Goal: Task Accomplishment & Management: Use online tool/utility

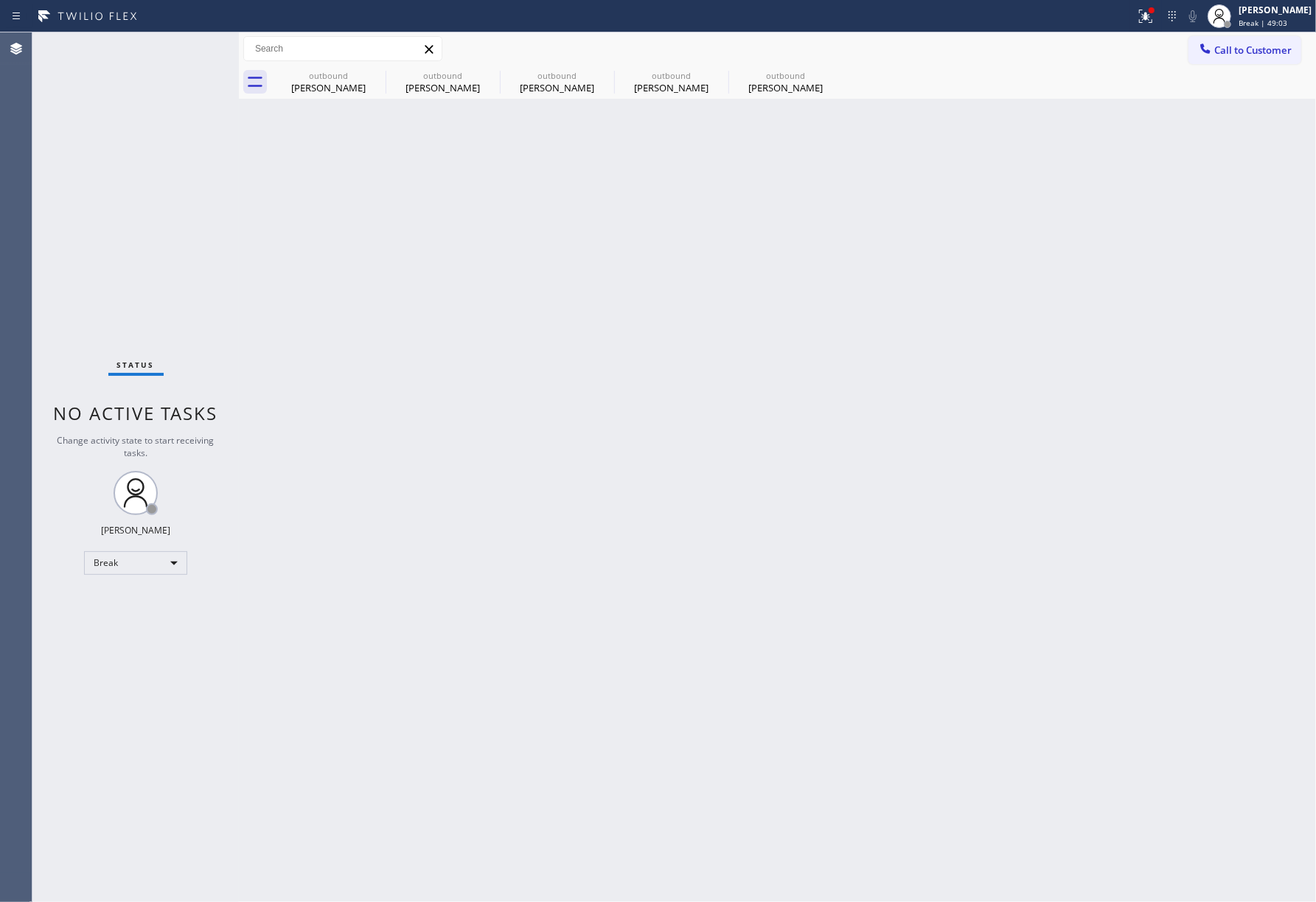
click at [55, 633] on div "Status No active tasks Change activity state to start receiving tasks. [PERSON_…" at bounding box center [135, 467] width 206 height 870
drag, startPoint x: 1298, startPoint y: 24, endPoint x: 1277, endPoint y: 55, distance: 37.4
click at [1298, 24] on div "Break | 50:49" at bounding box center [1275, 23] width 73 height 10
click at [1271, 94] on button "Unavailable" at bounding box center [1242, 97] width 148 height 19
drag, startPoint x: 60, startPoint y: 808, endPoint x: 128, endPoint y: 498, distance: 317.4
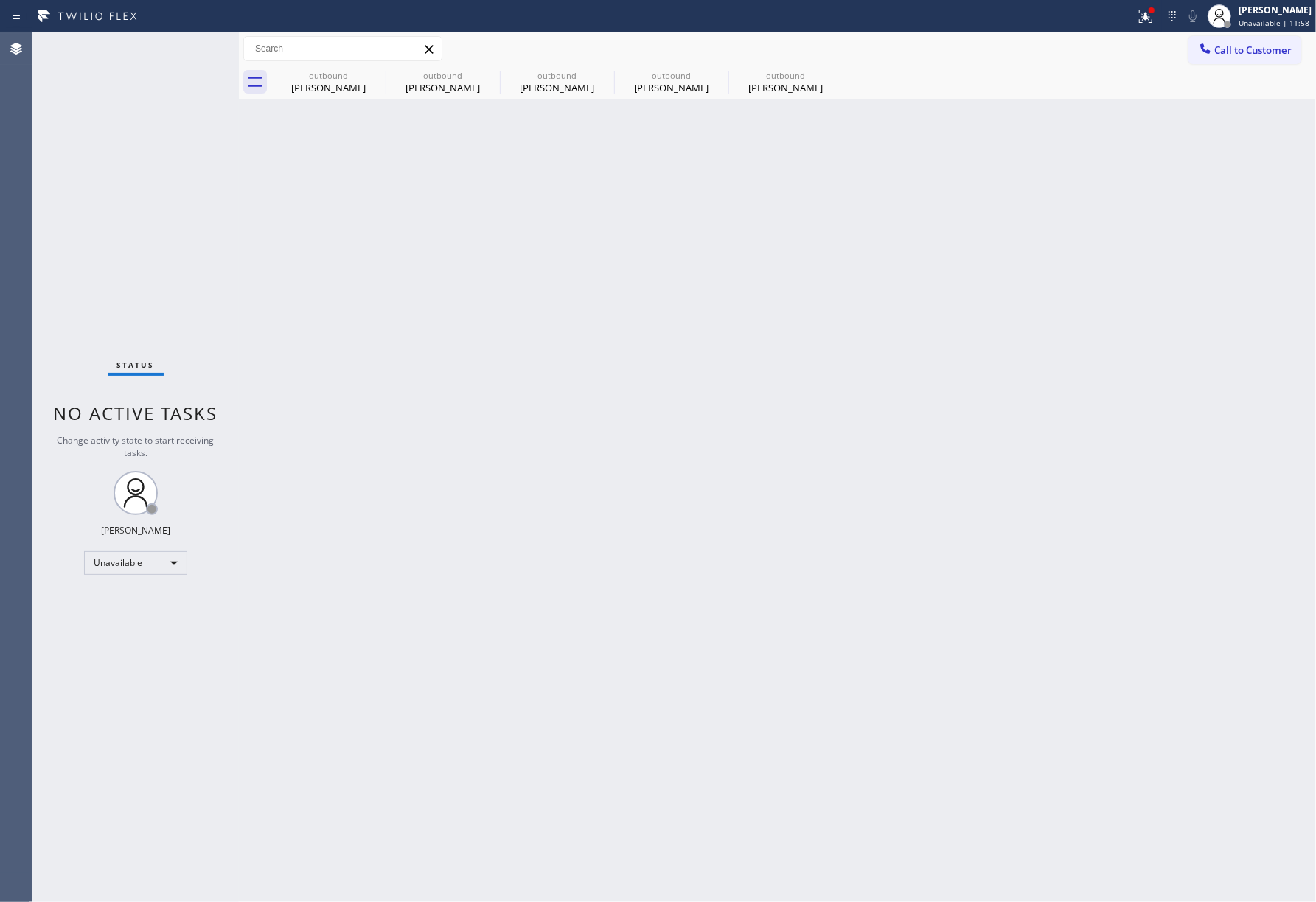
click at [60, 808] on div "Status No active tasks Change activity state to start receiving tasks. [PERSON_…" at bounding box center [135, 467] width 206 height 870
click at [1233, 51] on span "Call to Customer" at bounding box center [1252, 50] width 78 height 13
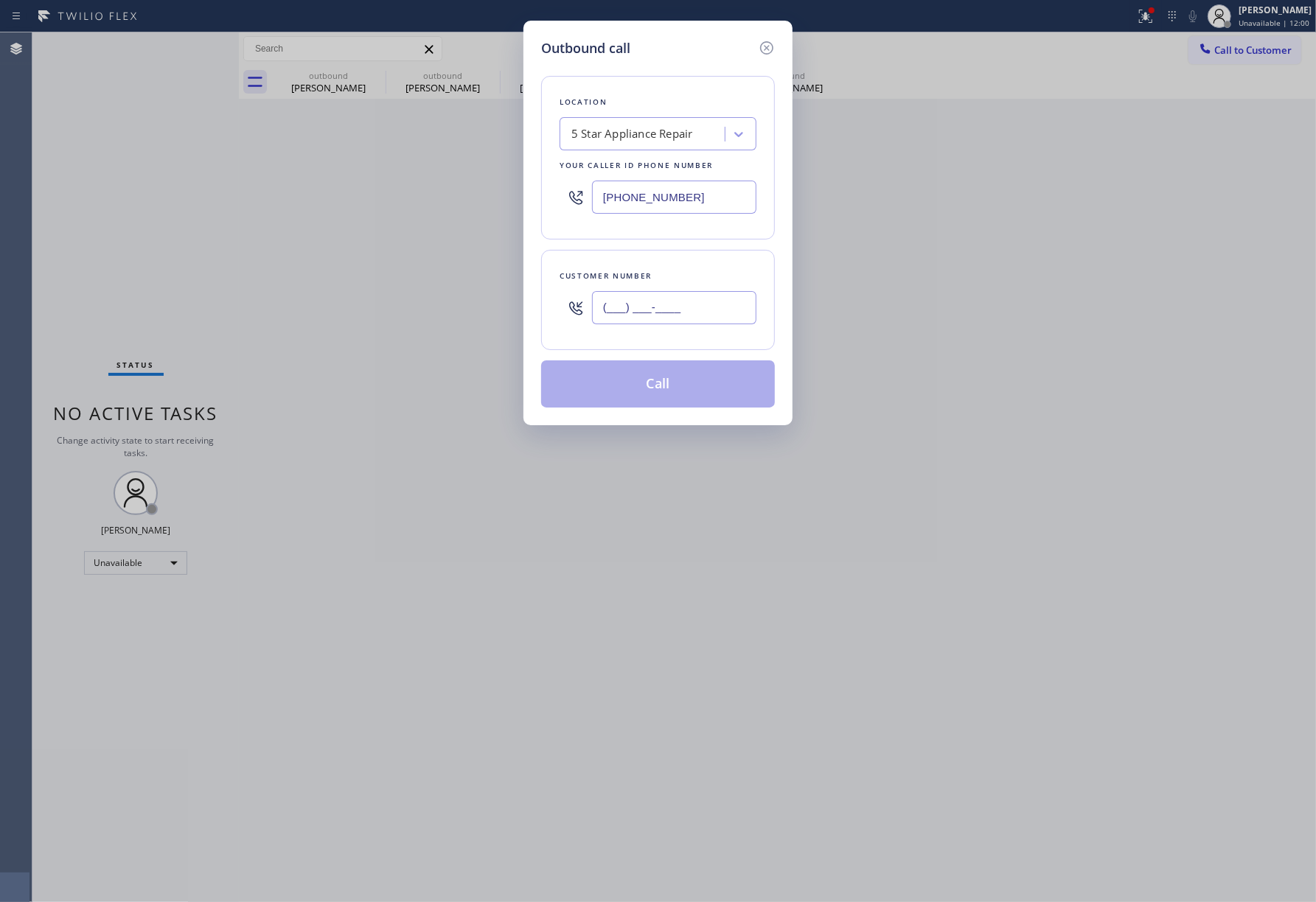
click at [721, 317] on input "(___) ___-____" at bounding box center [674, 307] width 165 height 33
paste input "818) 263-7200"
type input "[PHONE_NUMBER]"
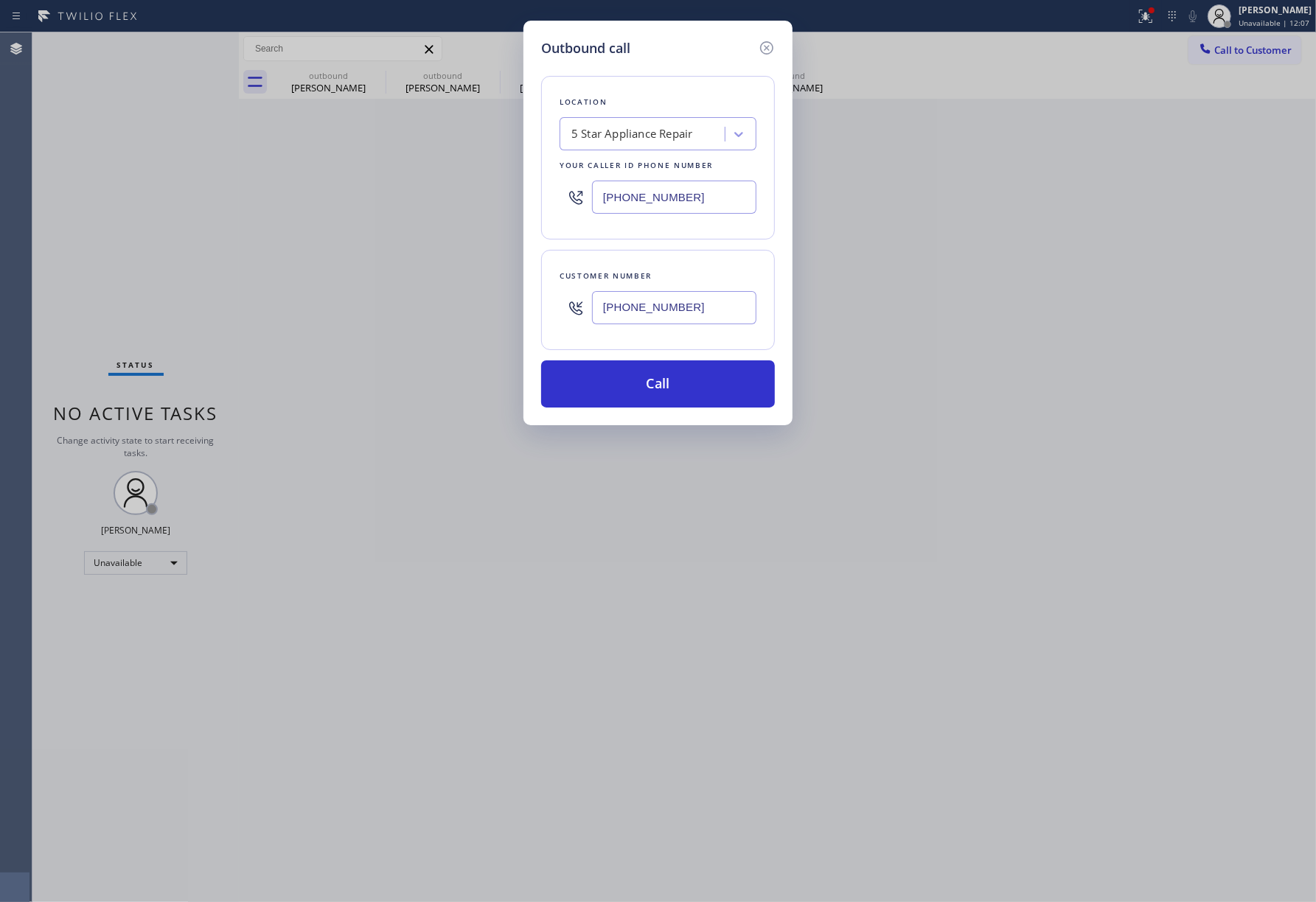
click at [63, 280] on div "Outbound call Location 5 Star Appliance Repair Your caller id phone number [PHO…" at bounding box center [658, 451] width 1316 height 902
click at [679, 142] on div "5 Star Appliance Repair" at bounding box center [632, 134] width 122 height 17
paste input "Same Day Subzero Repair [GEOGRAPHIC_DATA]"
type input "Same Day Subzero Repair [GEOGRAPHIC_DATA]"
click at [647, 172] on div "Same Day Subzero Repair [GEOGRAPHIC_DATA]" at bounding box center [658, 173] width 197 height 41
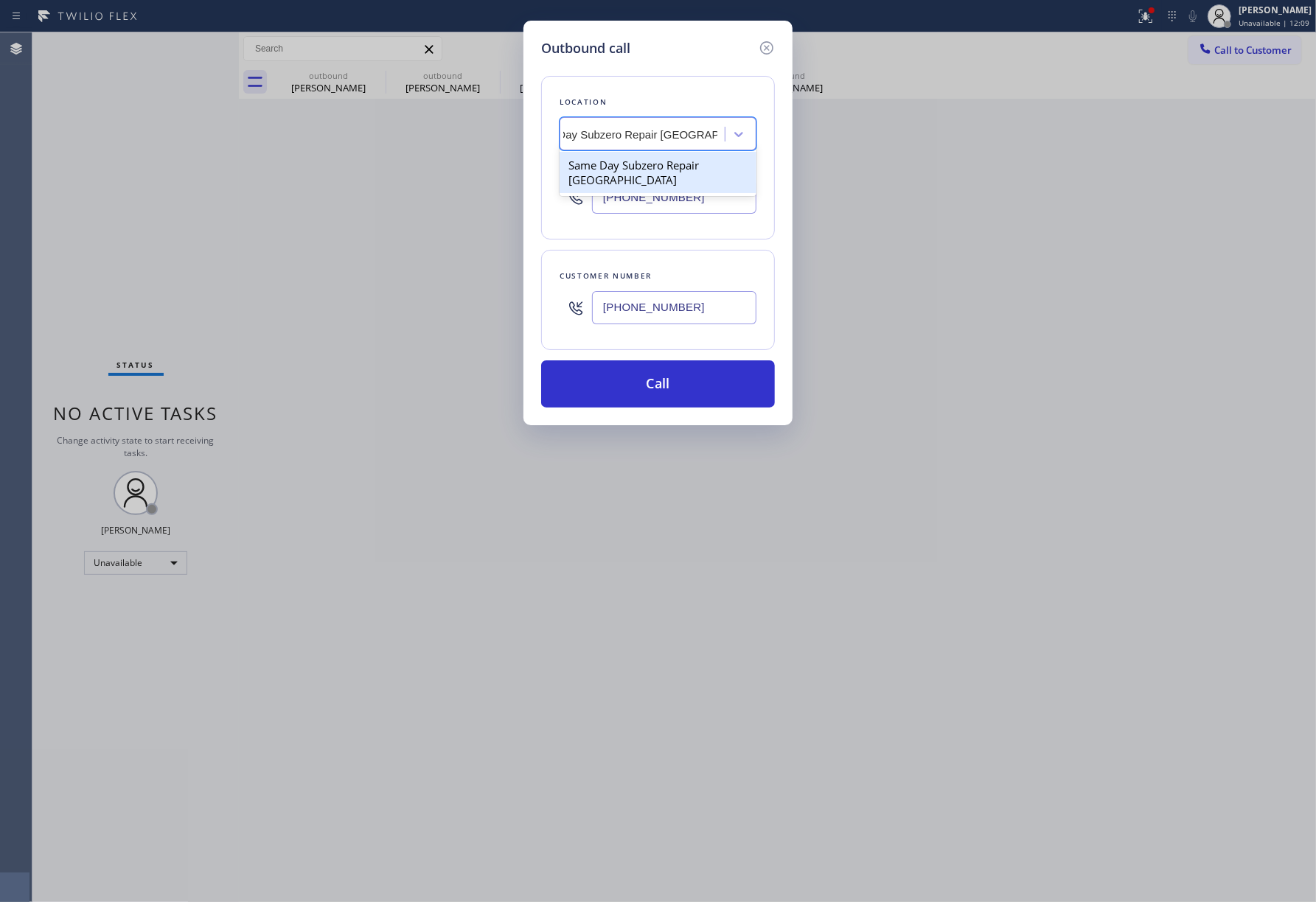
type input "[PHONE_NUMBER]"
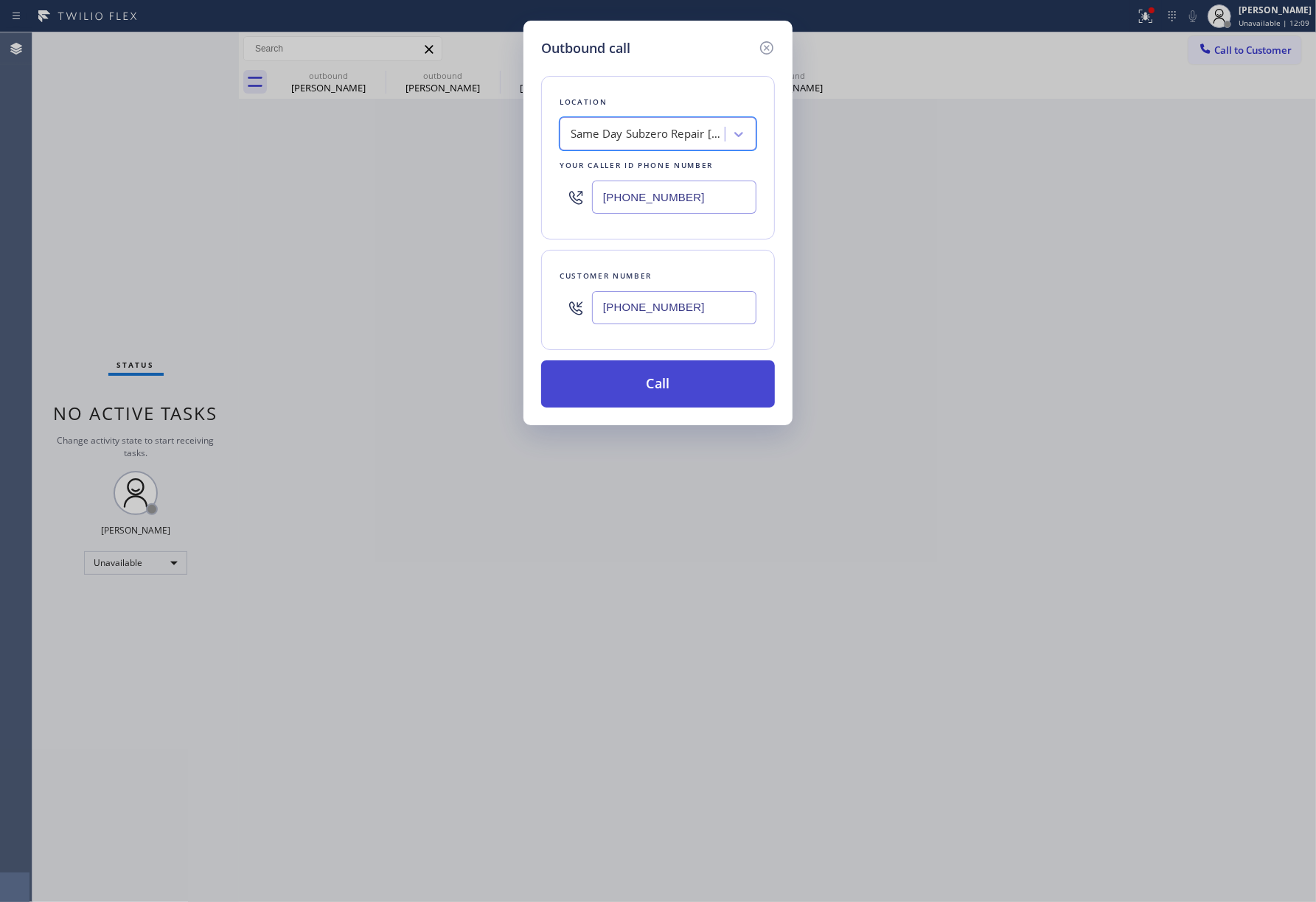
click at [617, 368] on button "Call" at bounding box center [658, 384] width 233 height 47
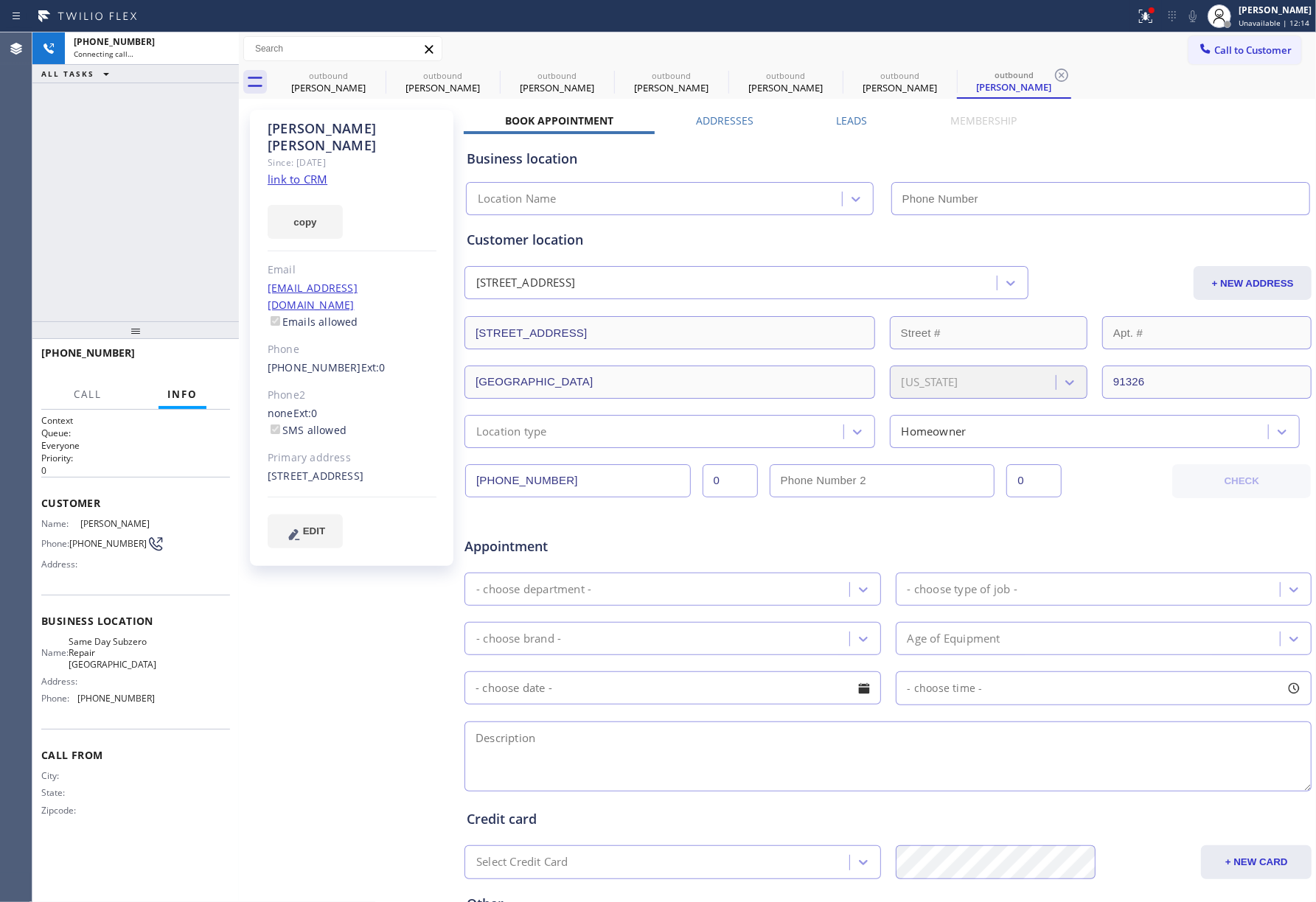
type input "[PHONE_NUMBER]"
click at [275, 172] on link "link to CRM" at bounding box center [297, 179] width 60 height 15
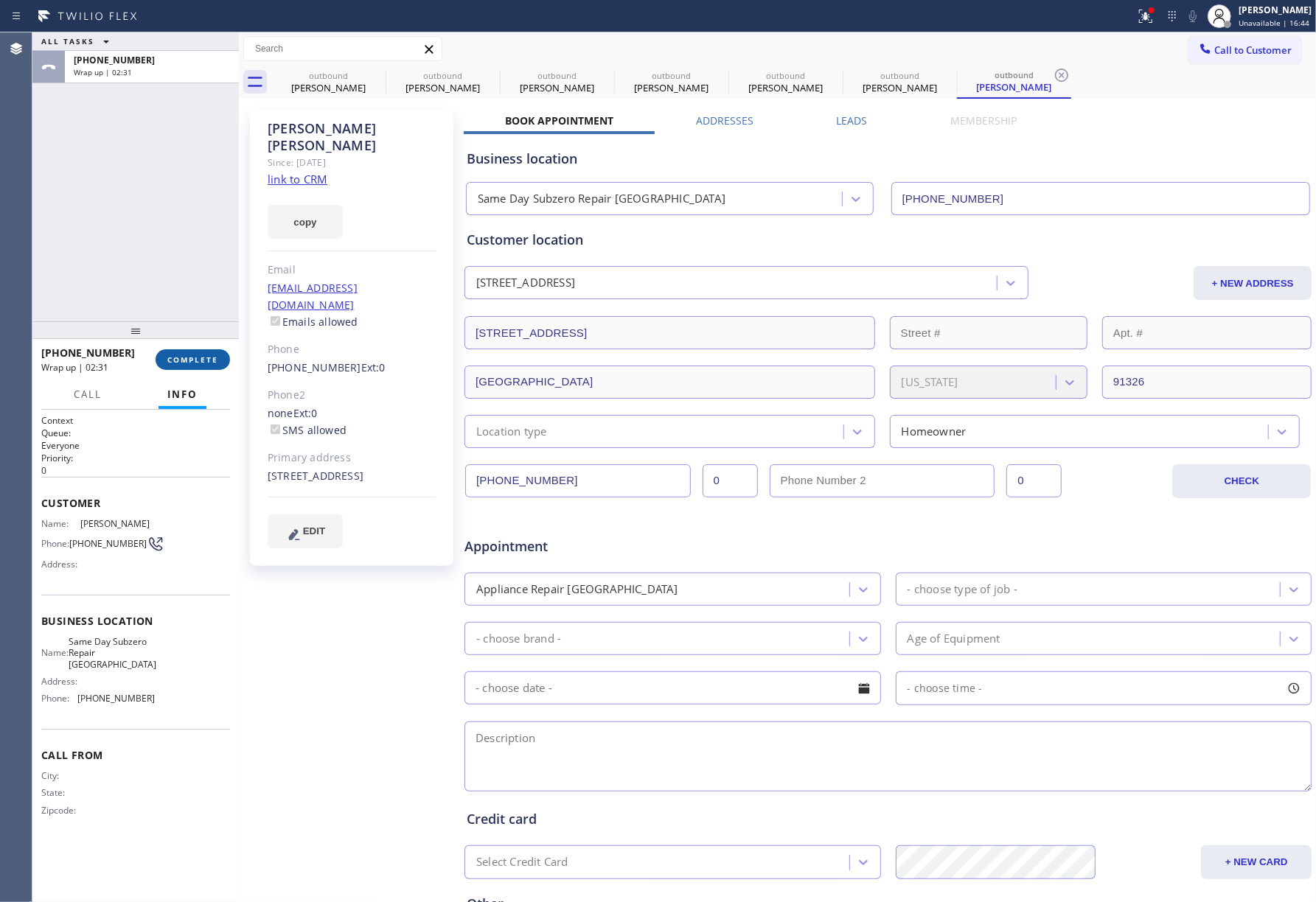
click at [171, 366] on button "COMPLETE" at bounding box center [193, 359] width 75 height 21
click at [133, 247] on div "ALL TASKS ALL TASKS ACTIVE TASKS TASKS IN WRAP UP [PHONE_NUMBER] Wrap up | 02:31" at bounding box center [135, 176] width 206 height 289
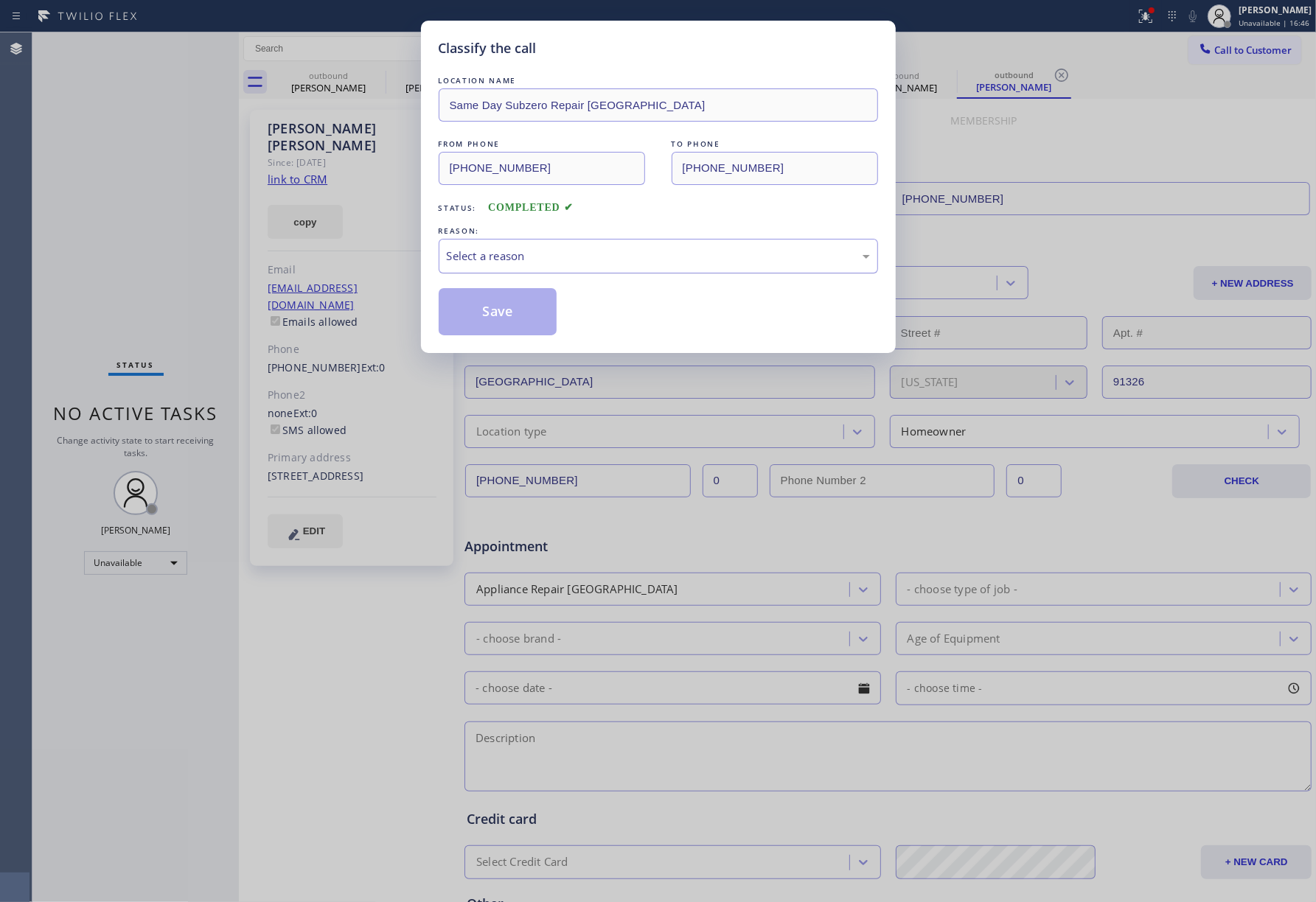
drag, startPoint x: 553, startPoint y: 251, endPoint x: 550, endPoint y: 265, distance: 14.3
click at [555, 255] on div "Select a reason" at bounding box center [658, 255] width 423 height 17
click at [490, 316] on button "Save" at bounding box center [498, 311] width 119 height 47
drag, startPoint x: 1207, startPoint y: 77, endPoint x: 1227, endPoint y: 57, distance: 28.3
click at [1207, 77] on div "Classify the call LOCATION NAME Same Day Subzero Repair Chatsworth FROM PHONE […" at bounding box center [658, 451] width 1316 height 902
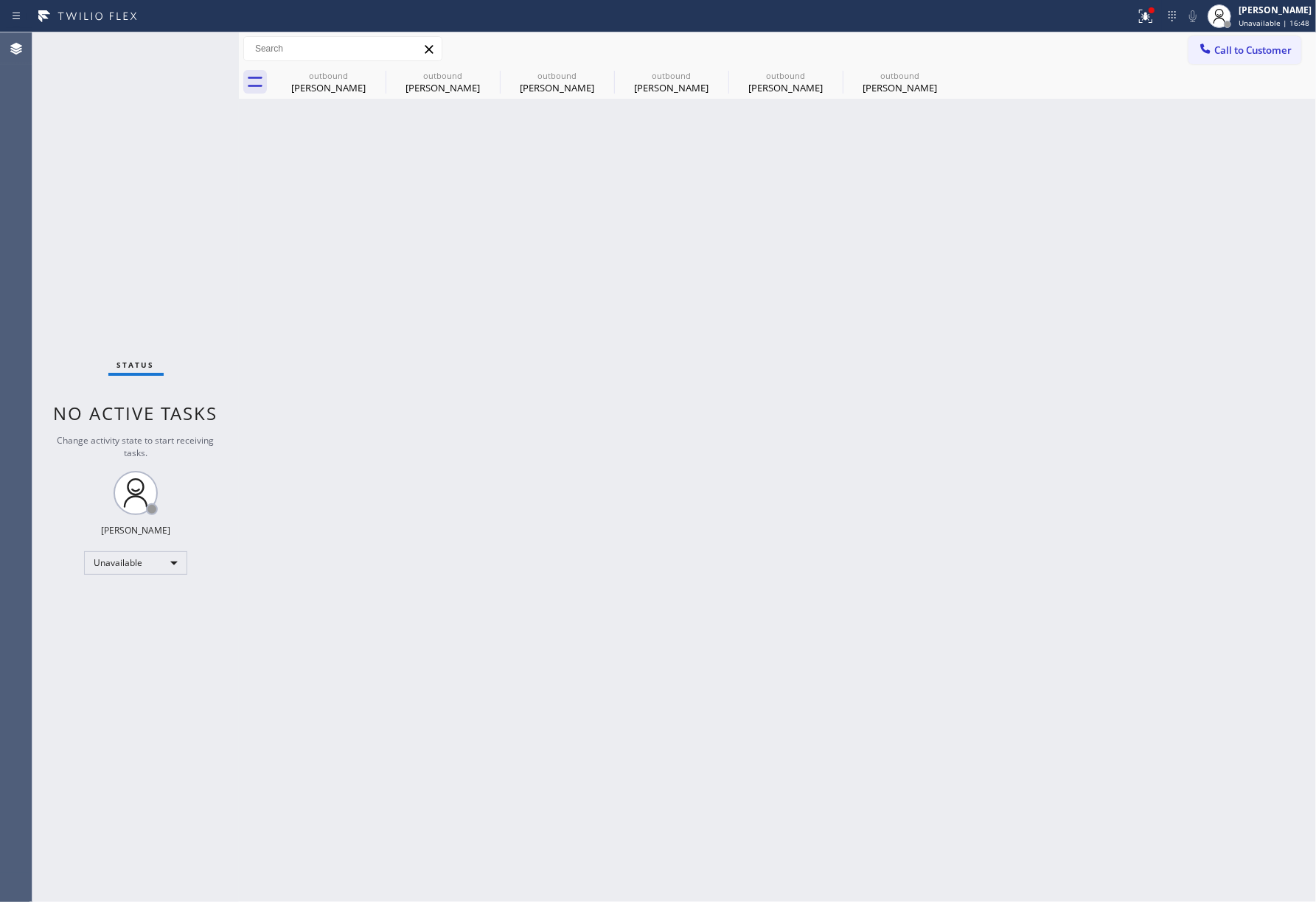
click at [1236, 47] on span "Call to Customer" at bounding box center [1252, 50] width 78 height 13
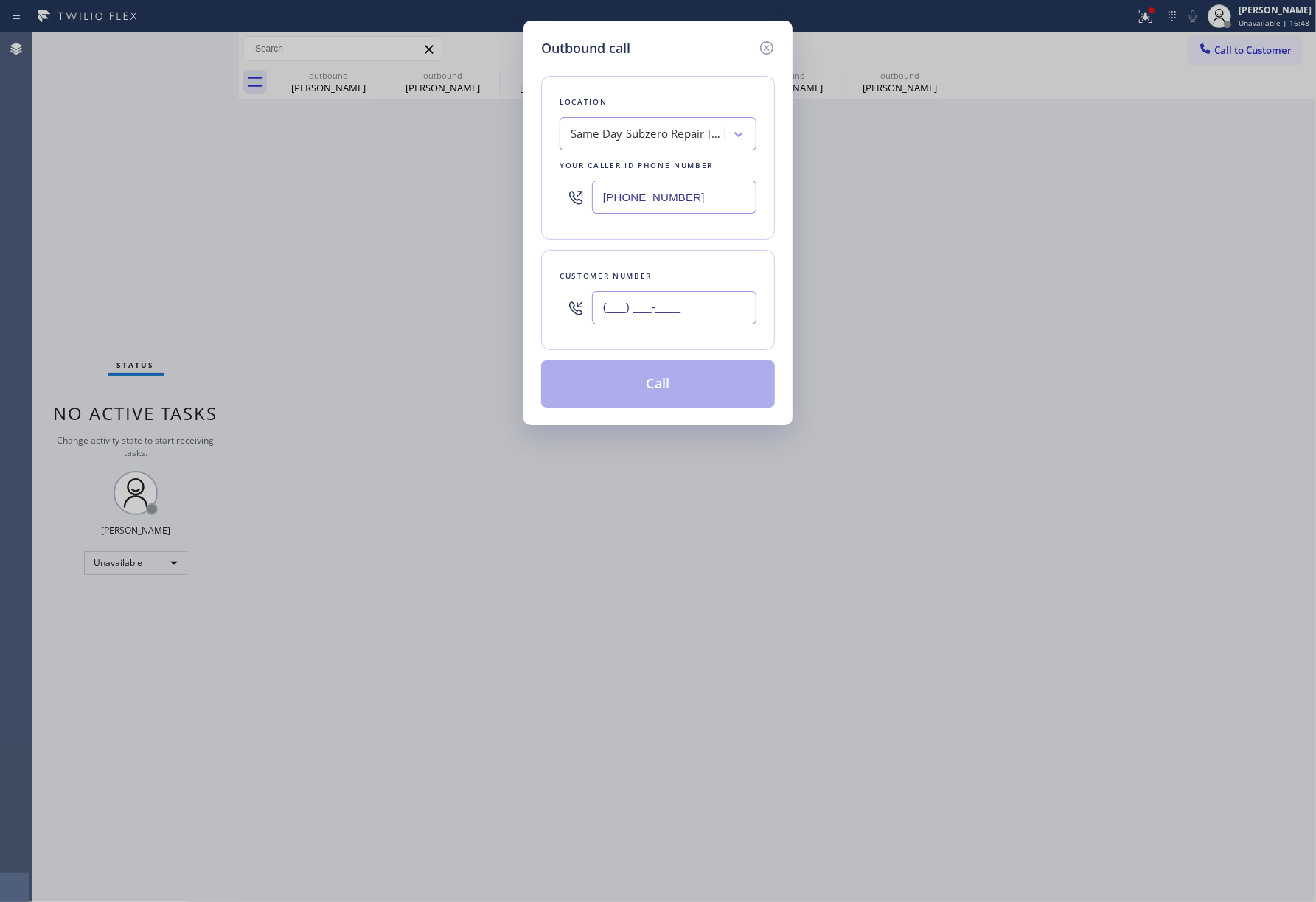
click at [667, 311] on input "(___) ___-____" at bounding box center [674, 307] width 165 height 33
paste input "818) 263-7200"
type input "[PHONE_NUMBER]"
click at [681, 389] on button "Call" at bounding box center [658, 384] width 233 height 47
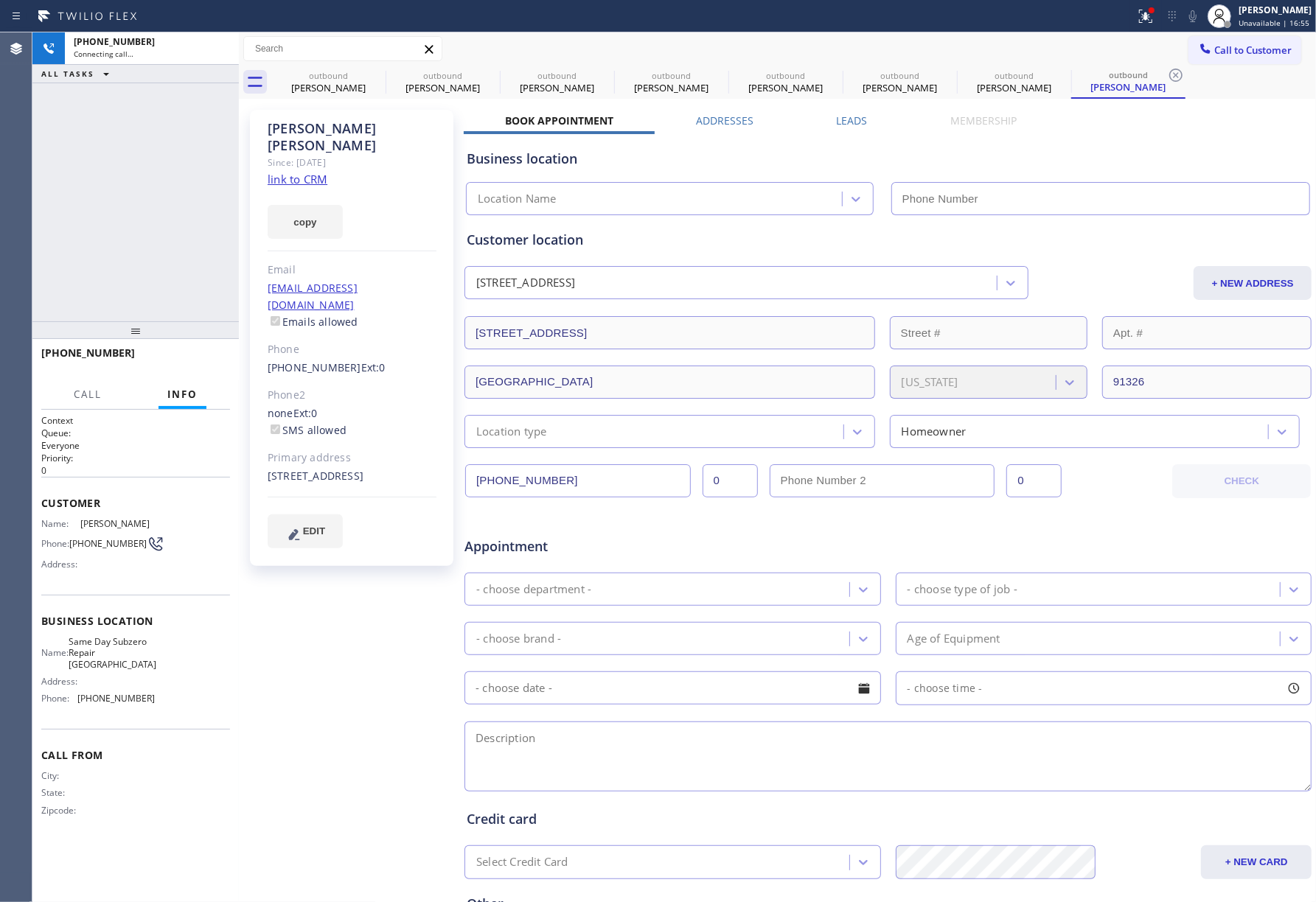
type input "[PHONE_NUMBER]"
click at [51, 243] on div "[PHONE_NUMBER] Connecting call… ALL TASKS ALL TASKS ACTIVE TASKS TASKS IN WRAP …" at bounding box center [135, 176] width 206 height 289
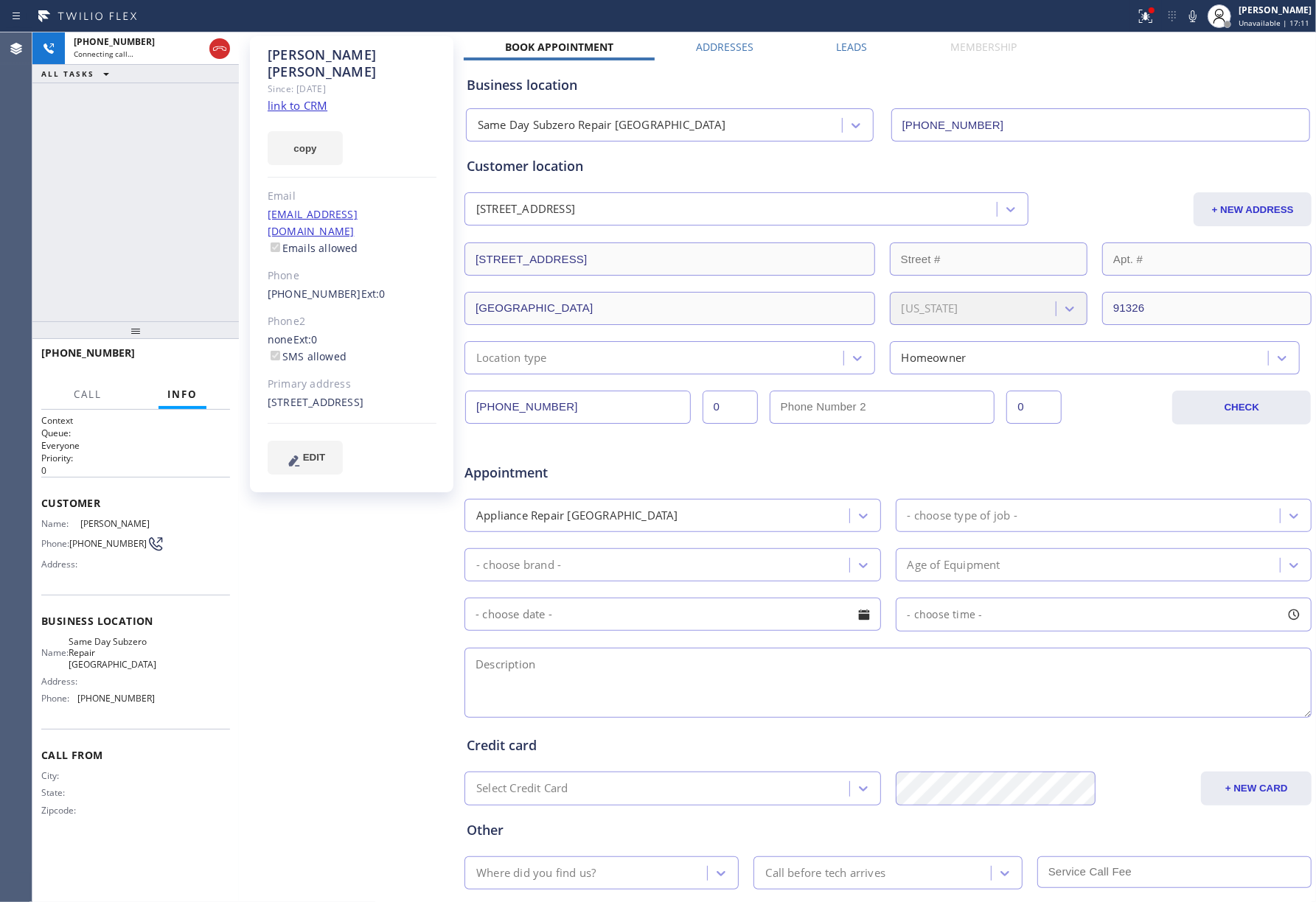
scroll to position [162, 0]
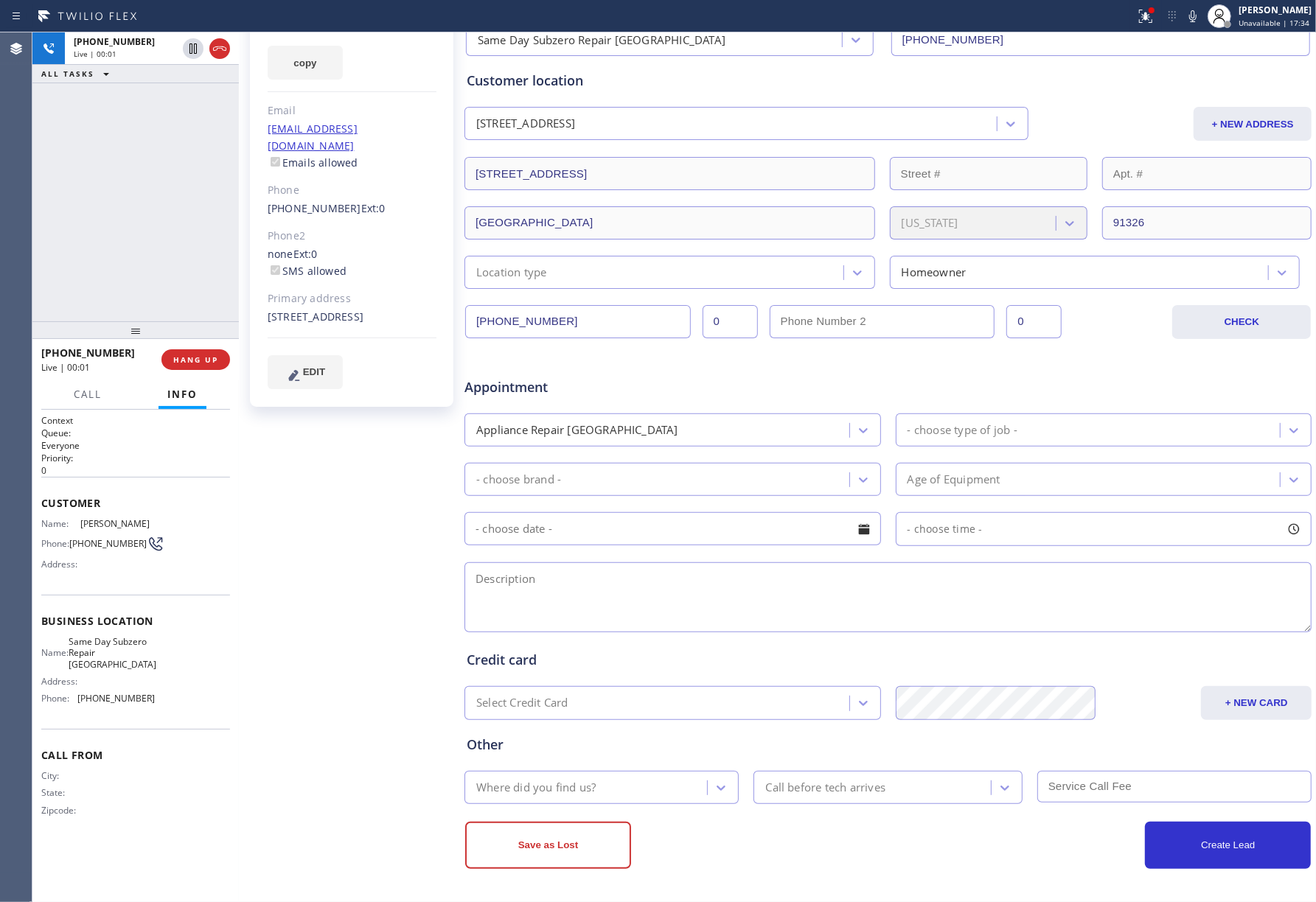
click at [66, 255] on div "[PHONE_NUMBER] Live | 00:01 ALL TASKS ALL TASKS ACTIVE TASKS TASKS IN WRAP UP" at bounding box center [135, 176] width 206 height 289
click at [213, 360] on span "HANG UP" at bounding box center [196, 359] width 45 height 10
drag, startPoint x: 183, startPoint y: 307, endPoint x: 183, endPoint y: 345, distance: 38.0
click at [183, 313] on div "[PHONE_NUMBER] Live | 00:03 ALL TASKS ALL TASKS ACTIVE TASKS TASKS IN WRAP UP" at bounding box center [135, 176] width 206 height 289
click at [183, 349] on button "HANG UP" at bounding box center [196, 359] width 69 height 21
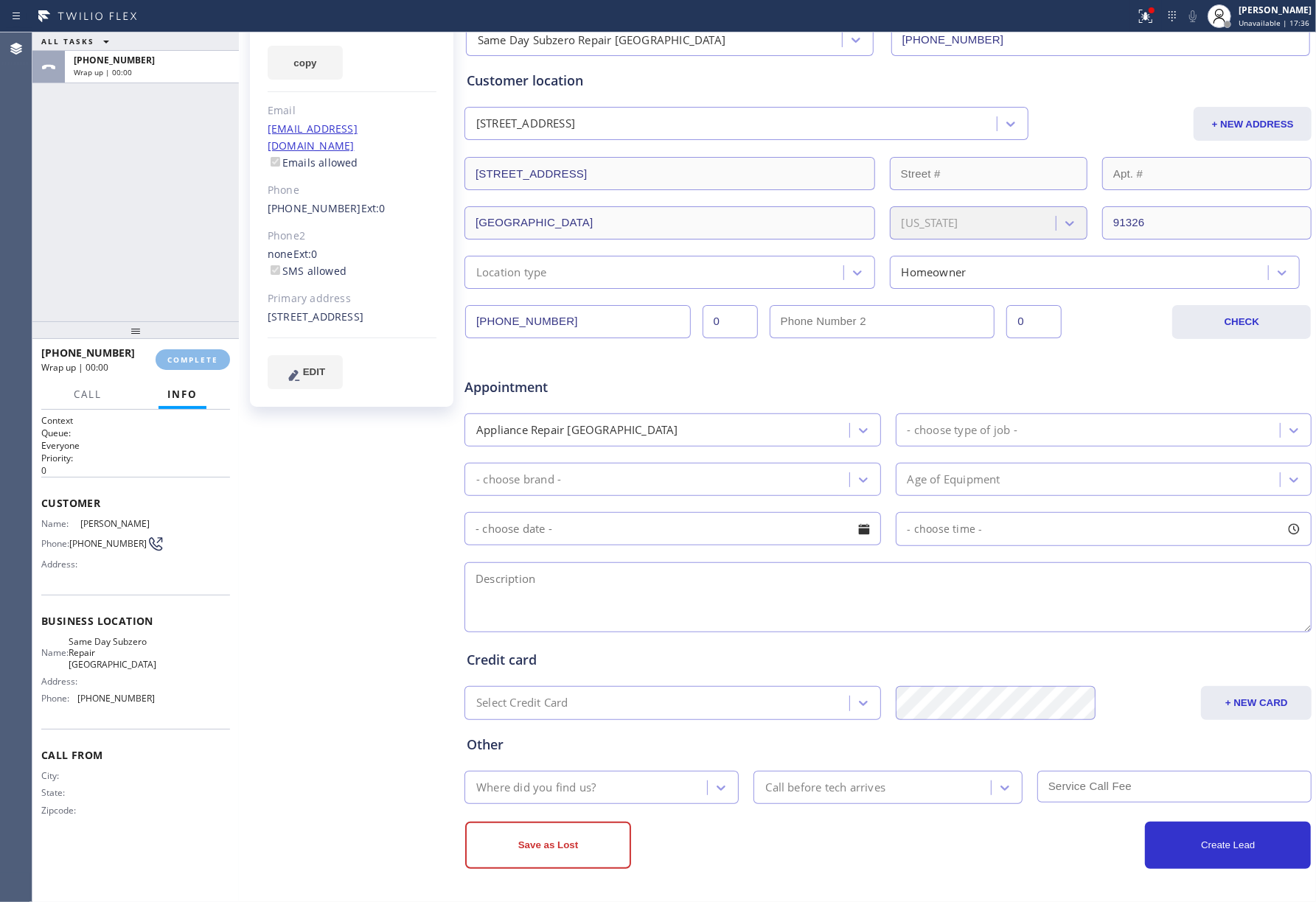
click at [151, 262] on div "ALL TASKS ALL TASKS ACTIVE TASKS TASKS IN WRAP UP [PHONE_NUMBER] Wrap up | 00:00" at bounding box center [135, 176] width 206 height 289
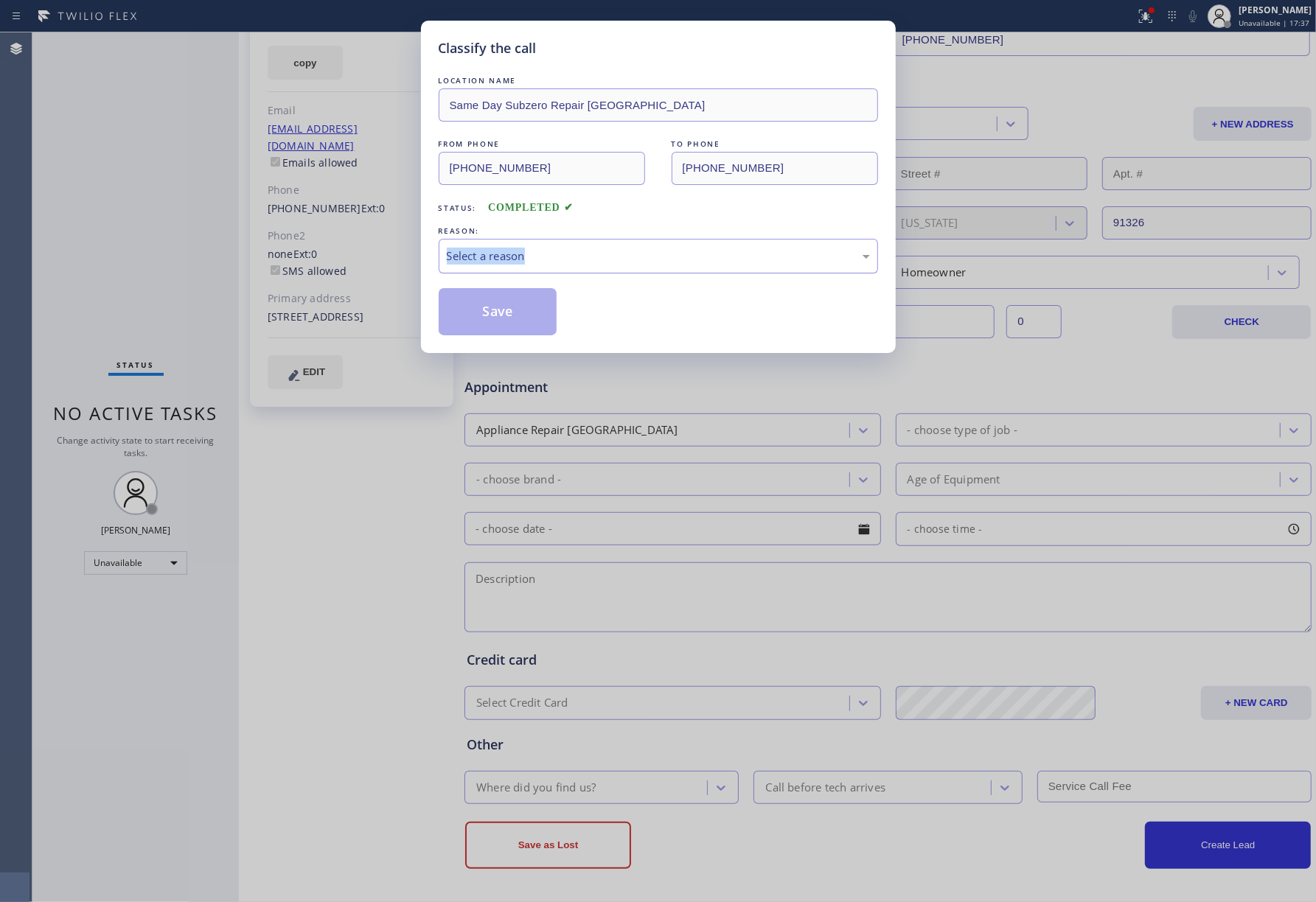
drag, startPoint x: 461, startPoint y: 262, endPoint x: 469, endPoint y: 272, distance: 12.8
click at [462, 262] on div "Select a reason" at bounding box center [658, 255] width 423 height 17
click at [481, 317] on button "Save" at bounding box center [498, 311] width 119 height 47
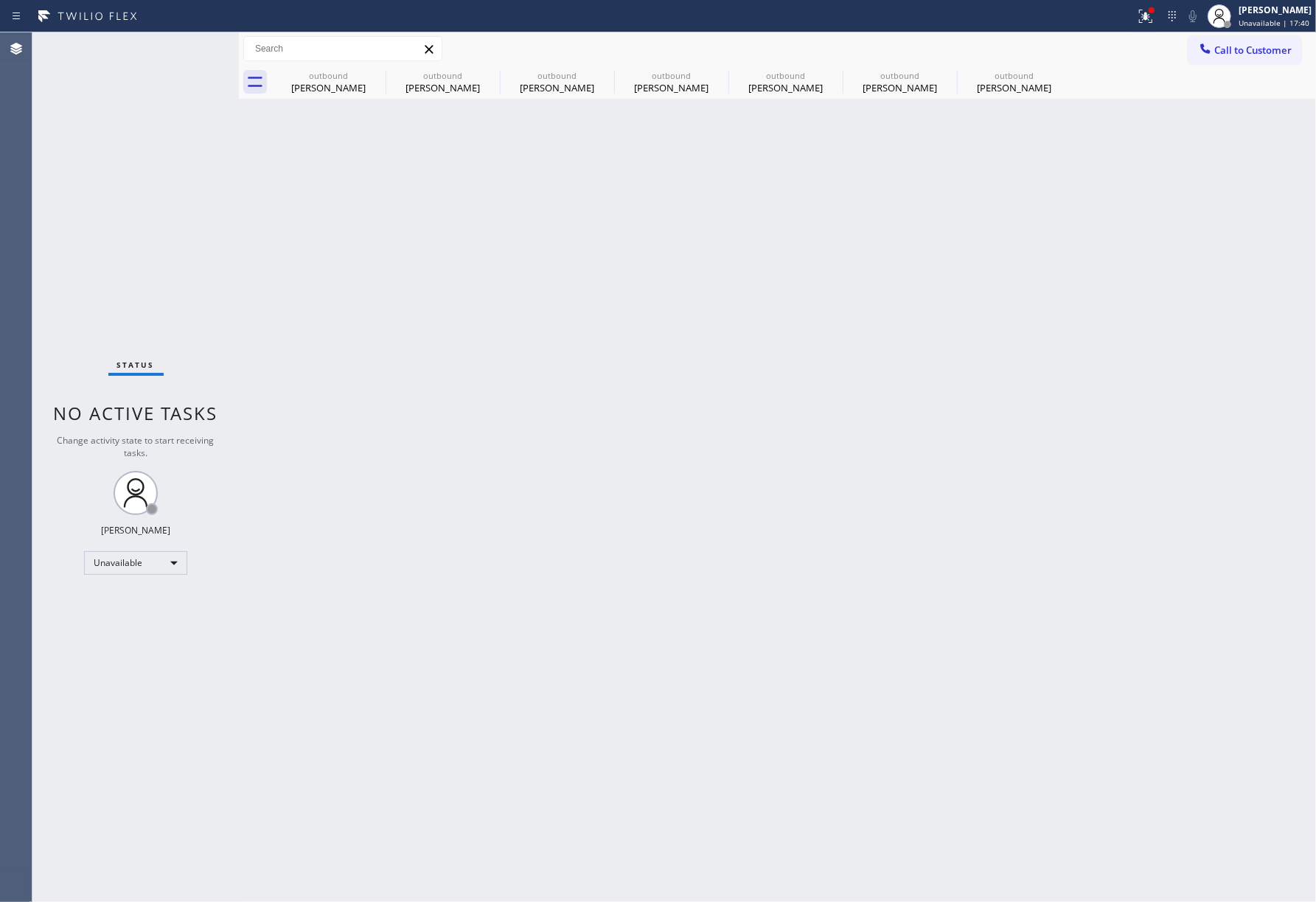
click at [1236, 66] on div "outbound [PERSON_NAME] outbound [PERSON_NAME] outbound [PERSON_NAME] outbound […" at bounding box center [793, 82] width 1044 height 33
click at [1281, 61] on button "Call to Customer" at bounding box center [1244, 50] width 113 height 28
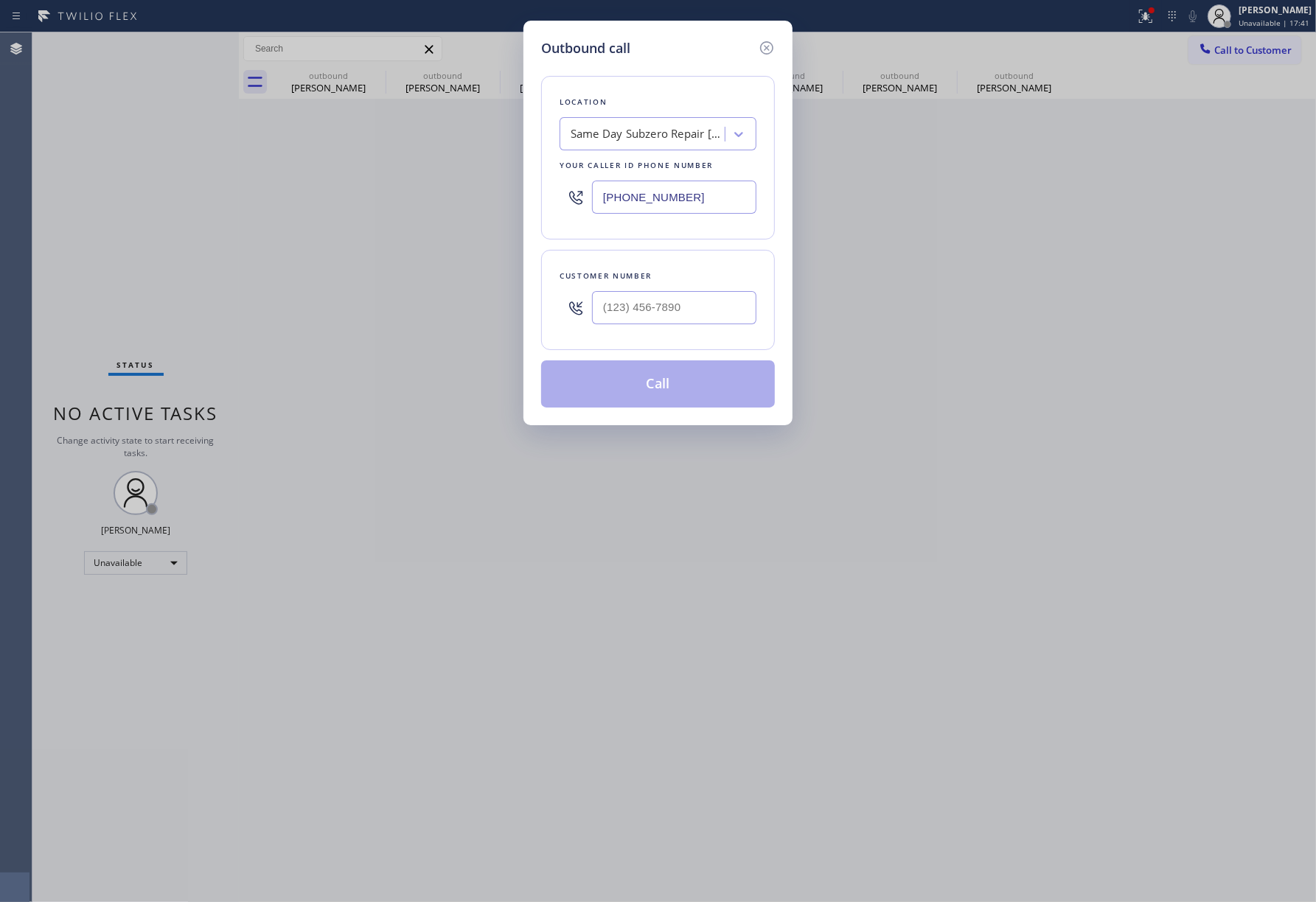
drag, startPoint x: 714, startPoint y: 334, endPoint x: 703, endPoint y: 313, distance: 23.7
click at [711, 334] on div "Customer number" at bounding box center [658, 300] width 233 height 100
click at [703, 313] on input "(___) ___-____" at bounding box center [674, 307] width 165 height 33
paste input "818) 263-7200"
type input "[PHONE_NUMBER]"
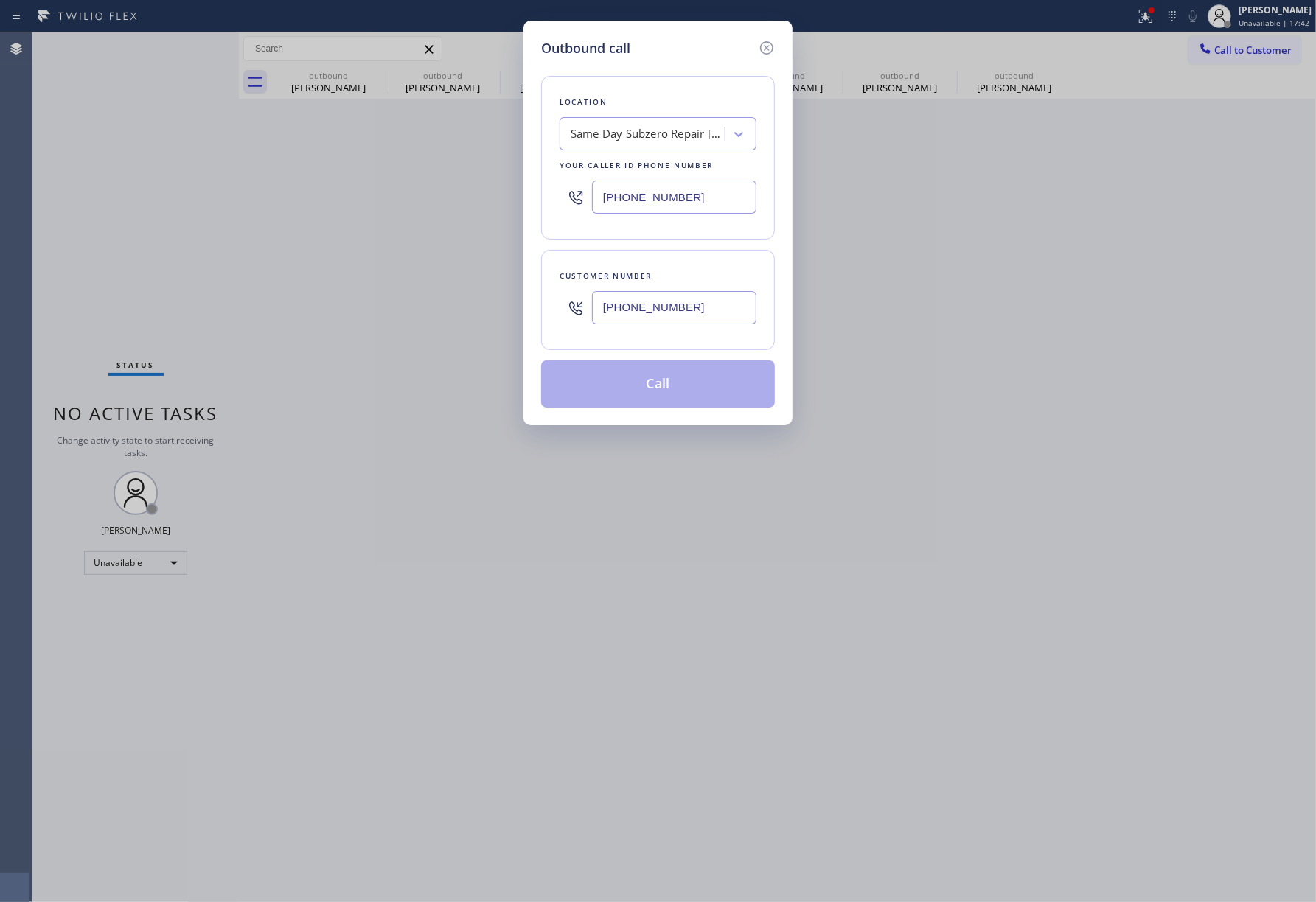
click at [691, 252] on div "Customer number [PHONE_NUMBER]" at bounding box center [658, 300] width 233 height 100
click at [688, 379] on button "Call" at bounding box center [658, 384] width 233 height 47
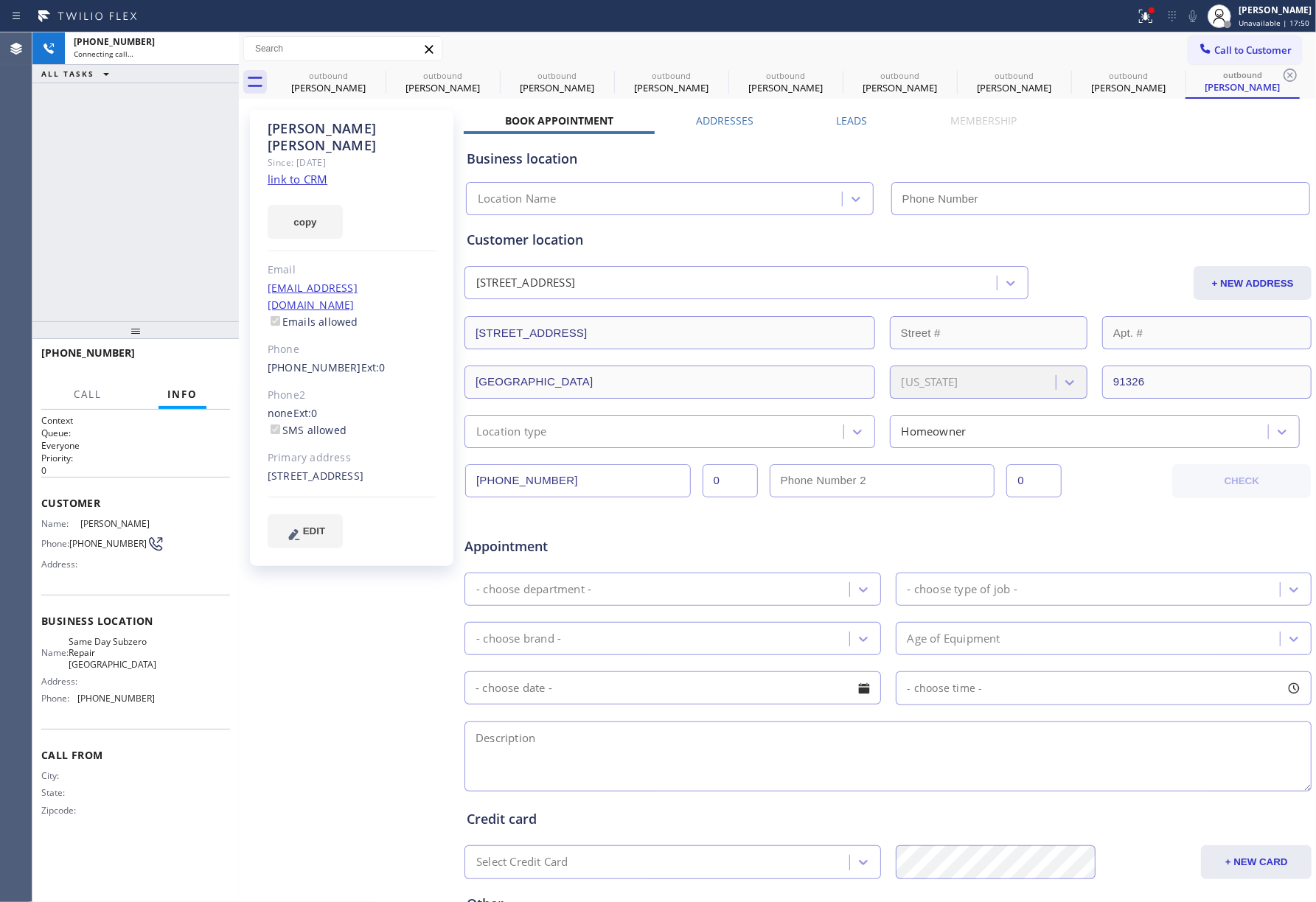
type input "[PHONE_NUMBER]"
drag, startPoint x: 53, startPoint y: 234, endPoint x: 118, endPoint y: 323, distance: 110.2
click at [53, 234] on div "[PHONE_NUMBER] Live | 01:44 ALL TASKS ALL TASKS ACTIVE TASKS TASKS IN WRAP UP" at bounding box center [135, 176] width 206 height 289
click at [199, 358] on span "HANG UP" at bounding box center [196, 359] width 45 height 10
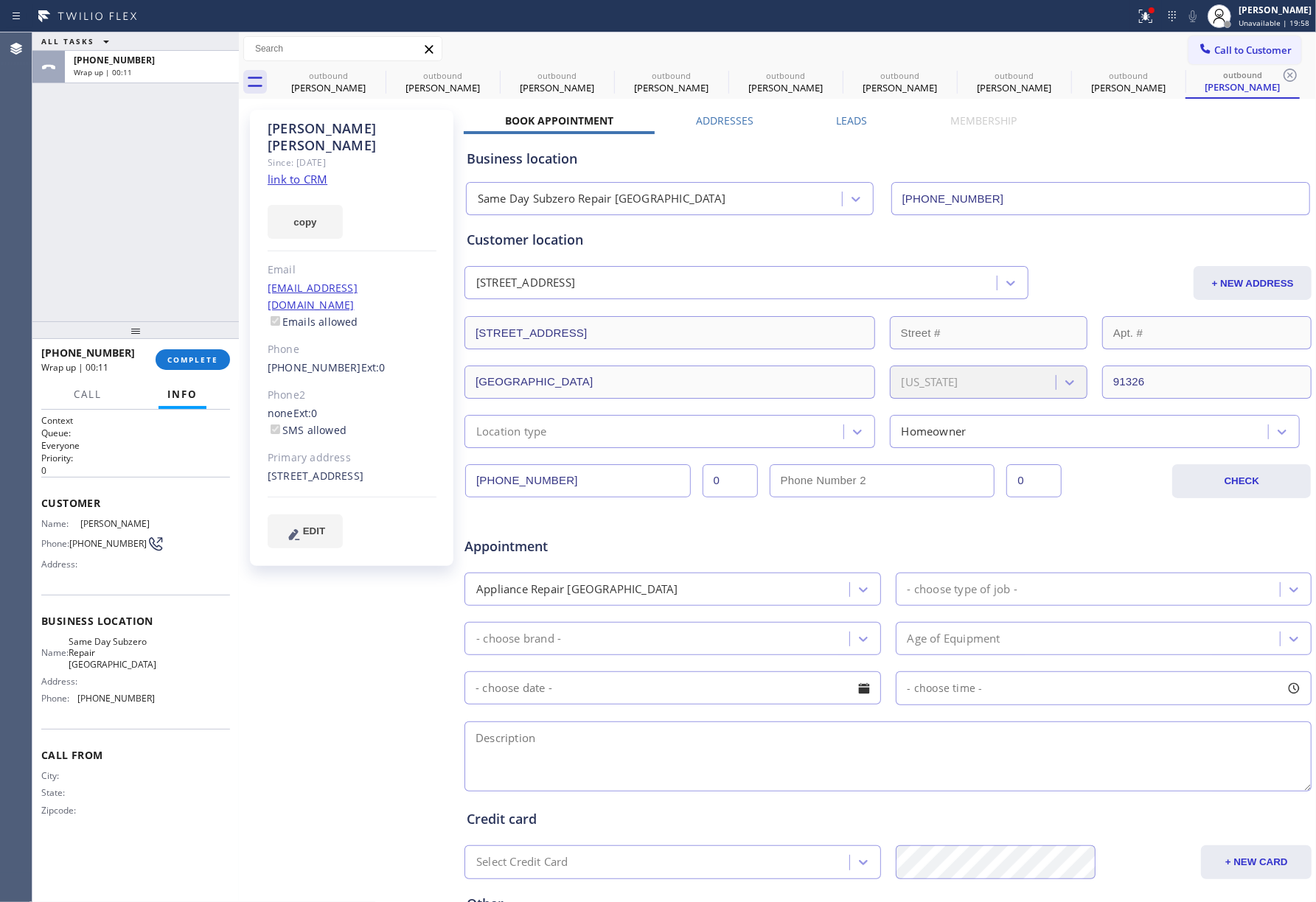
drag, startPoint x: 50, startPoint y: 210, endPoint x: 61, endPoint y: 213, distance: 11.4
click at [50, 210] on div "ALL TASKS ALL TASKS ACTIVE TASKS TASKS IN WRAP UP [PHONE_NUMBER] Wrap up | 00:11" at bounding box center [135, 176] width 206 height 289
click at [192, 363] on span "COMPLETE" at bounding box center [193, 359] width 51 height 10
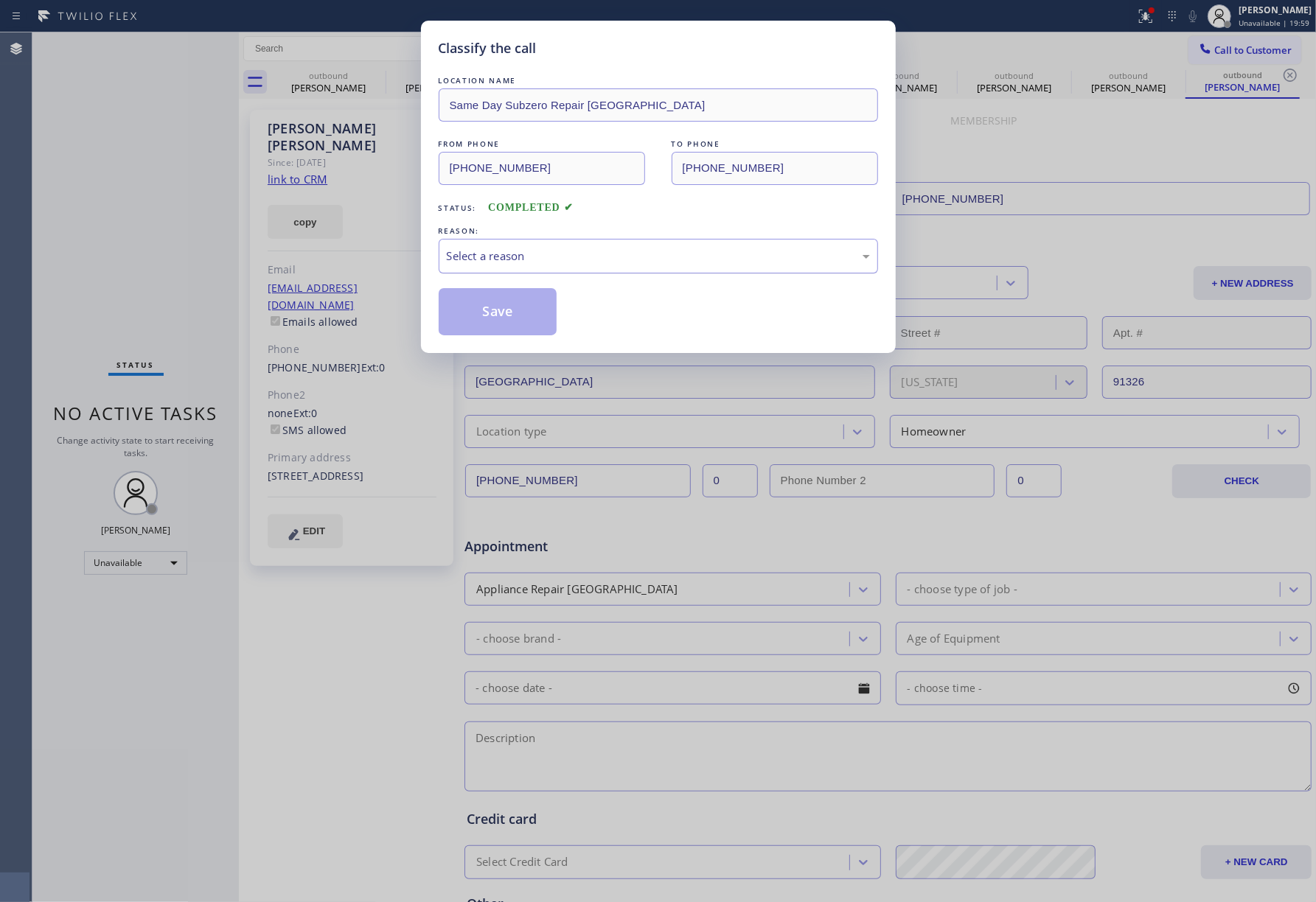
click at [541, 255] on div "Select a reason" at bounding box center [658, 255] width 423 height 17
click at [487, 305] on button "Save" at bounding box center [498, 311] width 119 height 47
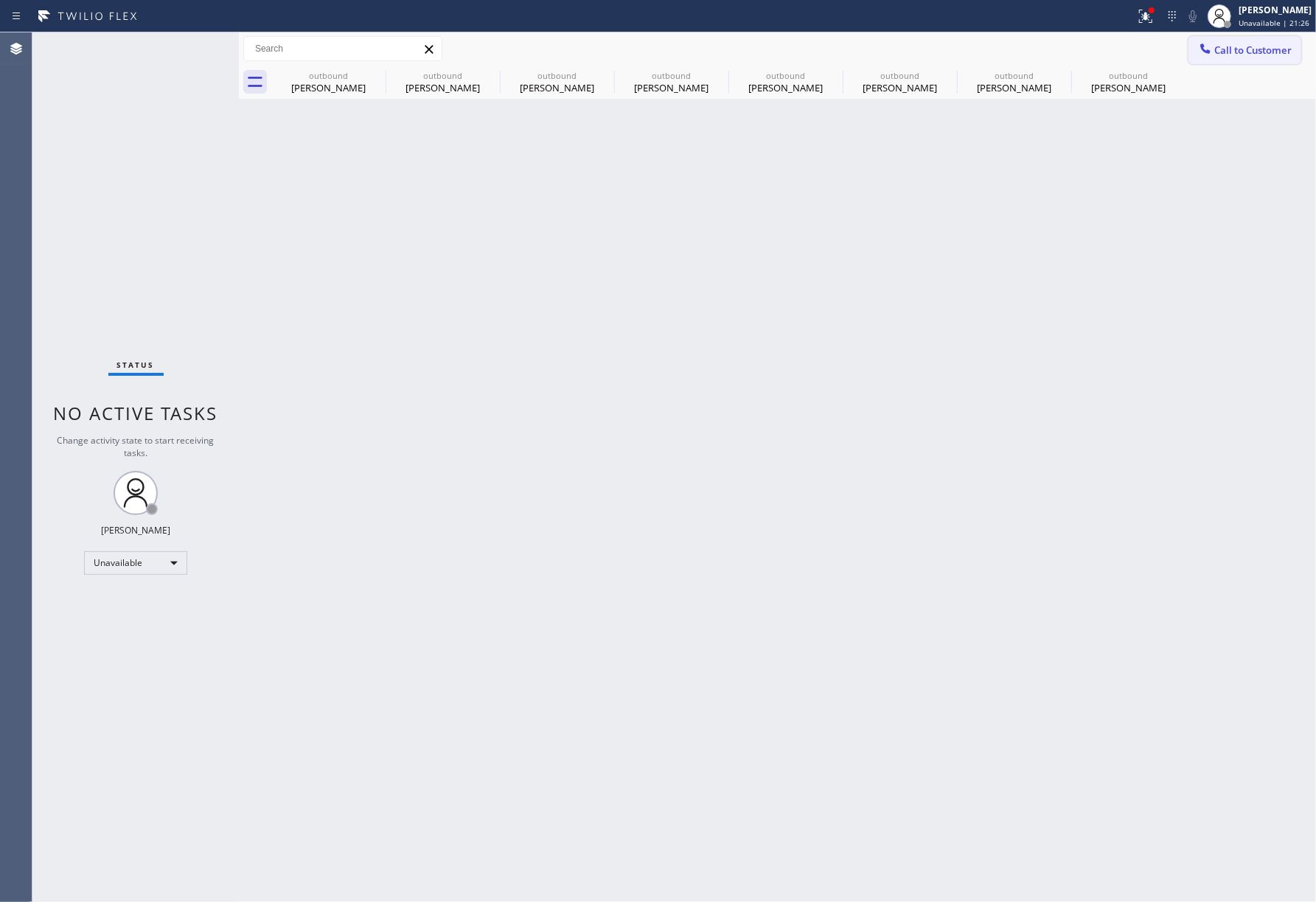
click at [1253, 41] on button "Call to Customer" at bounding box center [1244, 50] width 113 height 28
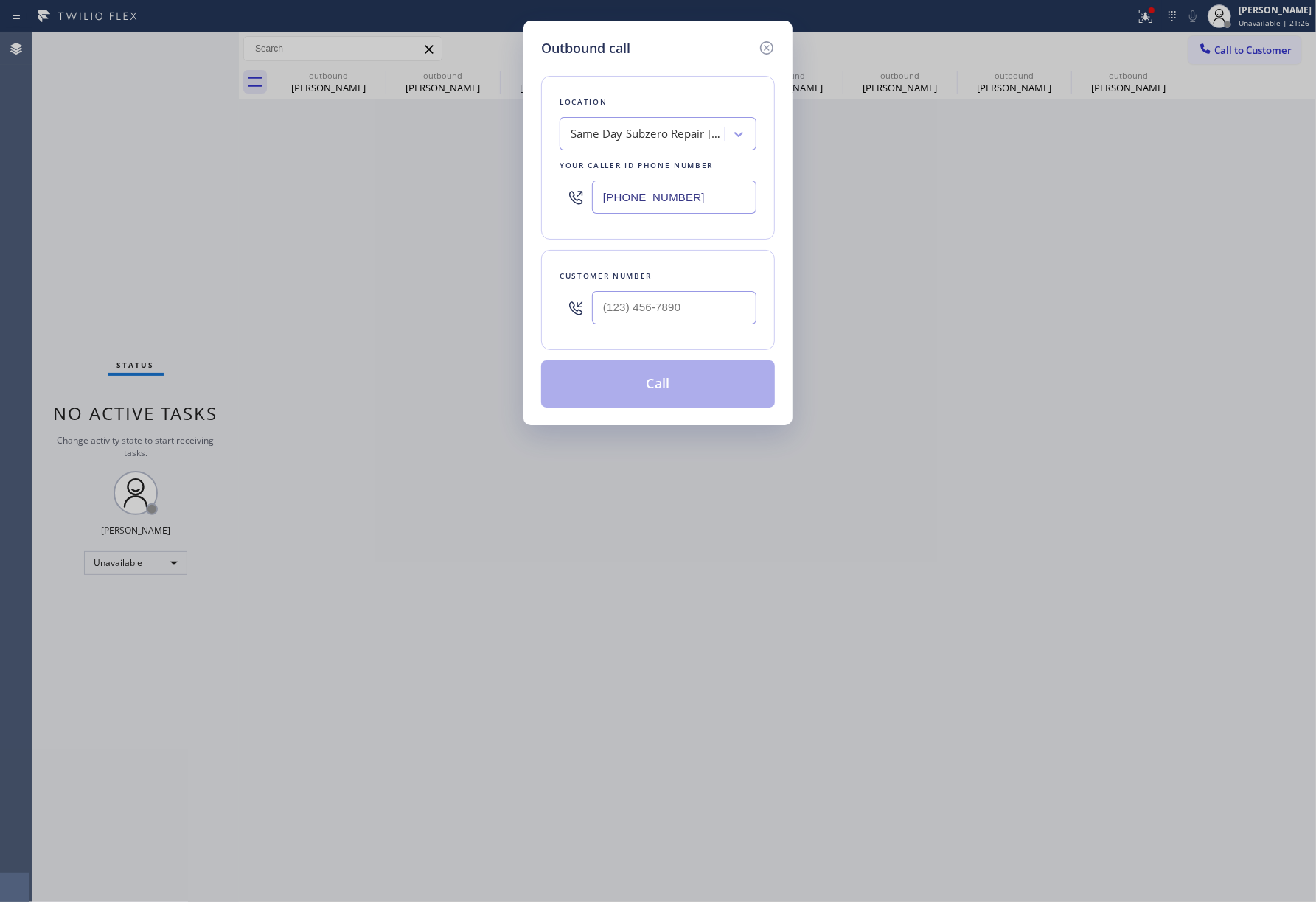
drag, startPoint x: 723, startPoint y: 192, endPoint x: 476, endPoint y: 192, distance: 247.0
click at [476, 192] on div "Outbound call Location Same Day Subzero Repair [GEOGRAPHIC_DATA] Your caller id…" at bounding box center [658, 451] width 1316 height 902
paste input "360) 205-1831"
type input "[PHONE_NUMBER]"
drag, startPoint x: 647, startPoint y: 318, endPoint x: 654, endPoint y: 316, distance: 7.3
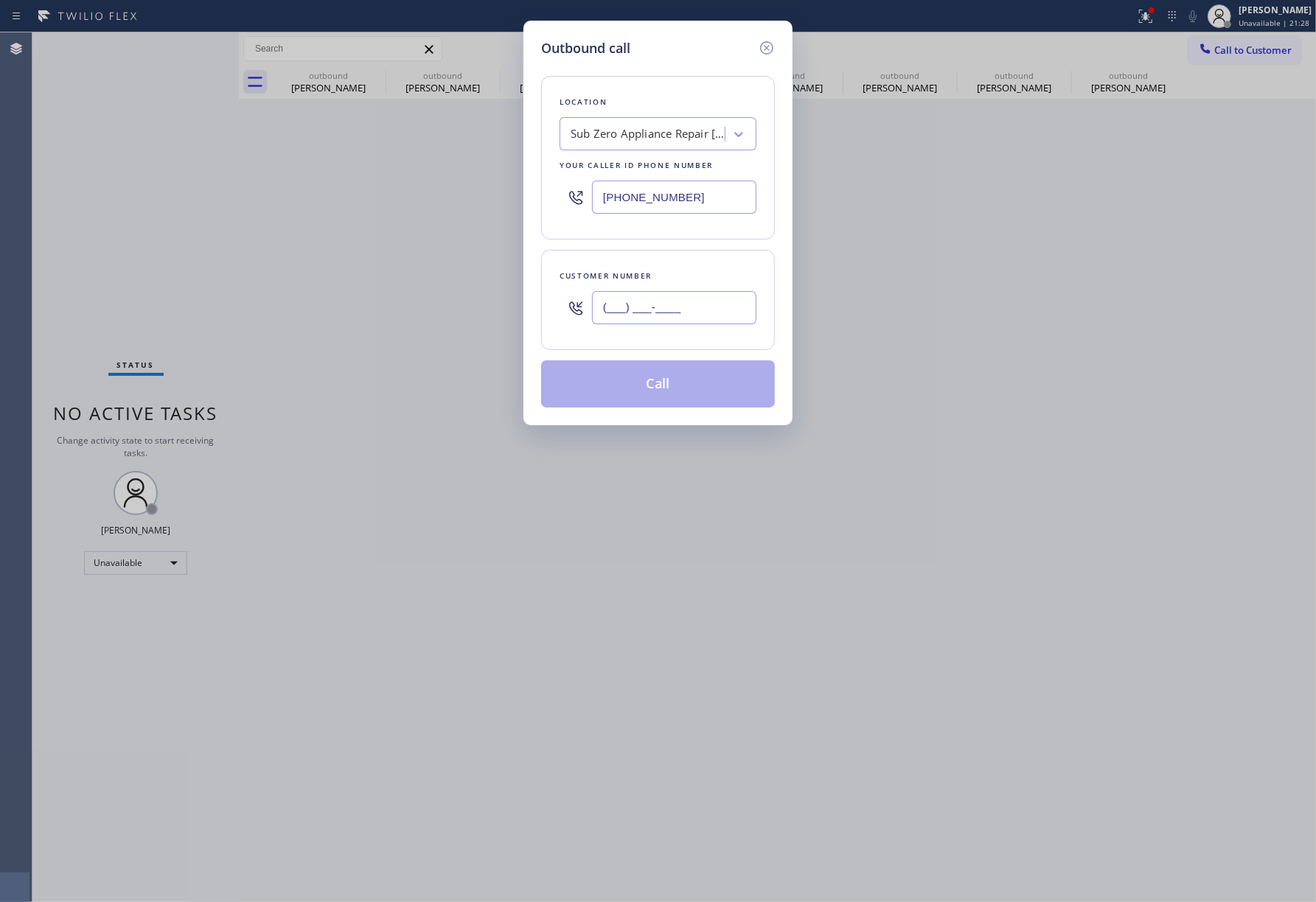
click at [647, 318] on input "(___) ___-____" at bounding box center [674, 307] width 165 height 33
paste input "360) 213-5891"
type input "[PHONE_NUMBER]"
click at [679, 266] on div "Customer number [PHONE_NUMBER]" at bounding box center [658, 300] width 233 height 100
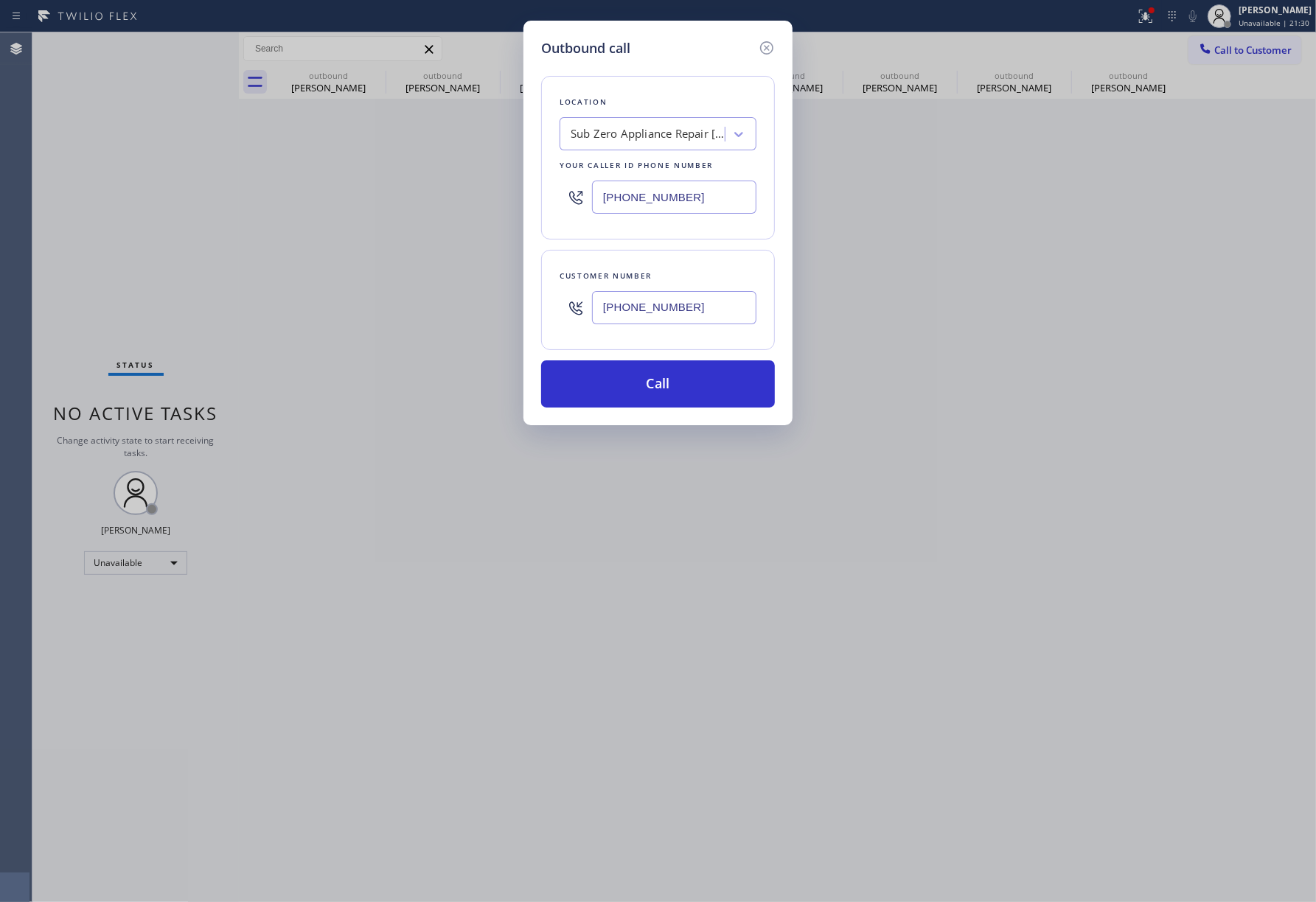
click at [632, 350] on div "Customer number [PHONE_NUMBER]" at bounding box center [658, 300] width 233 height 100
click at [629, 386] on button "Call" at bounding box center [658, 384] width 233 height 47
click at [629, 387] on button "Call" at bounding box center [658, 384] width 233 height 47
click at [667, 383] on button "Call" at bounding box center [658, 384] width 233 height 47
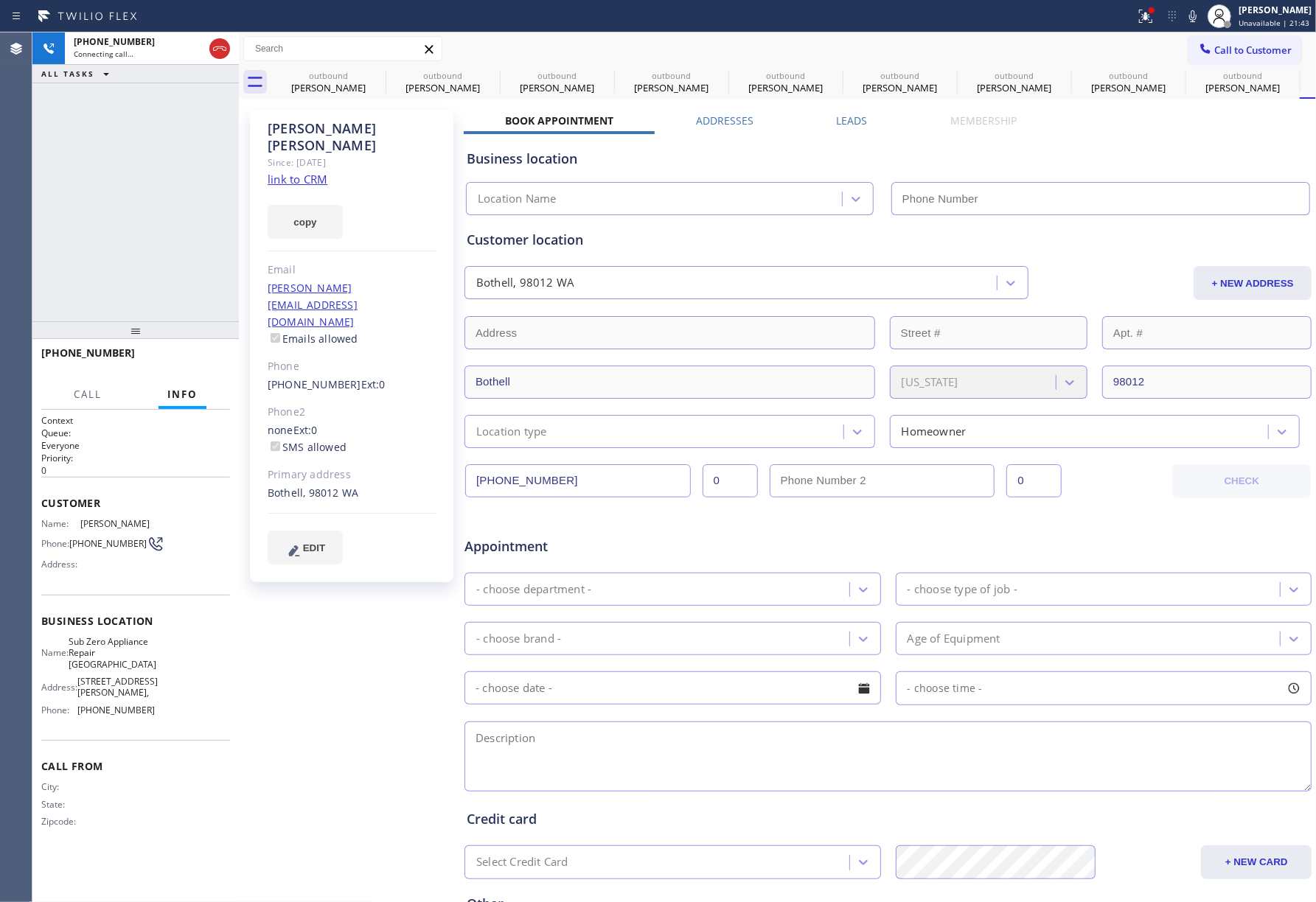
click at [308, 172] on link "link to CRM" at bounding box center [297, 179] width 60 height 15
type input "[PHONE_NUMBER]"
drag, startPoint x: 218, startPoint y: 44, endPoint x: 264, endPoint y: 3, distance: 61.6
click at [219, 45] on icon at bounding box center [219, 49] width 18 height 18
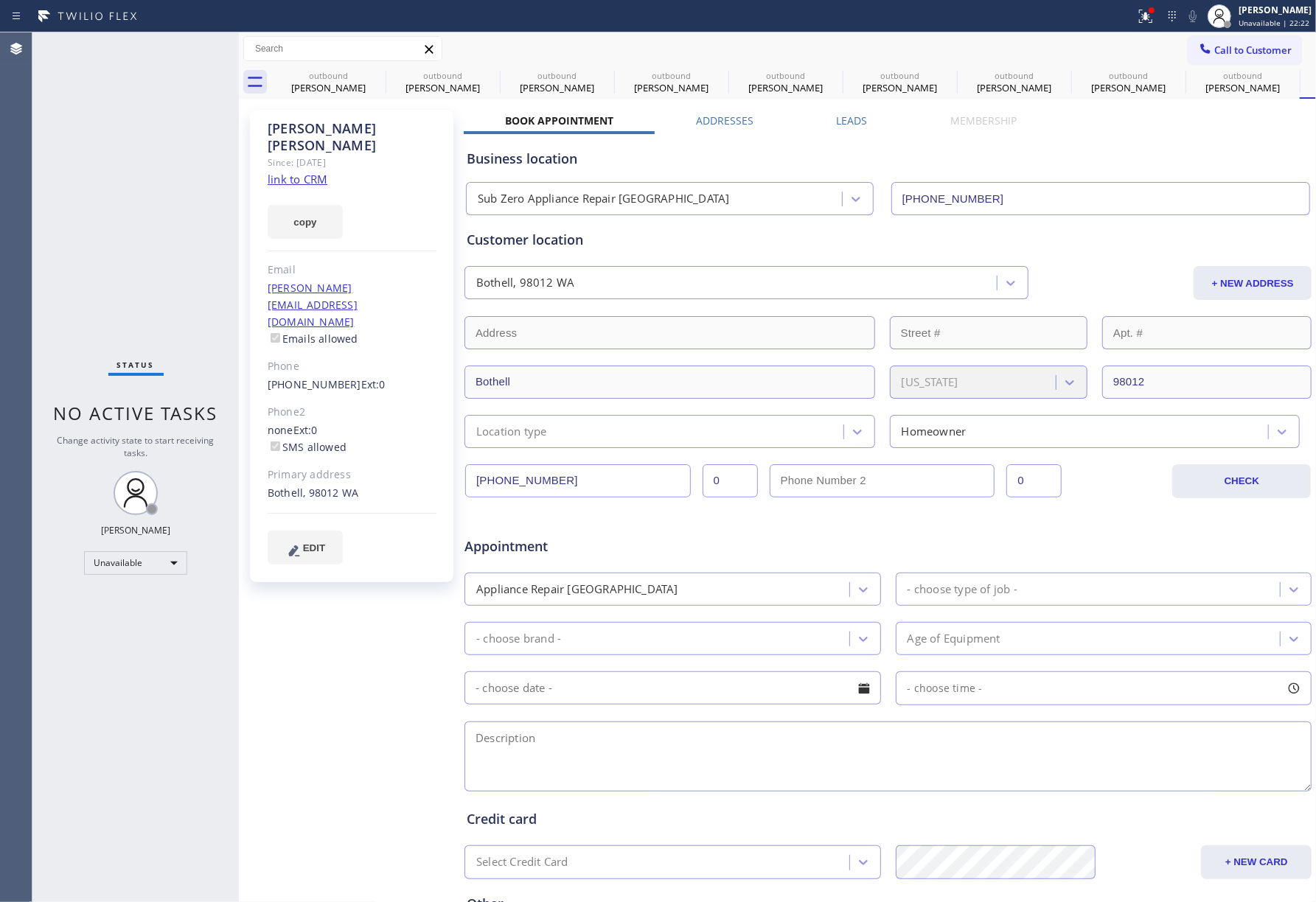
click at [1286, 236] on div "Customer location" at bounding box center [888, 239] width 843 height 20
click at [1243, 45] on span "Call to Customer" at bounding box center [1252, 50] width 78 height 13
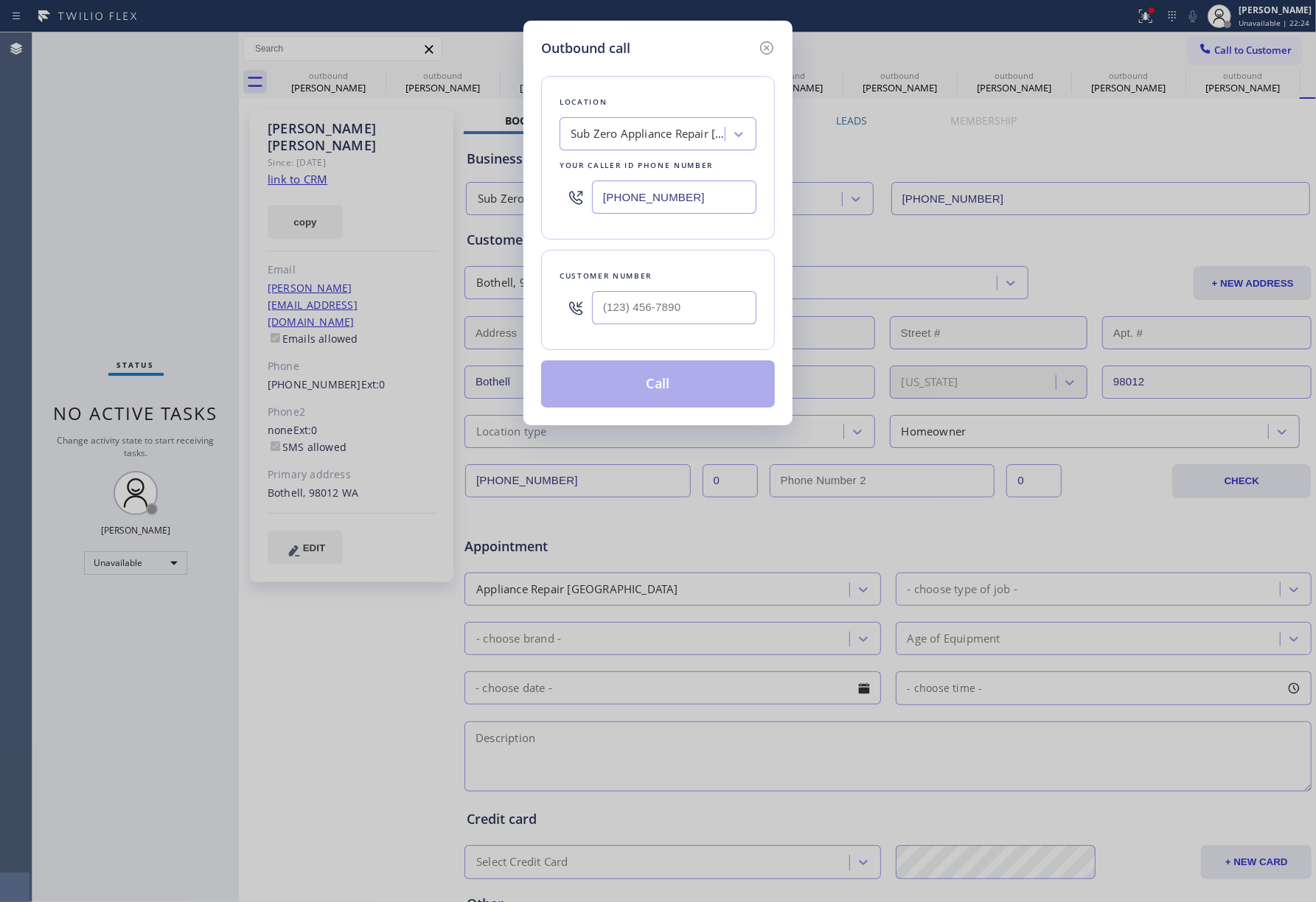
drag, startPoint x: 702, startPoint y: 198, endPoint x: 549, endPoint y: 201, distance: 153.0
click at [549, 201] on div "Location Sub Zero Appliance Repair [GEOGRAPHIC_DATA] Your caller id phone numbe…" at bounding box center [658, 158] width 233 height 164
click at [767, 42] on icon at bounding box center [767, 48] width 18 height 18
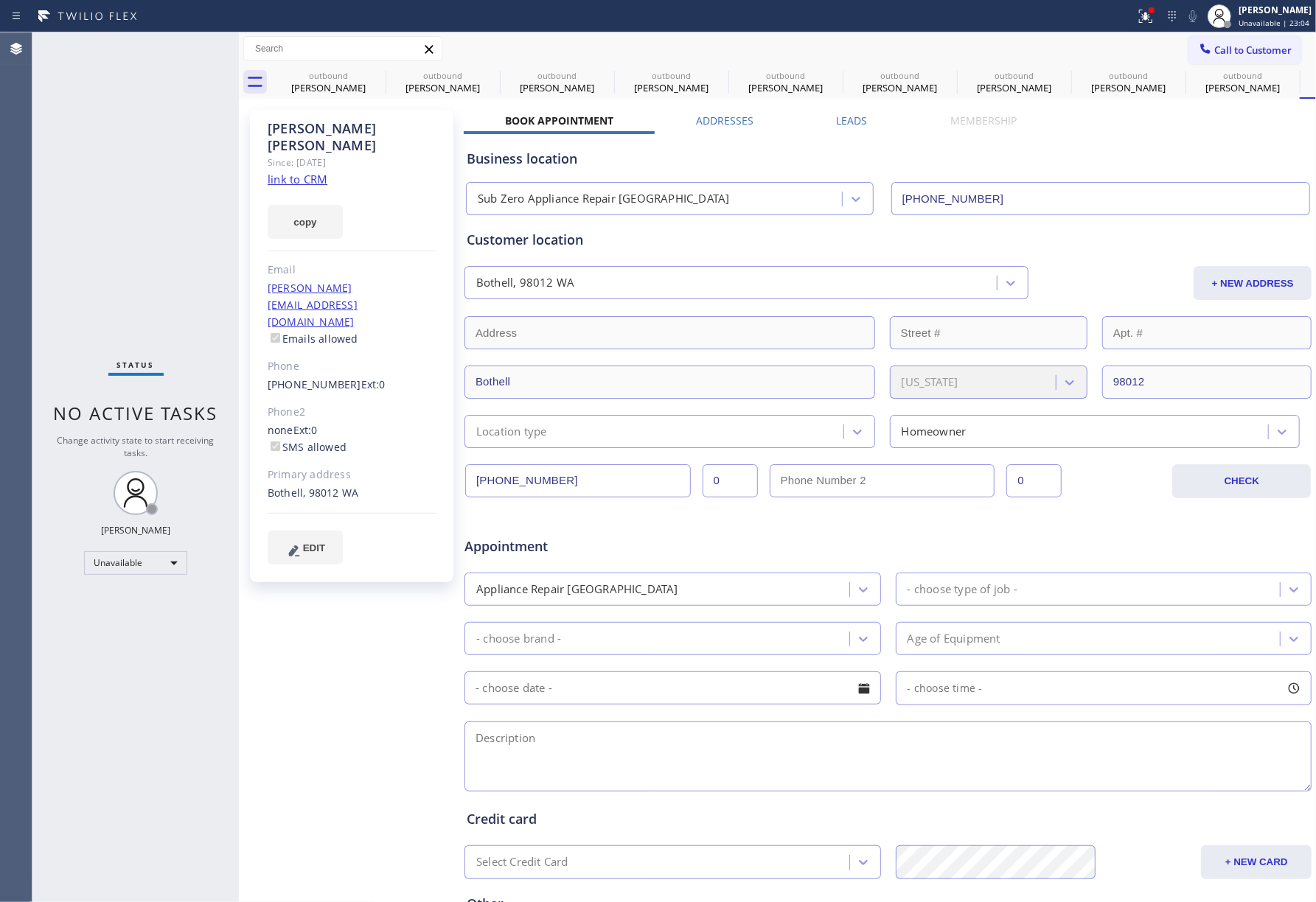
drag, startPoint x: 1218, startPoint y: 37, endPoint x: 972, endPoint y: 128, distance: 262.3
click at [1218, 37] on button "Call to Customer" at bounding box center [1244, 50] width 113 height 28
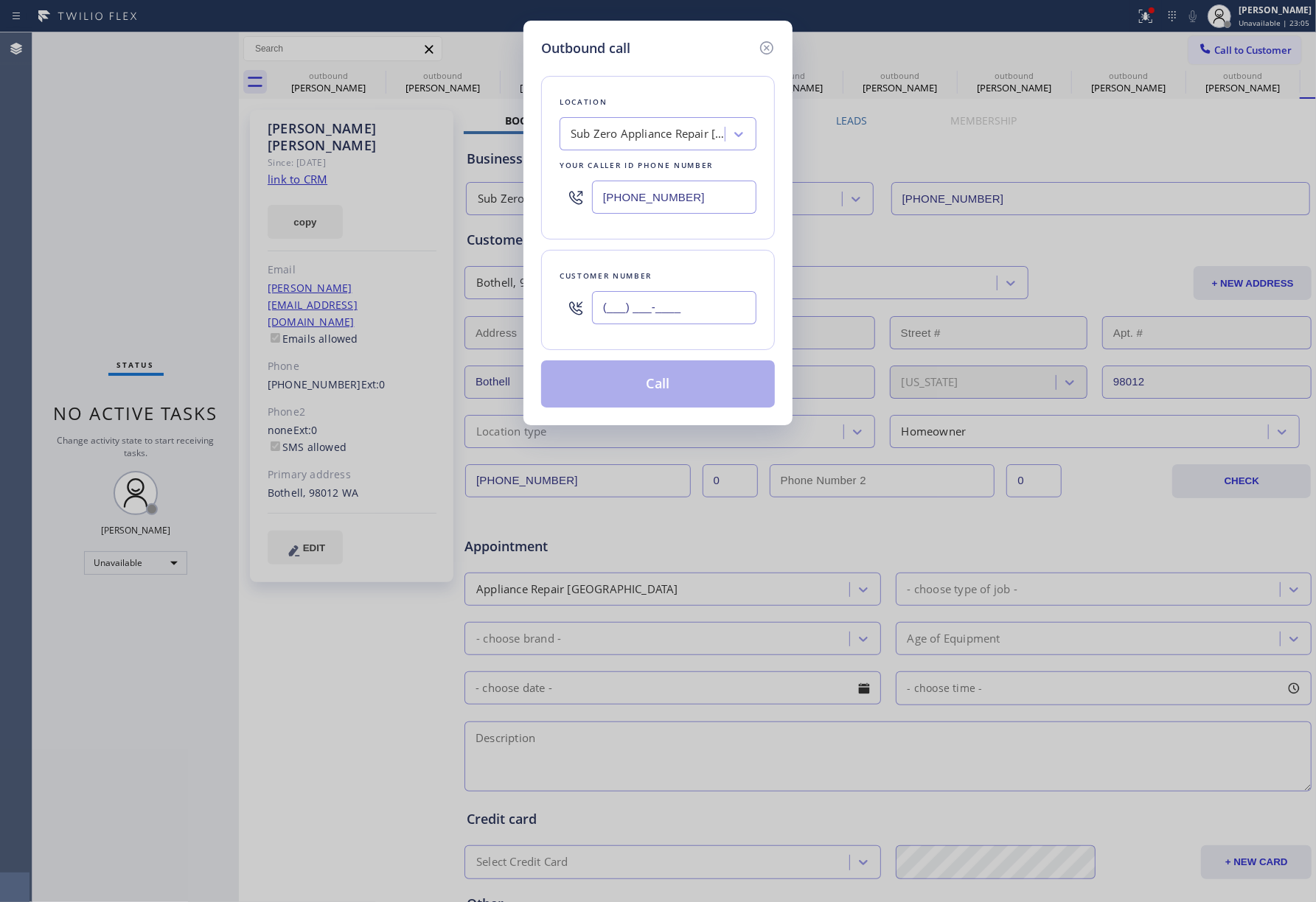
click at [637, 308] on input "(___) ___-____" at bounding box center [674, 307] width 165 height 33
paste input "818) 263-7200"
type input "[PHONE_NUMBER]"
click at [676, 259] on div "Customer number [PHONE_NUMBER]" at bounding box center [658, 300] width 233 height 100
click at [652, 372] on button "Call" at bounding box center [658, 384] width 233 height 47
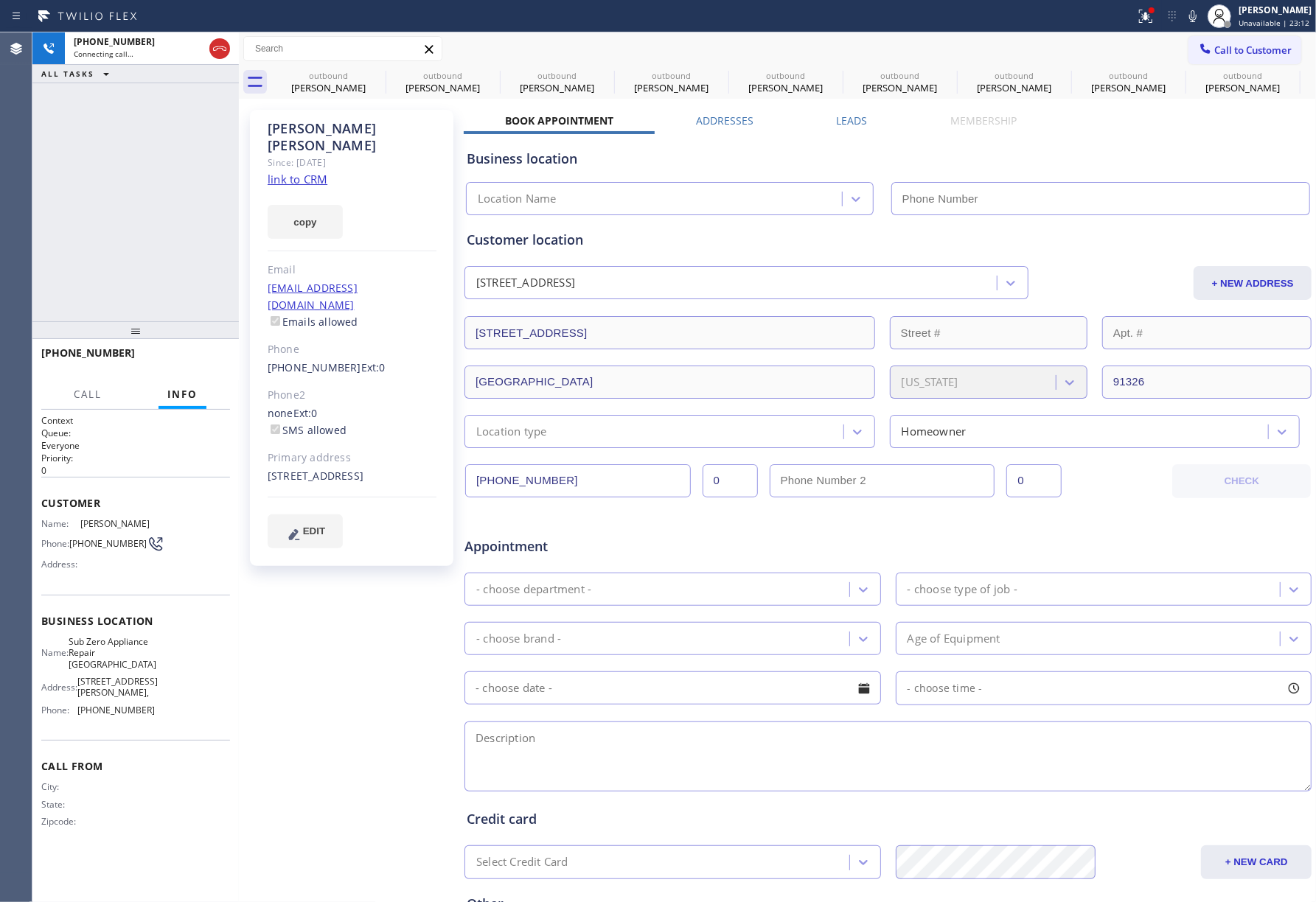
type input "[PHONE_NUMBER]"
drag, startPoint x: 57, startPoint y: 235, endPoint x: 237, endPoint y: 40, distance: 265.4
click at [59, 228] on div "[PHONE_NUMBER] Connecting call… ALL TASKS ALL TASKS ACTIVE TASKS TASKS IN WRAP …" at bounding box center [135, 176] width 206 height 289
drag, startPoint x: 184, startPoint y: 358, endPoint x: 170, endPoint y: 289, distance: 70.4
click at [184, 357] on span "HANG UP" at bounding box center [196, 359] width 45 height 10
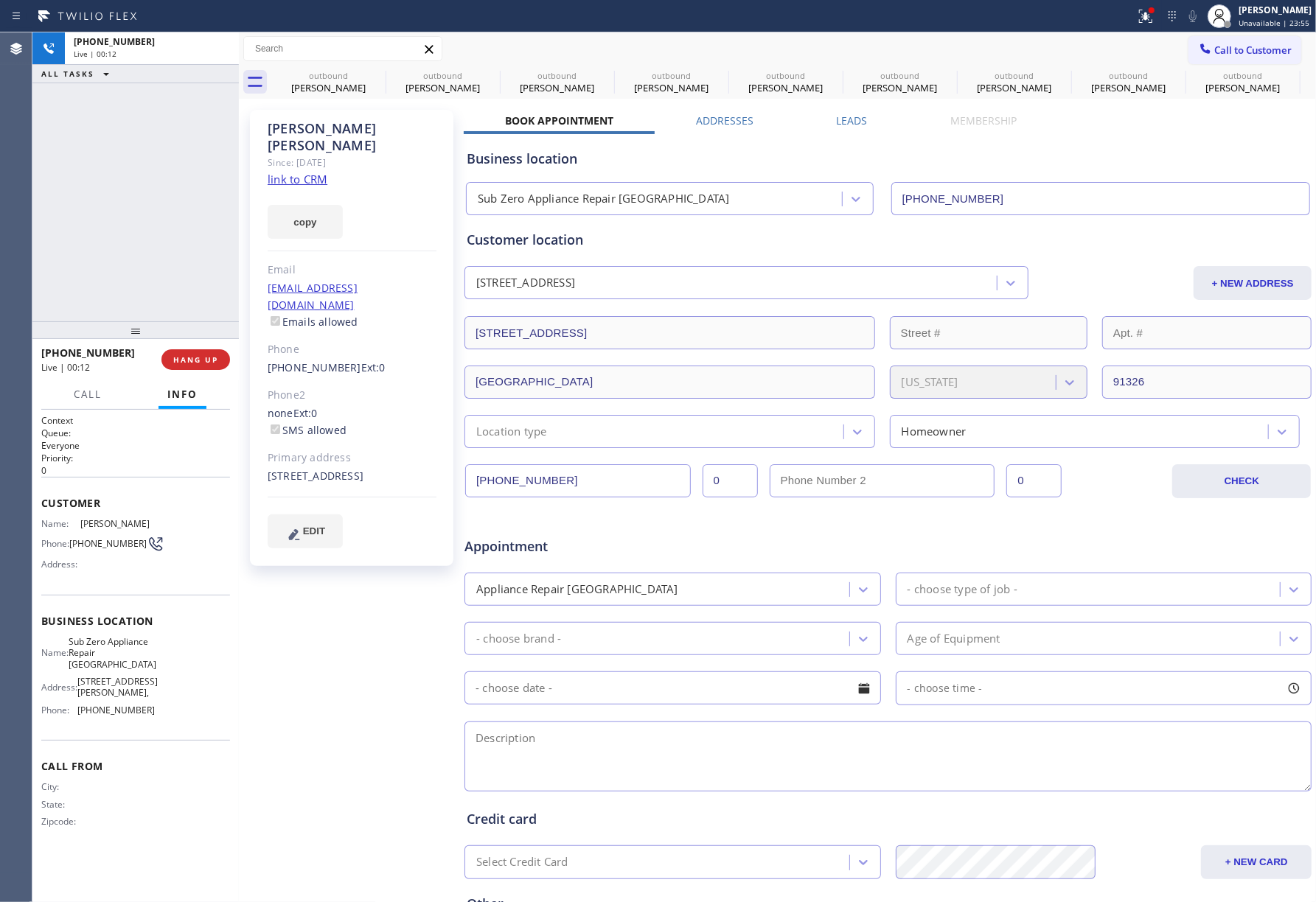
drag, startPoint x: 169, startPoint y: 286, endPoint x: 183, endPoint y: 346, distance: 61.6
click at [169, 286] on div "[PHONE_NUMBER] Live | 00:12 ALL TASKS ALL TASKS ACTIVE TASKS TASKS IN WRAP UP" at bounding box center [135, 176] width 206 height 289
click at [187, 349] on button "HANG UP" at bounding box center [196, 359] width 69 height 21
click at [154, 235] on div "[PHONE_NUMBER] Live | 00:13 ALL TASKS ALL TASKS ACTIVE TASKS TASKS IN WRAP UP" at bounding box center [135, 176] width 206 height 289
click at [154, 236] on div "ALL TASKS ALL TASKS ACTIVE TASKS TASKS IN WRAP UP [PHONE_NUMBER] Wrap up | 00:00" at bounding box center [135, 176] width 206 height 289
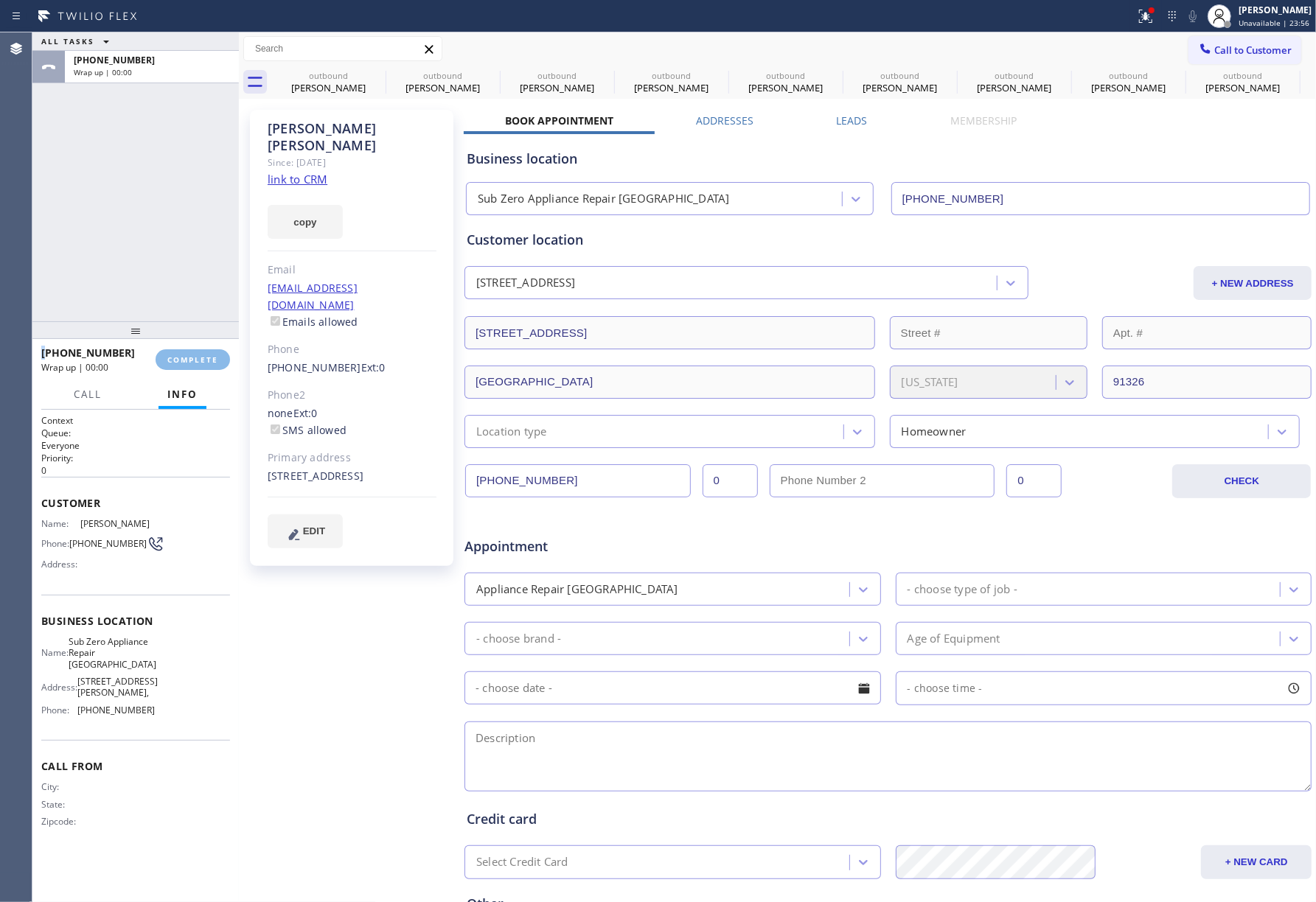
click at [154, 237] on div "ALL TASKS ALL TASKS ACTIVE TASKS TASKS IN WRAP UP [PHONE_NUMBER] Wrap up | 00:00" at bounding box center [135, 176] width 206 height 289
click at [193, 364] on button "COMPLETE" at bounding box center [193, 359] width 75 height 21
click at [127, 244] on div "ALL TASKS ALL TASKS ACTIVE TASKS TASKS IN WRAP UP [PHONE_NUMBER] Wrap up | 00:01" at bounding box center [135, 176] width 206 height 289
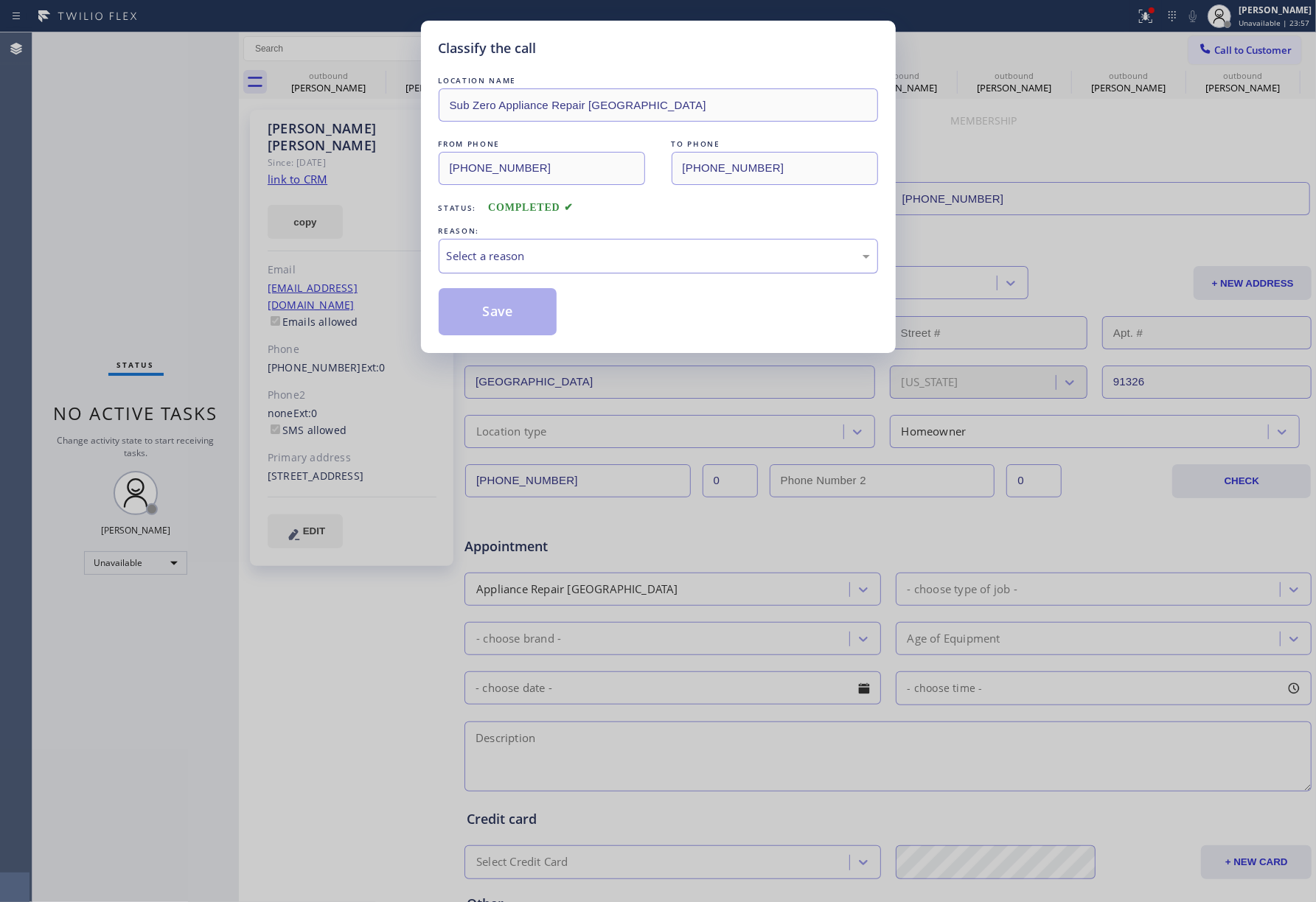
drag, startPoint x: 534, startPoint y: 252, endPoint x: 543, endPoint y: 265, distance: 15.8
click at [535, 254] on div "Select a reason" at bounding box center [658, 255] width 423 height 17
click at [520, 308] on button "Save" at bounding box center [498, 311] width 119 height 47
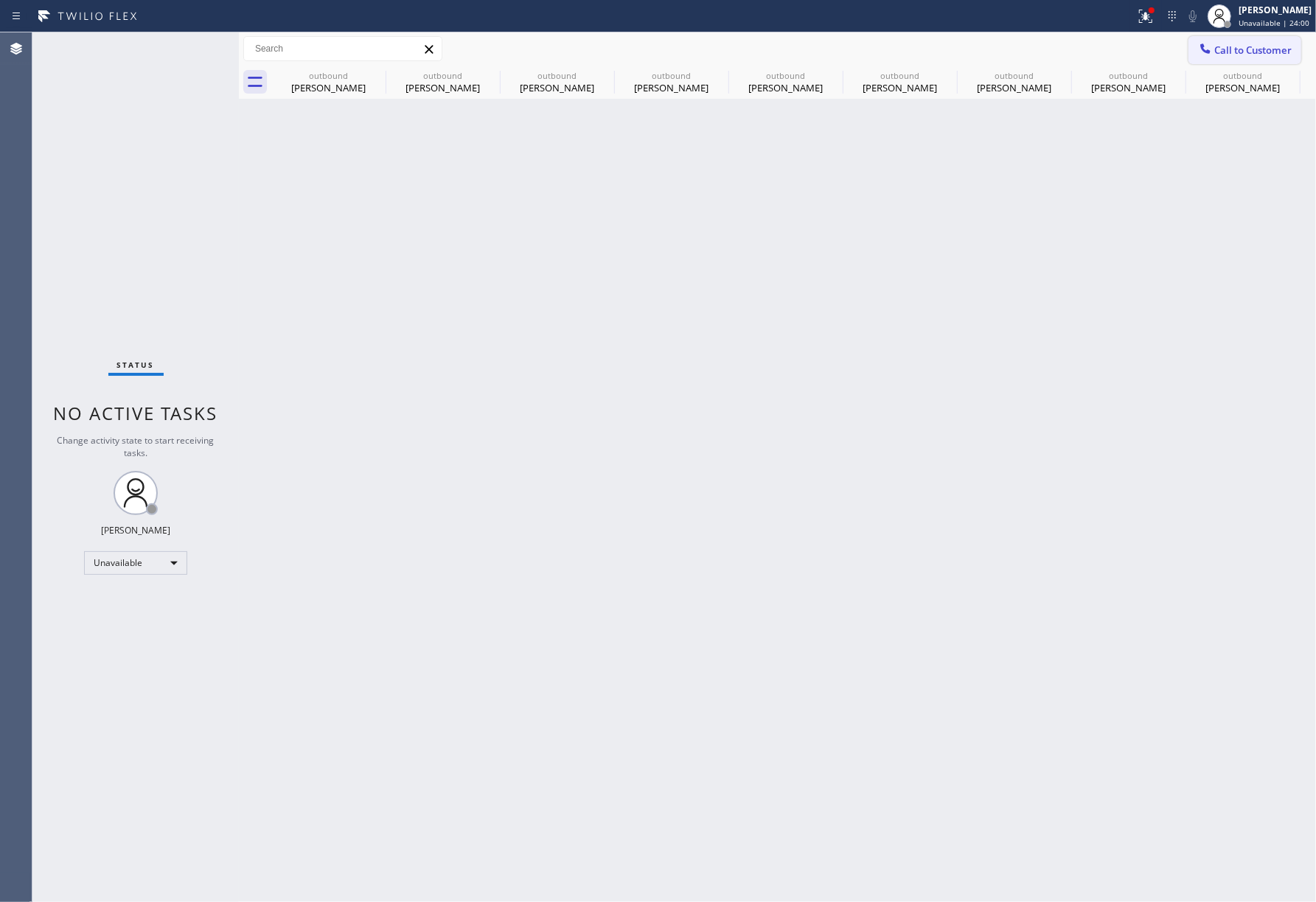
click at [1238, 40] on button "Call to Customer" at bounding box center [1244, 50] width 113 height 28
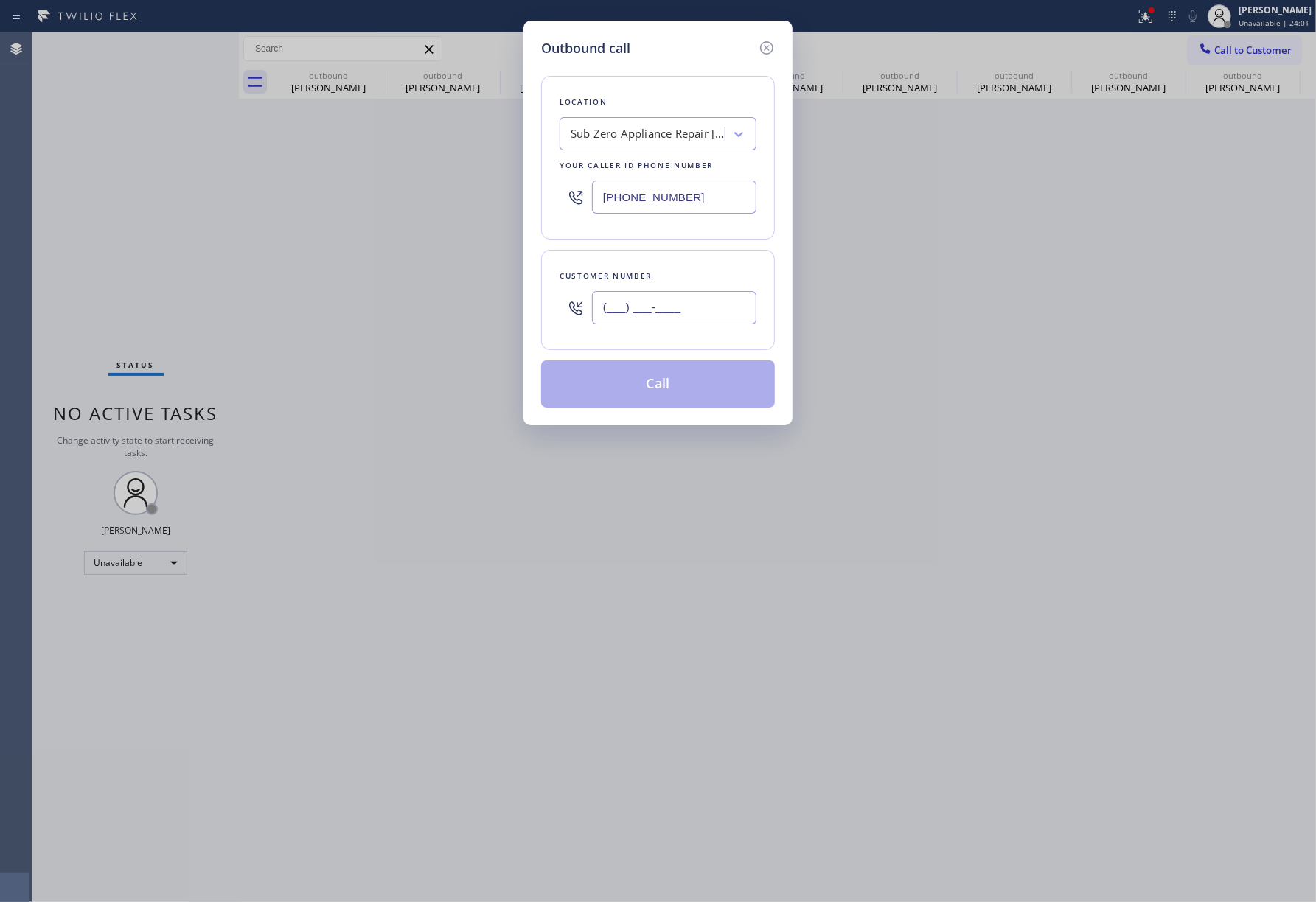
click at [690, 317] on input "(___) ___-____" at bounding box center [674, 307] width 165 height 33
paste input "818) 263-7200"
type input "[PHONE_NUMBER]"
click at [675, 257] on div "Customer number [PHONE_NUMBER]" at bounding box center [658, 300] width 233 height 100
click at [641, 402] on button "Call" at bounding box center [658, 384] width 233 height 47
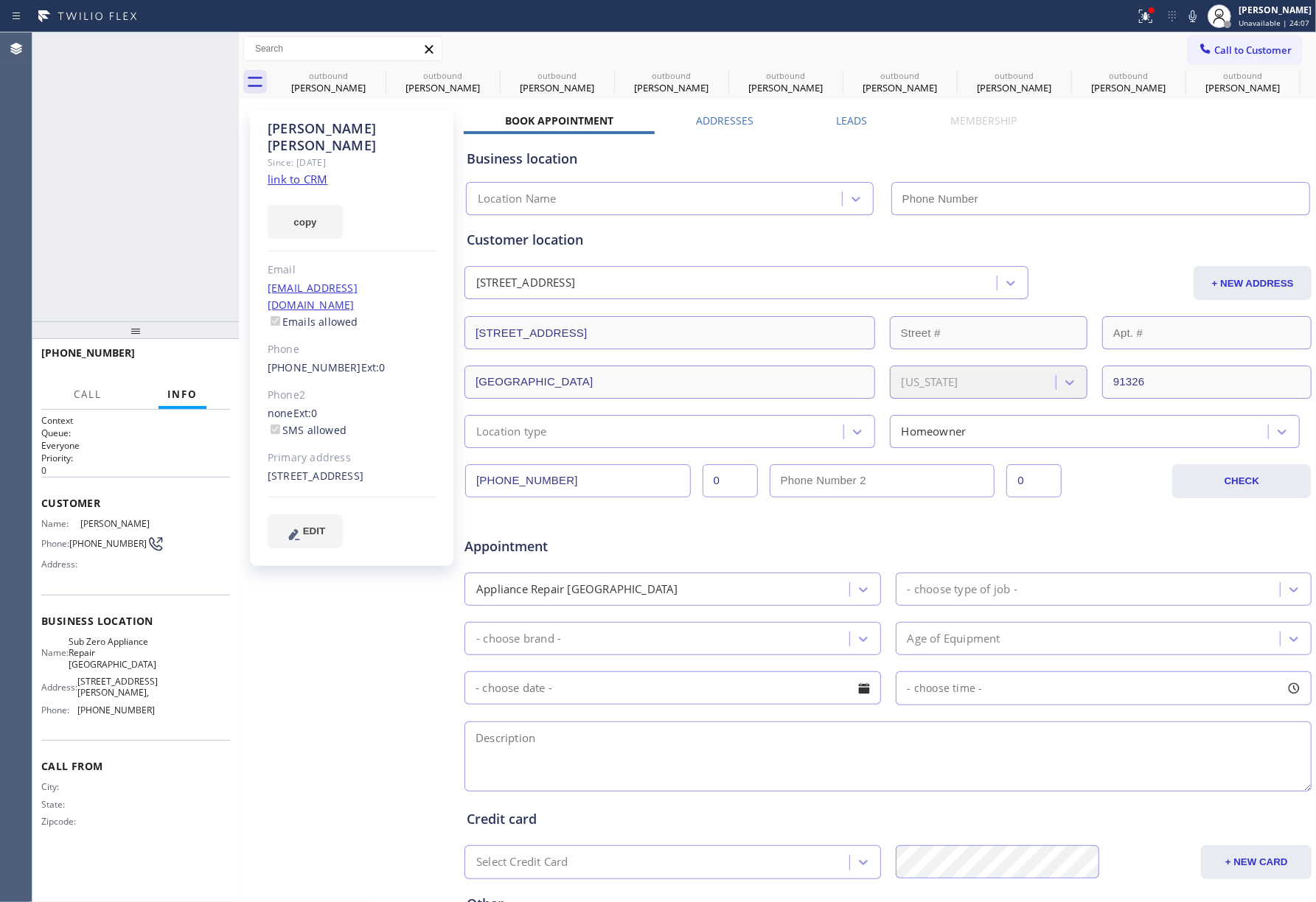
type input "[PHONE_NUMBER]"
click at [640, 764] on textarea at bounding box center [888, 756] width 847 height 70
paste textarea "8-9 | FREE ESTIMATE hose-HO looking to replace 3.5ton central ac to 5tons [STRE…"
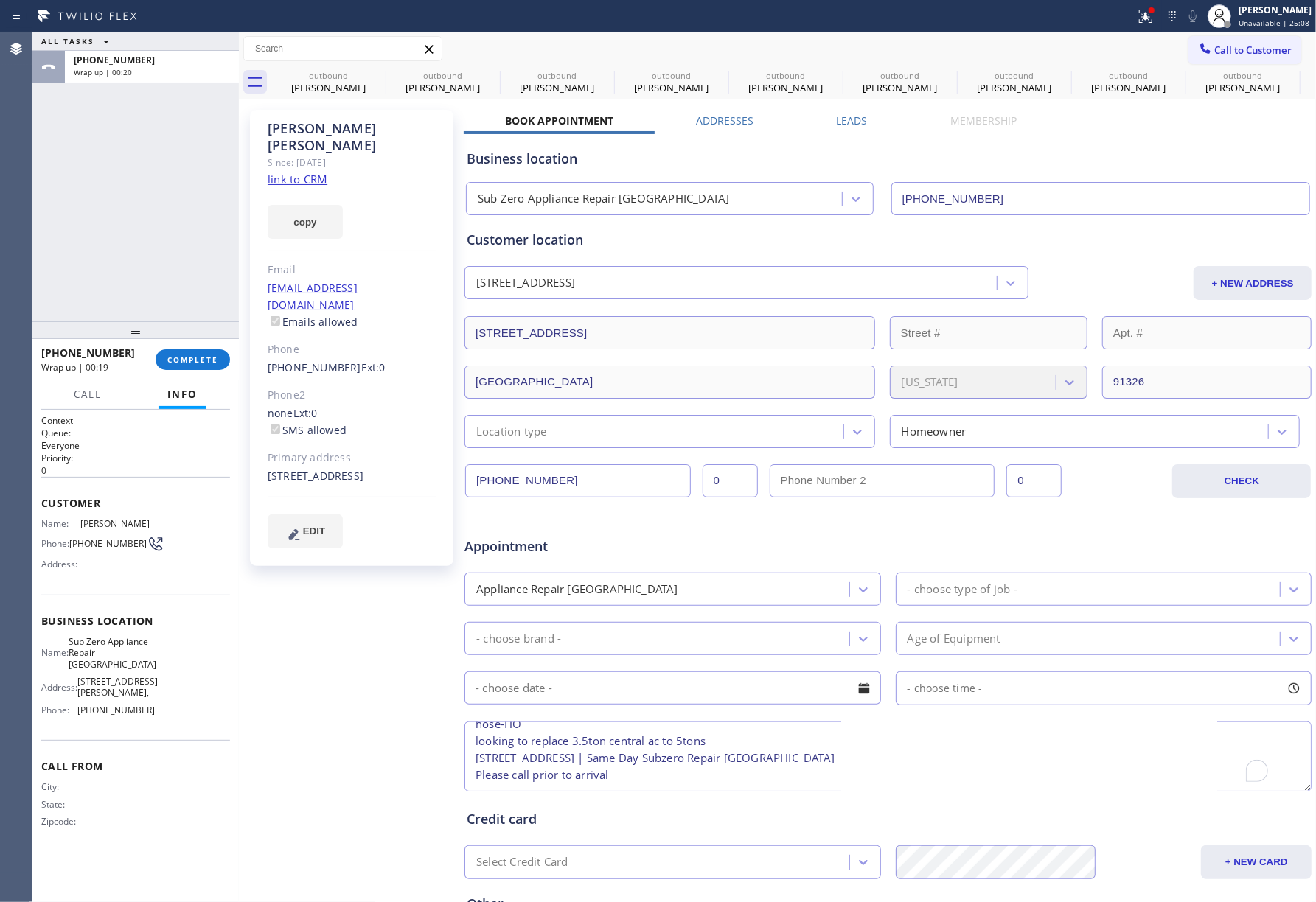
scroll to position [40, 0]
type textarea "8-9 | FREE ESTIMATE hose-HO looking to replace 3.5ton central ac to 5tons [STRE…"
click at [587, 424] on div "Location type" at bounding box center [656, 431] width 374 height 26
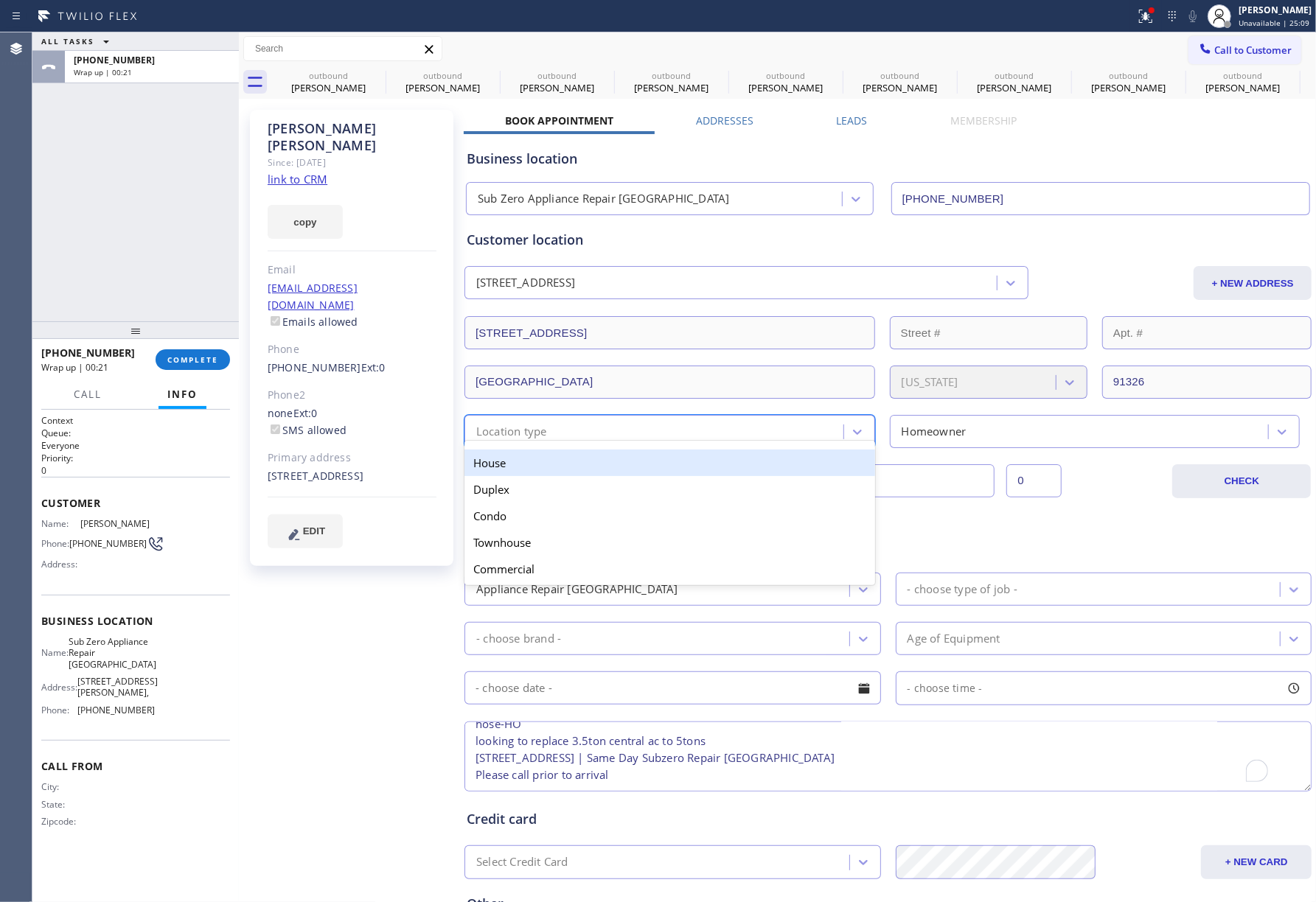
click at [553, 470] on div "House" at bounding box center [670, 463] width 411 height 27
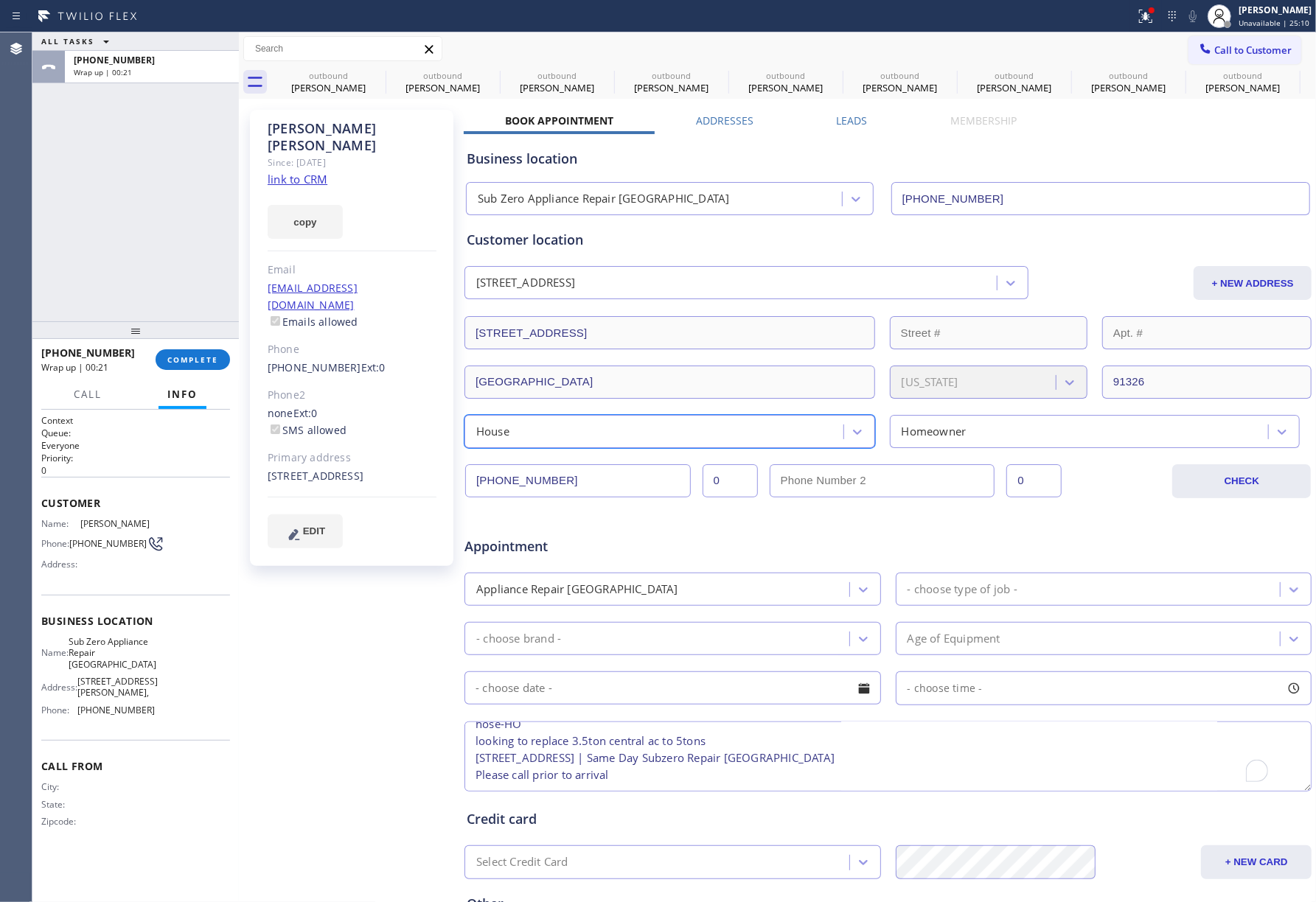
click at [1020, 430] on div "Homeowner" at bounding box center [1081, 431] width 374 height 26
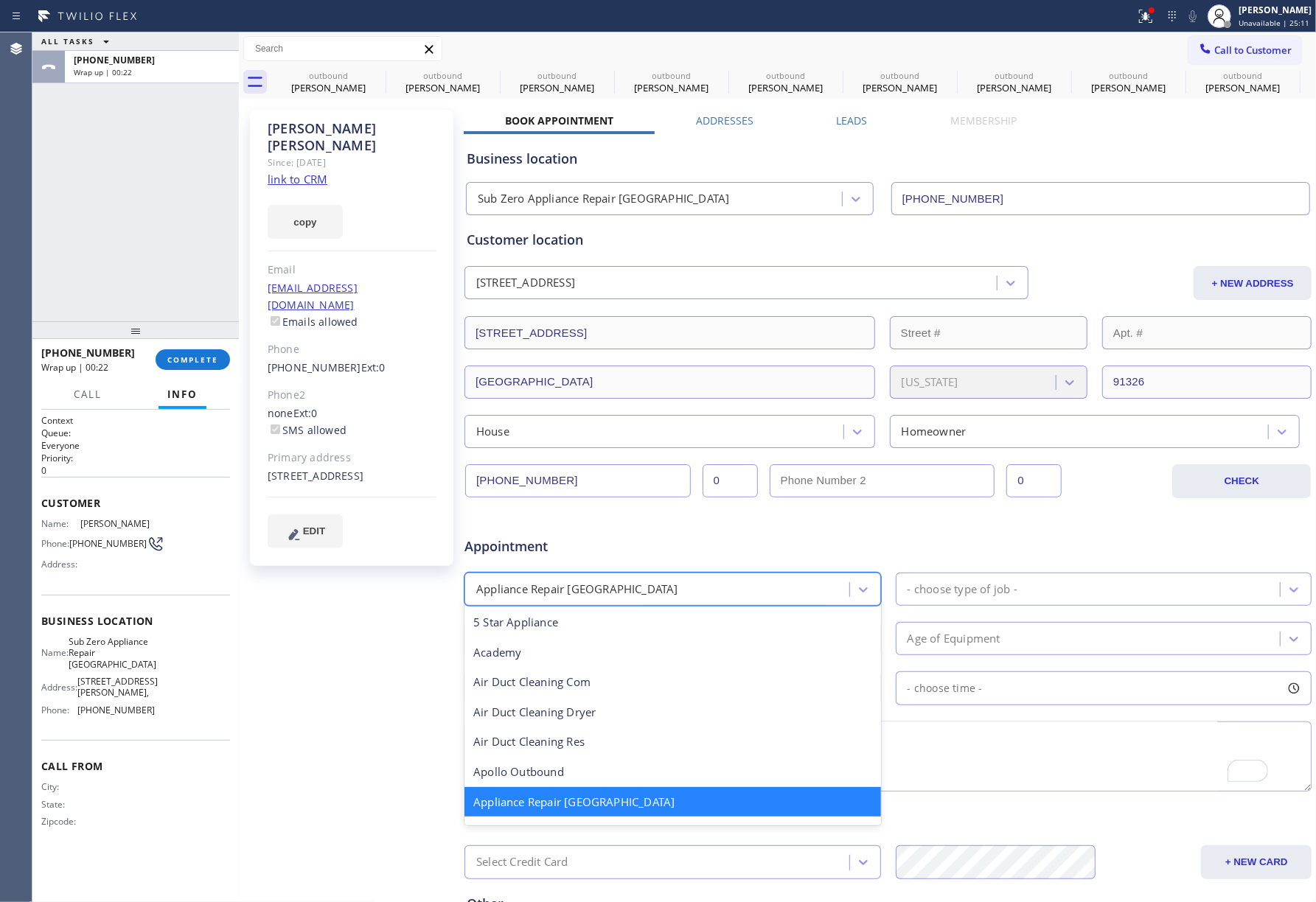
click at [602, 581] on div "Appliance Repair [GEOGRAPHIC_DATA]" at bounding box center [659, 589] width 380 height 26
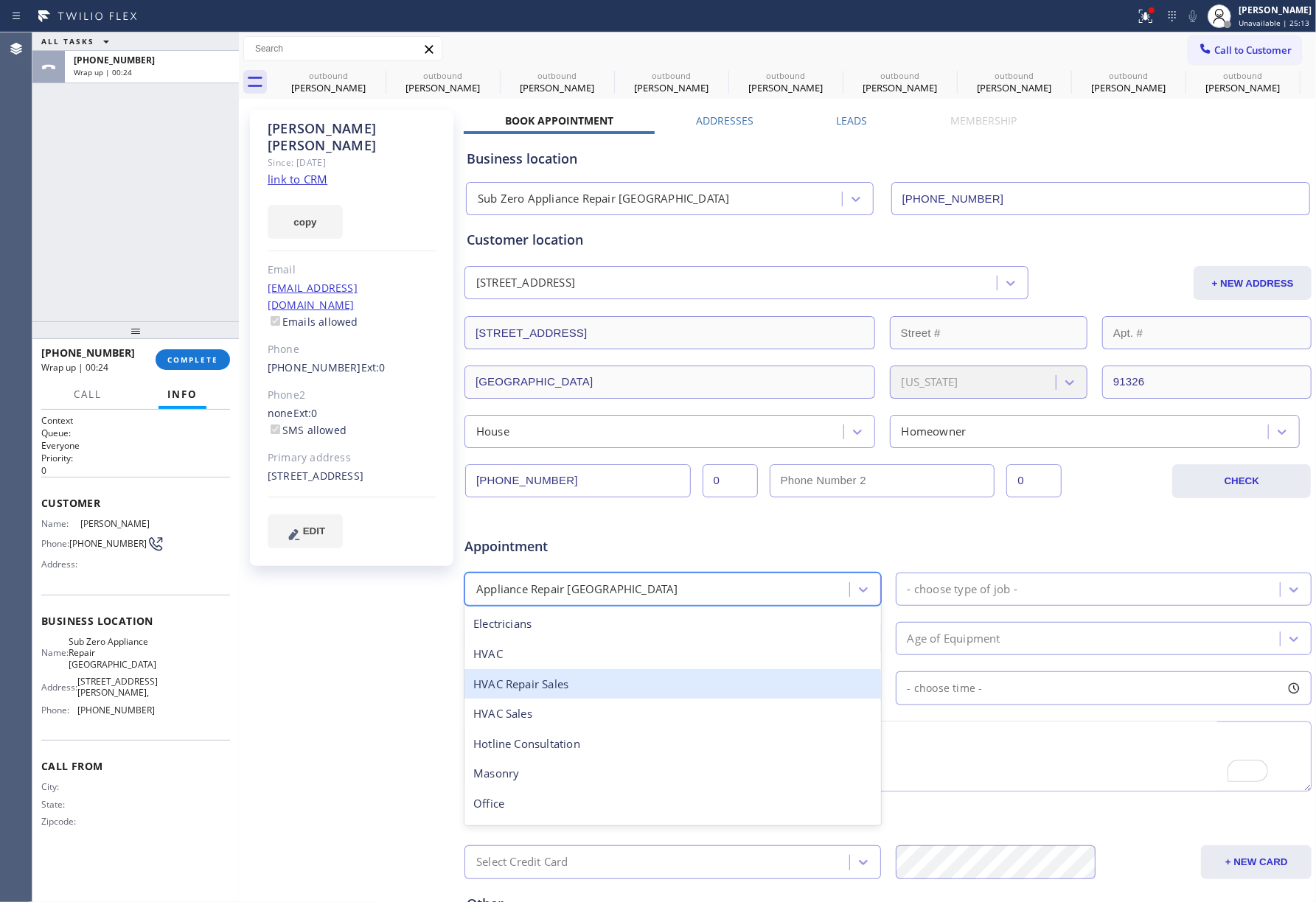
scroll to position [296, 0]
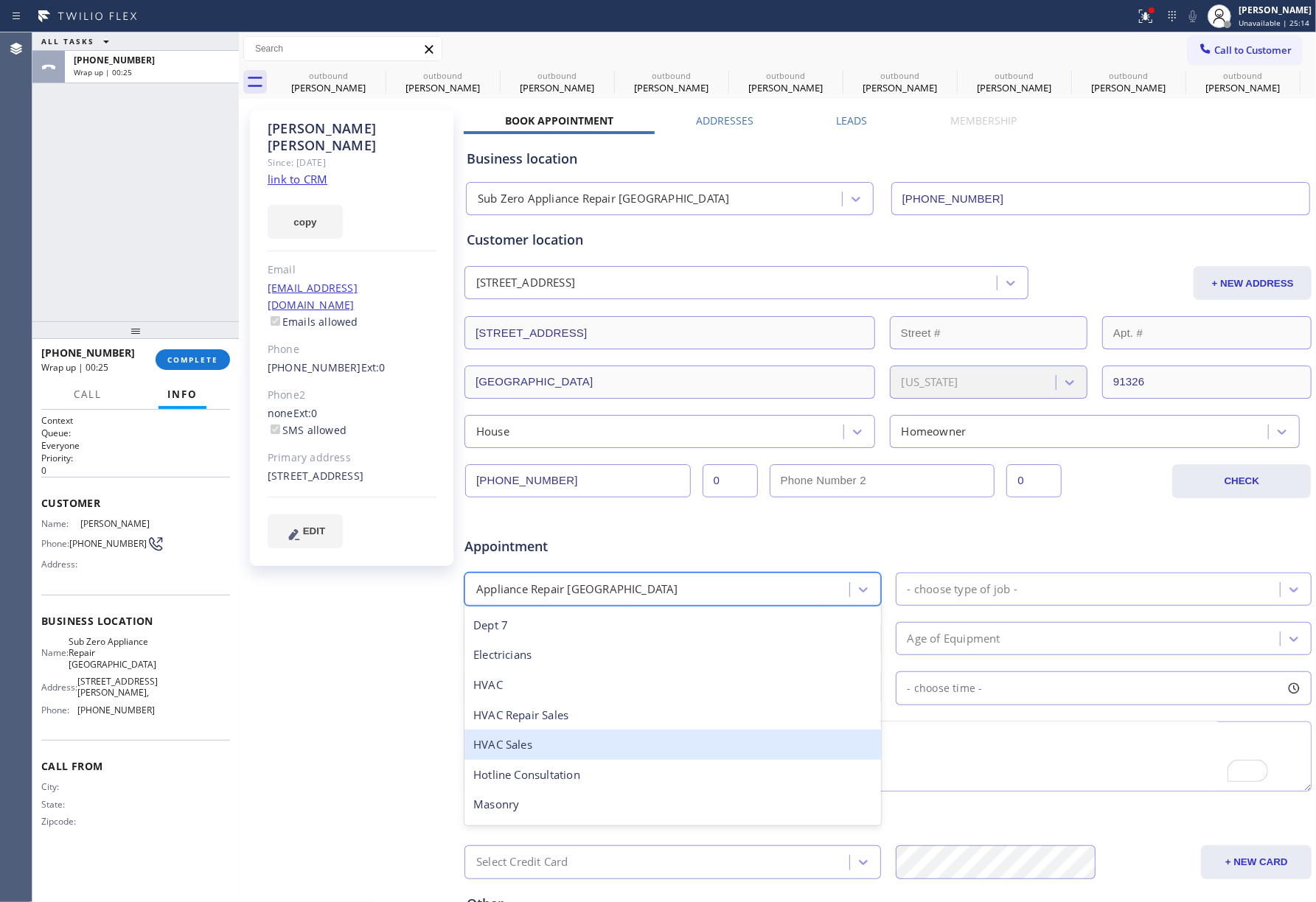
click at [607, 752] on div "HVAC Sales" at bounding box center [673, 744] width 417 height 30
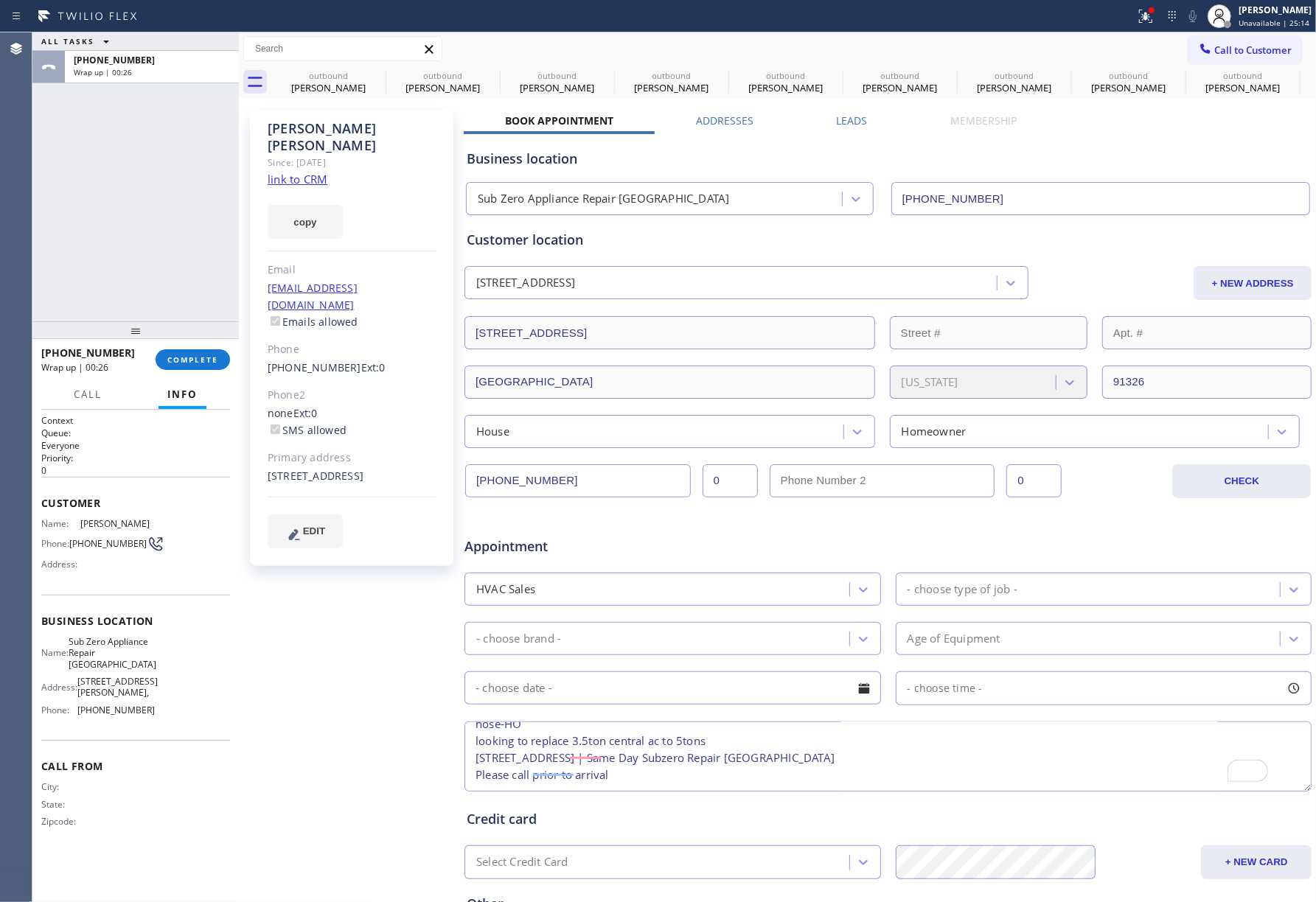
click at [888, 622] on div "- choose brand - Age of Equipment" at bounding box center [888, 636] width 850 height 36
click at [944, 593] on div "- choose type of job -" at bounding box center [962, 589] width 110 height 17
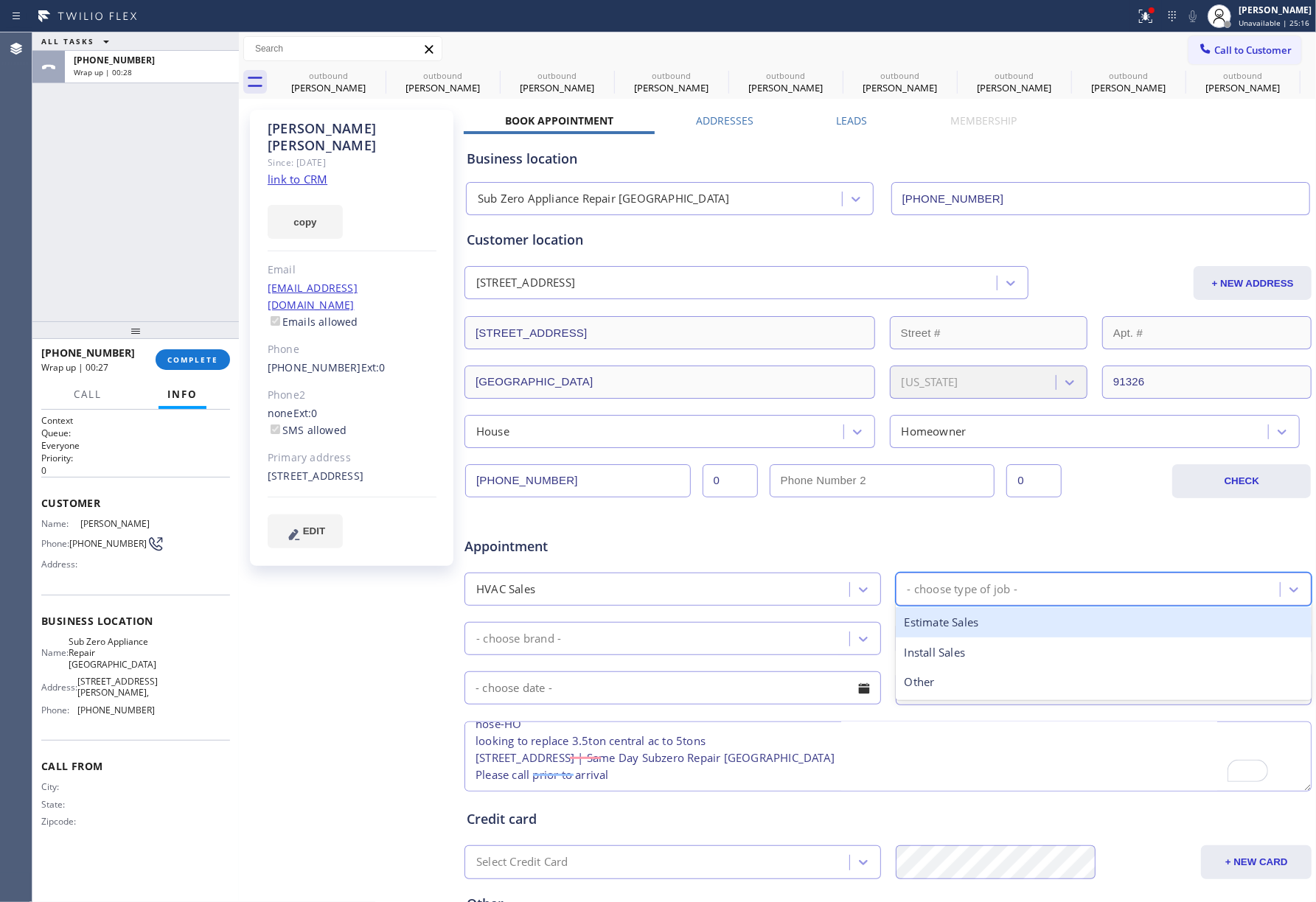
drag, startPoint x: 1021, startPoint y: 624, endPoint x: 714, endPoint y: 624, distance: 307.0
click at [1015, 624] on div "Estimate Sales" at bounding box center [1104, 622] width 417 height 30
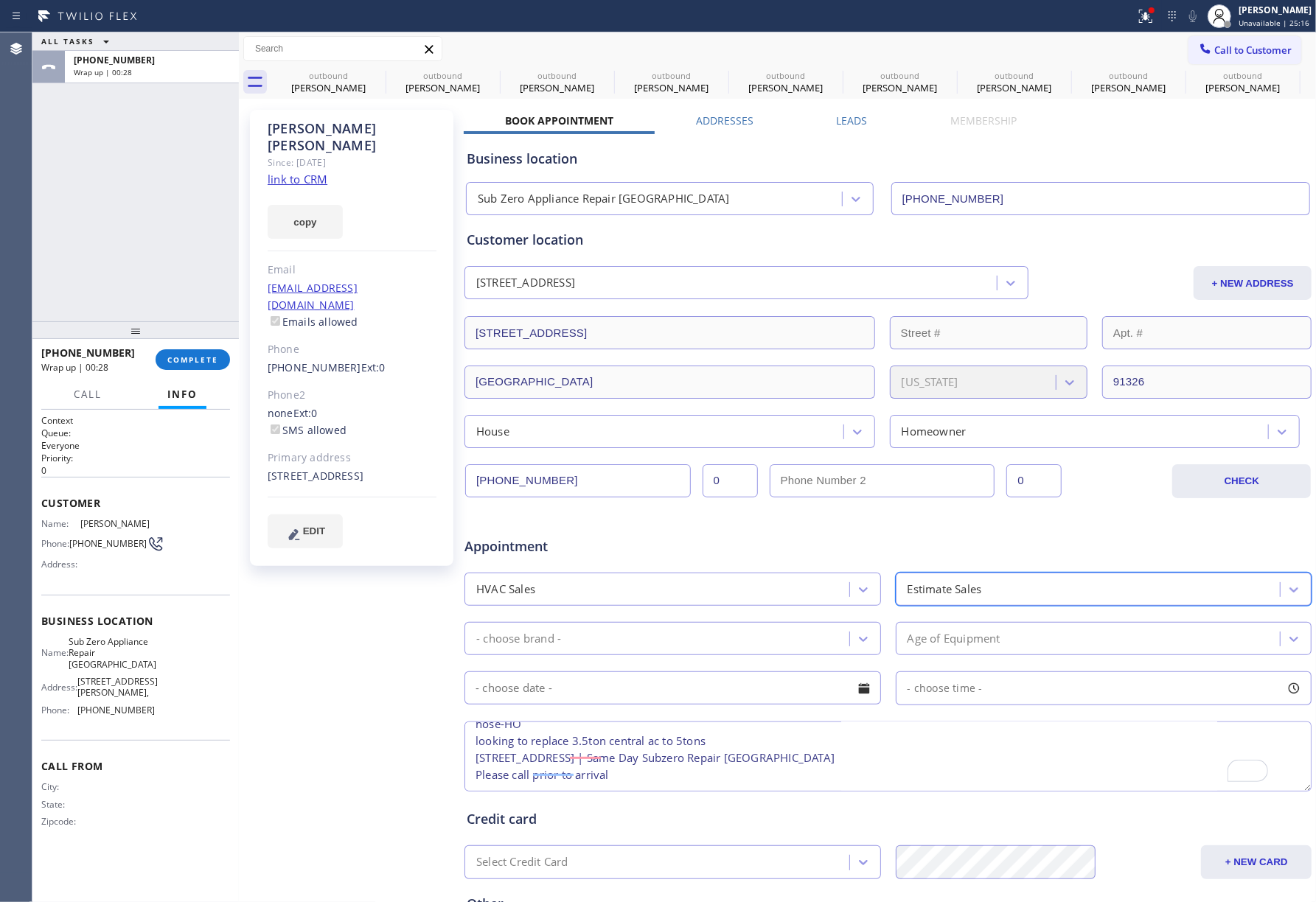
click at [714, 624] on div "- choose brand -" at bounding box center [673, 638] width 417 height 33
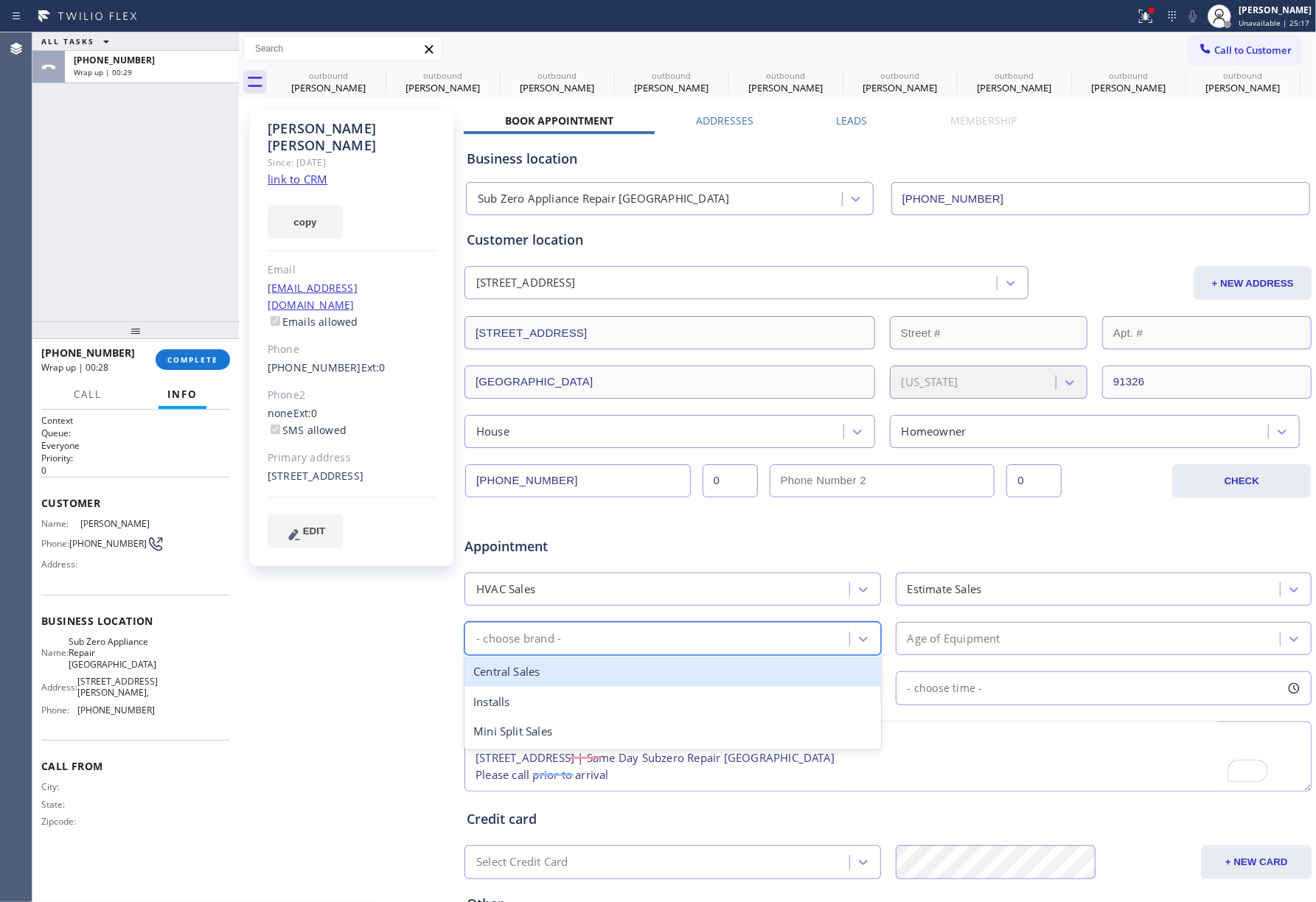
click at [614, 675] on div "Central Sales" at bounding box center [673, 671] width 417 height 30
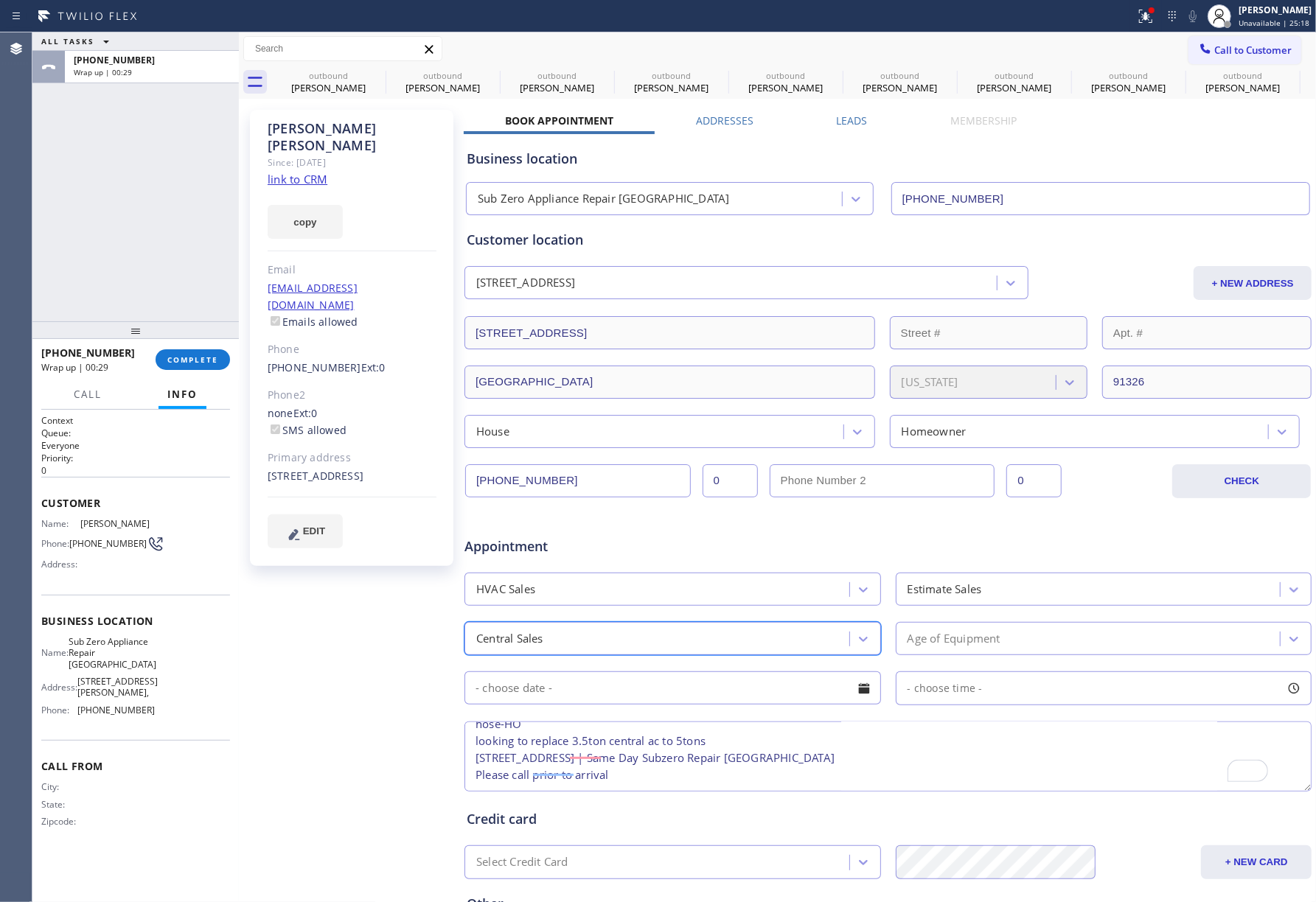
click at [911, 633] on div "Age of Equipment" at bounding box center [954, 638] width 93 height 17
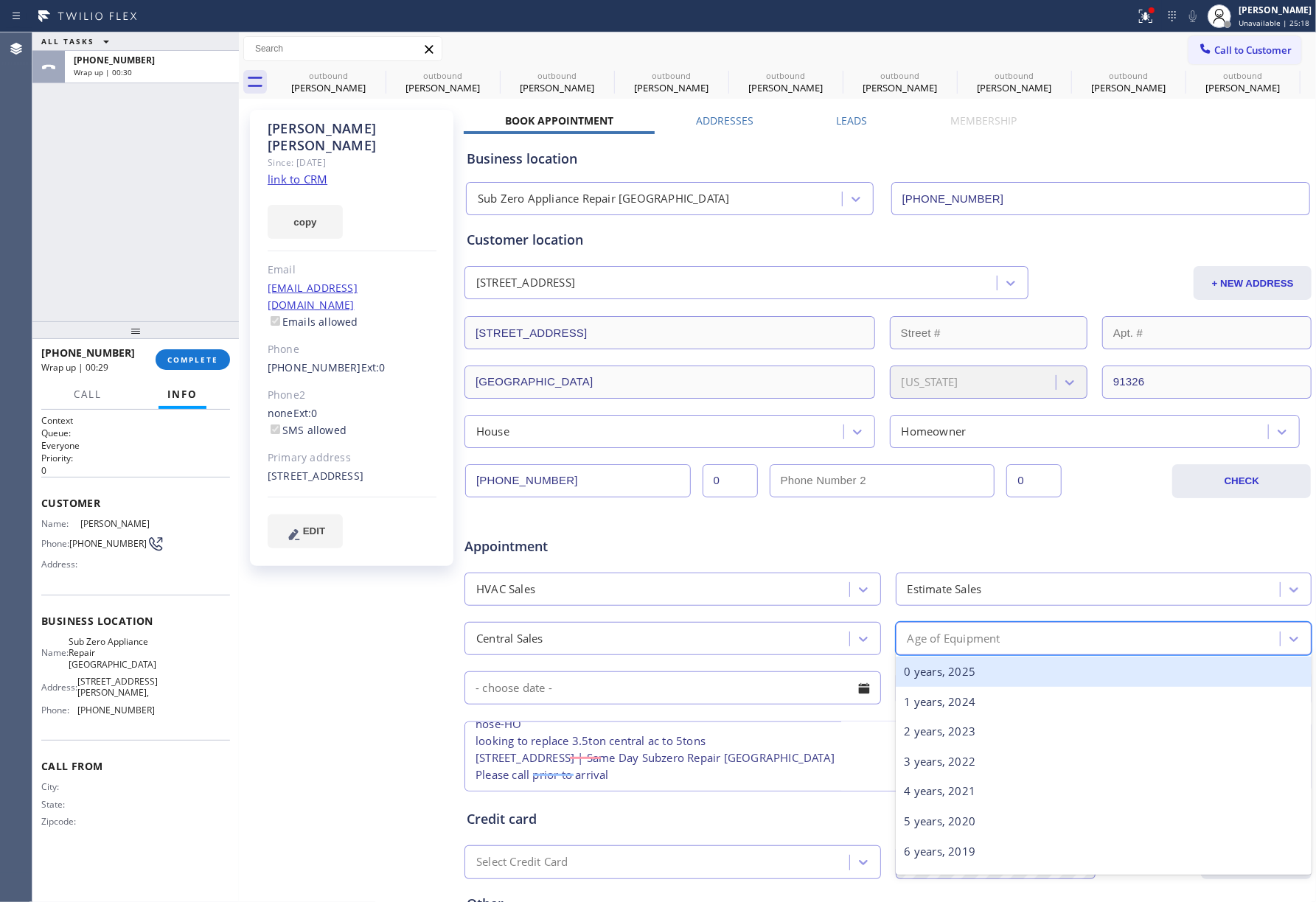
drag, startPoint x: 910, startPoint y: 681, endPoint x: 883, endPoint y: 682, distance: 27.0
click at [909, 682] on div "0 years, 2025" at bounding box center [1104, 671] width 417 height 30
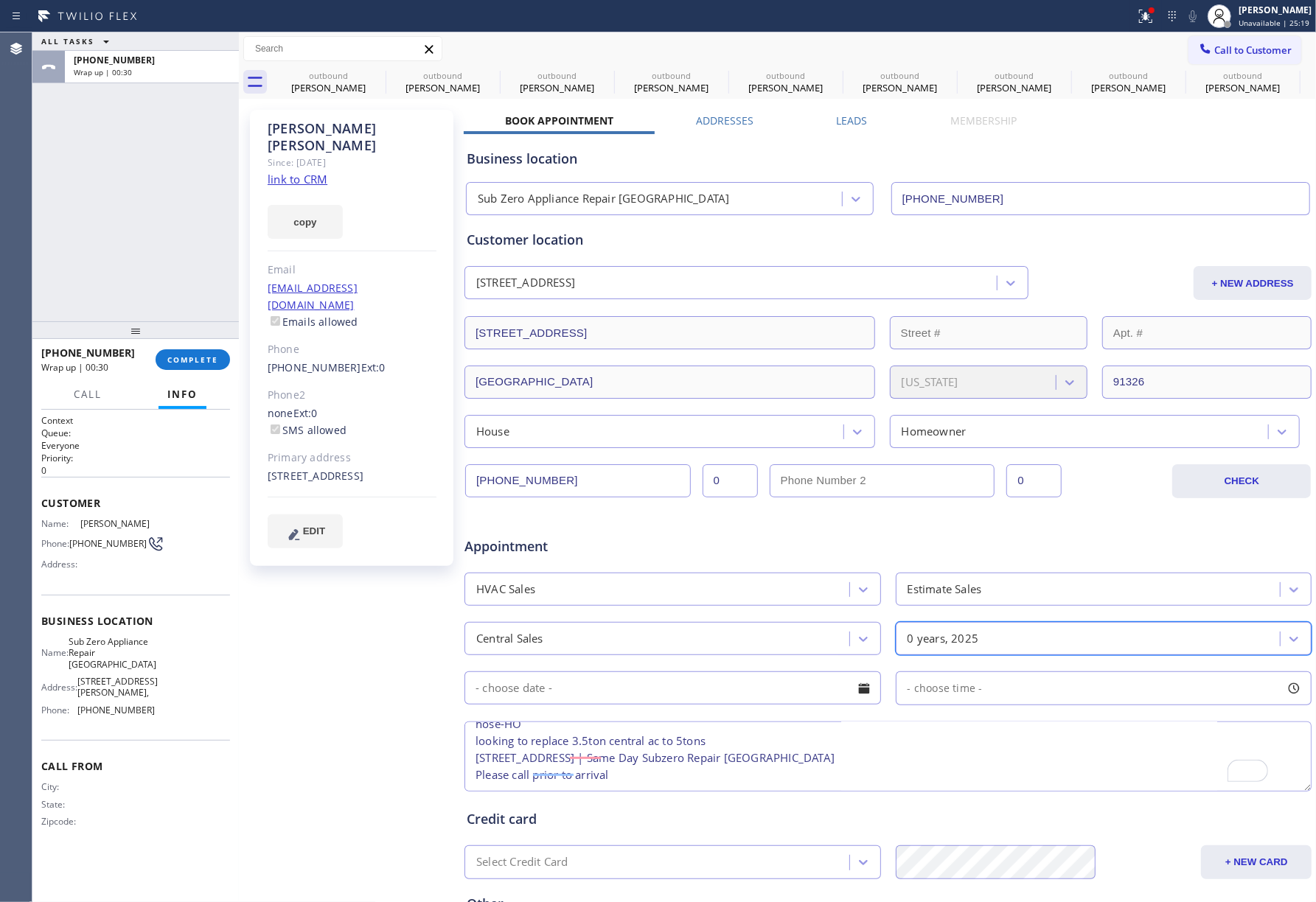
click at [697, 697] on input "text" at bounding box center [673, 687] width 417 height 33
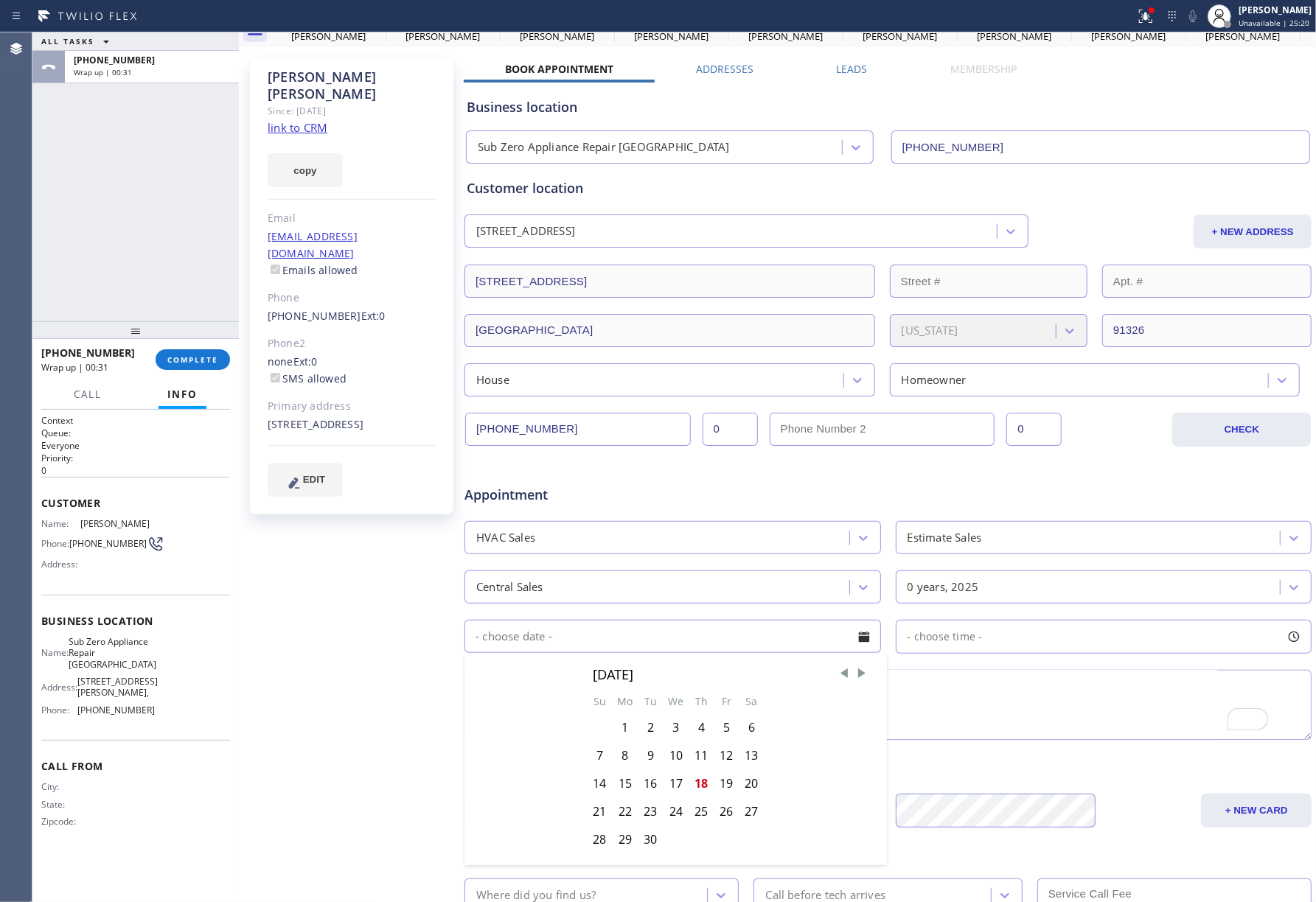
scroll to position [98, 0]
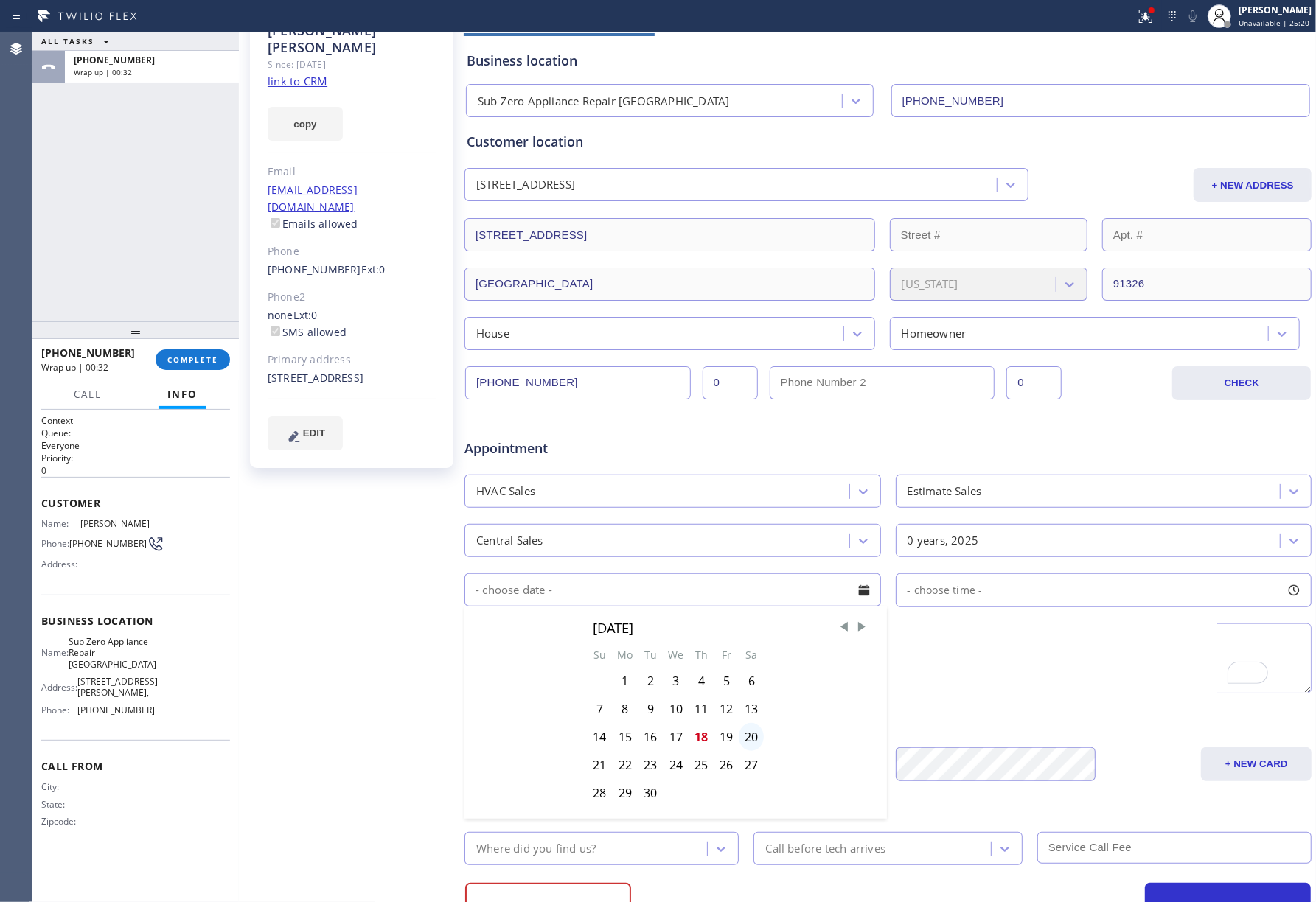
click at [753, 738] on div "20" at bounding box center [751, 737] width 25 height 28
type input "[DATE]"
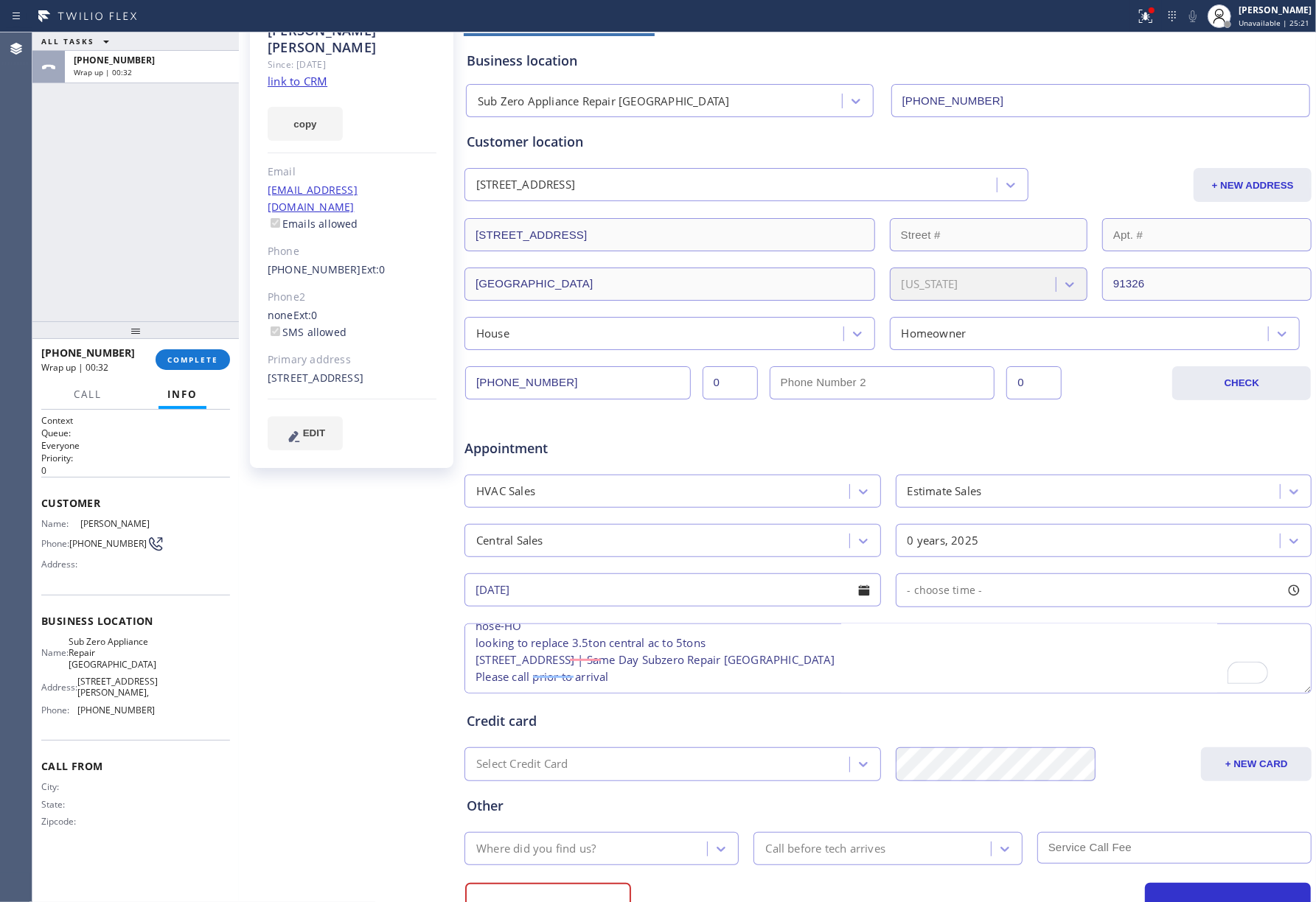
drag, startPoint x: 969, startPoint y: 593, endPoint x: 969, endPoint y: 605, distance: 12.0
click at [969, 596] on span "- choose time -" at bounding box center [945, 590] width 75 height 14
drag, startPoint x: 904, startPoint y: 675, endPoint x: 939, endPoint y: 681, distance: 35.5
click at [939, 681] on div at bounding box center [940, 680] width 18 height 31
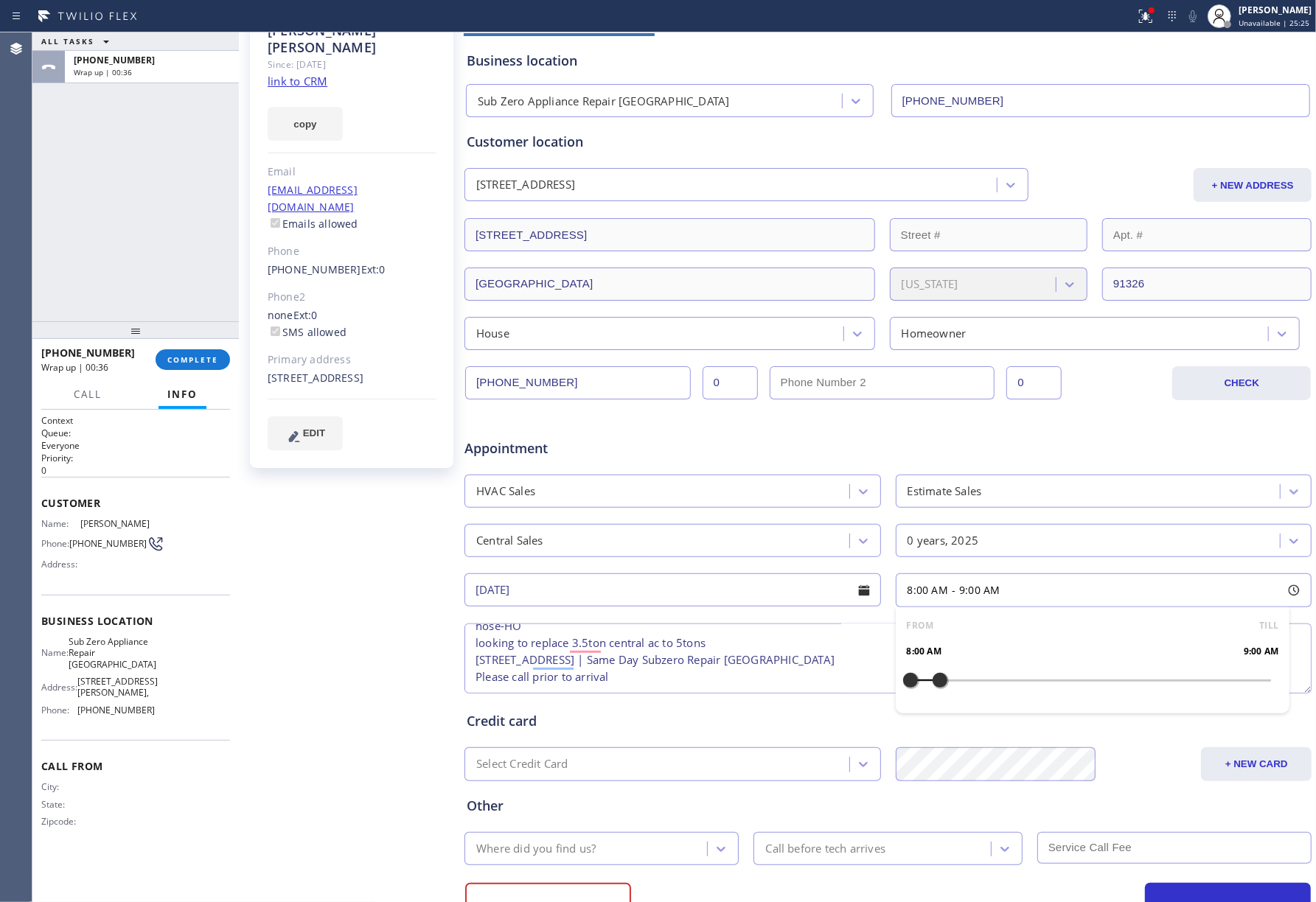
click at [626, 846] on div "Where did you find us?" at bounding box center [588, 848] width 238 height 26
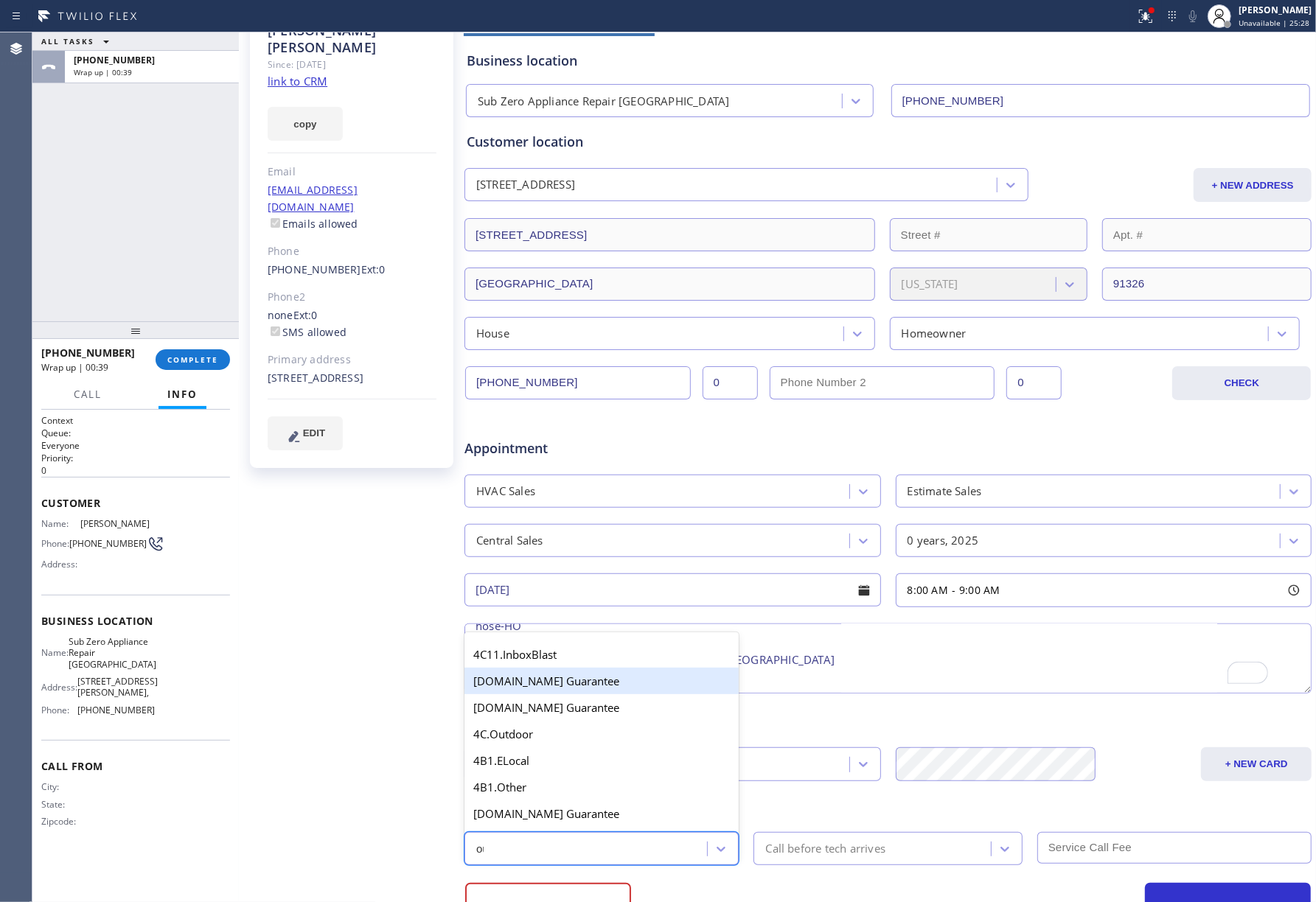
type input "out"
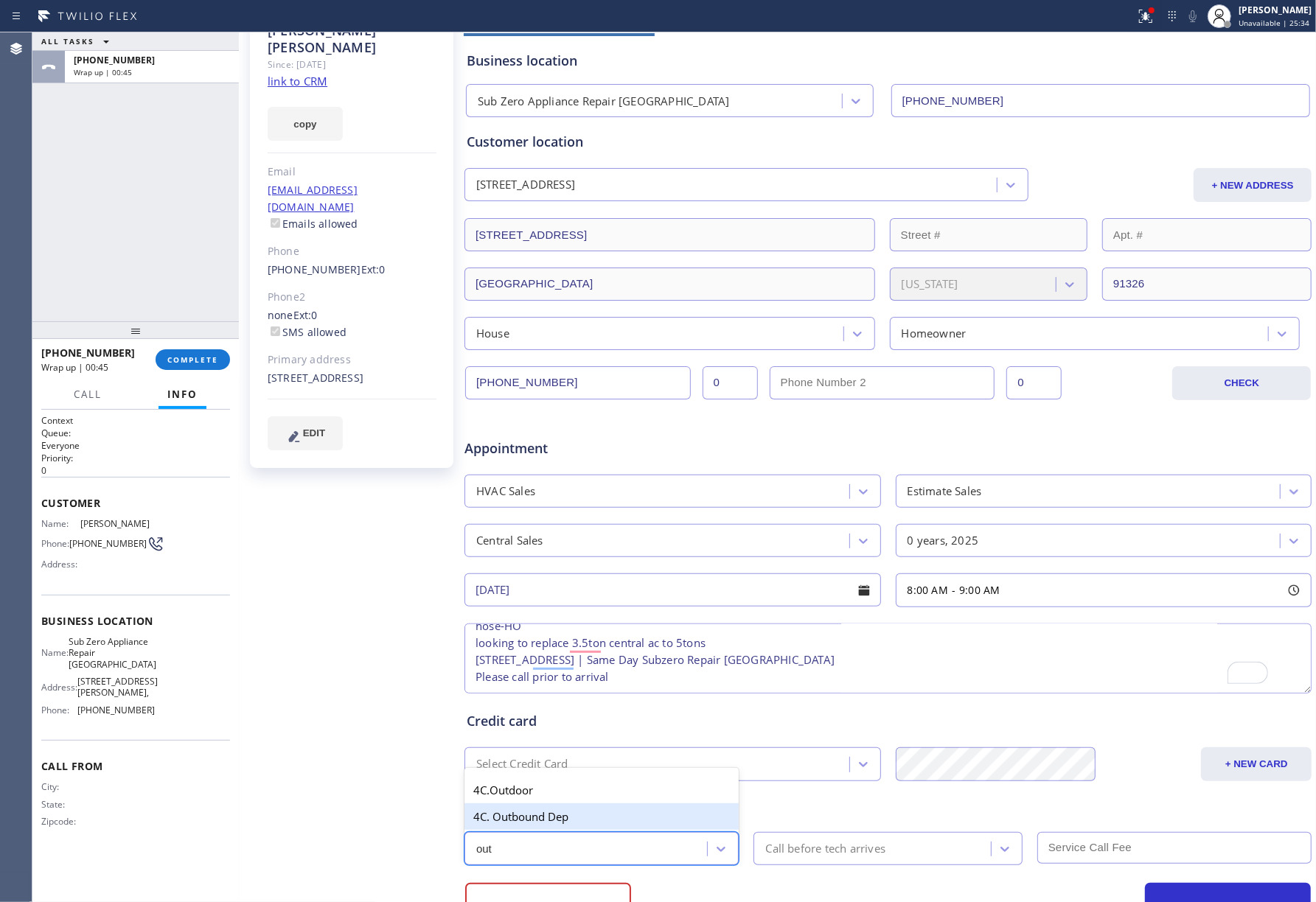
click at [607, 817] on div "4C. Outbound Dep" at bounding box center [601, 816] width 274 height 27
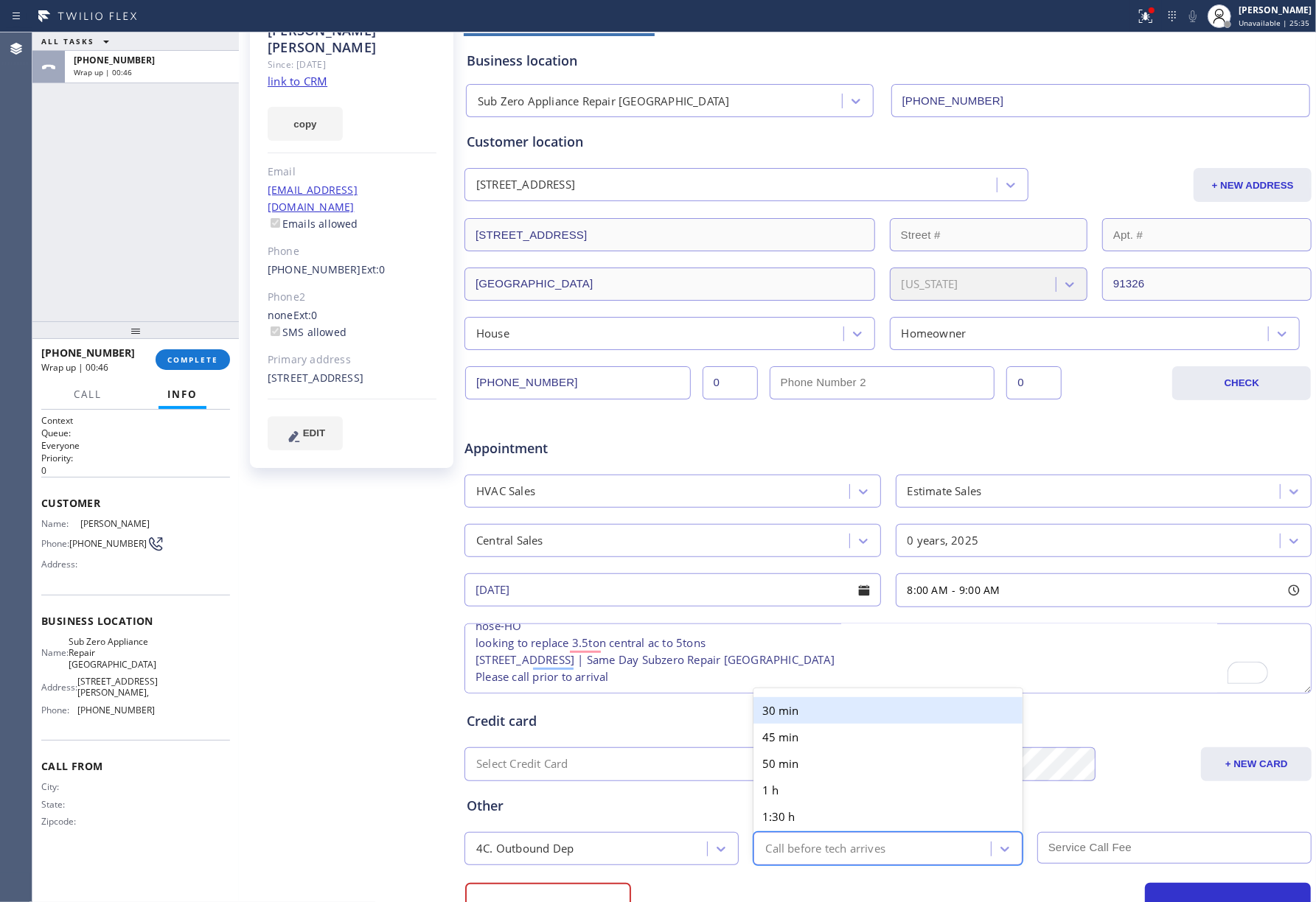
click at [889, 850] on div "Call before tech arrives" at bounding box center [874, 848] width 232 height 26
click at [812, 716] on div "30 min" at bounding box center [887, 710] width 268 height 27
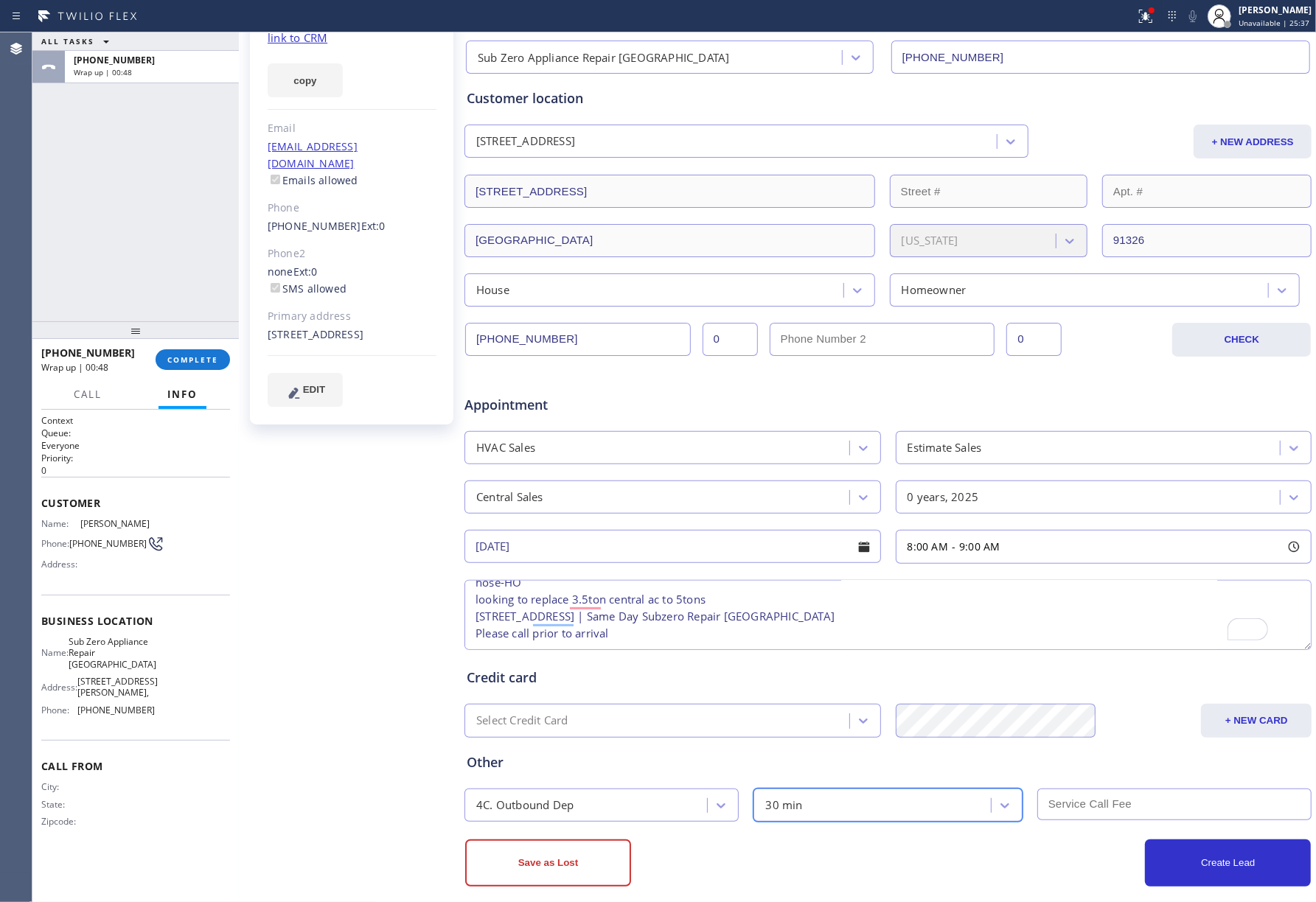
scroll to position [162, 0]
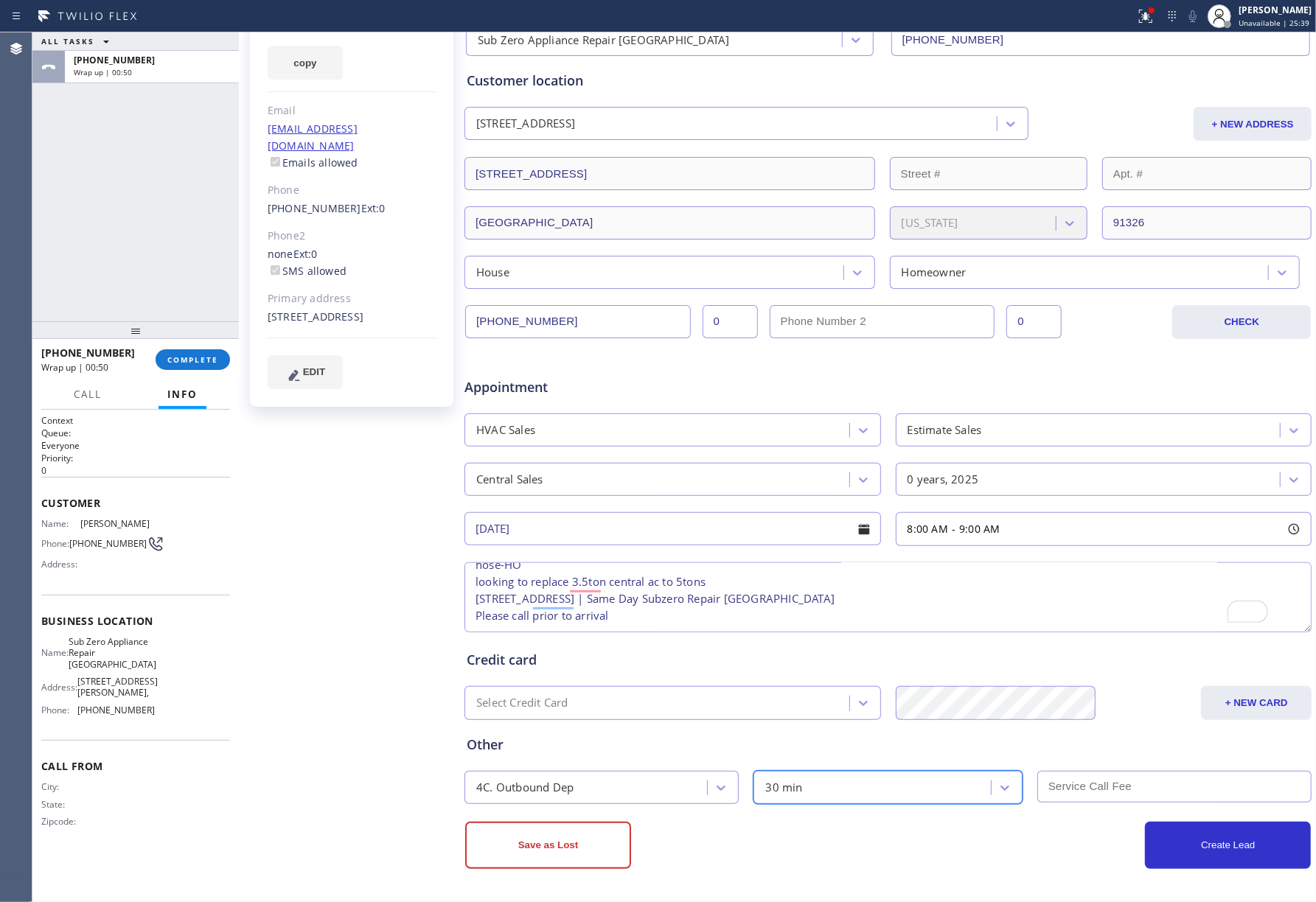
drag, startPoint x: 1256, startPoint y: 839, endPoint x: 1312, endPoint y: 778, distance: 82.8
click at [1256, 840] on button "Create Lead" at bounding box center [1227, 845] width 166 height 47
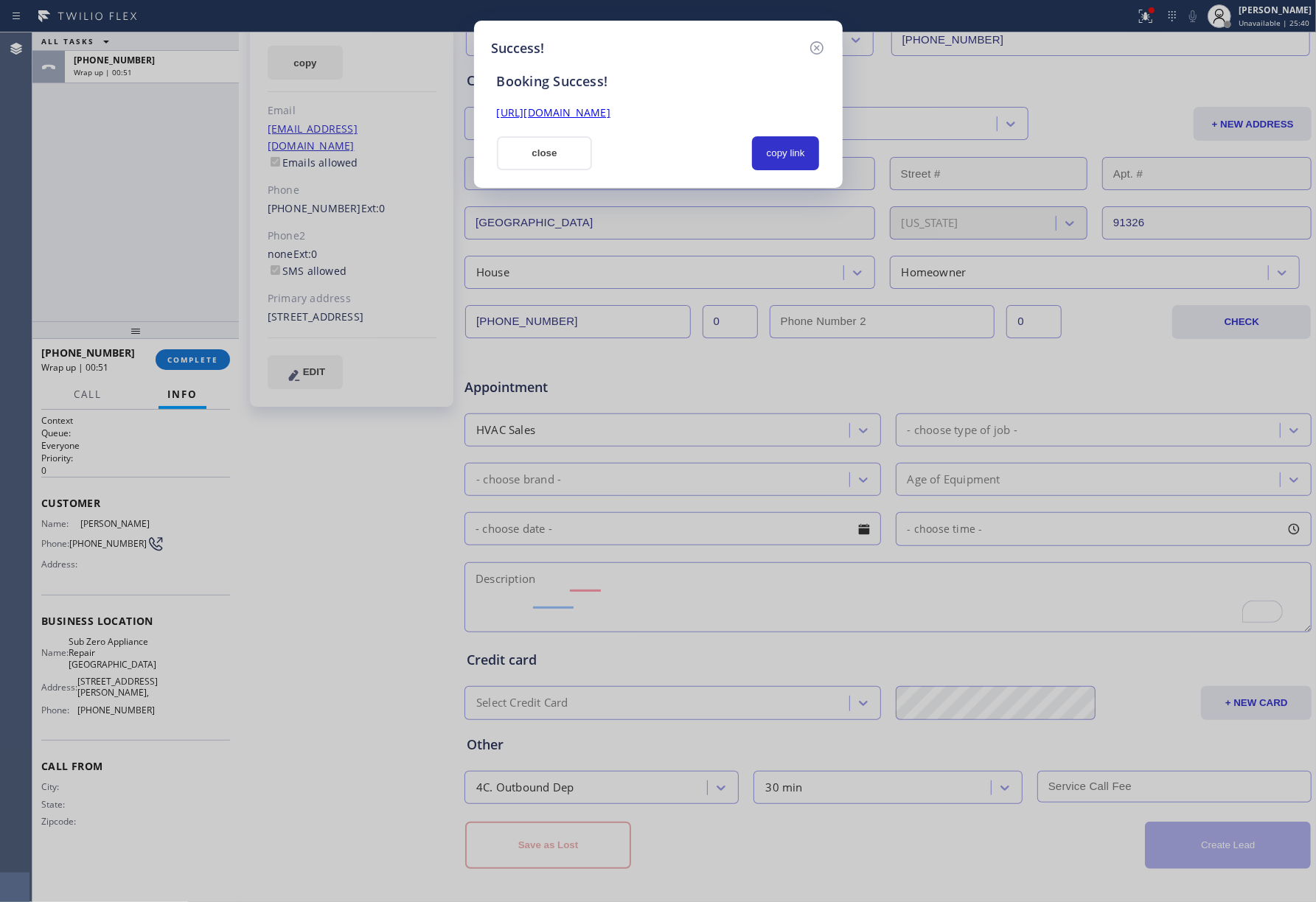
scroll to position [0, 0]
click at [774, 149] on button "copy link" at bounding box center [786, 154] width 68 height 34
drag, startPoint x: 56, startPoint y: 256, endPoint x: 423, endPoint y: 98, distance: 399.6
click at [59, 250] on div "Success! Booking Success! [URL][DOMAIN_NAME] close copy link" at bounding box center [658, 451] width 1316 height 902
click at [538, 155] on button "close" at bounding box center [545, 154] width 96 height 34
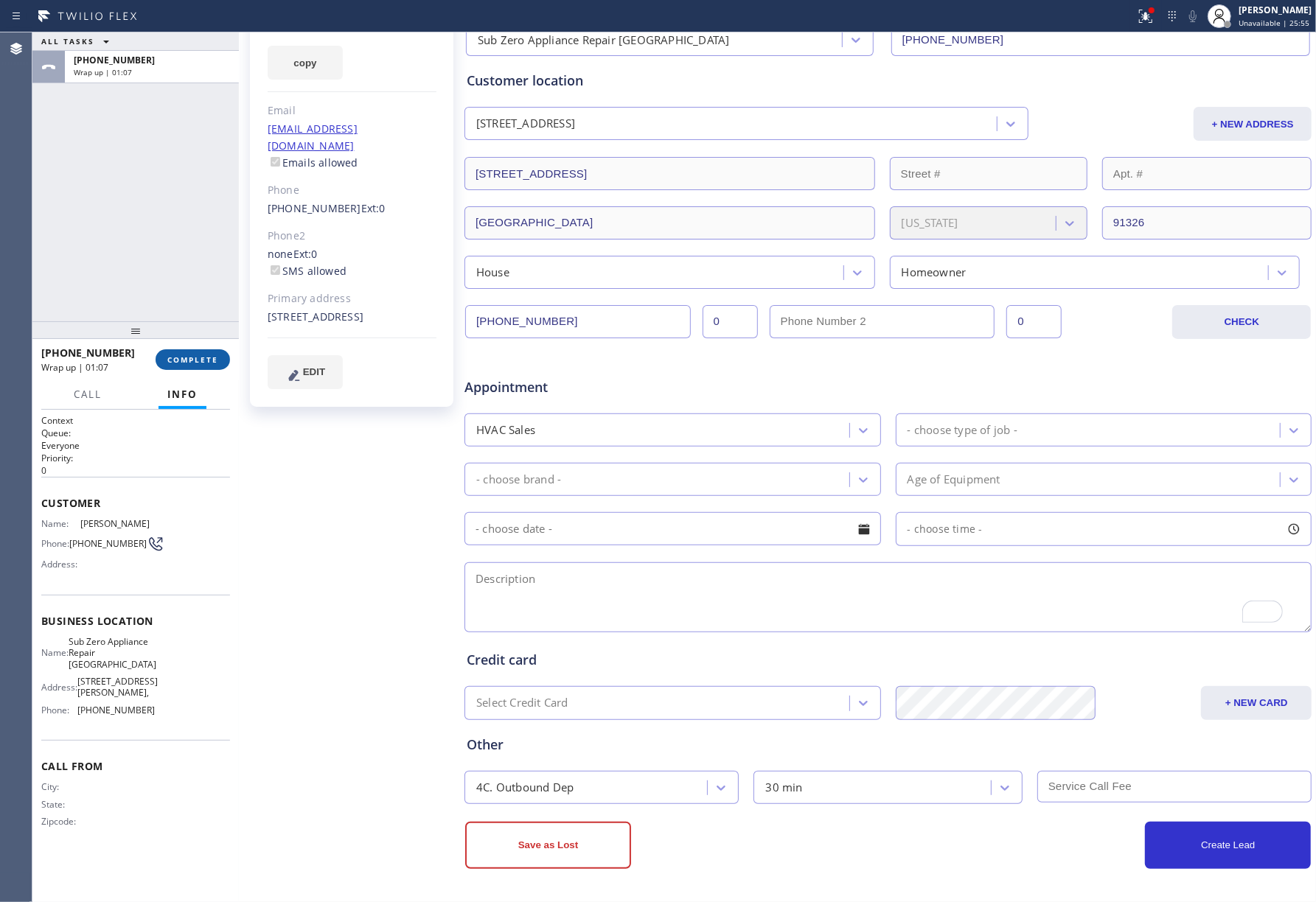
click at [198, 360] on span "COMPLETE" at bounding box center [193, 359] width 51 height 10
click at [148, 272] on div "ALL TASKS ALL TASKS ACTIVE TASKS TASKS IN WRAP UP [PHONE_NUMBER] Wrap up | 01:07" at bounding box center [135, 176] width 206 height 289
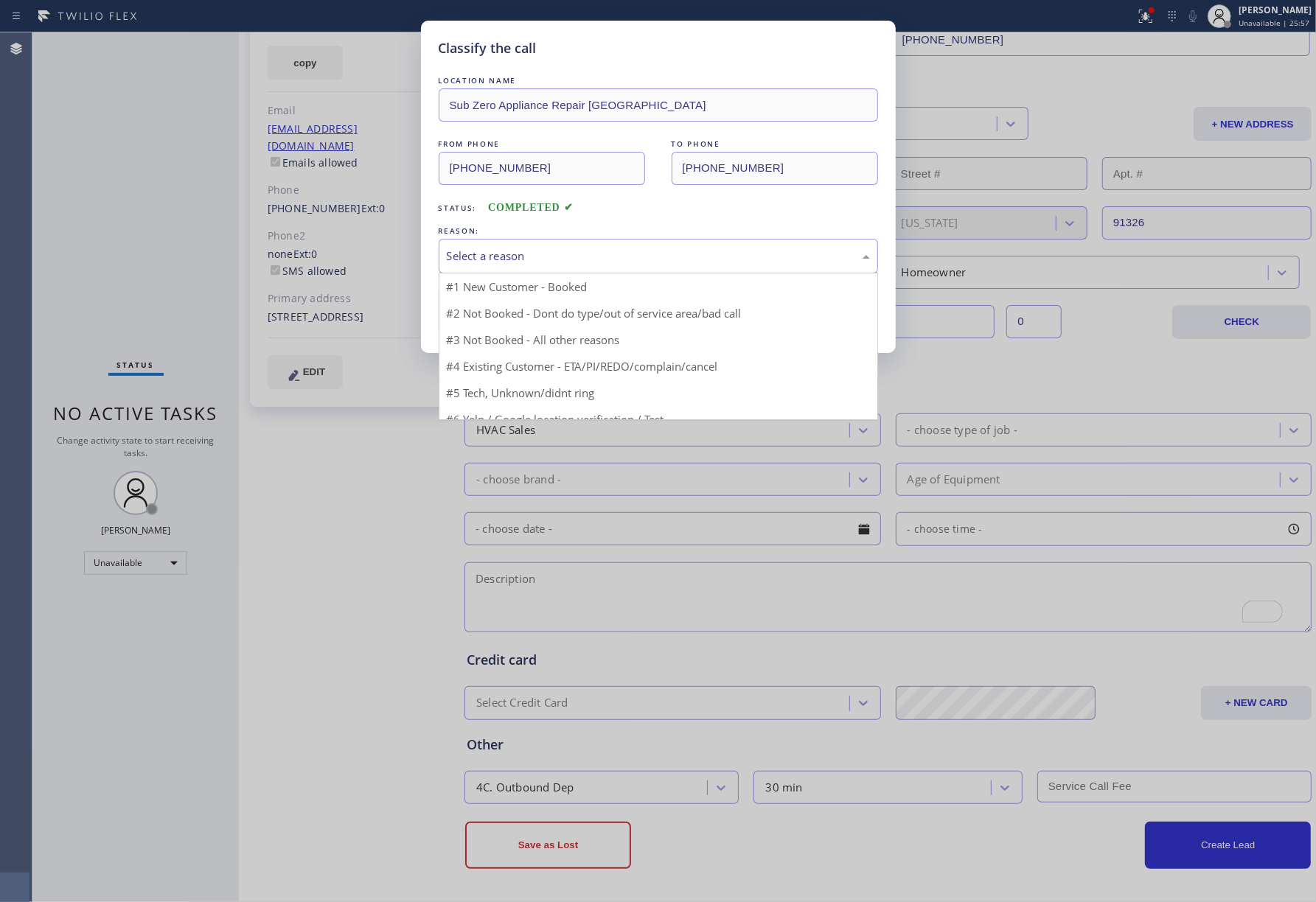
click at [592, 247] on div "Select a reason" at bounding box center [658, 255] width 423 height 17
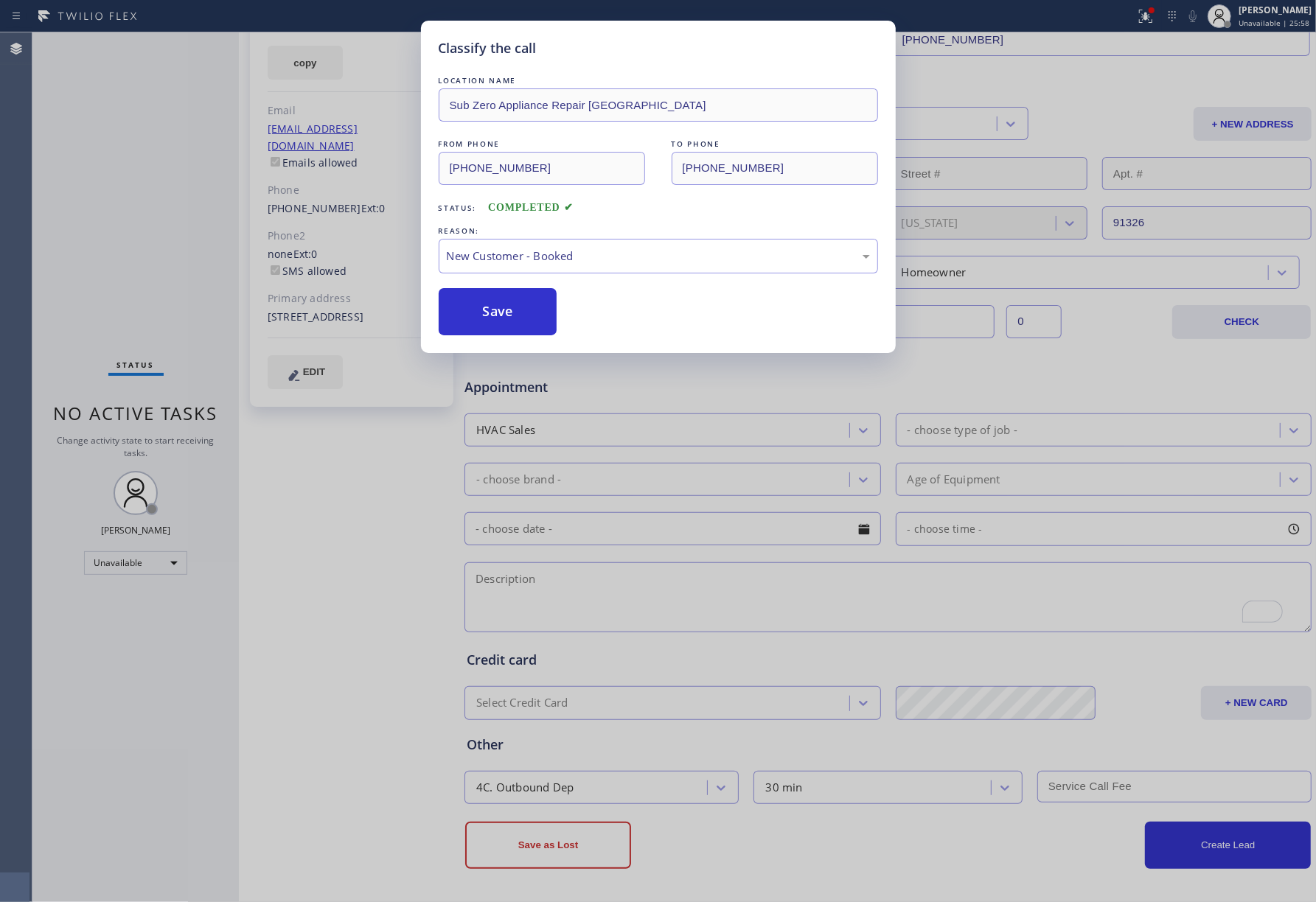
drag, startPoint x: 532, startPoint y: 302, endPoint x: 972, endPoint y: 355, distance: 443.2
click at [534, 302] on button "Save" at bounding box center [498, 311] width 119 height 47
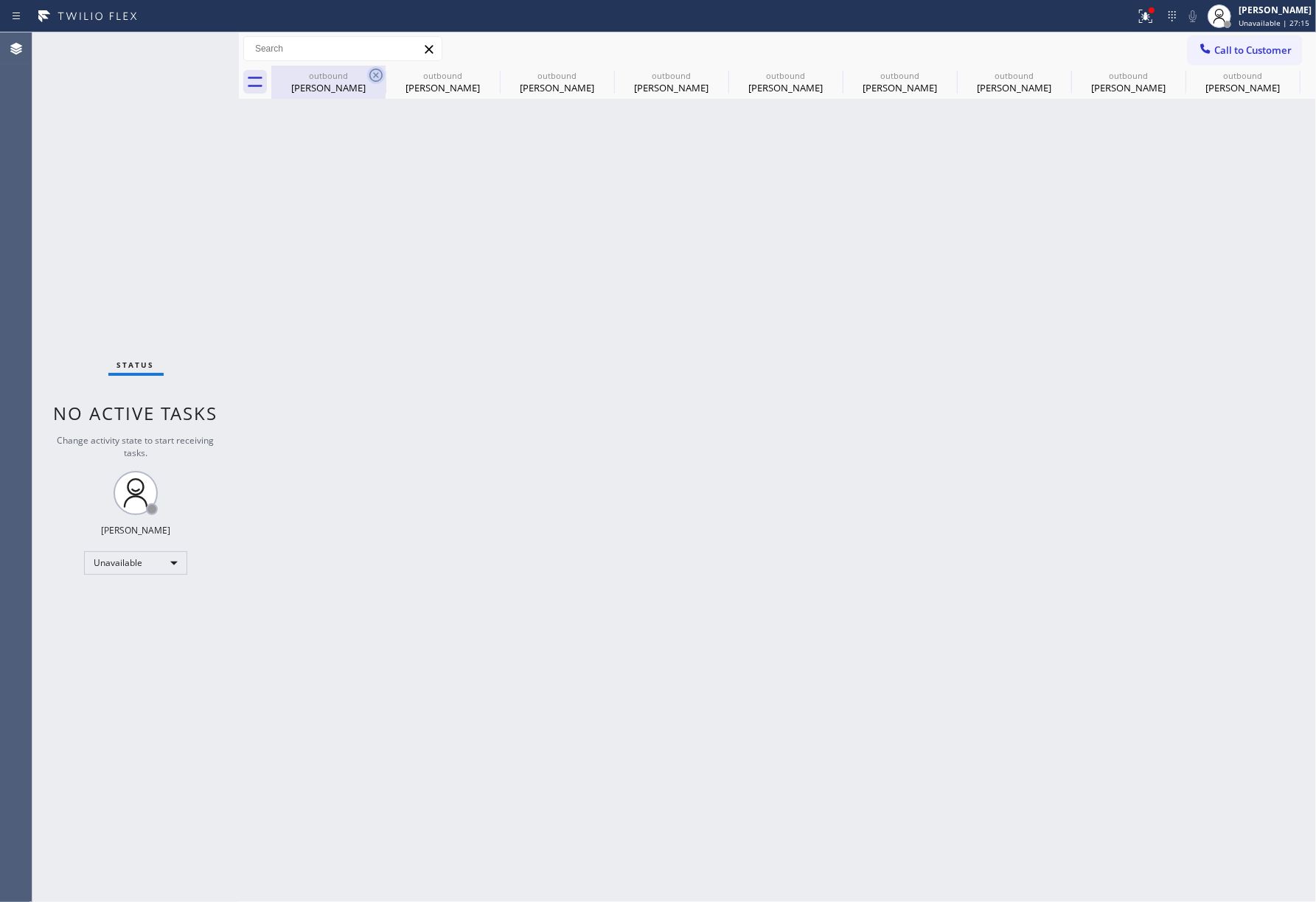
click at [372, 69] on icon at bounding box center [376, 75] width 13 height 13
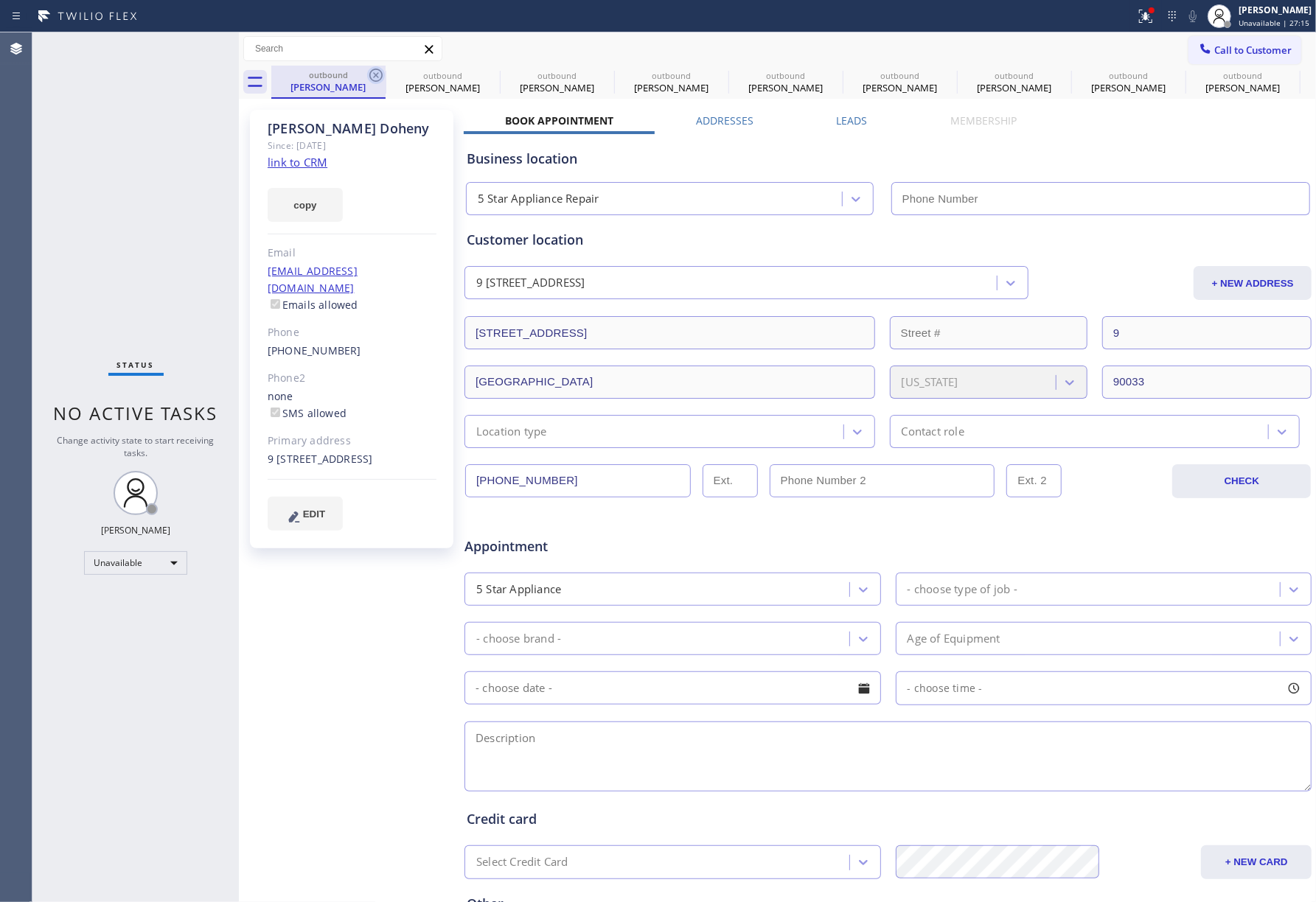
type input "[PHONE_NUMBER]"
click at [378, 74] on icon at bounding box center [376, 75] width 18 height 18
click at [0, 0] on icon at bounding box center [0, 0] width 0 height 0
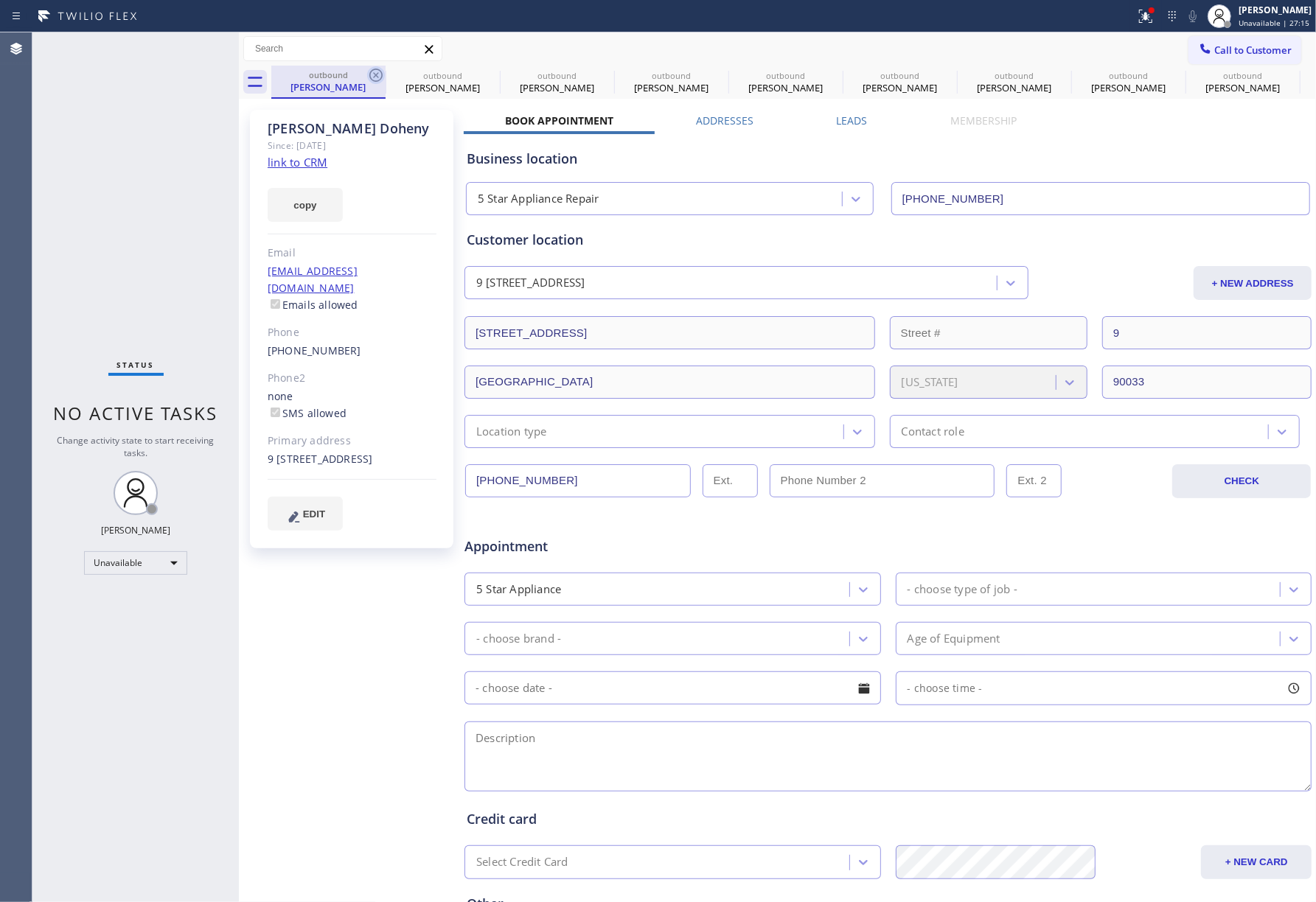
click at [0, 0] on icon at bounding box center [0, 0] width 0 height 0
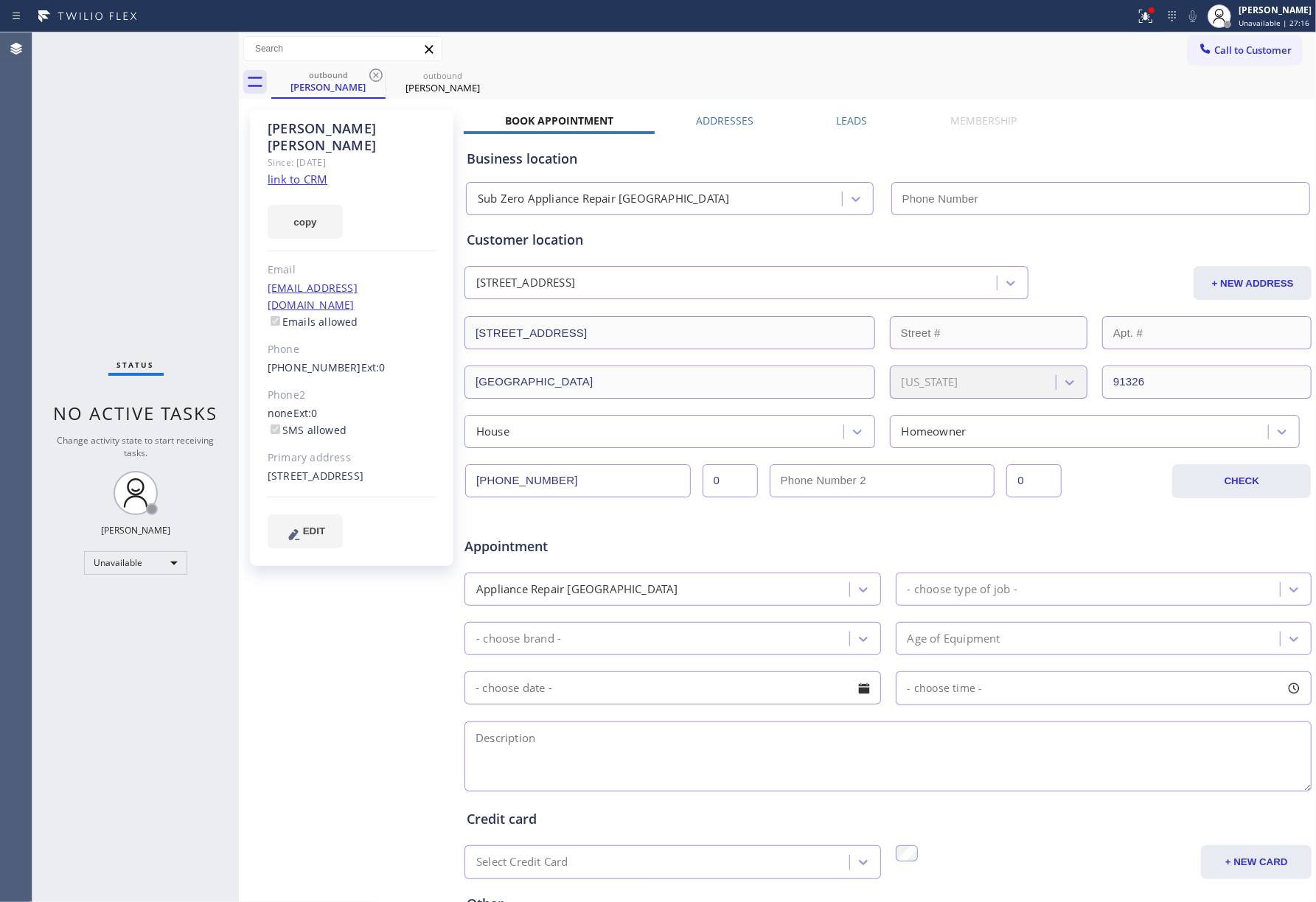
type input "[PHONE_NUMBER]"
click at [426, 83] on div "[PERSON_NAME]" at bounding box center [442, 88] width 112 height 13
click at [308, 172] on link "link to CRM" at bounding box center [297, 179] width 60 height 15
click at [1269, 46] on span "Call to Customer" at bounding box center [1252, 50] width 78 height 13
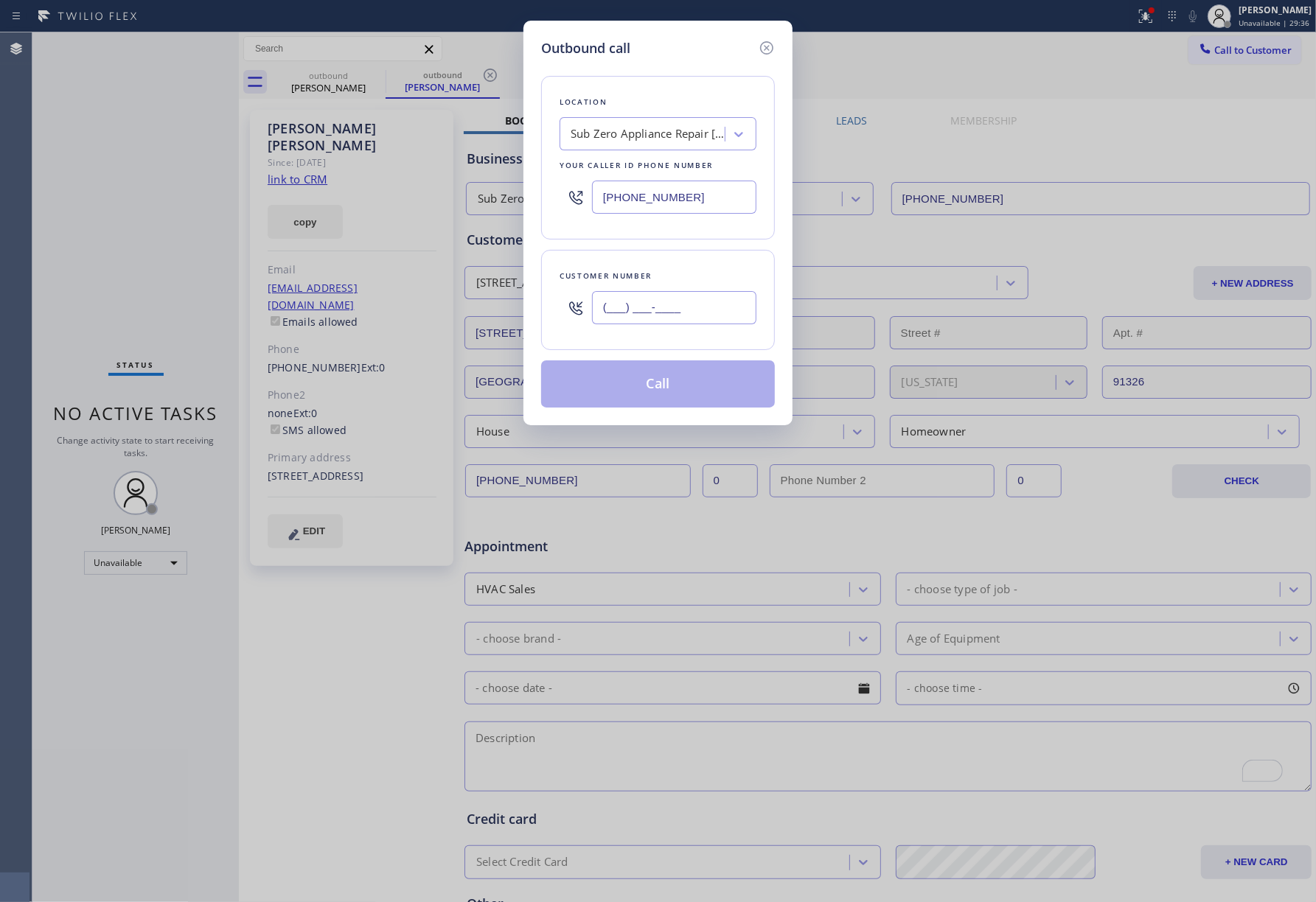
click at [625, 305] on input "(___) ___-____" at bounding box center [674, 307] width 165 height 33
paste input "510) 414-0011"
type input "[PHONE_NUMBER]"
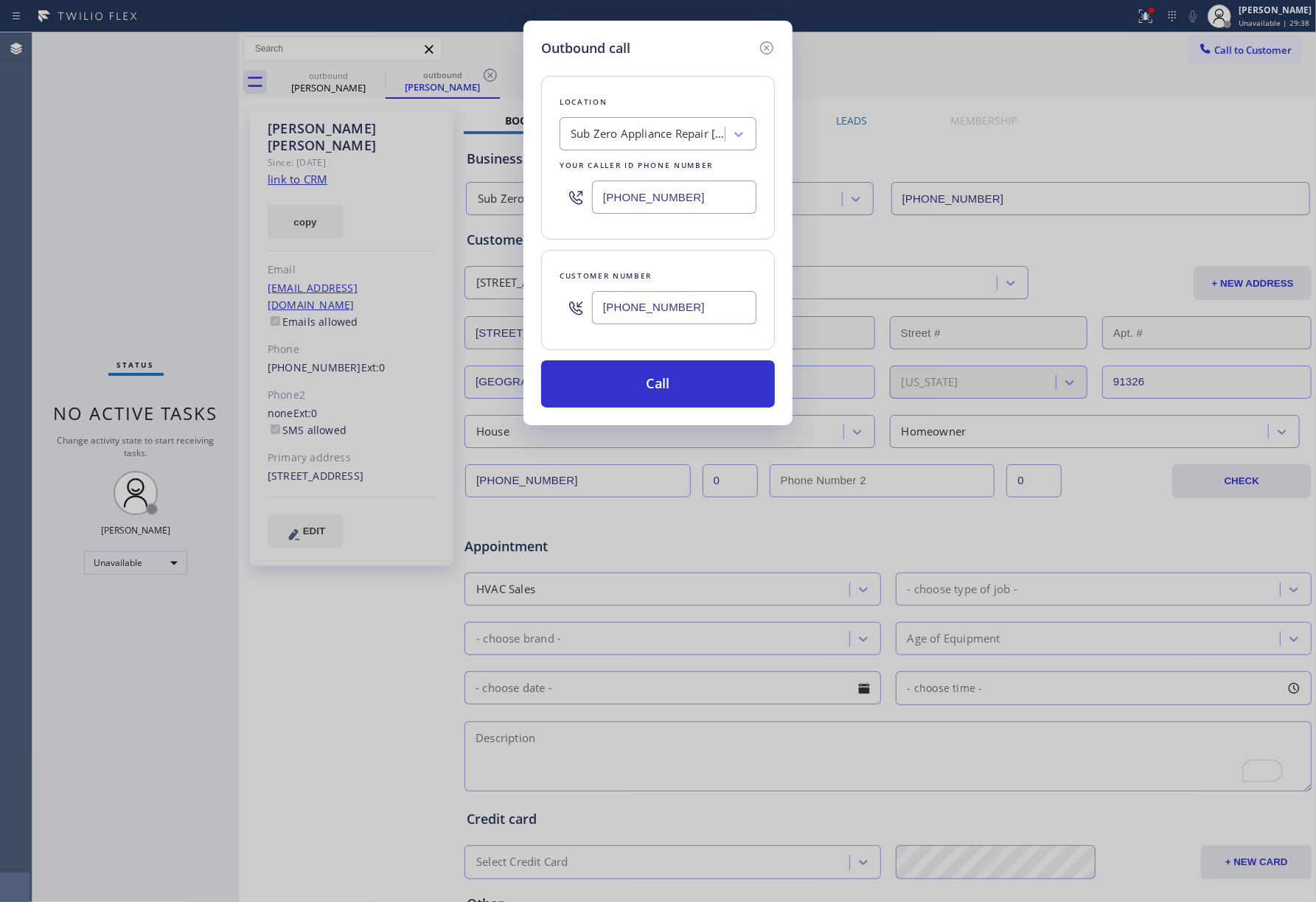
drag, startPoint x: 702, startPoint y: 189, endPoint x: 506, endPoint y: 190, distance: 196.0
click at [506, 190] on div "Outbound call Location Sub Zero Appliance Repair [GEOGRAPHIC_DATA] Your caller …" at bounding box center [658, 451] width 1316 height 902
paste input "855) 731-4952"
type input "[PHONE_NUMBER]"
click at [613, 71] on div "Location Sub Zero Appliance Repair [GEOGRAPHIC_DATA] Your caller id phone numbe…" at bounding box center [658, 233] width 233 height 349
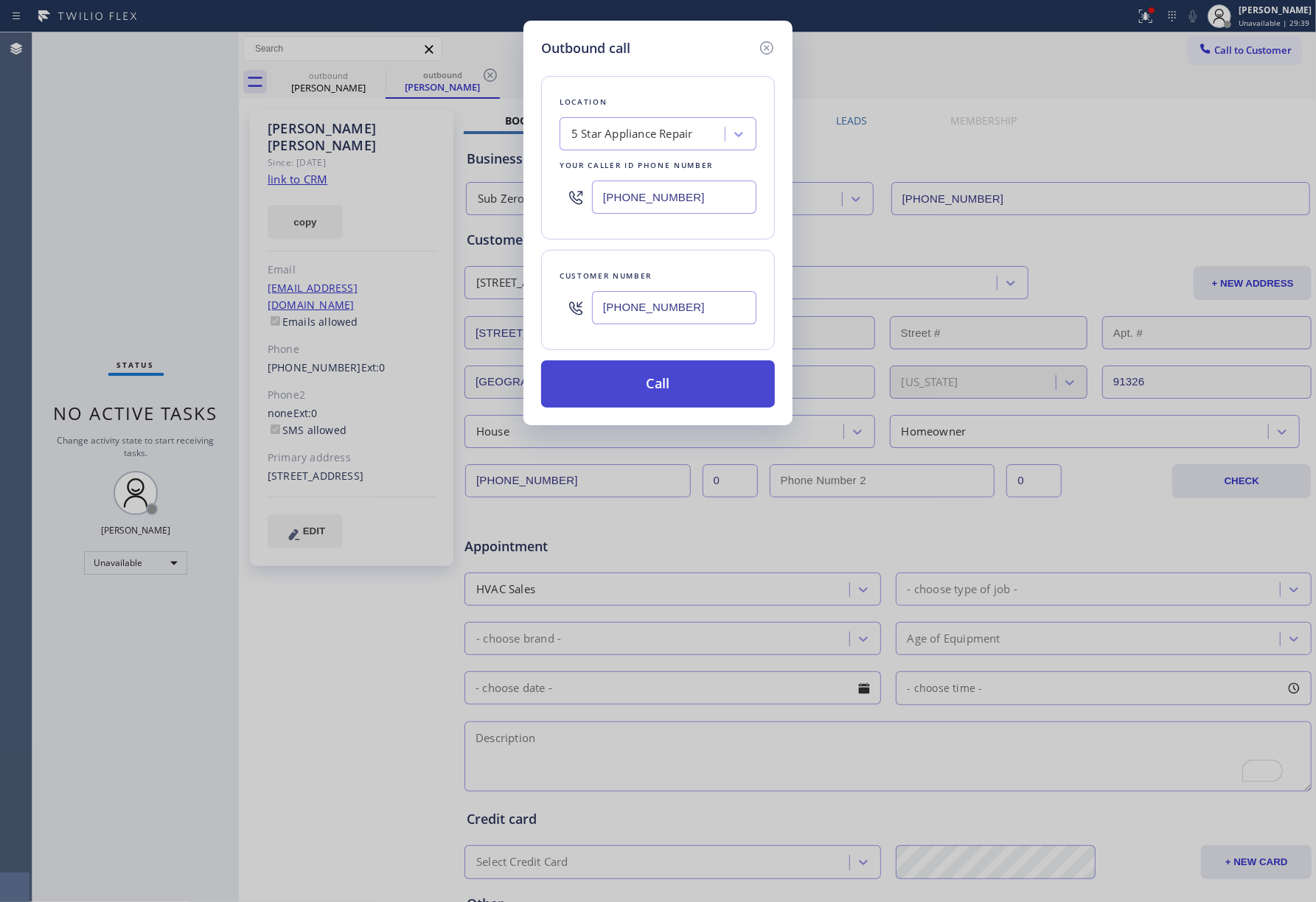
click at [631, 387] on button "Call" at bounding box center [658, 384] width 233 height 47
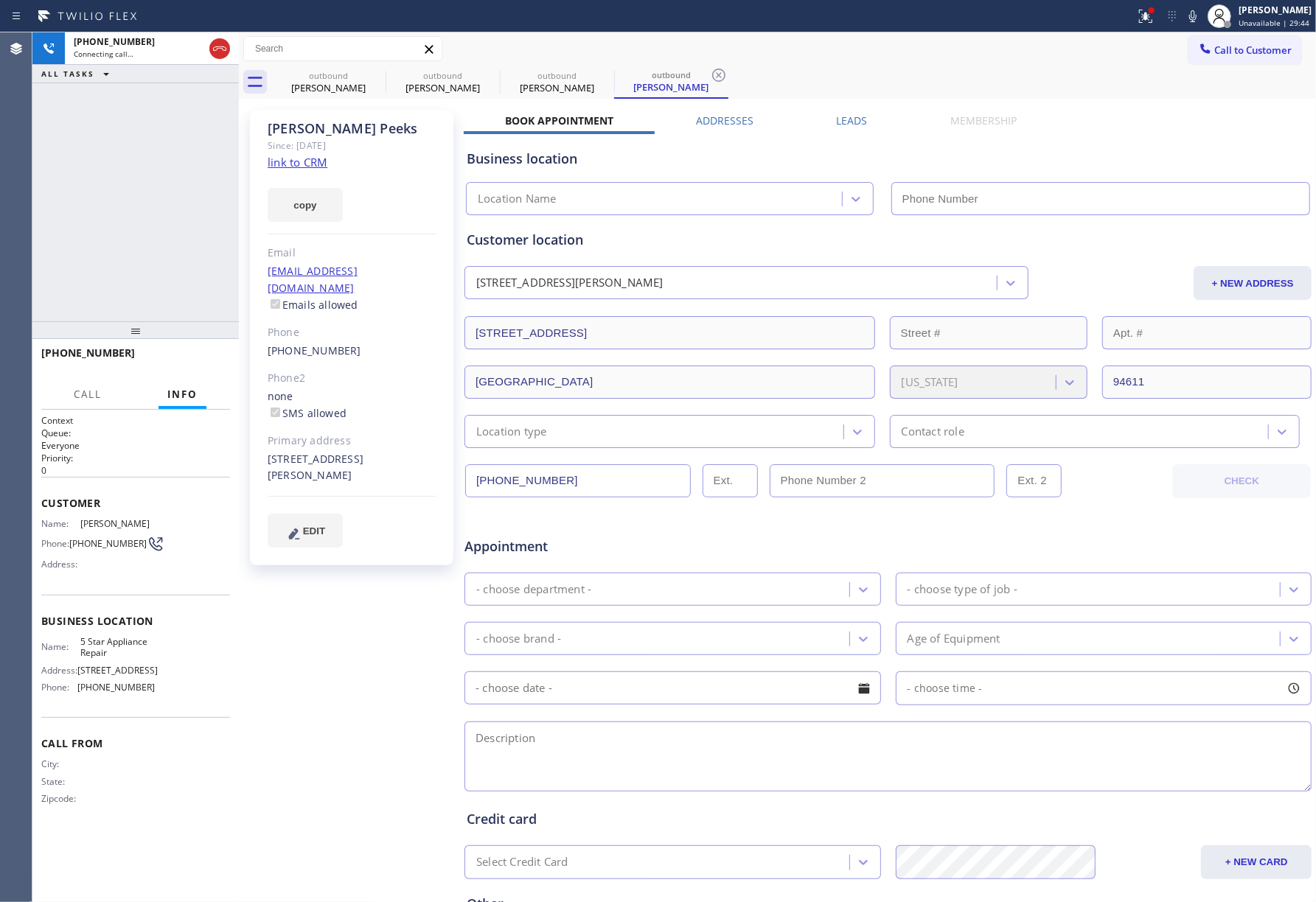
type input "[PHONE_NUMBER]"
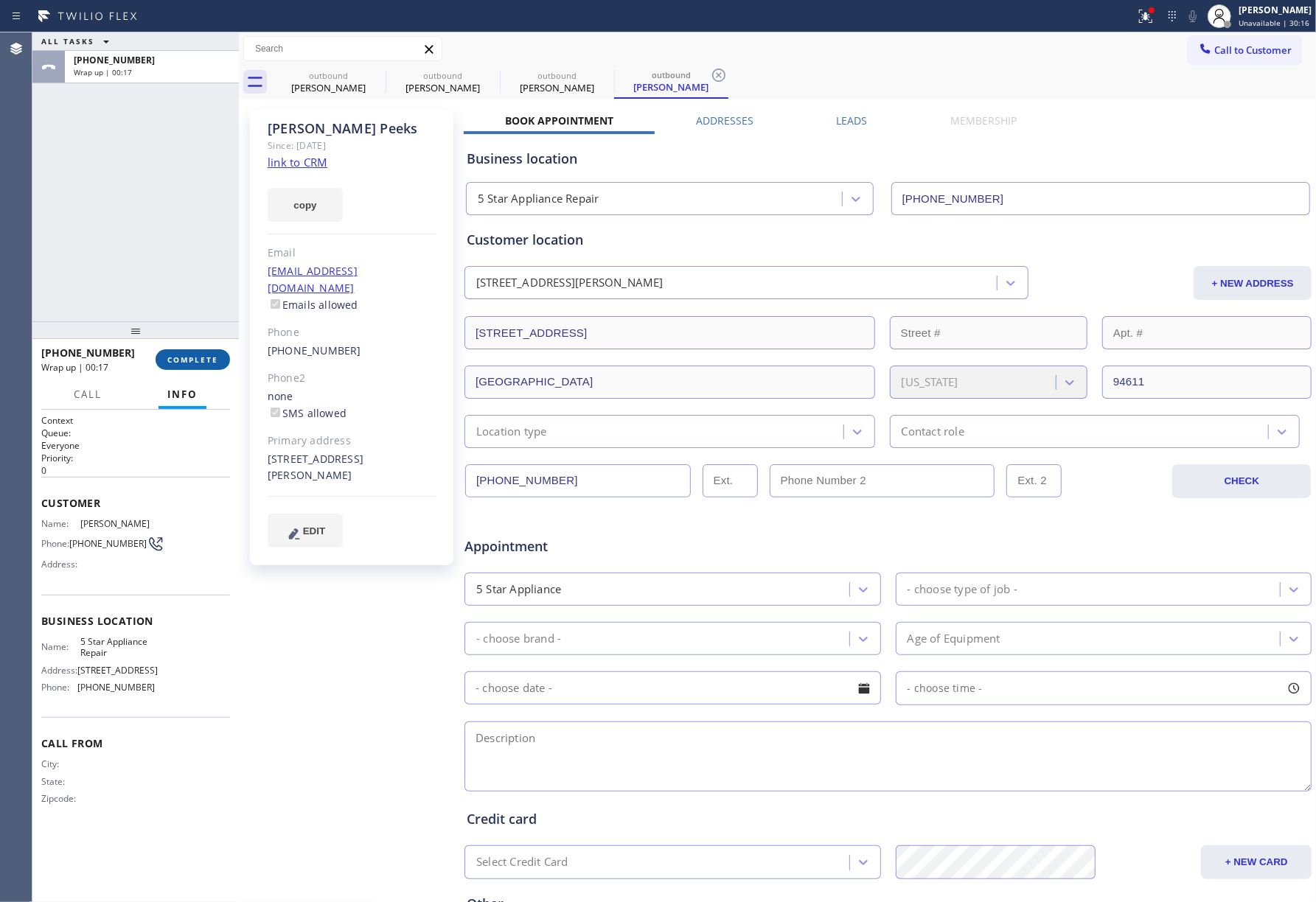
click at [207, 355] on span "COMPLETE" at bounding box center [193, 359] width 51 height 10
click at [181, 286] on div "ALL TASKS ALL TASKS ACTIVE TASKS TASKS IN WRAP UP [PHONE_NUMBER] Wrap up | 00:18" at bounding box center [135, 176] width 206 height 289
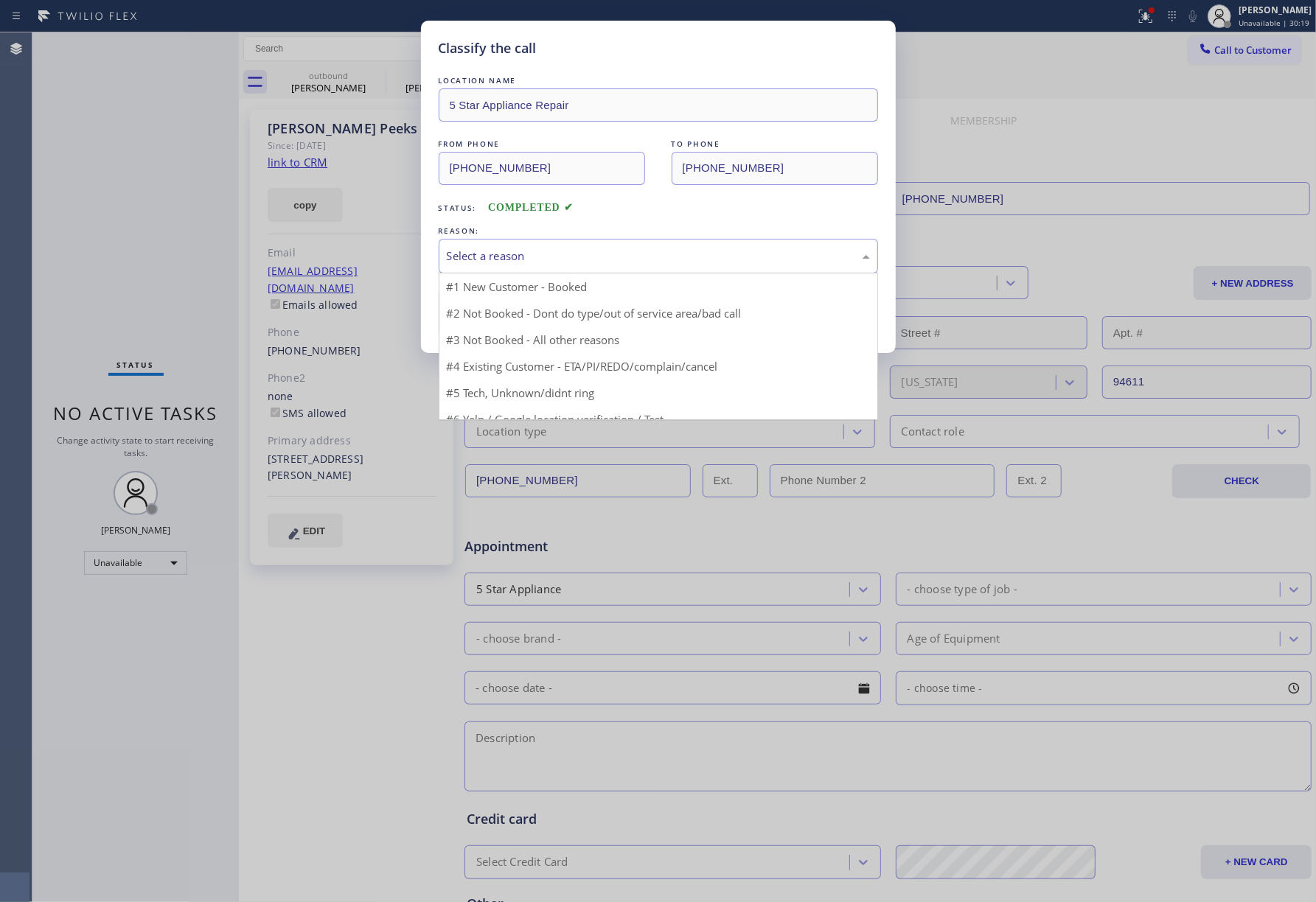
click at [507, 261] on div "Select a reason" at bounding box center [658, 255] width 423 height 17
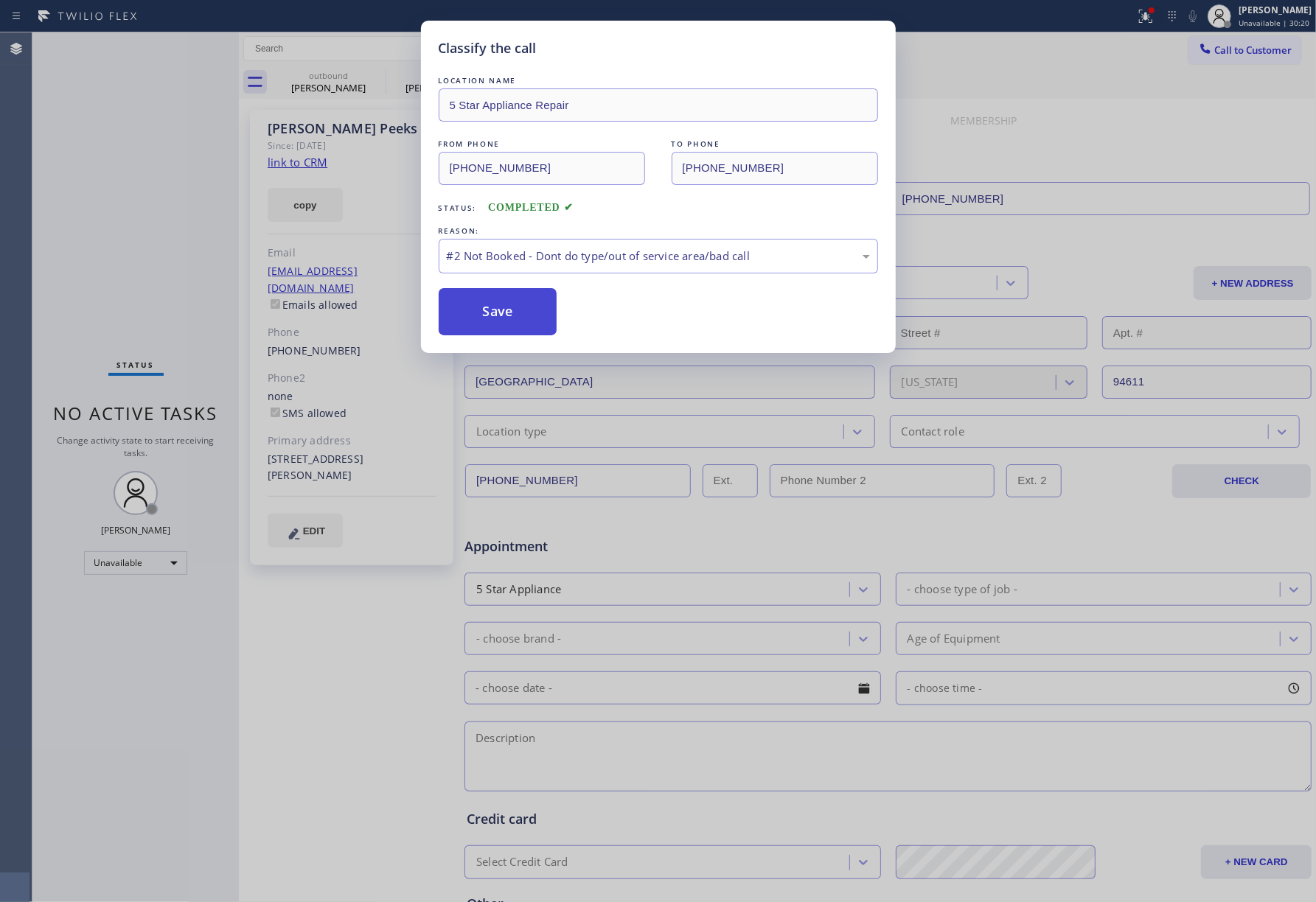
click at [488, 310] on button "Save" at bounding box center [498, 311] width 119 height 47
drag, startPoint x: 582, startPoint y: 237, endPoint x: 579, endPoint y: 258, distance: 21.2
click at [582, 237] on div "REASON:" at bounding box center [658, 230] width 439 height 16
click at [529, 261] on div "#2 Not Booked - Dont do type/out of service area/bad call" at bounding box center [658, 255] width 423 height 17
click at [475, 310] on button "Save" at bounding box center [498, 311] width 119 height 47
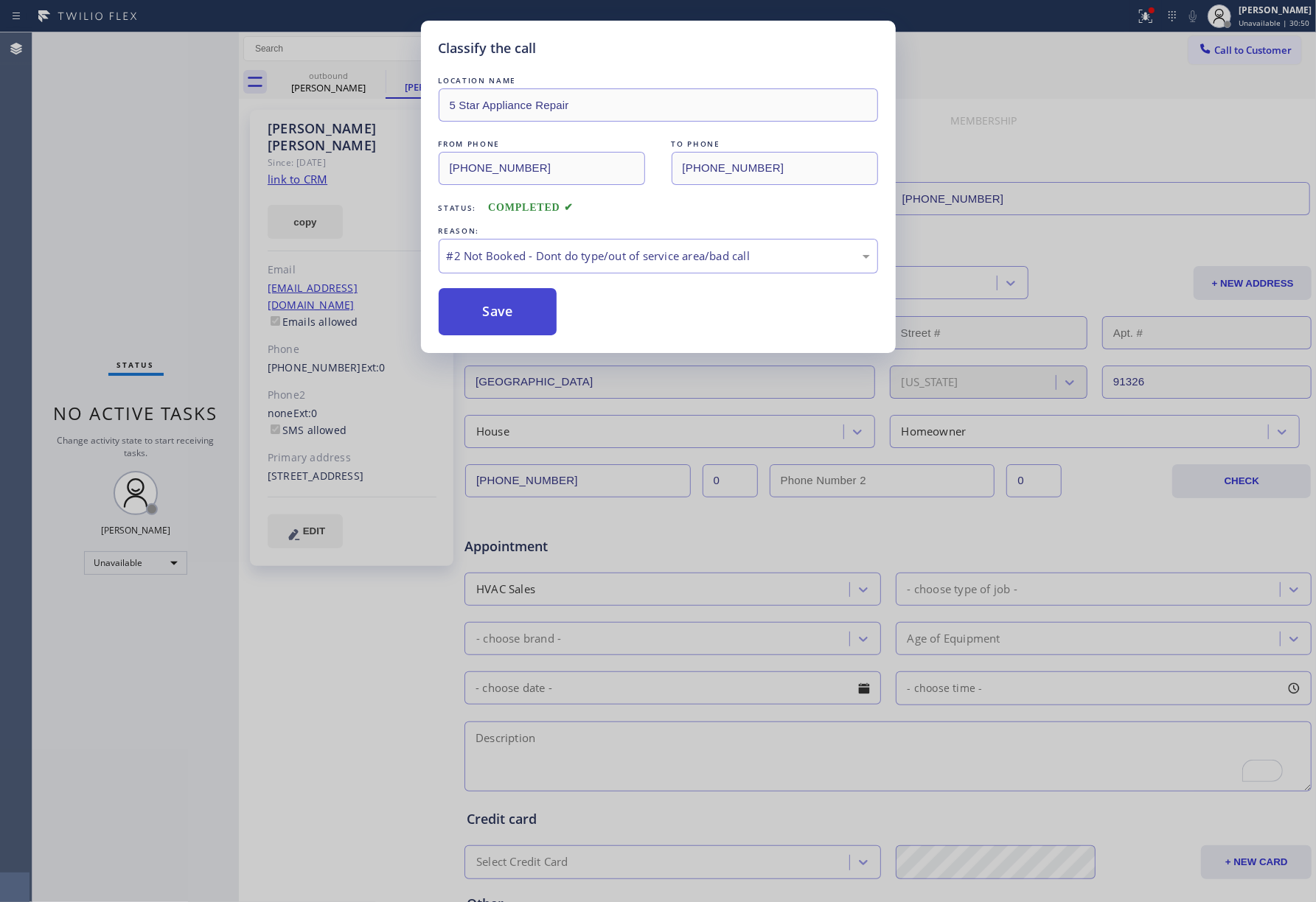
click at [511, 306] on button "Save" at bounding box center [498, 311] width 119 height 47
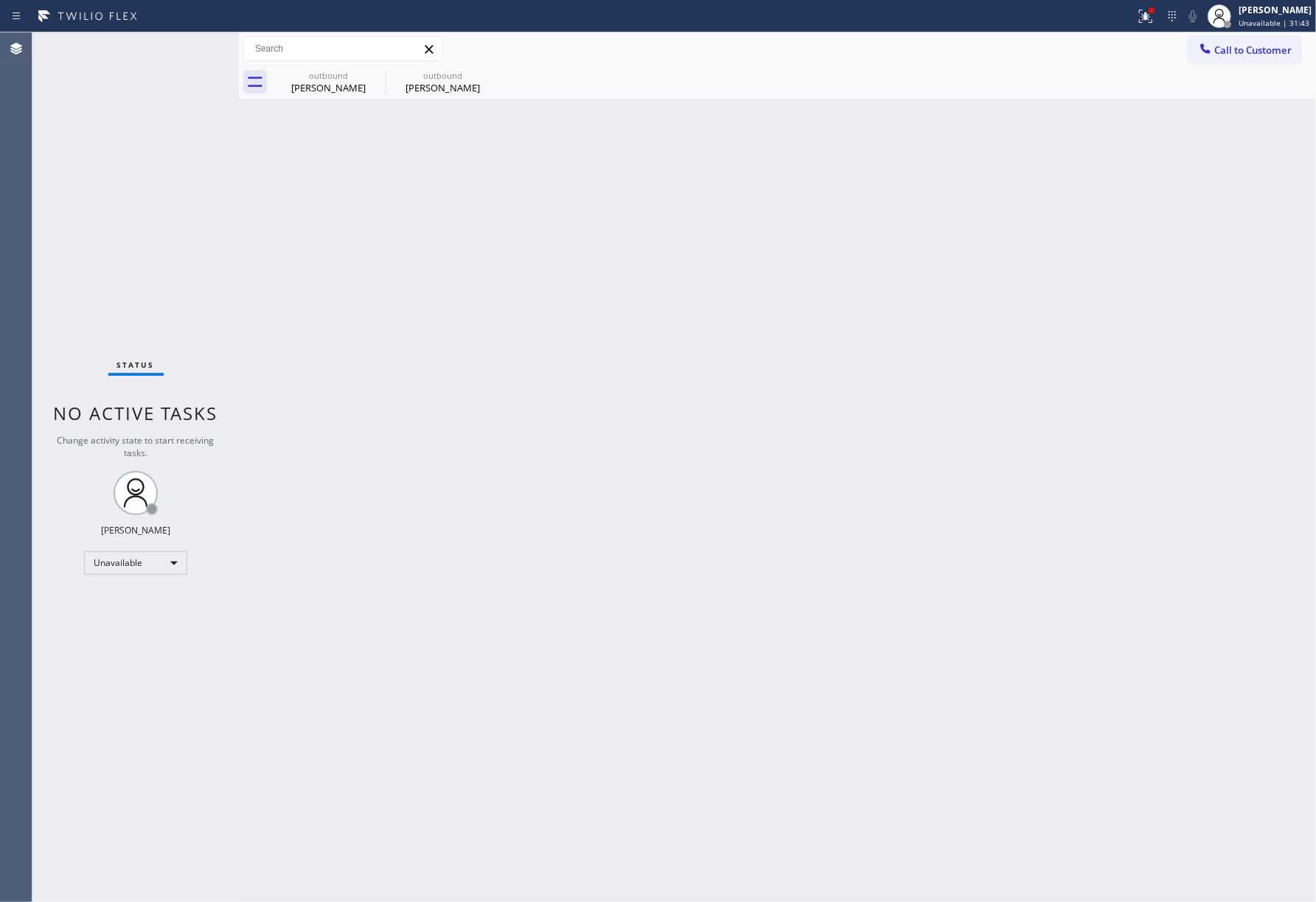
click at [66, 227] on div "Status No active tasks Change activity state to start receiving tasks. [PERSON_…" at bounding box center [135, 467] width 206 height 870
click at [1187, 56] on div "Call to Customer Outbound call Location 5 Star Appliance Repair Your caller id …" at bounding box center [777, 49] width 1077 height 26
click at [1261, 45] on span "Call to Customer" at bounding box center [1252, 50] width 78 height 13
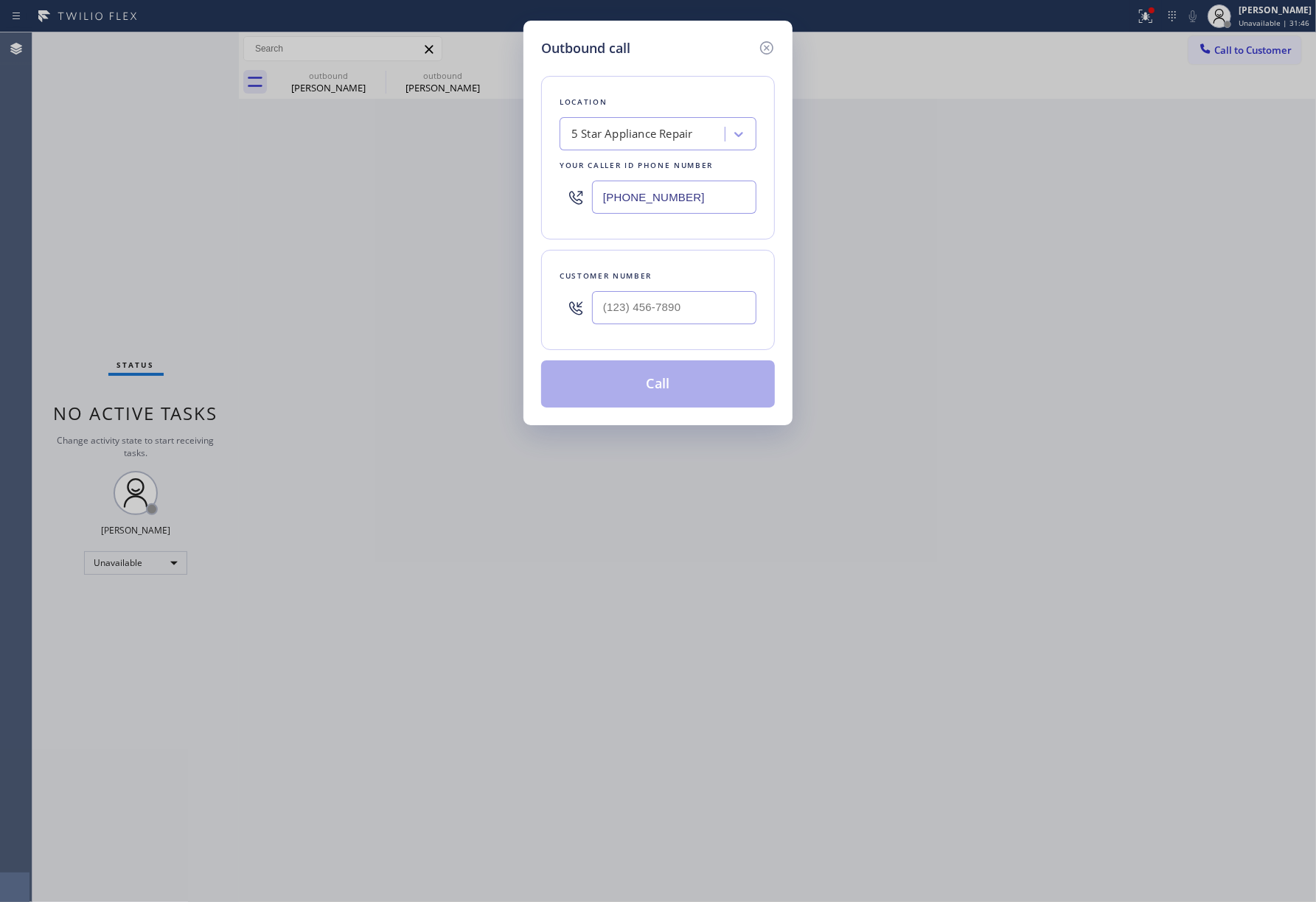
drag, startPoint x: 693, startPoint y: 193, endPoint x: 529, endPoint y: 196, distance: 164.0
click at [529, 196] on div "Outbound call Location 5 Star Appliance Repair Your caller id phone number [PHO…" at bounding box center [658, 223] width 269 height 404
paste input "05) 813-8464"
type input "[PHONE_NUMBER]"
drag, startPoint x: 60, startPoint y: 251, endPoint x: 69, endPoint y: 252, distance: 9.1
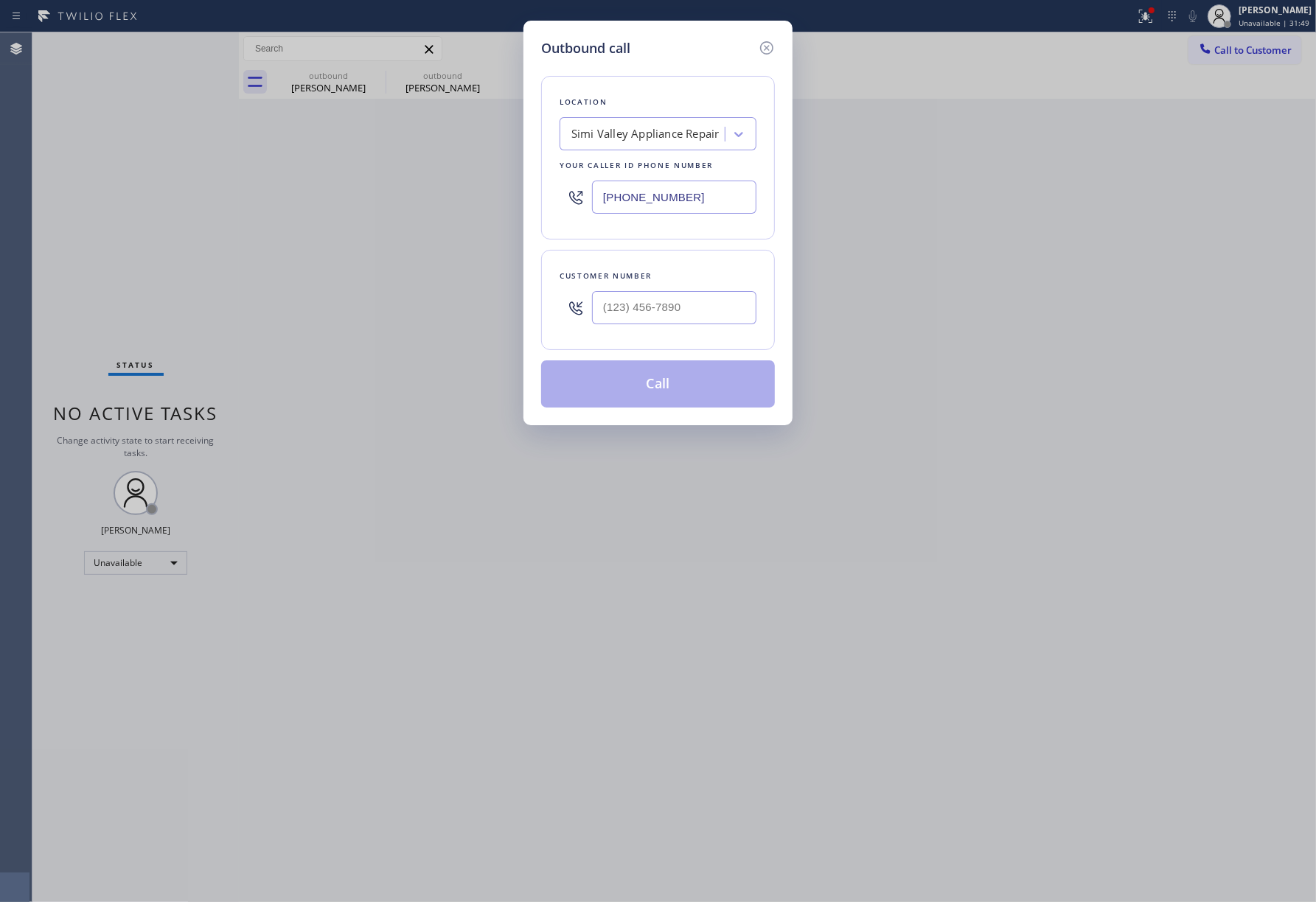
click at [63, 251] on div "Outbound call Location [GEOGRAPHIC_DATA] Appliance Repair Your caller id phone …" at bounding box center [658, 451] width 1316 height 902
click at [679, 296] on input "(___) ___-____" at bounding box center [674, 307] width 165 height 33
paste input "805) 208-3985"
type input "[PHONE_NUMBER]"
drag, startPoint x: 679, startPoint y: 260, endPoint x: 697, endPoint y: 339, distance: 81.0
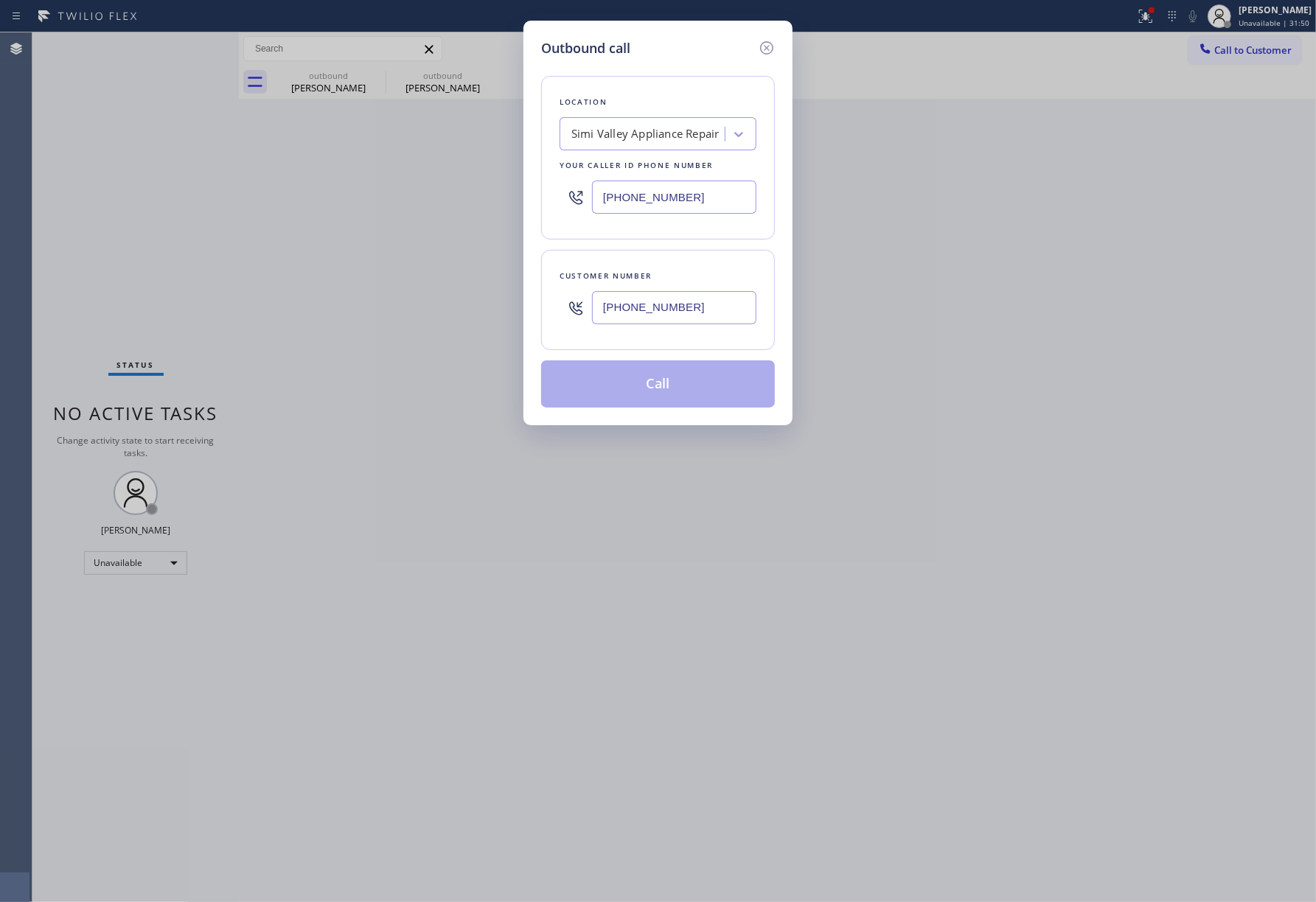
click at [682, 259] on div "Customer number [PHONE_NUMBER]" at bounding box center [658, 300] width 233 height 100
click at [676, 395] on button "Call" at bounding box center [658, 384] width 233 height 47
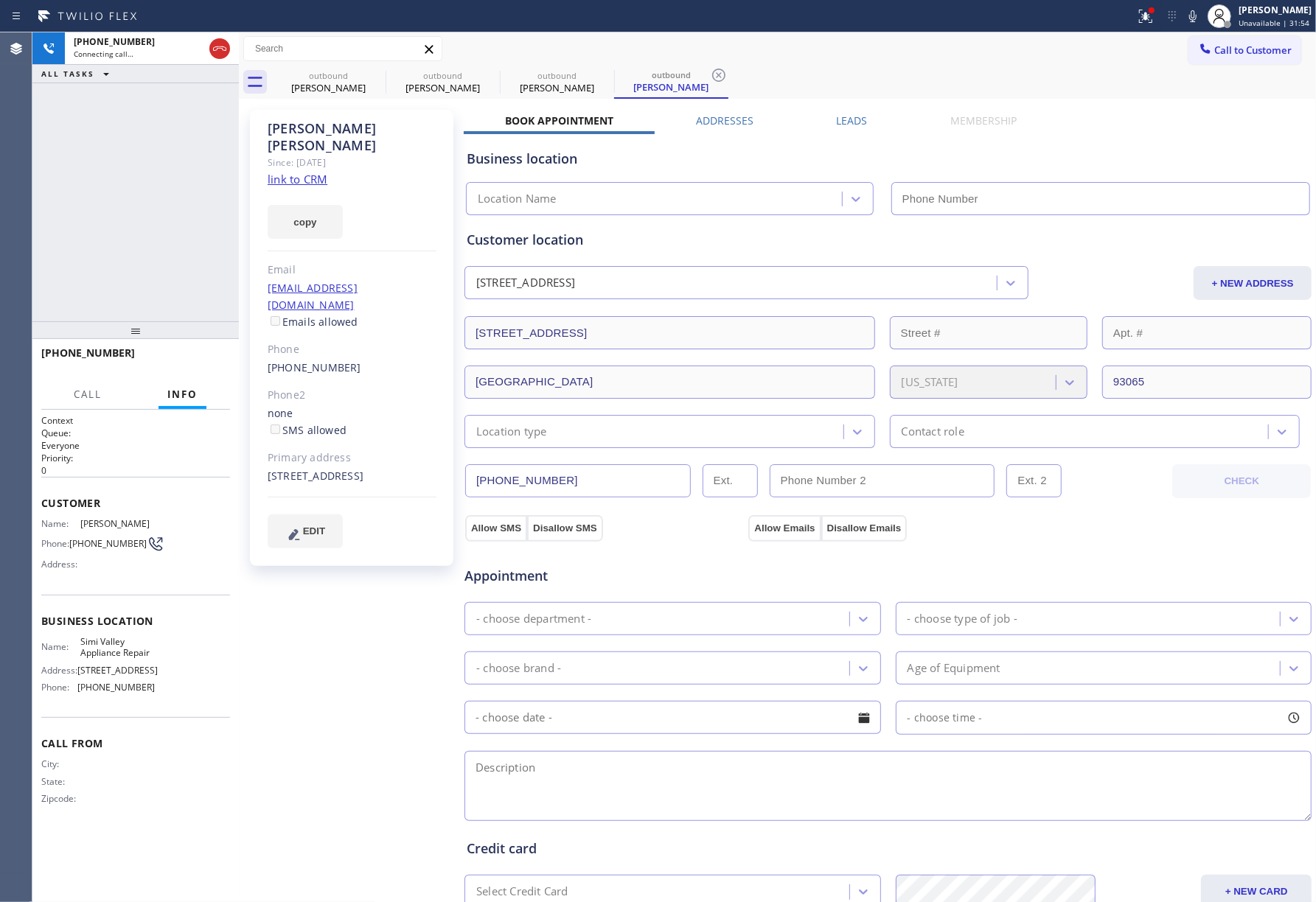
drag, startPoint x: 292, startPoint y: 159, endPoint x: 535, endPoint y: 182, distance: 244.1
click at [292, 172] on link "link to CRM" at bounding box center [297, 179] width 60 height 15
type input "[PHONE_NUMBER]"
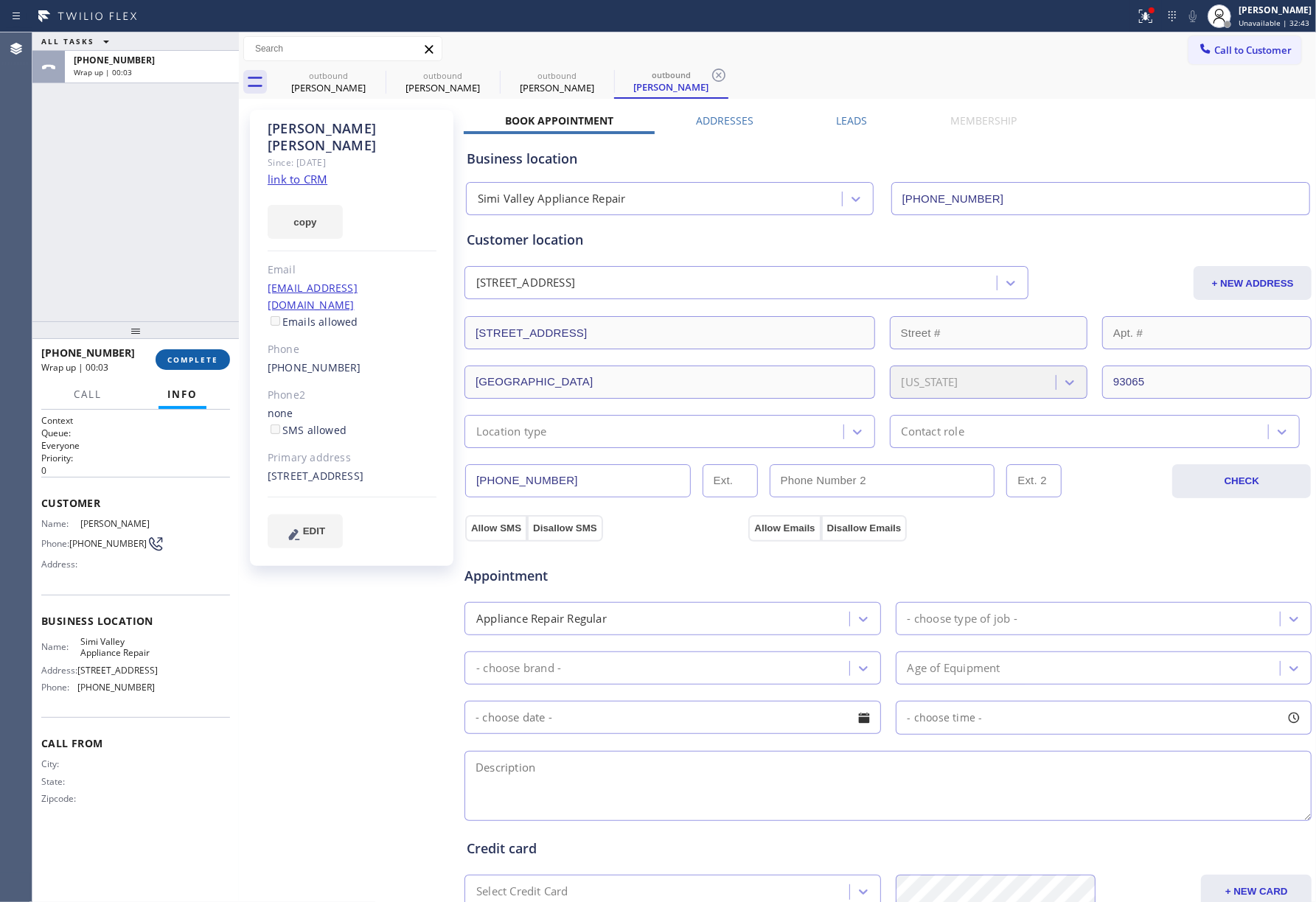
click at [182, 351] on button "COMPLETE" at bounding box center [193, 359] width 75 height 21
click at [178, 305] on div "ALL TASKS ALL TASKS ACTIVE TASKS TASKS IN WRAP UP [PHONE_NUMBER] Wrap up | 00:03" at bounding box center [135, 176] width 206 height 289
click at [179, 345] on div "[PHONE_NUMBER] Wrap up | 00:04 COMPLETE" at bounding box center [136, 359] width 189 height 38
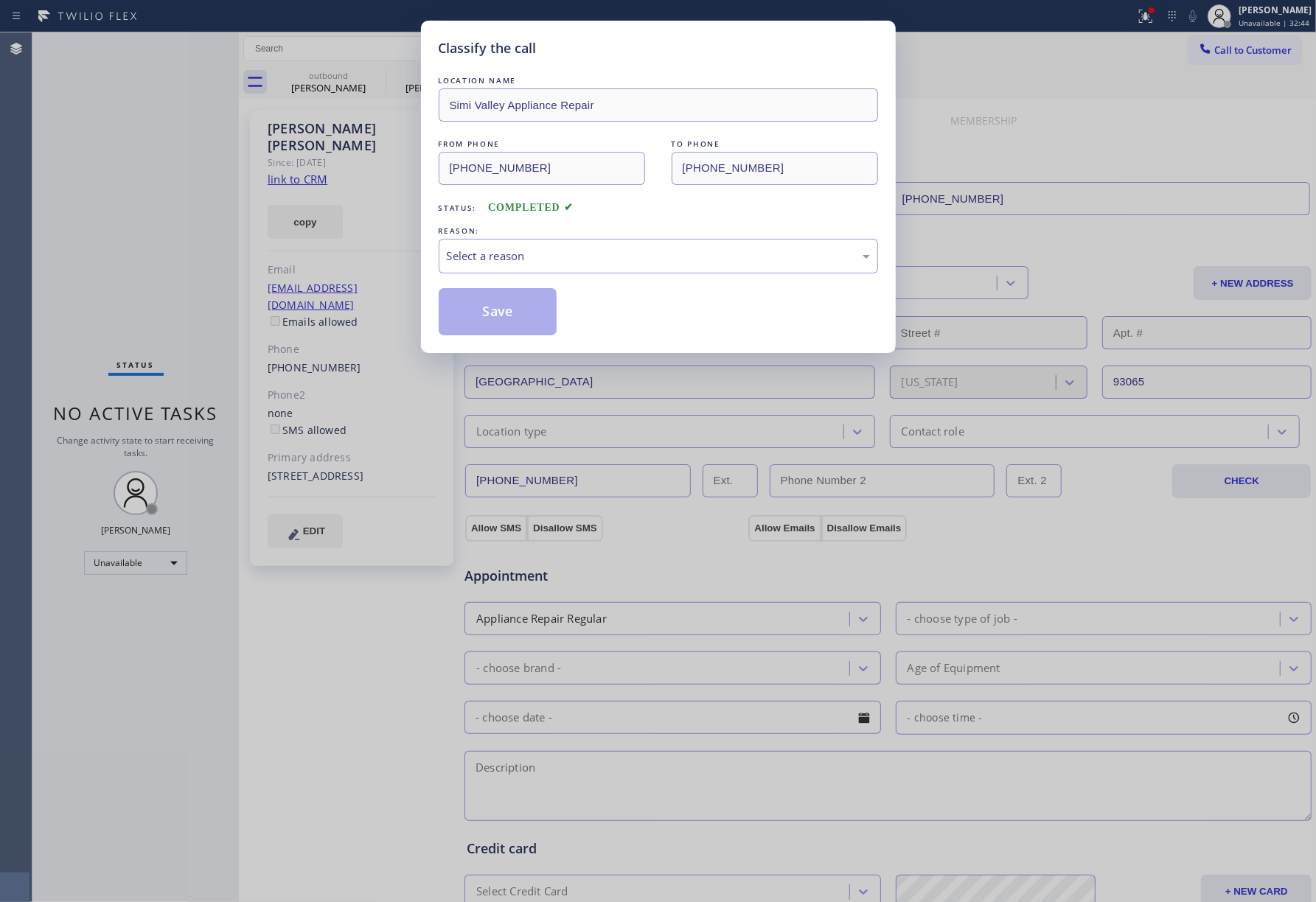
click at [181, 305] on div "Classify the call LOCATION NAME [GEOGRAPHIC_DATA] Appliance Repair FROM PHONE […" at bounding box center [658, 451] width 1316 height 902
click at [544, 256] on div "Select a reason" at bounding box center [658, 255] width 423 height 17
click at [476, 298] on button "Save" at bounding box center [498, 311] width 119 height 47
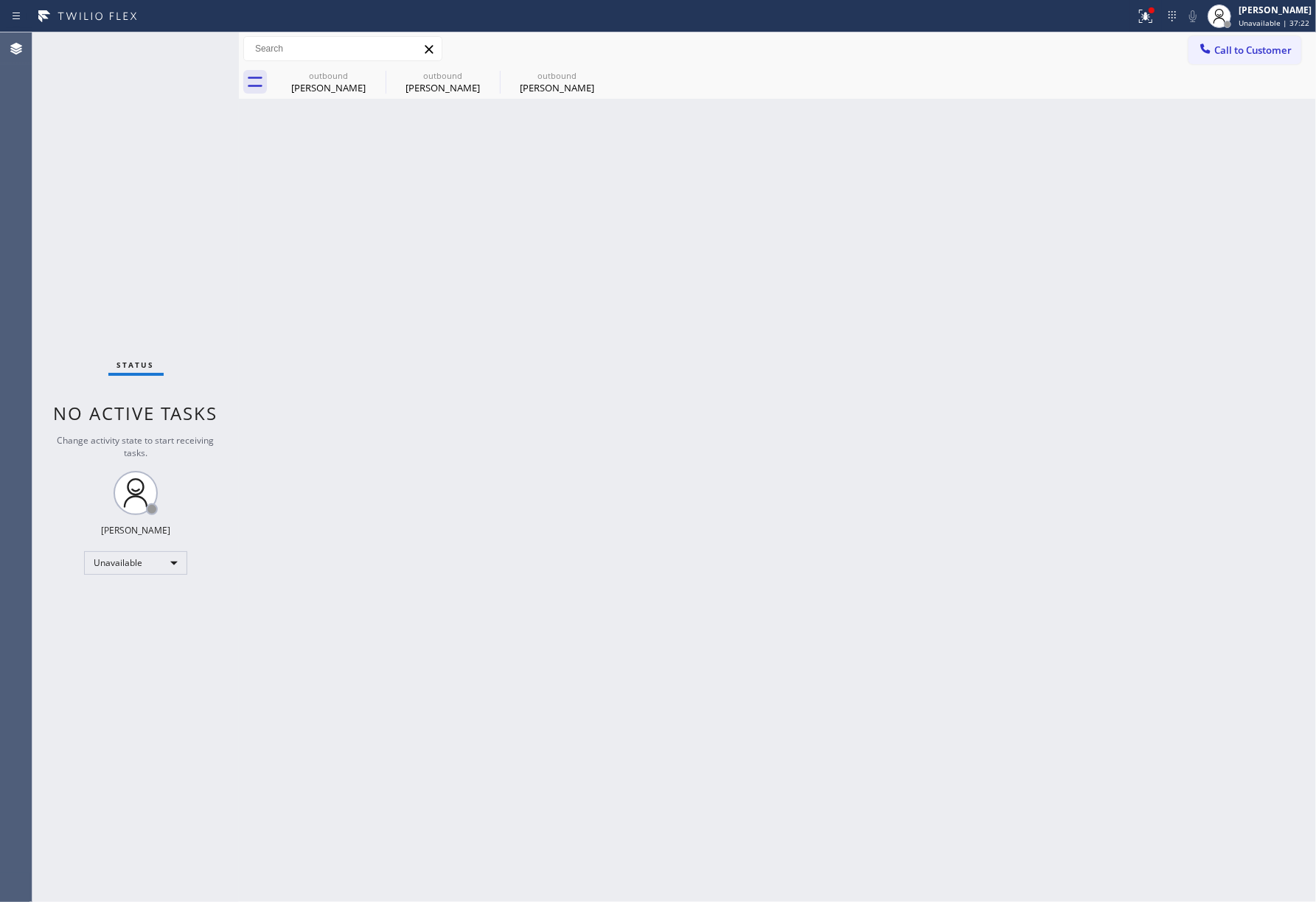
click at [71, 251] on div "Status No active tasks Change activity state to start receiving tasks. [PERSON_…" at bounding box center [135, 467] width 206 height 870
click at [1250, 52] on span "Call to Customer" at bounding box center [1252, 50] width 78 height 13
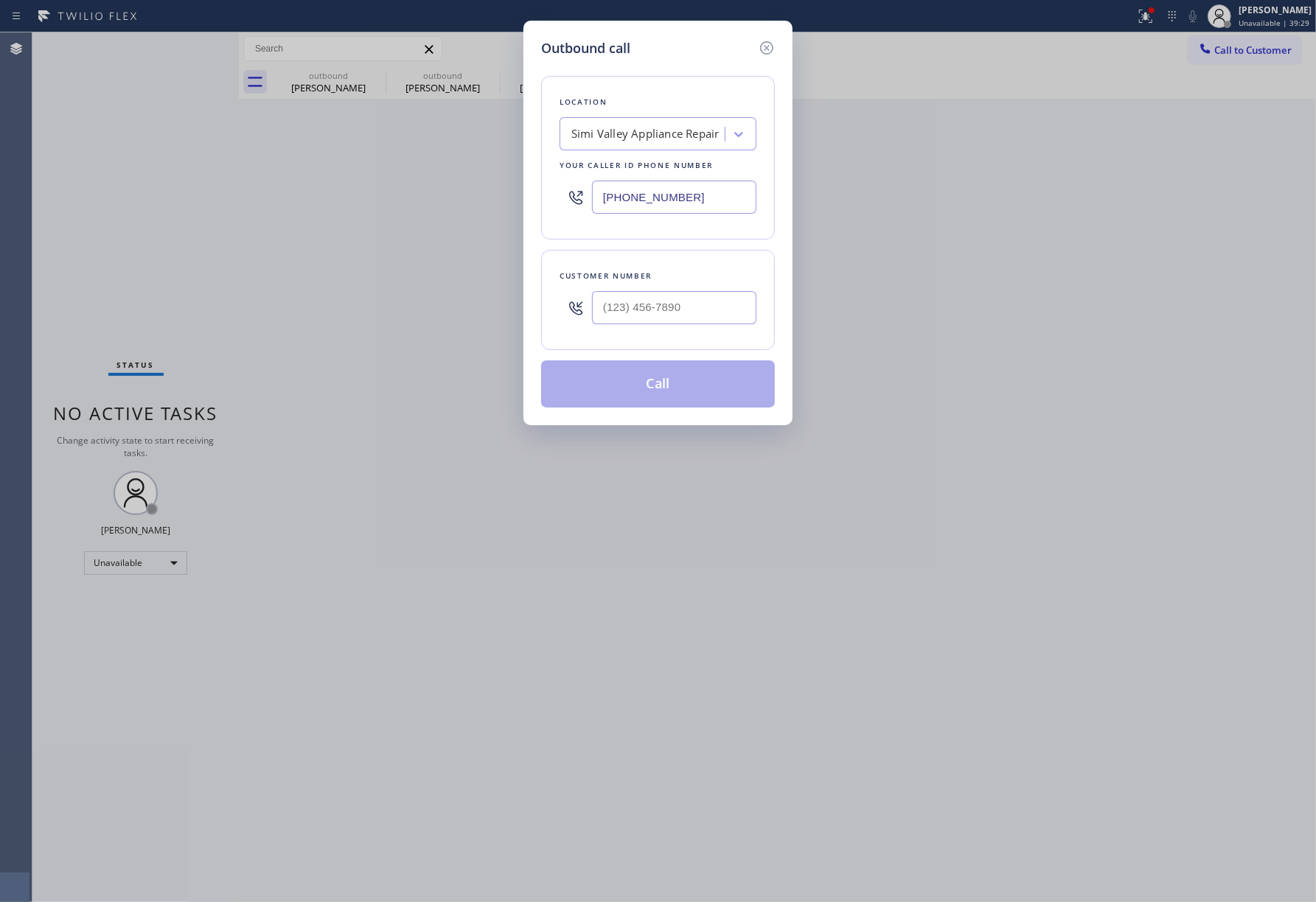
drag, startPoint x: 697, startPoint y: 195, endPoint x: 481, endPoint y: 196, distance: 216.0
click at [481, 196] on div "Outbound call Location [GEOGRAPHIC_DATA] Appliance Repair Your caller id phone …" at bounding box center [658, 451] width 1316 height 902
paste input "202) 846-2711"
type input "[PHONE_NUMBER]"
click at [86, 228] on div "Outbound call Location GE Monogram Repair Expert Navy Yard Your caller id phone…" at bounding box center [658, 451] width 1316 height 902
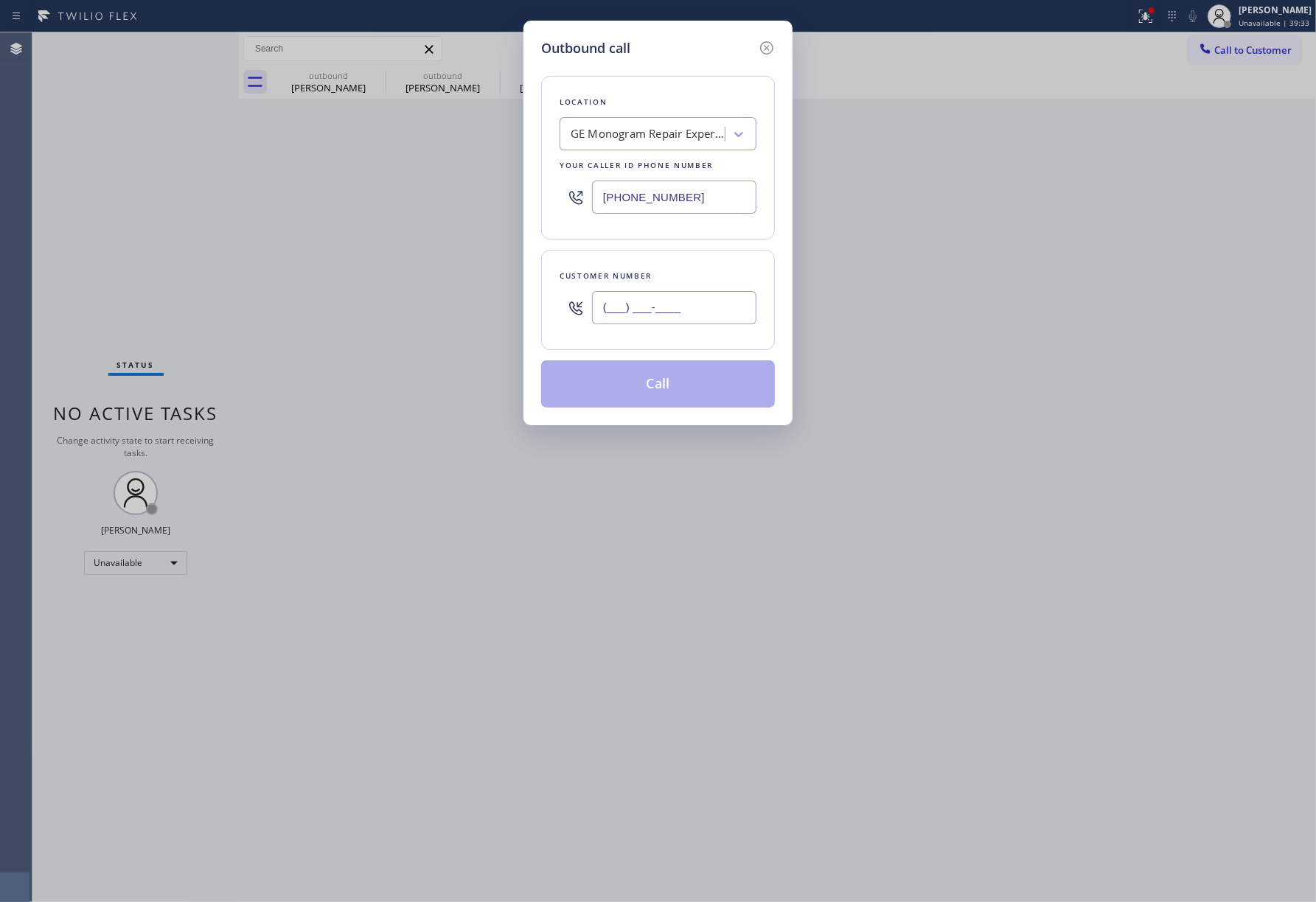
click at [657, 310] on input "(___) ___-____" at bounding box center [674, 307] width 165 height 33
paste input "347) 242-6543"
type input "[PHONE_NUMBER]"
click at [665, 266] on div "Customer number [PHONE_NUMBER]" at bounding box center [658, 300] width 233 height 100
click at [655, 390] on button "Call" at bounding box center [658, 384] width 233 height 47
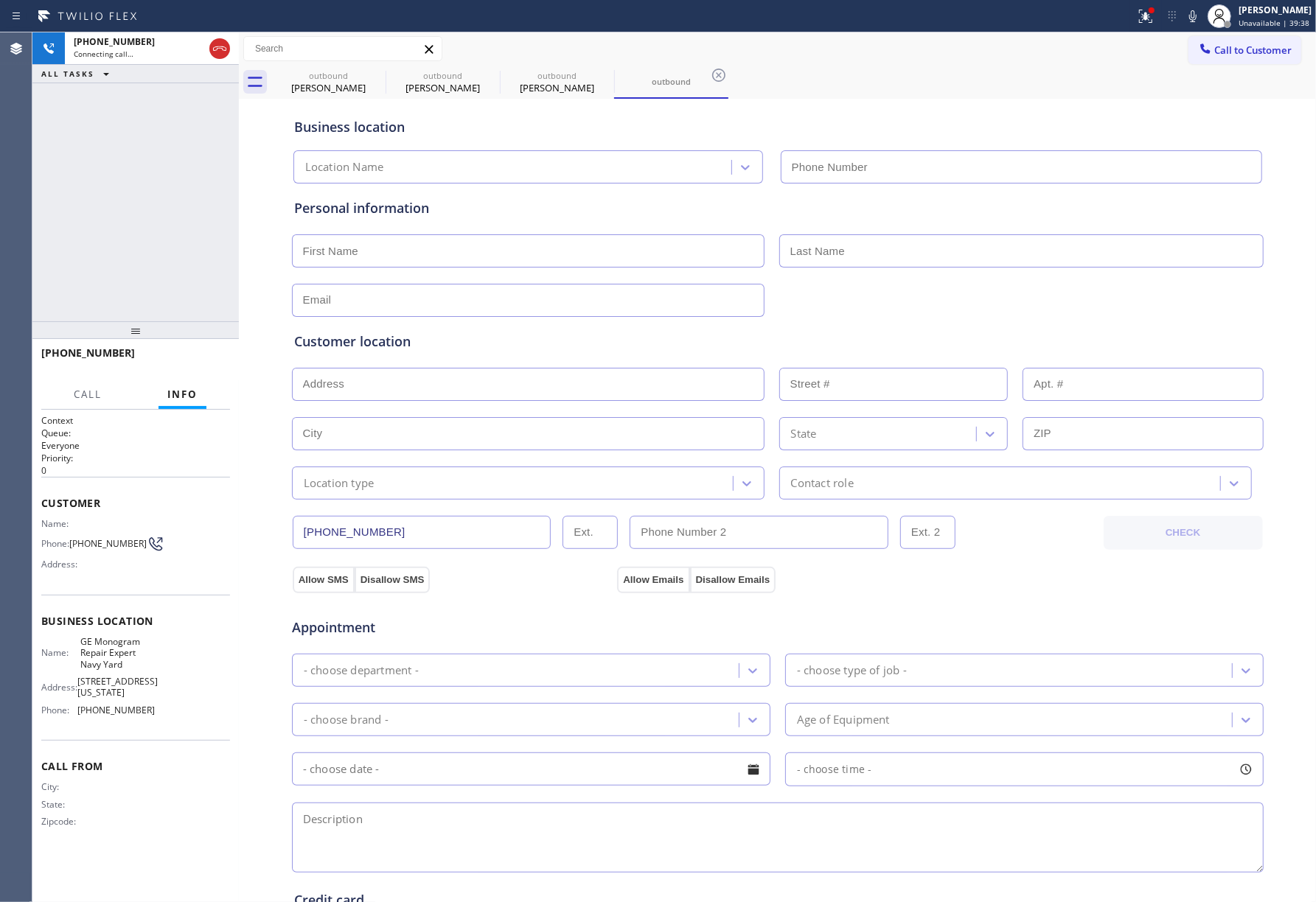
type input "[PHONE_NUMBER]"
click at [92, 207] on div "[PHONE_NUMBER] Connecting call… ALL TASKS ALL TASKS ACTIVE TASKS TASKS IN WRAP …" at bounding box center [135, 176] width 206 height 289
click at [115, 650] on span "GE Monogram Repair Expert Navy Yard" at bounding box center [117, 653] width 74 height 34
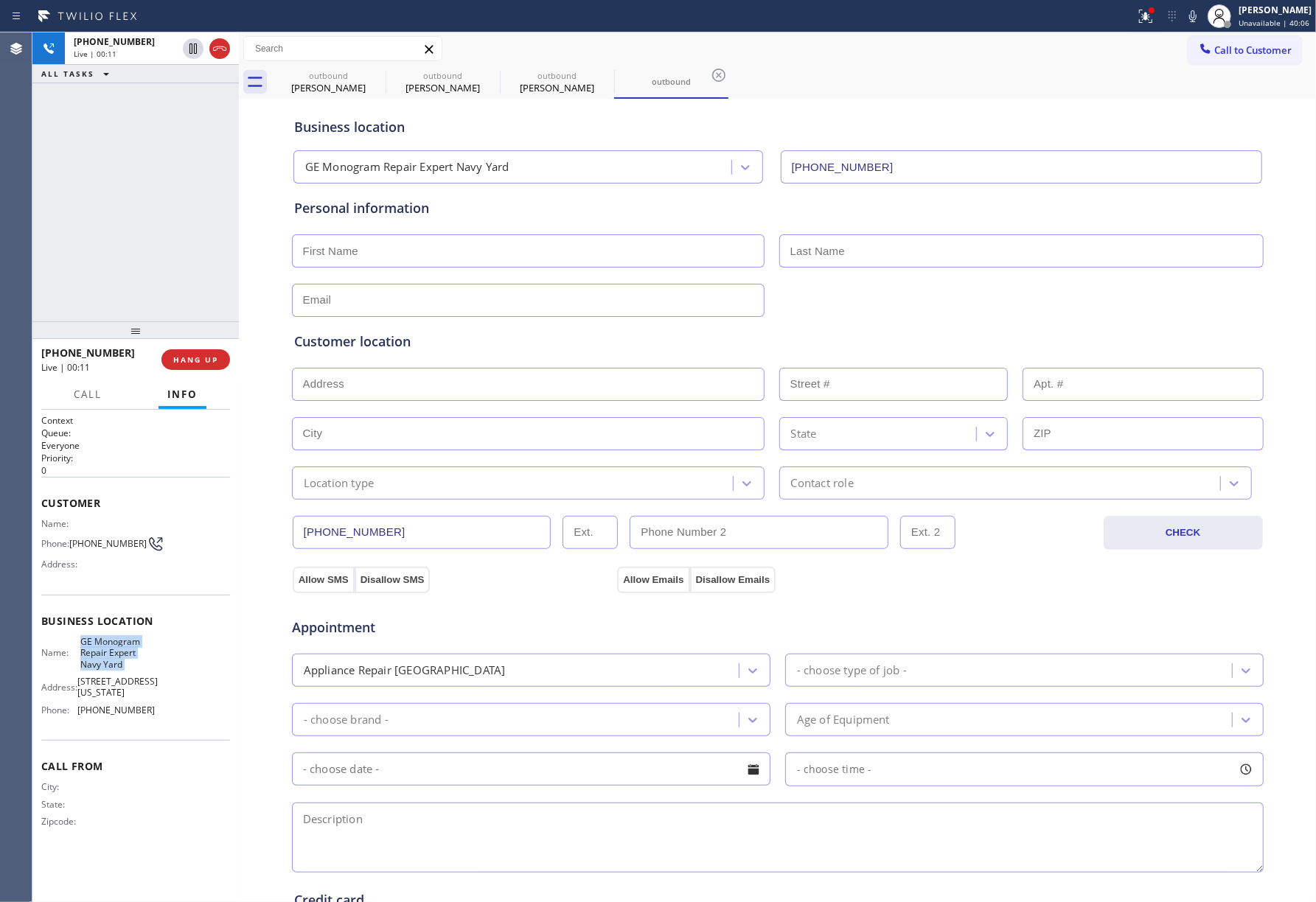
click at [115, 650] on span "GE Monogram Repair Expert Navy Yard" at bounding box center [117, 653] width 74 height 34
copy span "GE Monogram Repair Expert Navy Yard"
click at [200, 362] on span "HANG UP" at bounding box center [196, 359] width 45 height 10
click at [179, 360] on span "COMPLETE" at bounding box center [193, 359] width 51 height 10
click at [158, 274] on div "ALL TASKS ALL TASKS ACTIVE TASKS TASKS IN WRAP UP [PHONE_NUMBER] Wrap up | 00:00" at bounding box center [135, 176] width 206 height 289
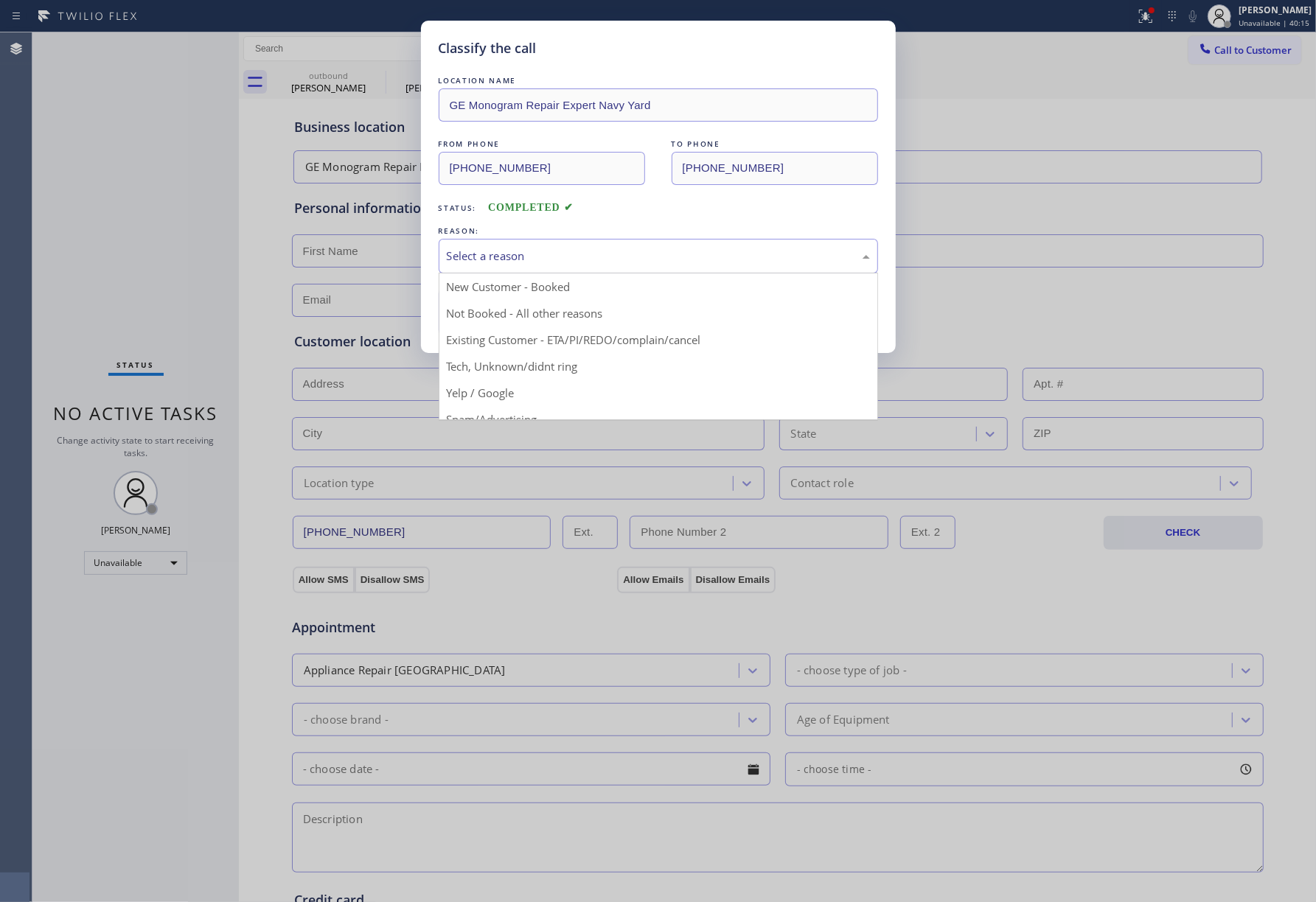
click at [500, 256] on div "Select a reason" at bounding box center [658, 255] width 423 height 17
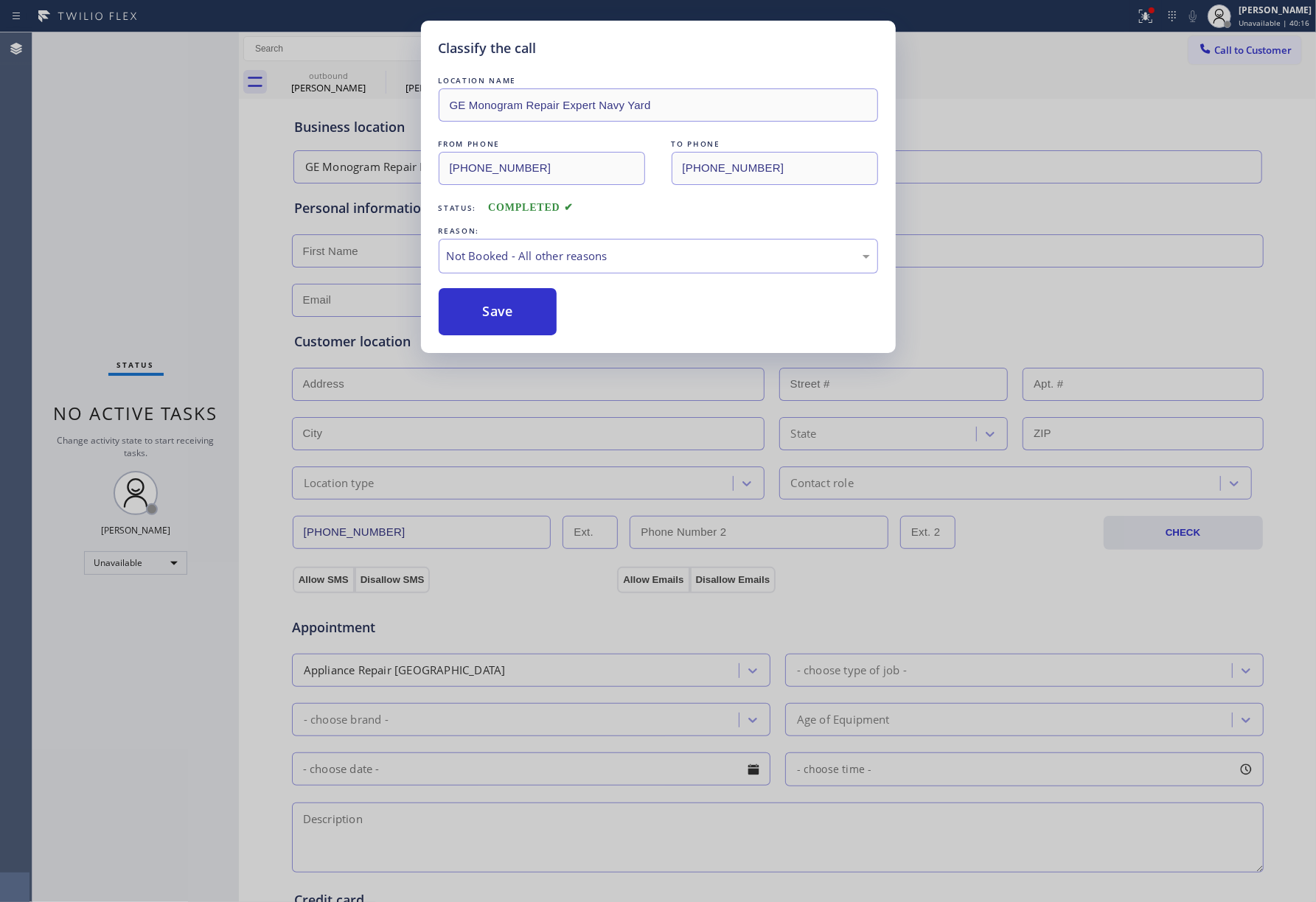
click at [478, 318] on button "Save" at bounding box center [498, 311] width 119 height 47
type input "[PHONE_NUMBER]"
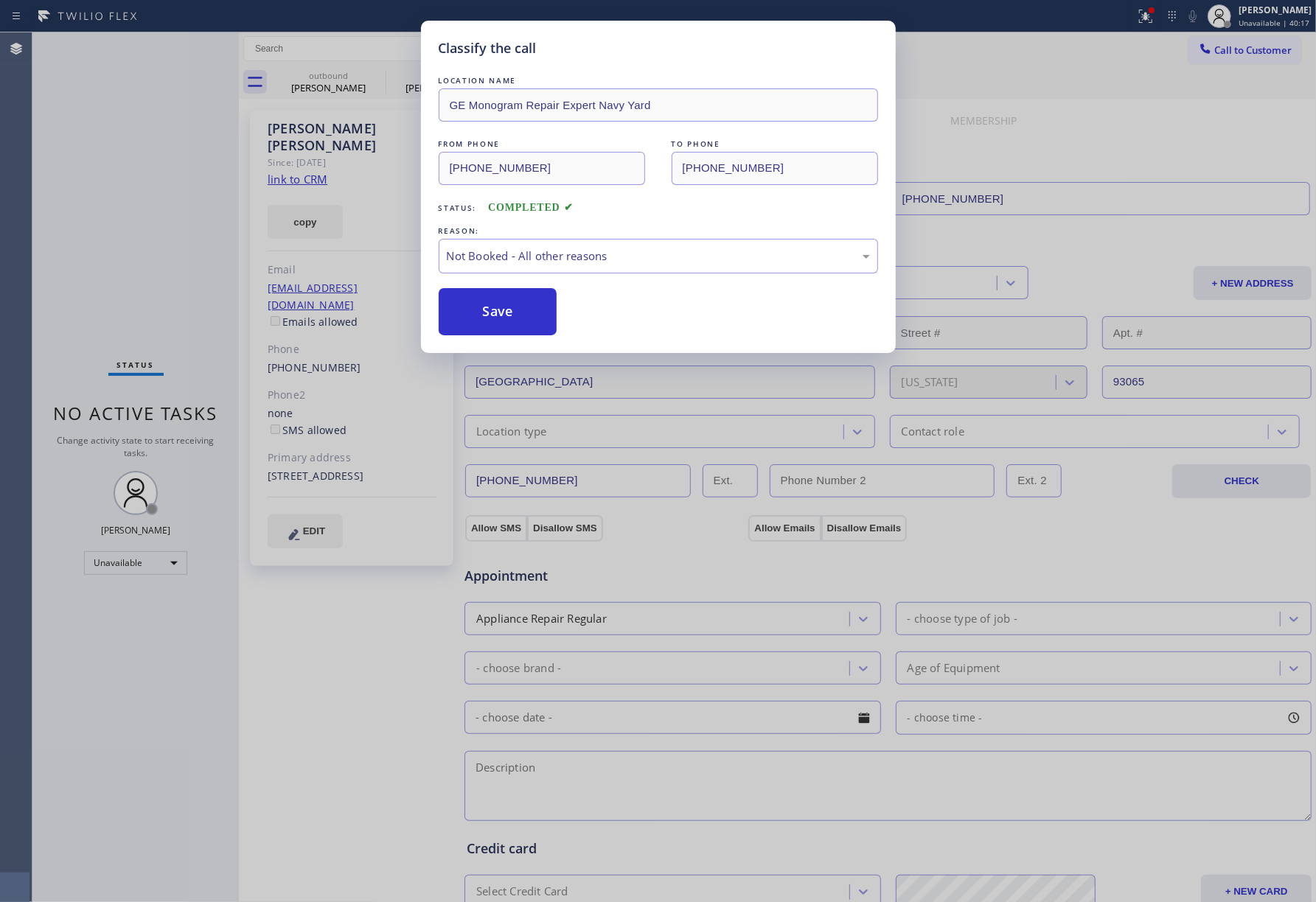
click at [523, 853] on div "Classify the call LOCATION NAME GE Monogram Repair Expert Navy Yard FROM PHONE …" at bounding box center [658, 451] width 1316 height 902
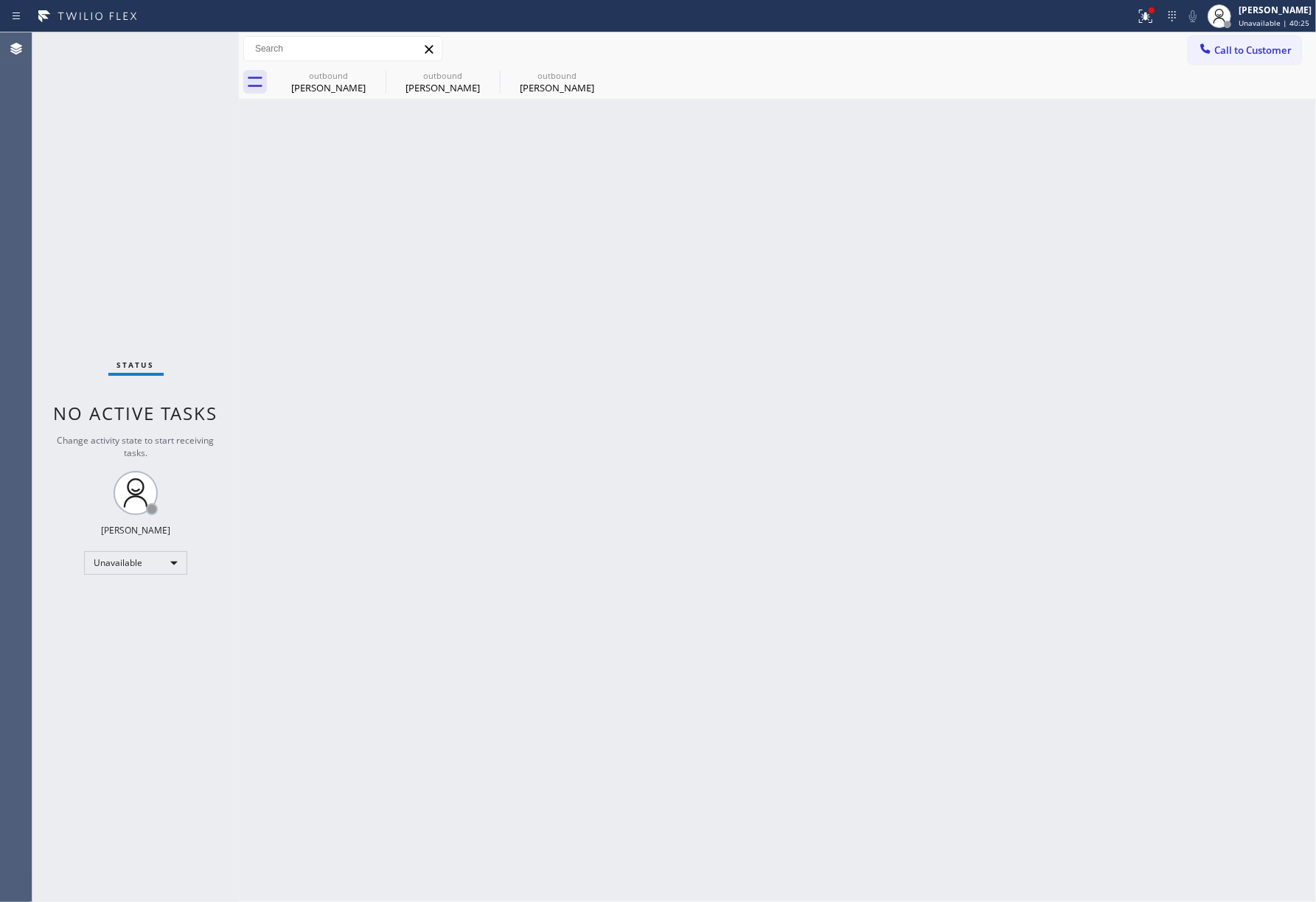
click at [83, 193] on div "Status No active tasks Change activity state to start receiving tasks. [PERSON_…" at bounding box center [135, 467] width 206 height 870
click at [1209, 53] on icon at bounding box center [1205, 48] width 10 height 10
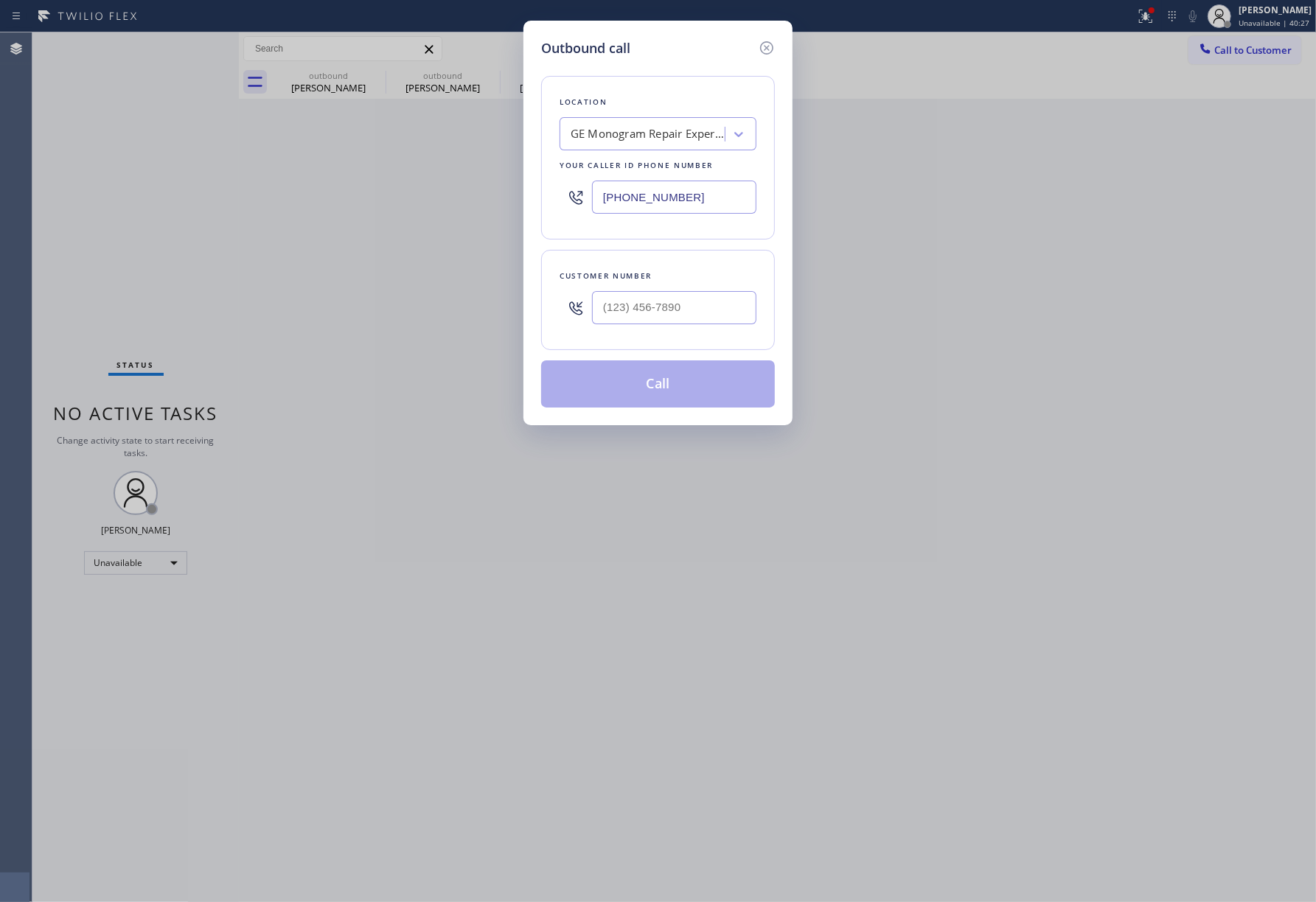
drag, startPoint x: 685, startPoint y: 200, endPoint x: 525, endPoint y: 200, distance: 160.0
click at [525, 195] on div "Outbound call Location GE Monogram Repair Expert Navy Yard Your caller id phone…" at bounding box center [658, 223] width 269 height 404
paste input "929) 416-6656"
type input "[PHONE_NUMBER]"
click at [92, 198] on div "Outbound call Location Same Day Subzero Repair [GEOGRAPHIC_DATA] Your caller id…" at bounding box center [658, 451] width 1316 height 902
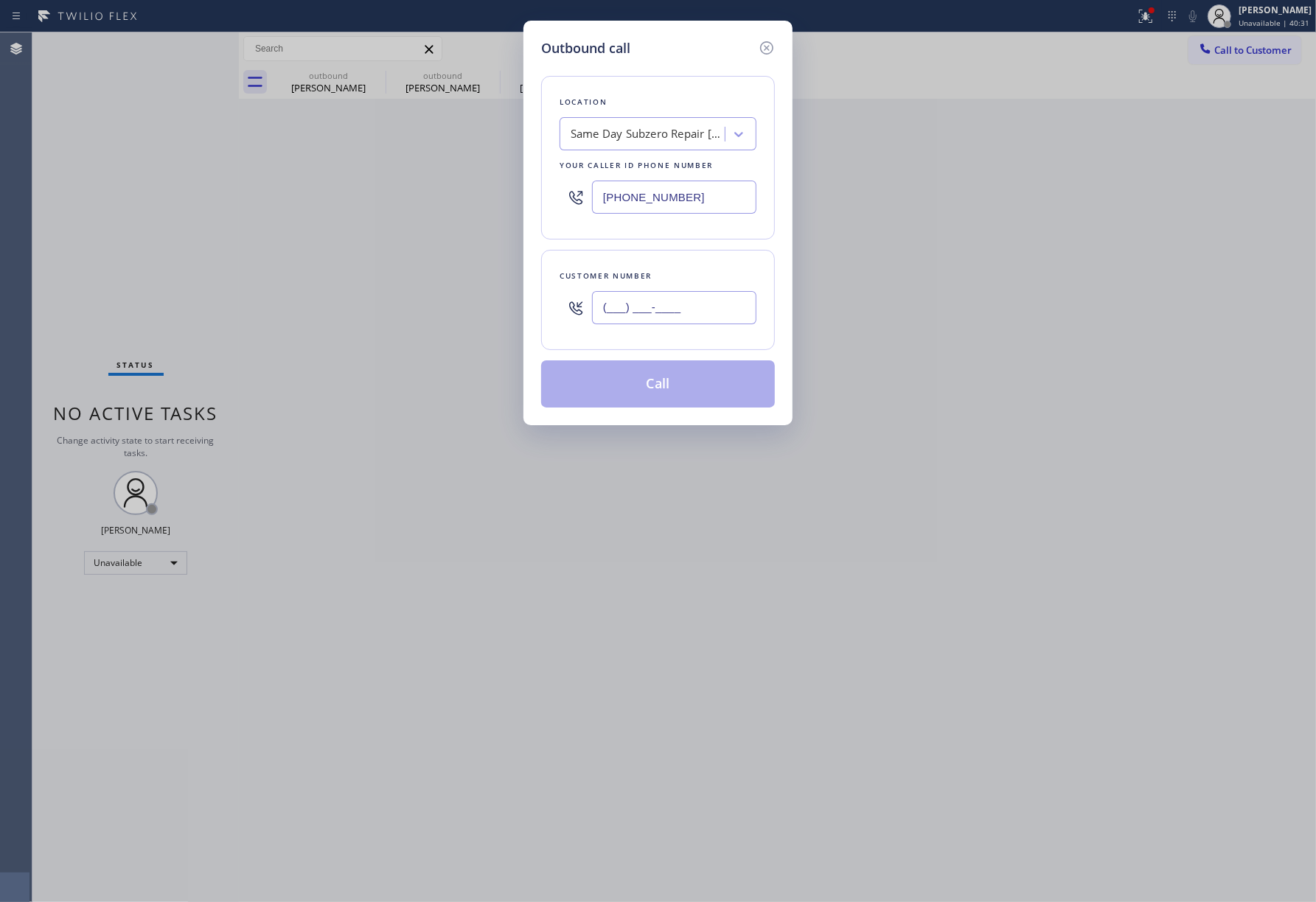
click at [655, 297] on input "(___) ___-____" at bounding box center [674, 307] width 165 height 33
type input "(___) ___-____"
click at [674, 263] on div "Customer number" at bounding box center [658, 300] width 233 height 100
drag, startPoint x: 685, startPoint y: 322, endPoint x: 546, endPoint y: 322, distance: 139.0
click at [546, 322] on div "Customer number (___) ___-____" at bounding box center [658, 300] width 233 height 100
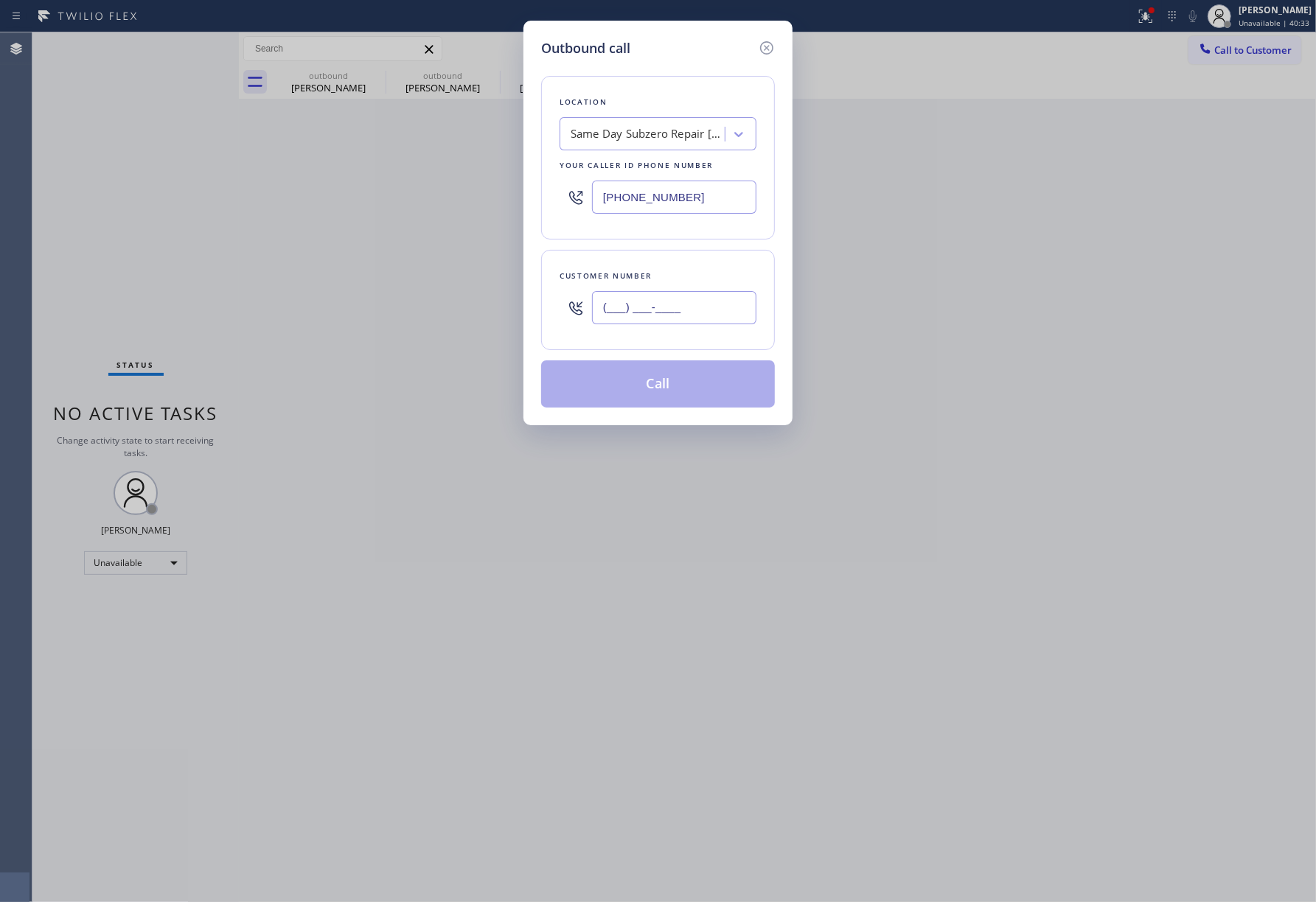
paste input "860) 601-8343"
type input "[PHONE_NUMBER]"
click at [682, 258] on div "Customer number [PHONE_NUMBER]" at bounding box center [658, 300] width 233 height 100
click at [671, 404] on button "Call" at bounding box center [658, 384] width 233 height 47
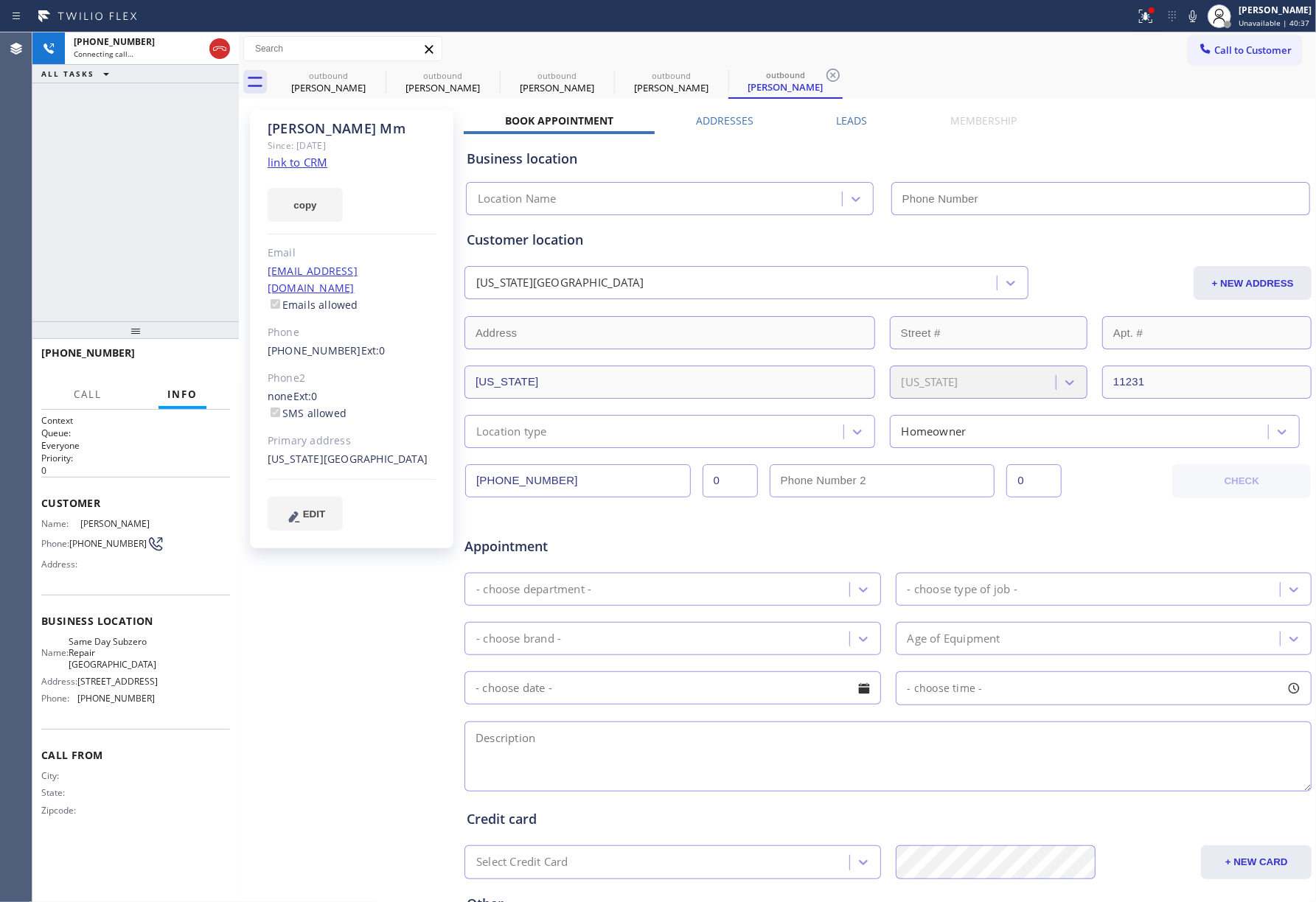
click at [309, 163] on link "link to CRM" at bounding box center [297, 162] width 60 height 15
type input "[PHONE_NUMBER]"
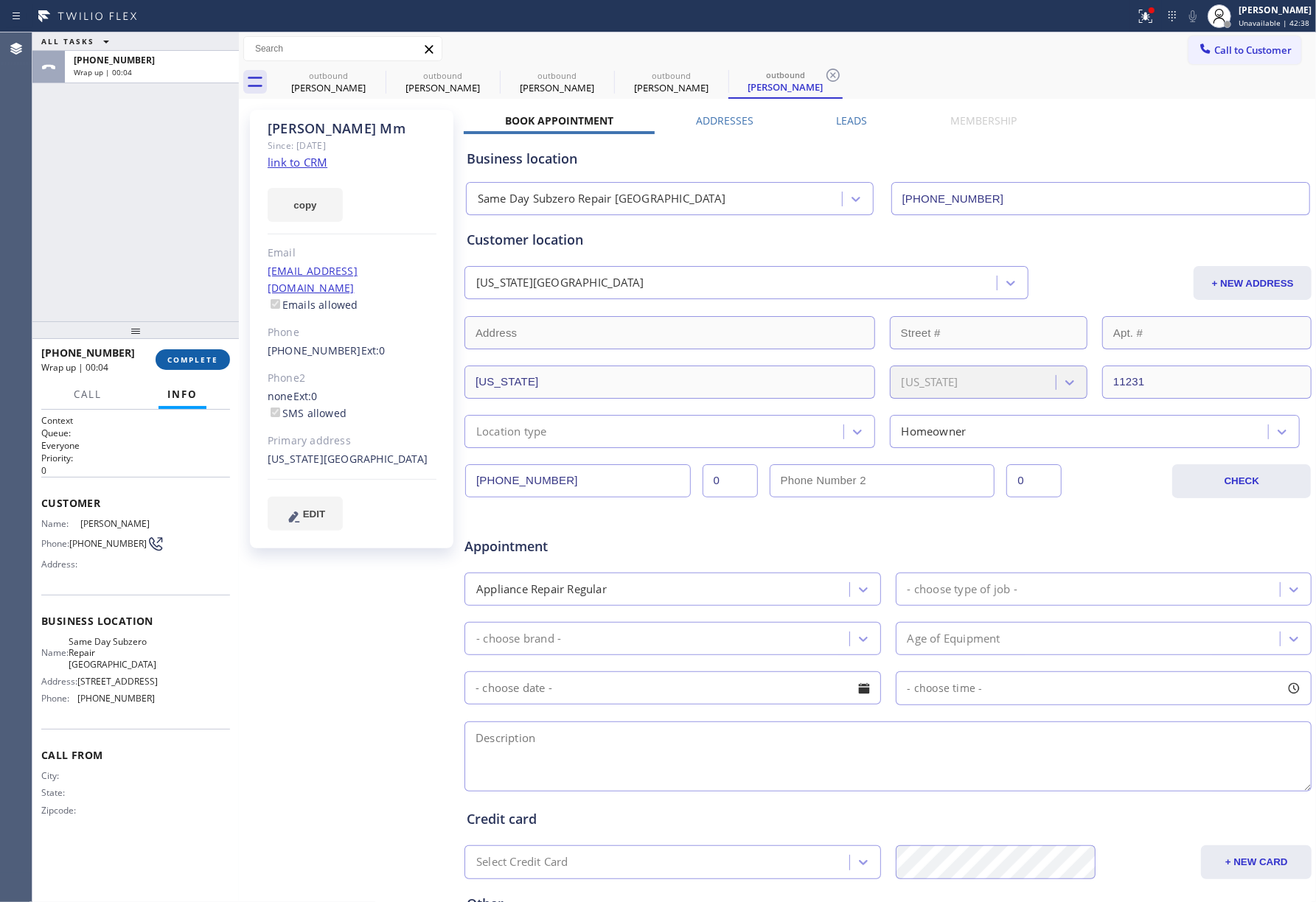
click at [198, 364] on button "COMPLETE" at bounding box center [193, 359] width 75 height 21
drag, startPoint x: 196, startPoint y: 308, endPoint x: 203, endPoint y: 361, distance: 53.5
click at [196, 309] on div "ALL TASKS ALL TASKS ACTIVE TASKS TASKS IN WRAP UP [PHONE_NUMBER] Wrap up | 00:04" at bounding box center [135, 176] width 206 height 289
click at [154, 252] on div "ALL TASKS ALL TASKS ACTIVE TASKS TASKS IN WRAP UP [PHONE_NUMBER] Wrap up | 00:05" at bounding box center [135, 176] width 206 height 289
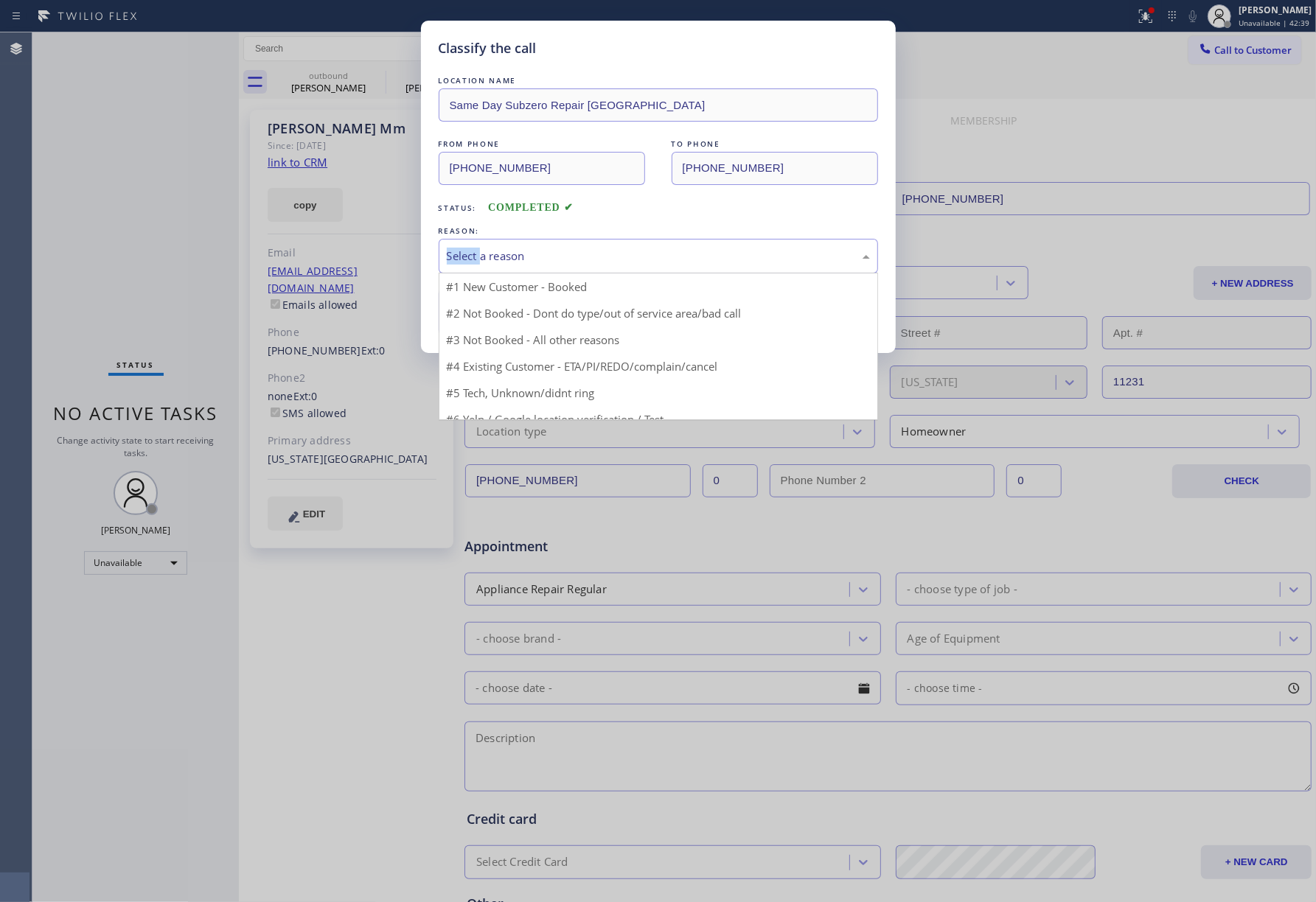
click at [549, 243] on div "Select a reason" at bounding box center [658, 255] width 439 height 35
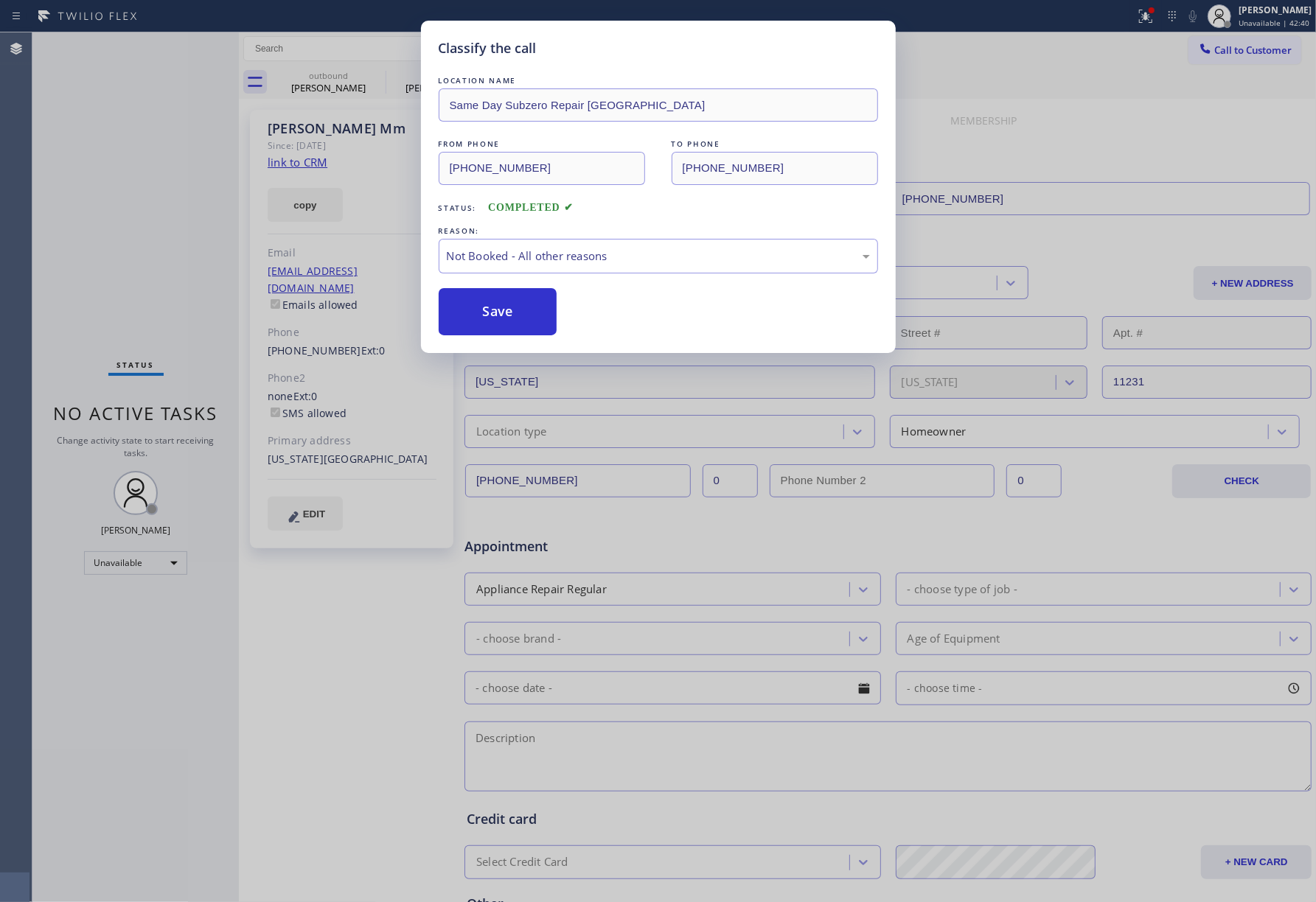
click at [487, 301] on button "Save" at bounding box center [498, 311] width 119 height 47
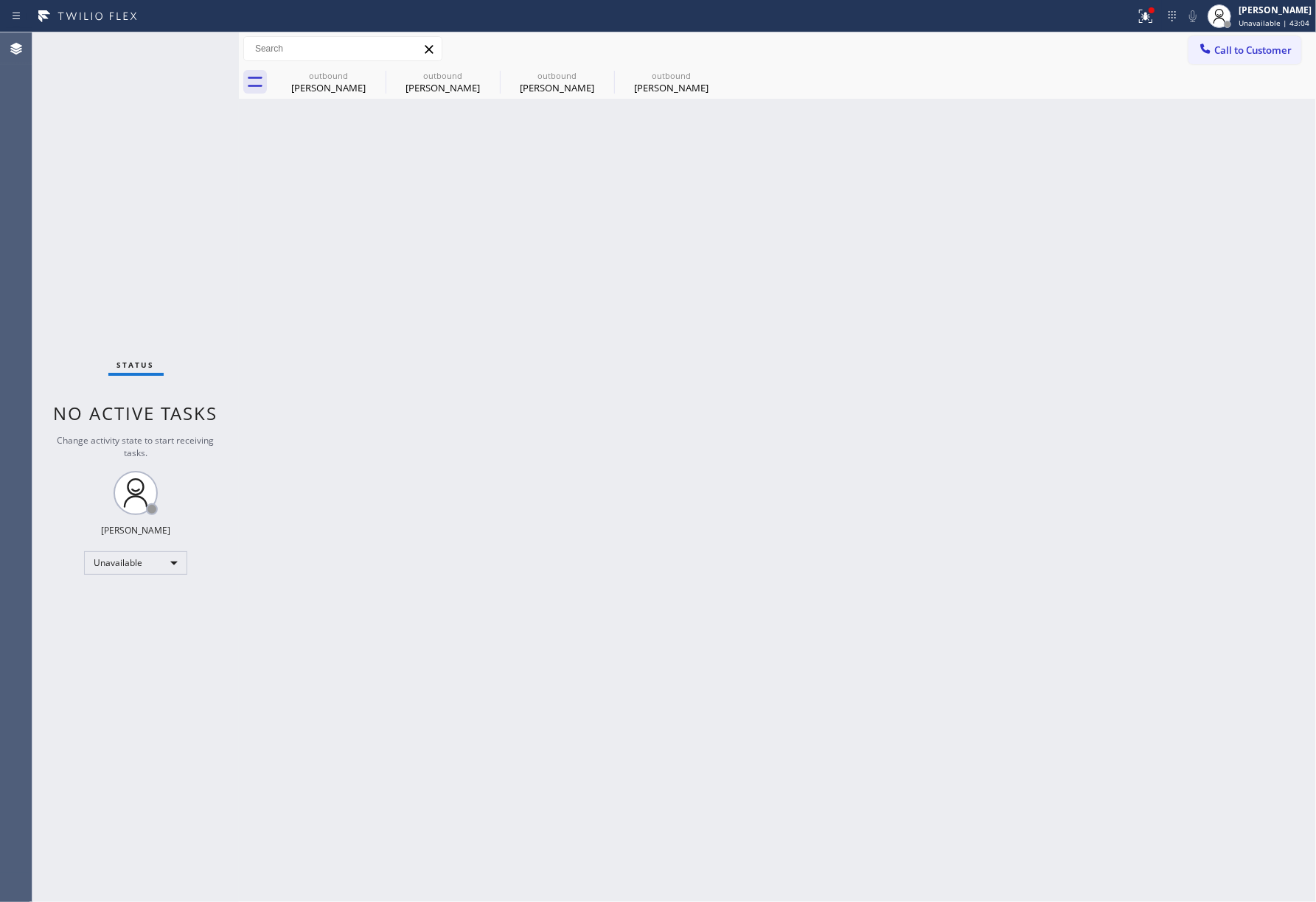
drag, startPoint x: 58, startPoint y: 186, endPoint x: 999, endPoint y: 30, distance: 953.8
click at [61, 182] on div "Status No active tasks Change activity state to start receiving tasks. [PERSON_…" at bounding box center [135, 467] width 206 height 870
click at [1253, 35] on div "Call to Customer Outbound call Location Same Day Subzero Repair [GEOGRAPHIC_DAT…" at bounding box center [777, 49] width 1077 height 33
click at [1233, 45] on span "Call to Customer" at bounding box center [1252, 50] width 78 height 13
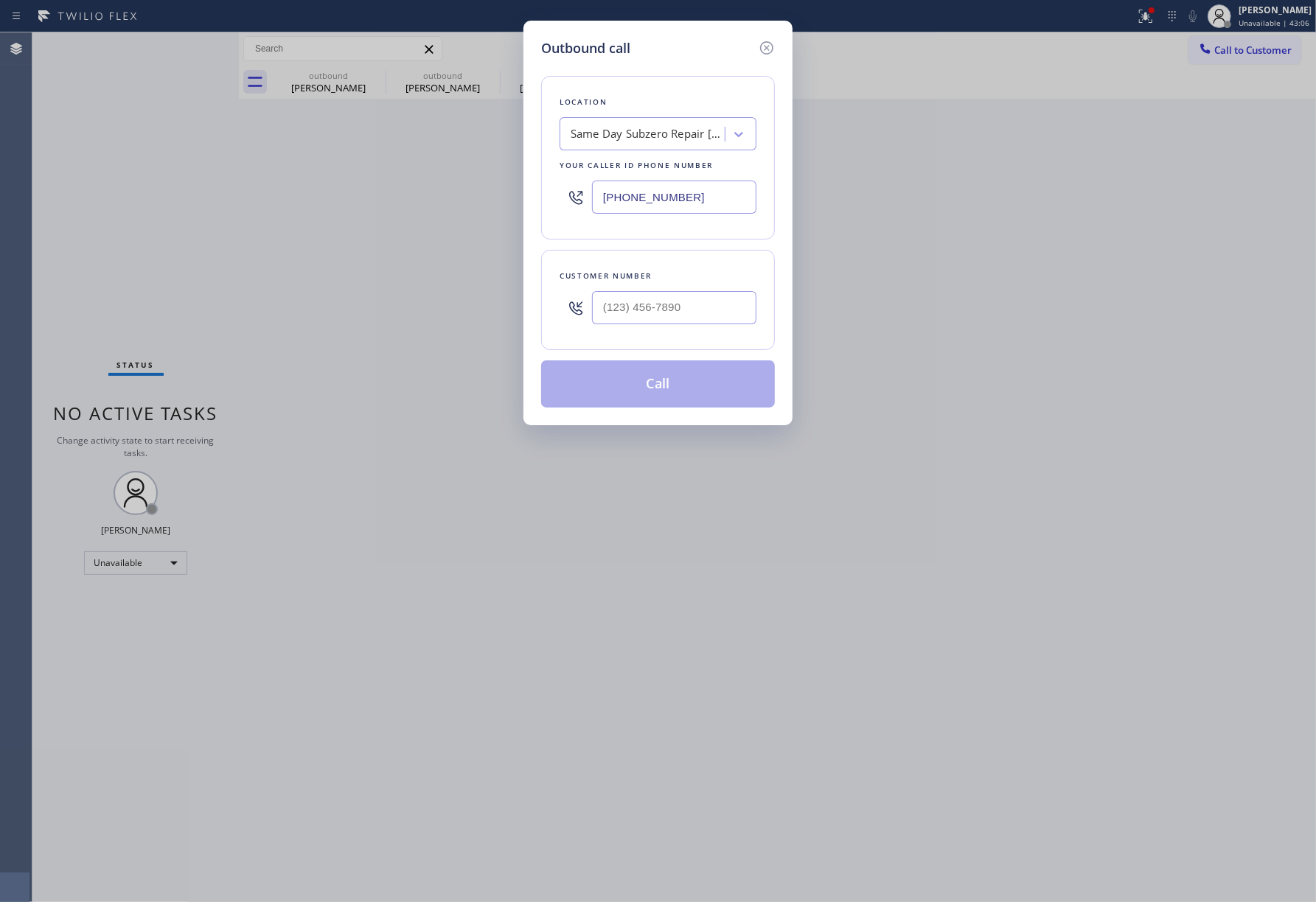
drag, startPoint x: 684, startPoint y: 201, endPoint x: 441, endPoint y: 203, distance: 243.0
click at [441, 203] on div "Outbound call Location Same Day Subzero Repair [GEOGRAPHIC_DATA] Your caller id…" at bounding box center [658, 451] width 1316 height 902
paste input "630) 523-0508"
type input "[PHONE_NUMBER]"
click at [118, 201] on div "Outbound call Location Viking Repair Pro Hinsdale Your caller id phone number […" at bounding box center [658, 451] width 1316 height 902
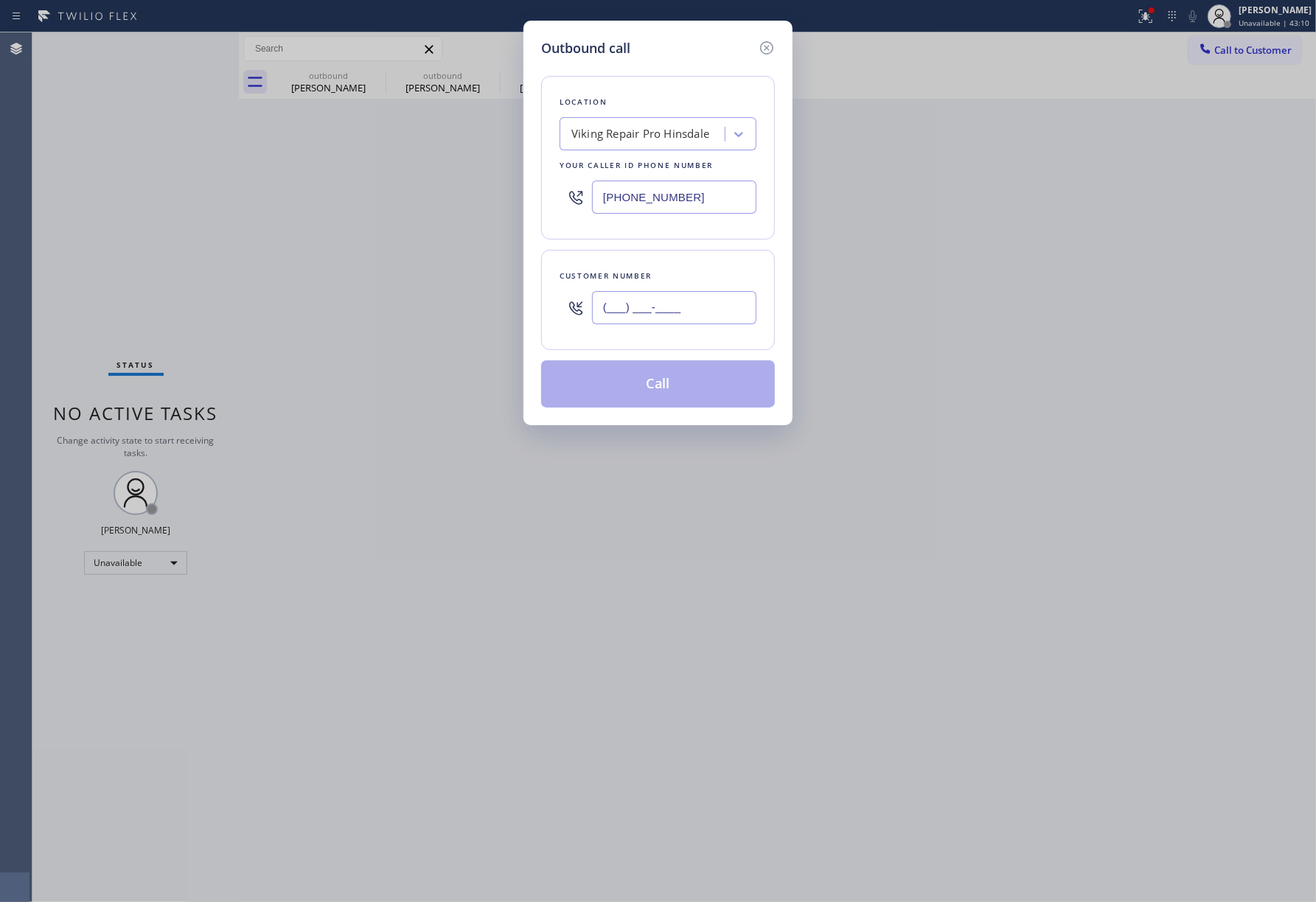
click at [707, 322] on input "(___) ___-____" at bounding box center [674, 307] width 165 height 33
paste input "312) 802-2933"
type input "[PHONE_NUMBER]"
click at [685, 268] on div "Customer number [PHONE_NUMBER]" at bounding box center [658, 300] width 233 height 100
click at [675, 379] on button "Call" at bounding box center [658, 384] width 233 height 47
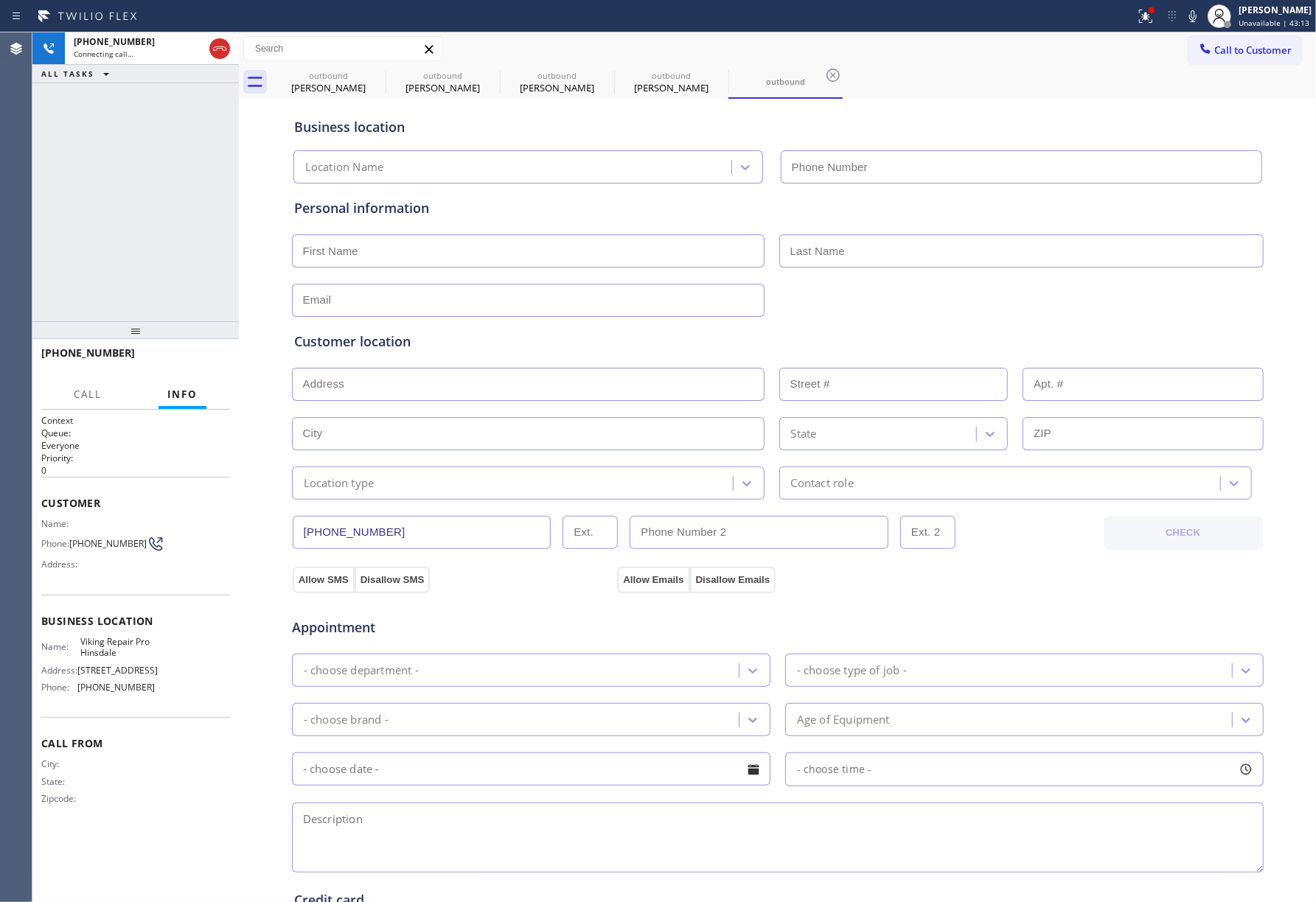
type input "[PHONE_NUMBER]"
drag, startPoint x: 65, startPoint y: 233, endPoint x: 109, endPoint y: 228, distance: 44.3
click at [65, 233] on div "[PHONE_NUMBER] Live | 00:02 ALL TASKS ALL TASKS ACTIVE TASKS TASKS IN WRAP UP" at bounding box center [135, 176] width 206 height 289
click at [209, 357] on span "HANG UP" at bounding box center [196, 359] width 45 height 10
click at [182, 307] on div "[PHONE_NUMBER] Live | 00:02 ALL TASKS ALL TASKS ACTIVE TASKS TASKS IN WRAP UP" at bounding box center [135, 176] width 206 height 289
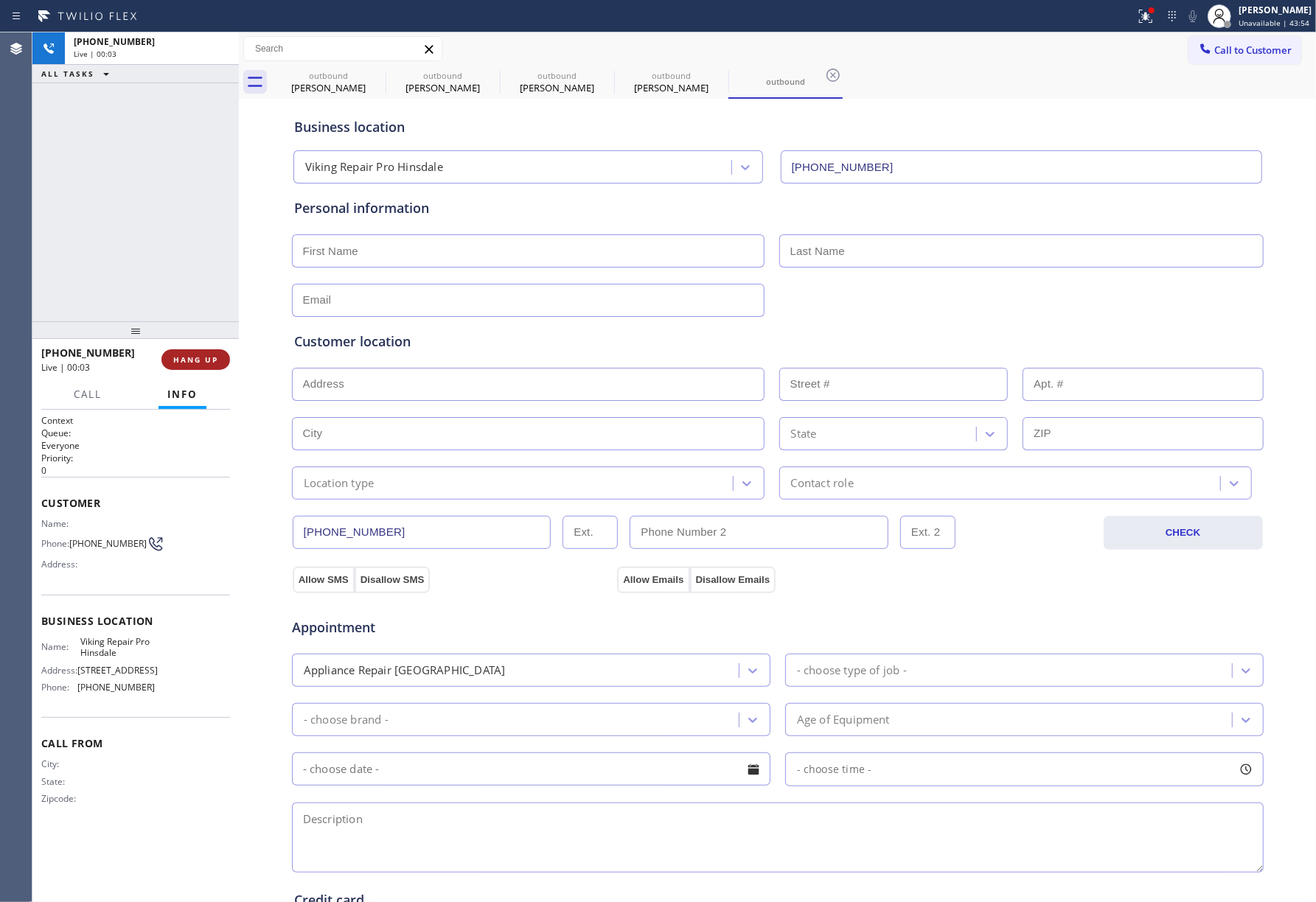
click at [188, 369] on button "HANG UP" at bounding box center [196, 359] width 69 height 21
drag, startPoint x: 210, startPoint y: 183, endPoint x: 327, endPoint y: 97, distance: 145.2
click at [213, 177] on div "ALL TASKS ALL TASKS ACTIVE TASKS TASKS IN WRAP UP [PHONE_NUMBER] Wrap up | 00:13" at bounding box center [135, 176] width 206 height 289
drag, startPoint x: 183, startPoint y: 364, endPoint x: 169, endPoint y: 269, distance: 96.0
click at [184, 362] on button "COMPLETE" at bounding box center [193, 359] width 75 height 21
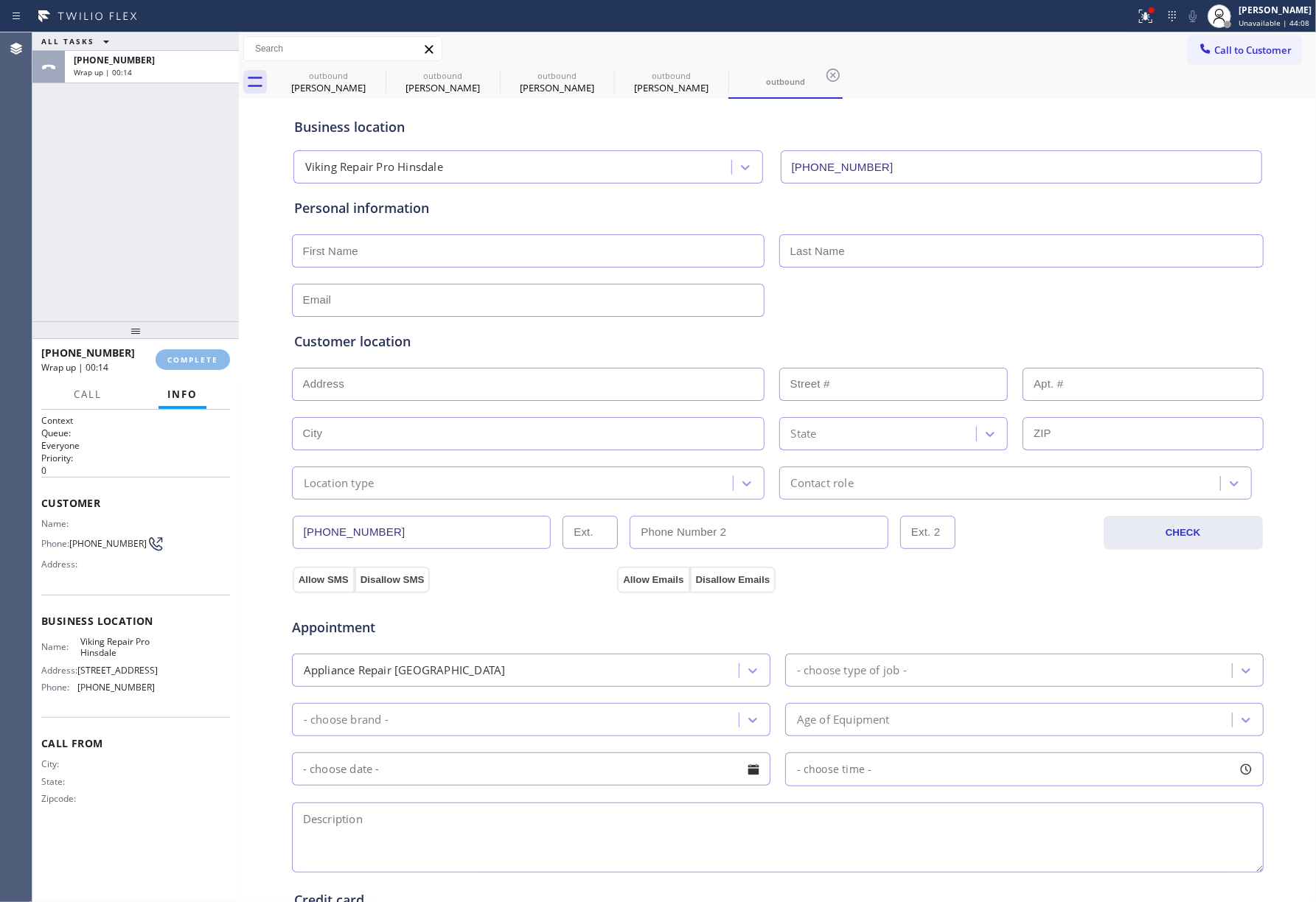
click at [167, 263] on div "ALL TASKS ALL TASKS ACTIVE TASKS TASKS IN WRAP UP [PHONE_NUMBER] Wrap up | 00:14" at bounding box center [135, 176] width 206 height 289
click at [173, 221] on div "ALL TASKS ALL TASKS ACTIVE TASKS TASKS IN WRAP UP [PHONE_NUMBER] Wrap up | 00:15" at bounding box center [135, 176] width 206 height 289
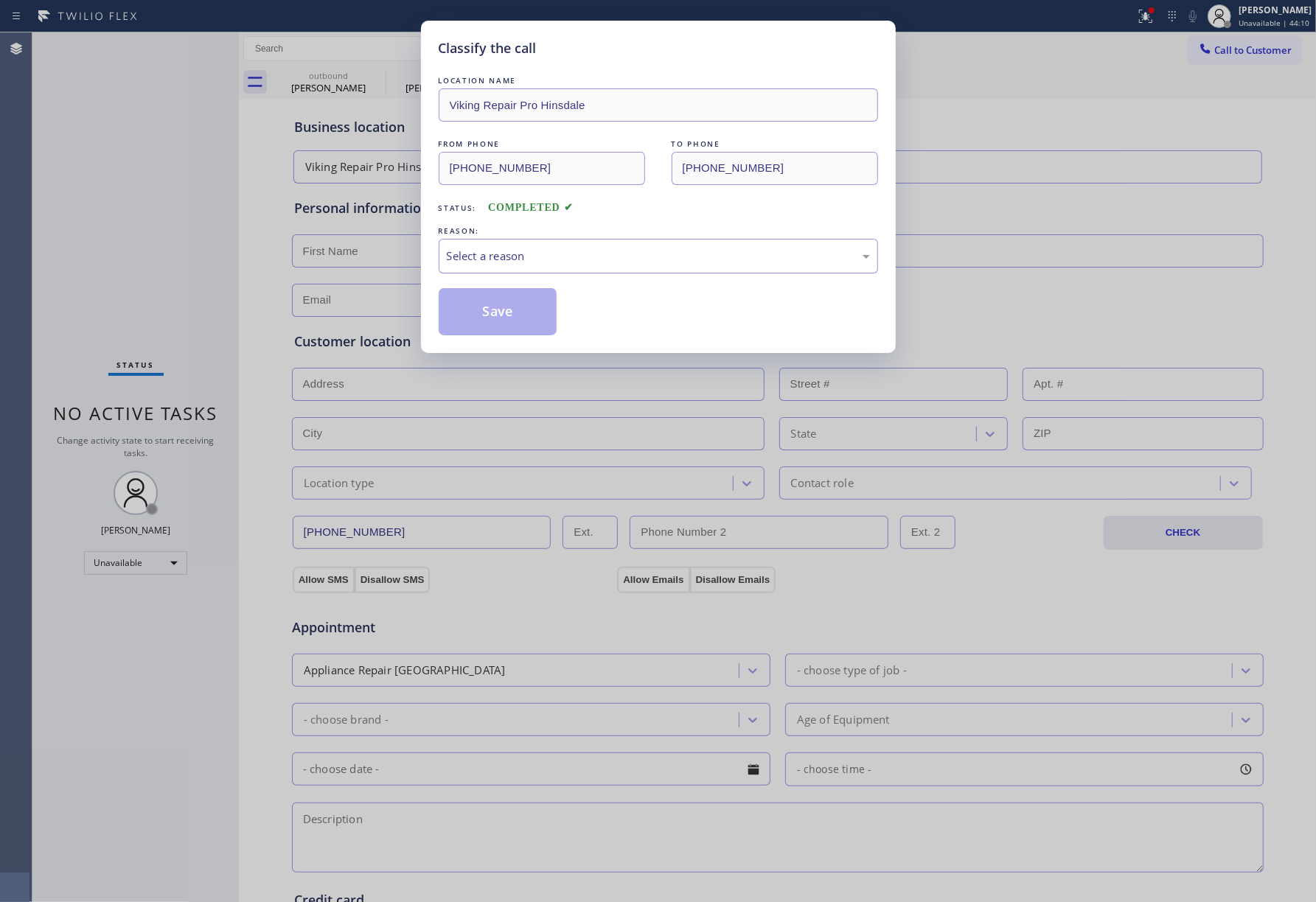
click at [546, 271] on div "Select a reason" at bounding box center [658, 255] width 439 height 35
click at [491, 308] on button "Save" at bounding box center [498, 311] width 119 height 47
type input "[PHONE_NUMBER]"
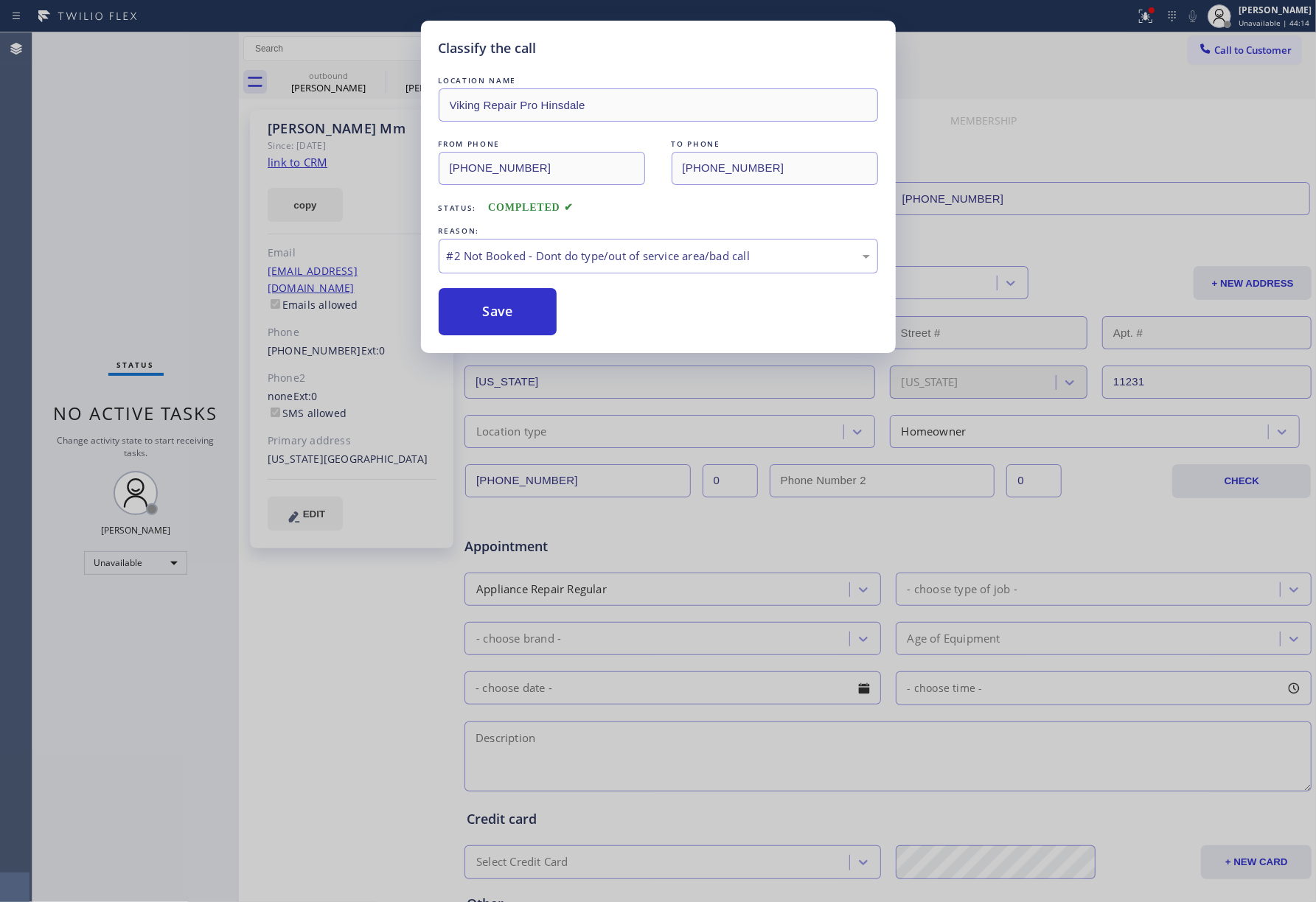
drag, startPoint x: 376, startPoint y: 675, endPoint x: 380, endPoint y: 661, distance: 14.6
click at [376, 669] on div "Classify the call LOCATION NAME Viking Repair Pro Hinsdale FROM PHONE [PHONE_NU…" at bounding box center [658, 451] width 1316 height 902
click at [475, 315] on button "Save" at bounding box center [498, 311] width 119 height 47
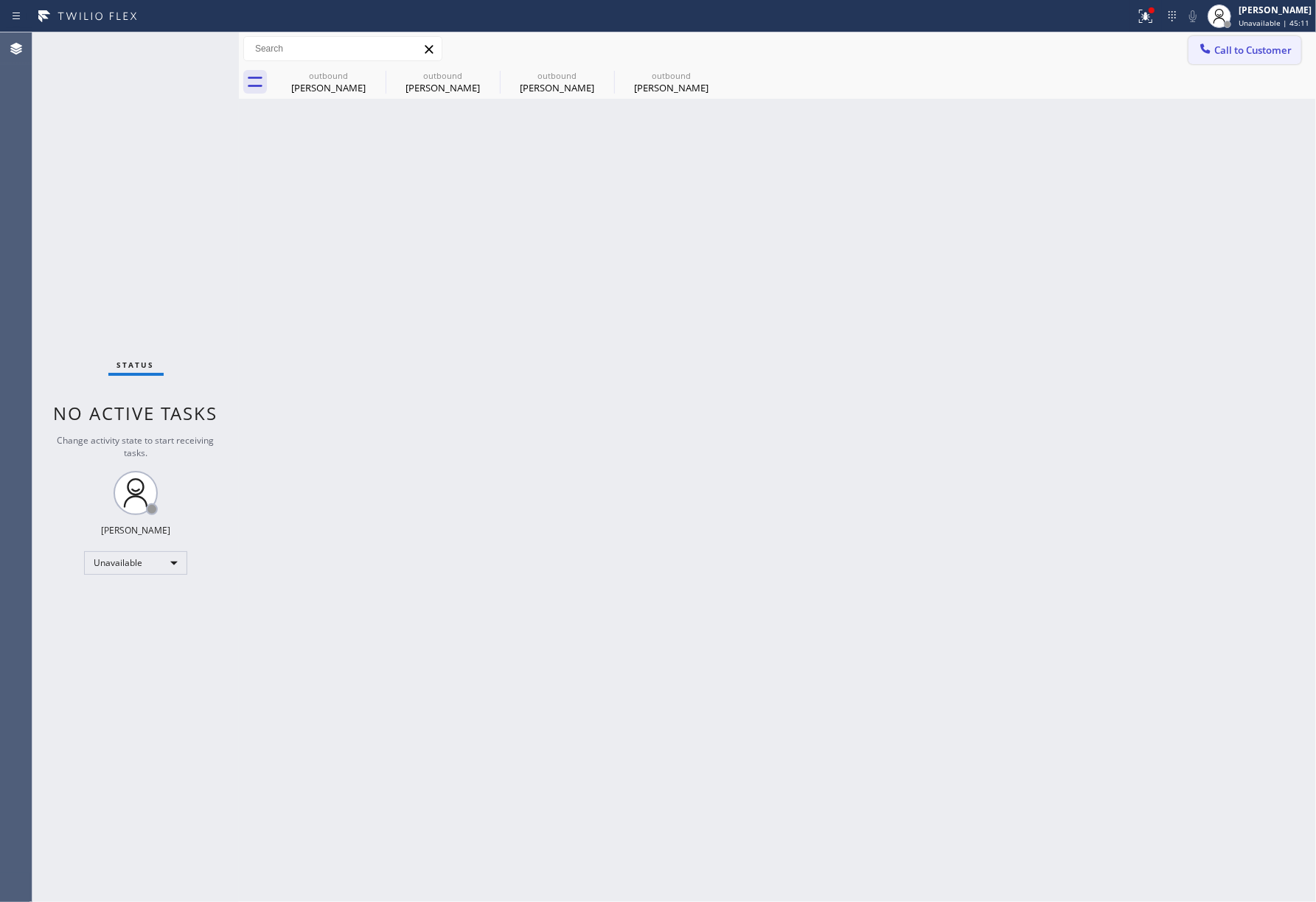
click at [1221, 56] on span "Call to Customer" at bounding box center [1252, 50] width 78 height 13
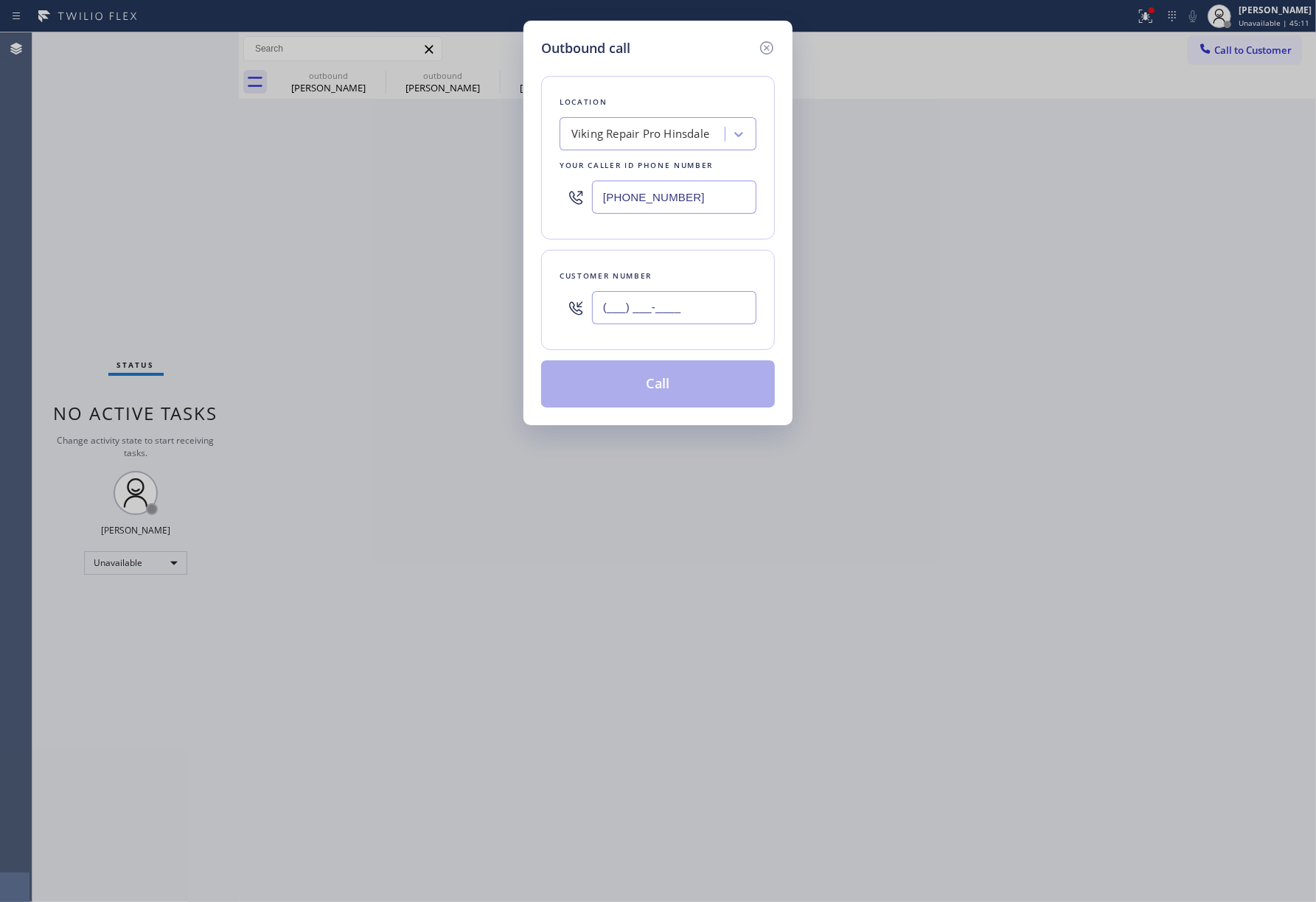
click at [662, 321] on input "(___) ___-____" at bounding box center [674, 307] width 165 height 33
paste input "516) 996-4604"
type input "[PHONE_NUMBER]"
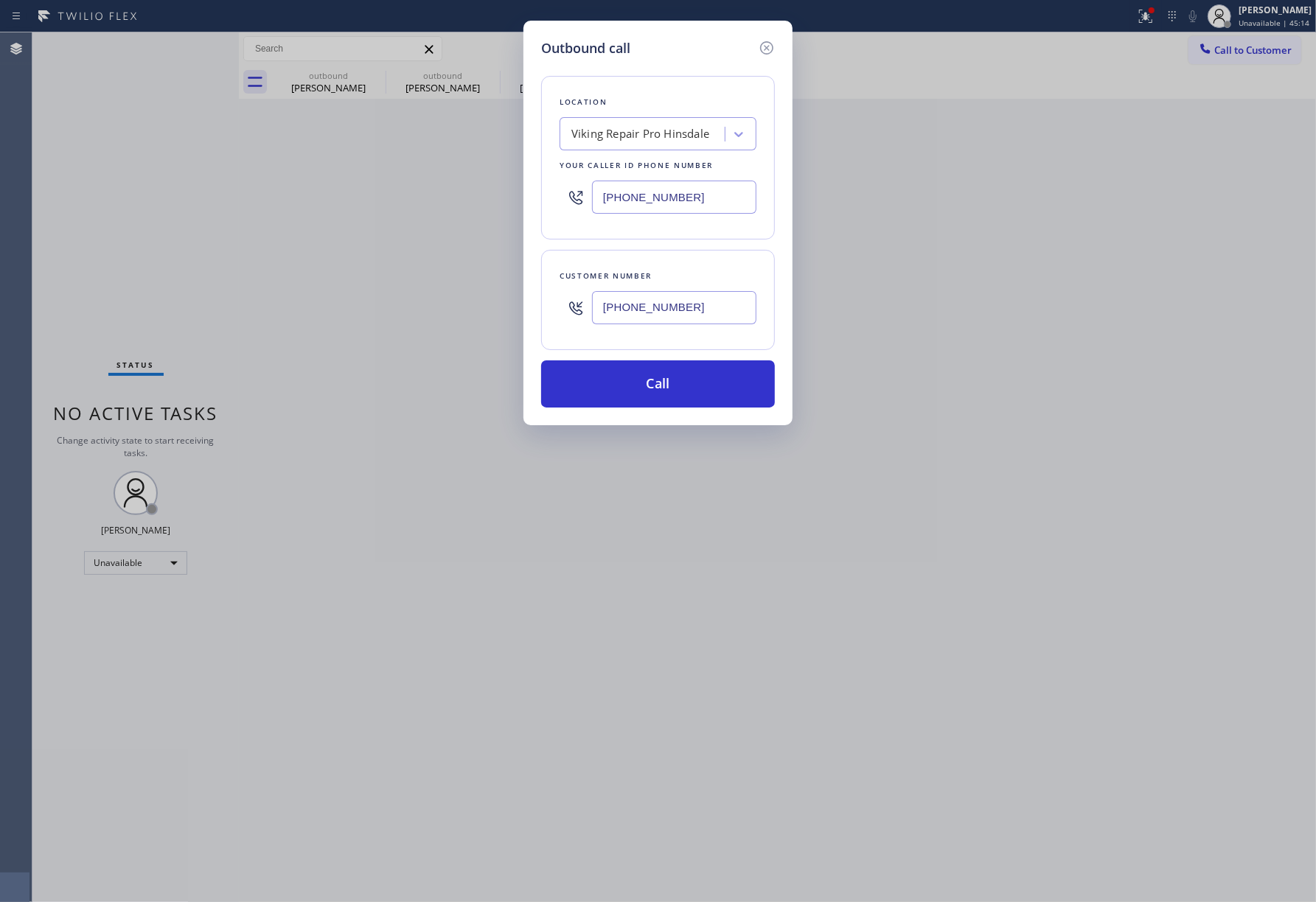
click at [617, 134] on div "Viking Repair Pro Hinsdale" at bounding box center [640, 134] width 138 height 17
paste input "Expert Viking Appliance Repair [GEOGRAPHIC_DATA]"
type input "Expert Viking Appliance Repair [GEOGRAPHIC_DATA]"
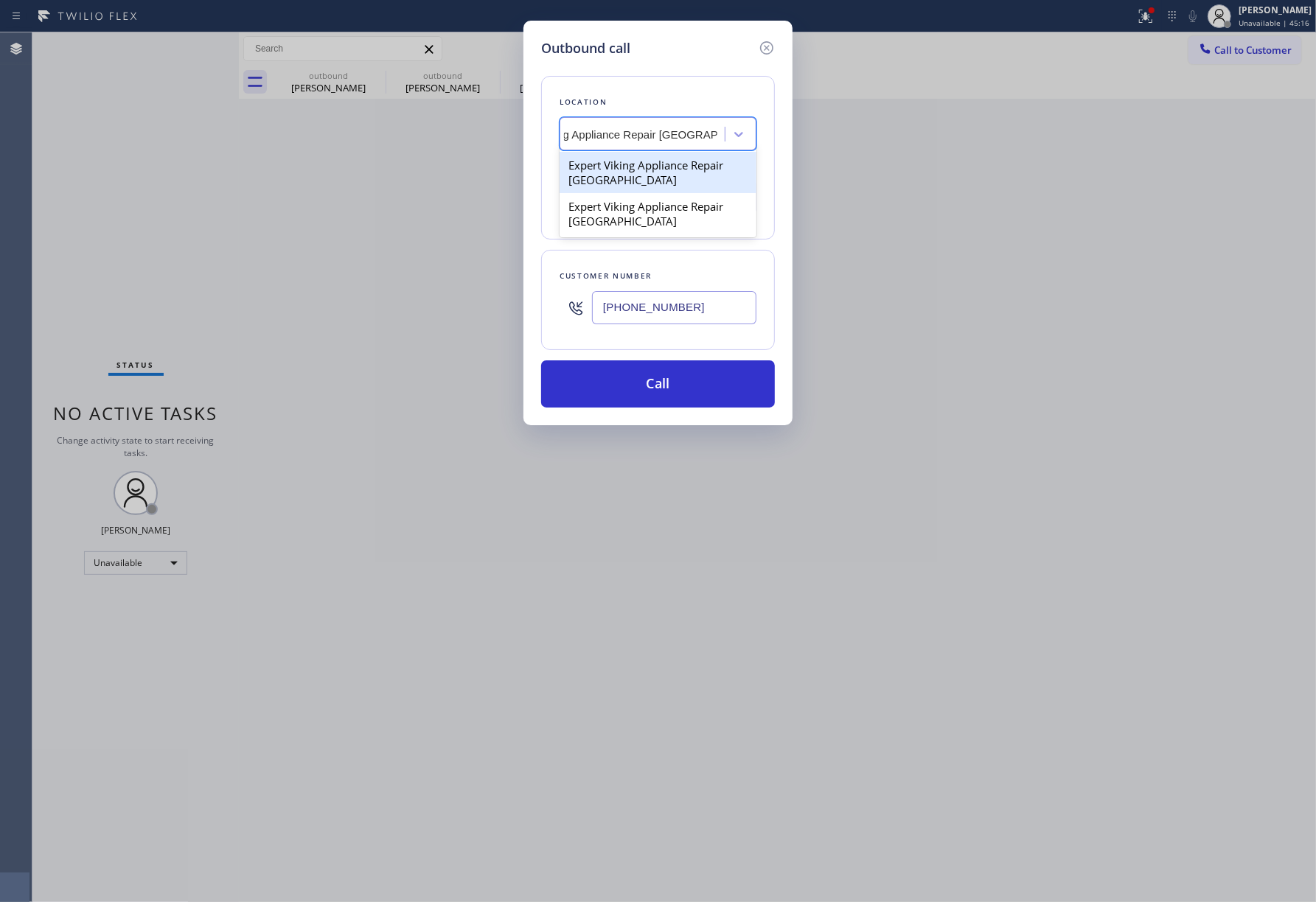
click at [626, 171] on div "Expert Viking Appliance Repair [GEOGRAPHIC_DATA]" at bounding box center [658, 173] width 197 height 41
type input "[PHONE_NUMBER]"
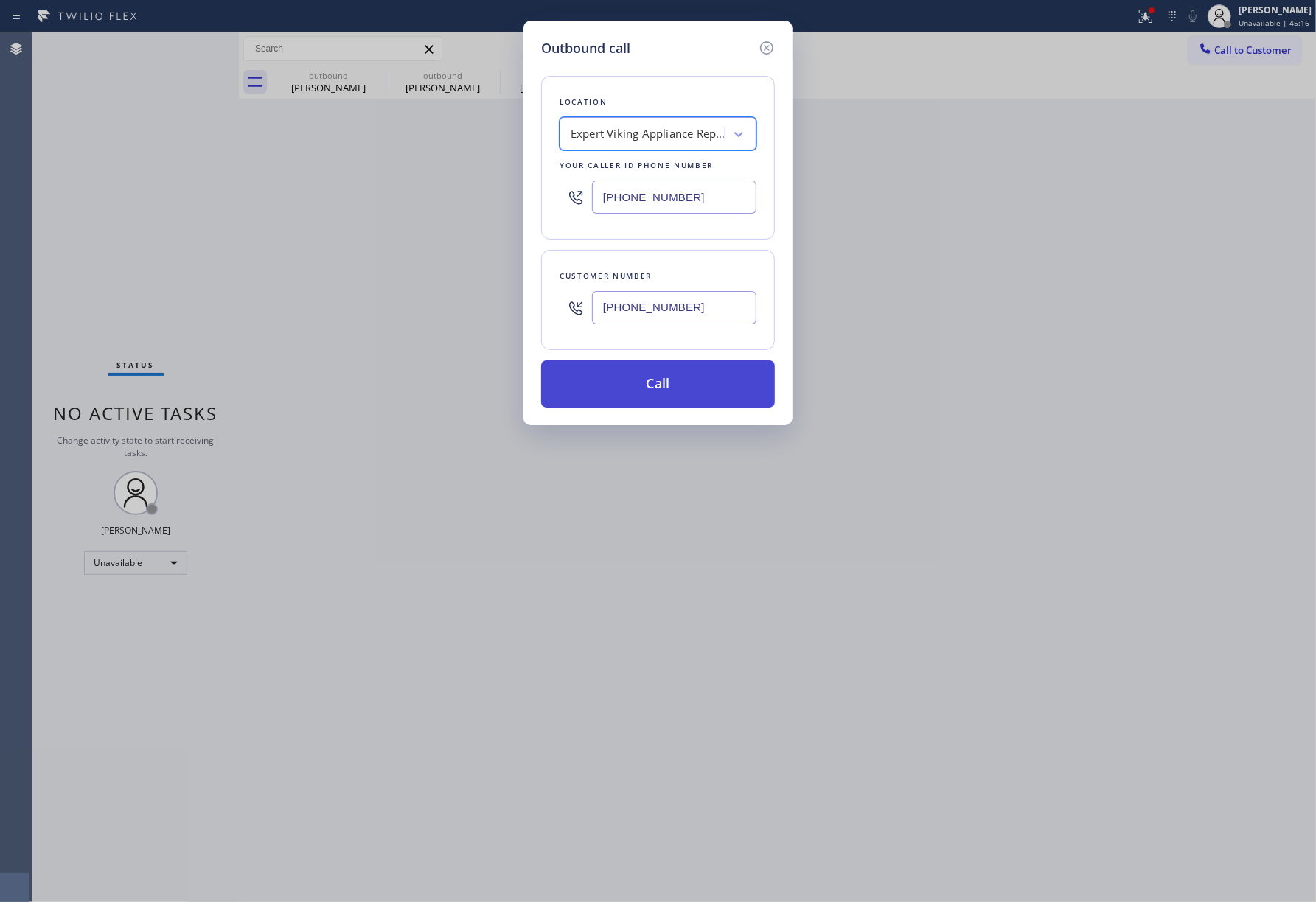
click at [635, 372] on button "Call" at bounding box center [658, 384] width 233 height 47
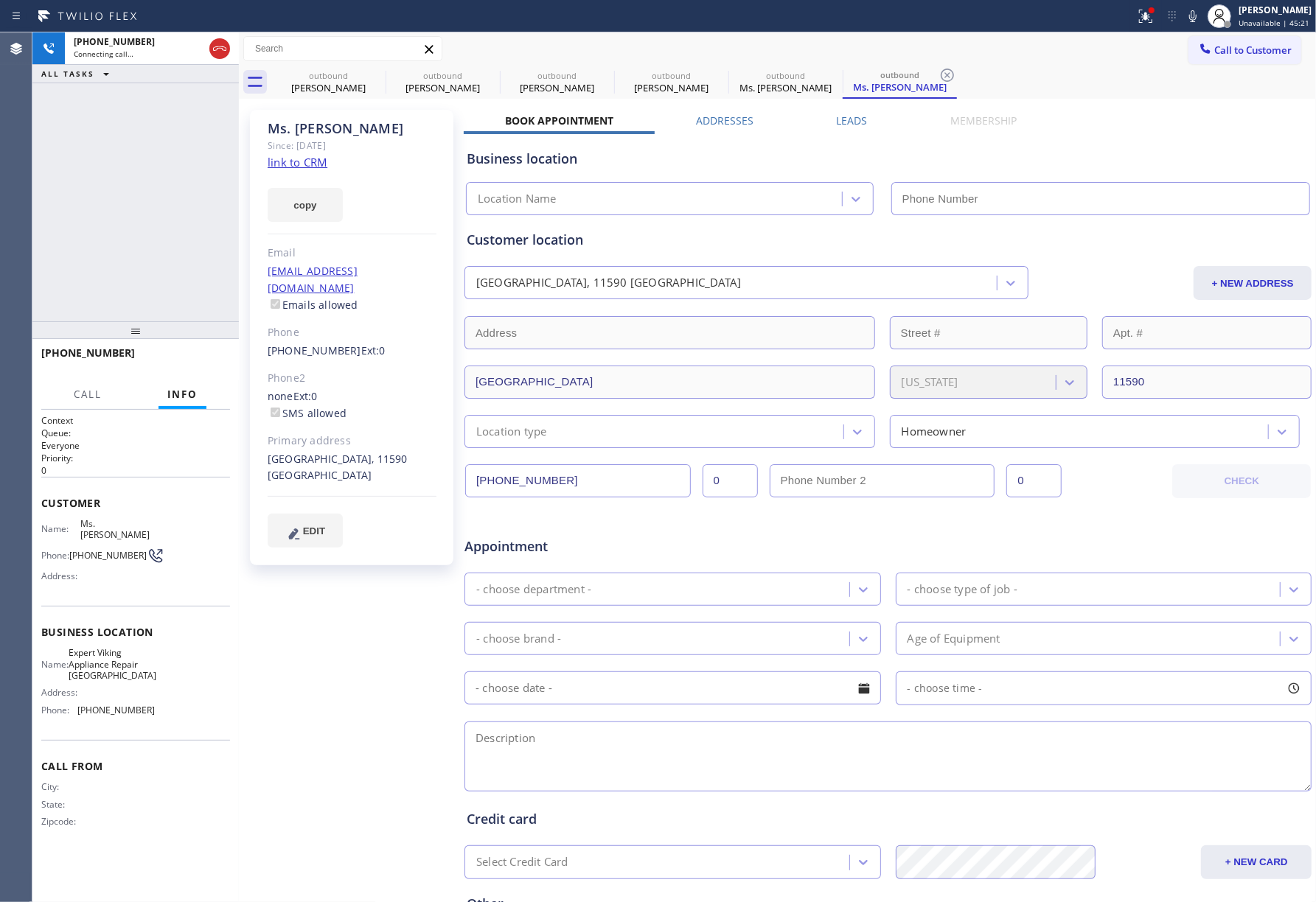
type input "[PHONE_NUMBER]"
click at [75, 233] on div "[PHONE_NUMBER] Connecting call… ALL TASKS ALL TASKS ACTIVE TASKS TASKS IN WRAP …" at bounding box center [135, 176] width 206 height 289
click at [218, 354] on button "HANG UP" at bounding box center [196, 359] width 69 height 21
click at [185, 241] on div "[PHONE_NUMBER] Live | 00:02 ALL TASKS ALL TASKS ACTIVE TASKS TASKS IN WRAP UP" at bounding box center [135, 176] width 206 height 289
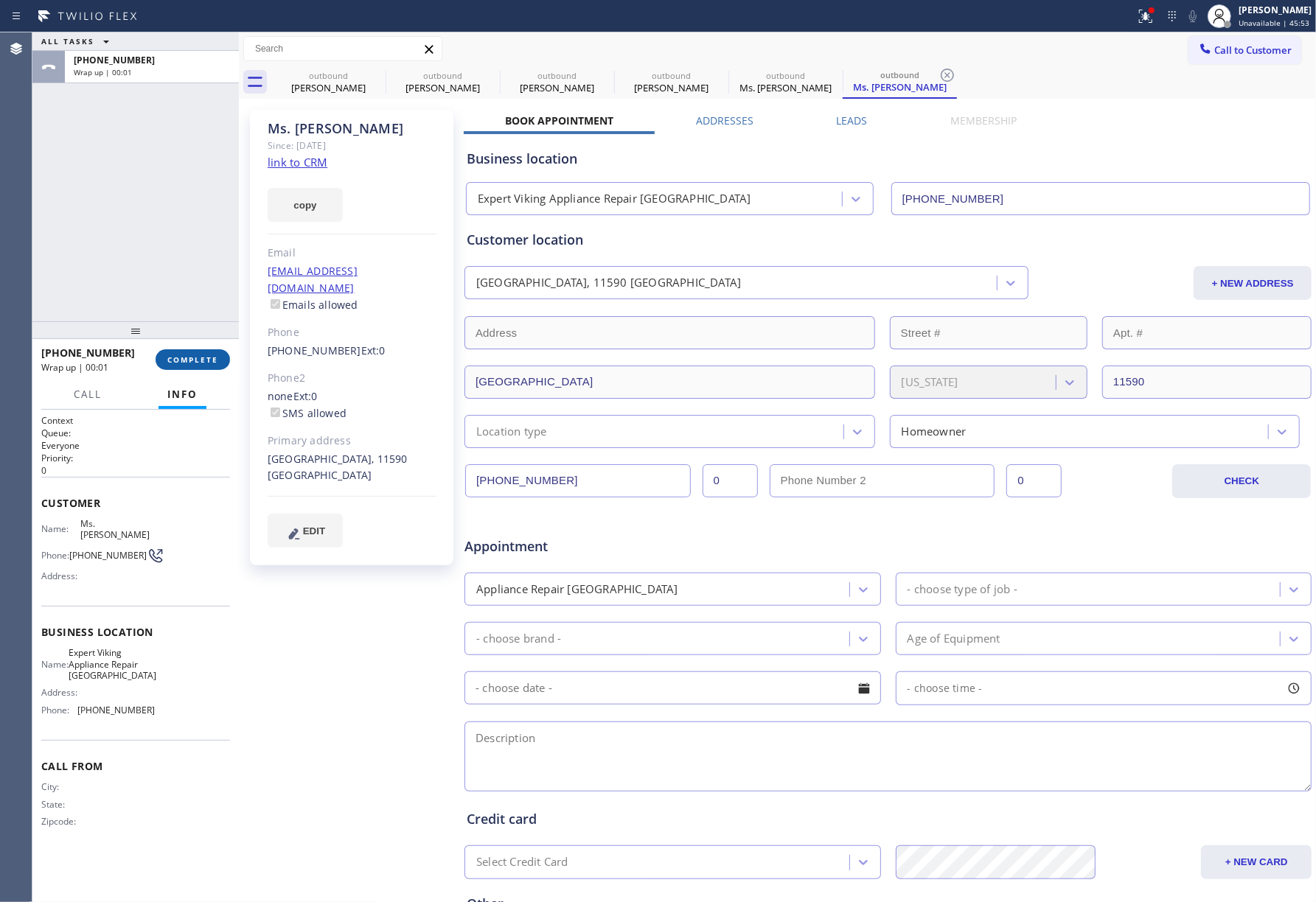
click at [195, 360] on span "COMPLETE" at bounding box center [193, 359] width 51 height 10
click at [161, 289] on div "ALL TASKS ALL TASKS ACTIVE TASKS TASKS IN WRAP UP [PHONE_NUMBER] Wrap up | 00:01" at bounding box center [135, 176] width 206 height 289
click at [161, 289] on div "ALL TASKS ALL TASKS ACTIVE TASKS TASKS IN WRAP UP [PHONE_NUMBER] Wrap up | 00:01" at bounding box center [135, 176] width 206 height 289
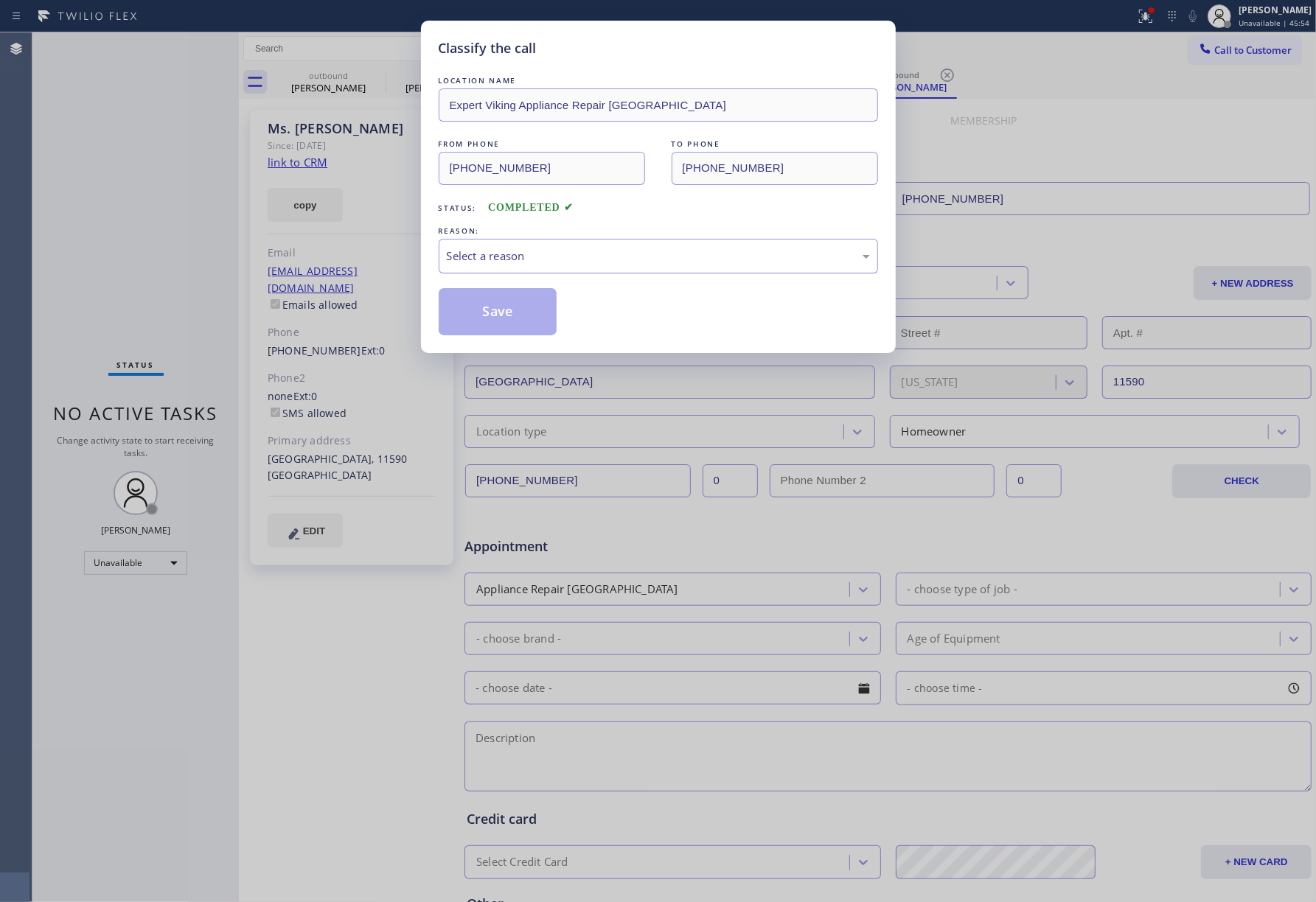
click at [575, 261] on div "Select a reason" at bounding box center [658, 255] width 423 height 17
click at [496, 310] on button "Save" at bounding box center [498, 311] width 119 height 47
